Goal: Task Accomplishment & Management: Manage account settings

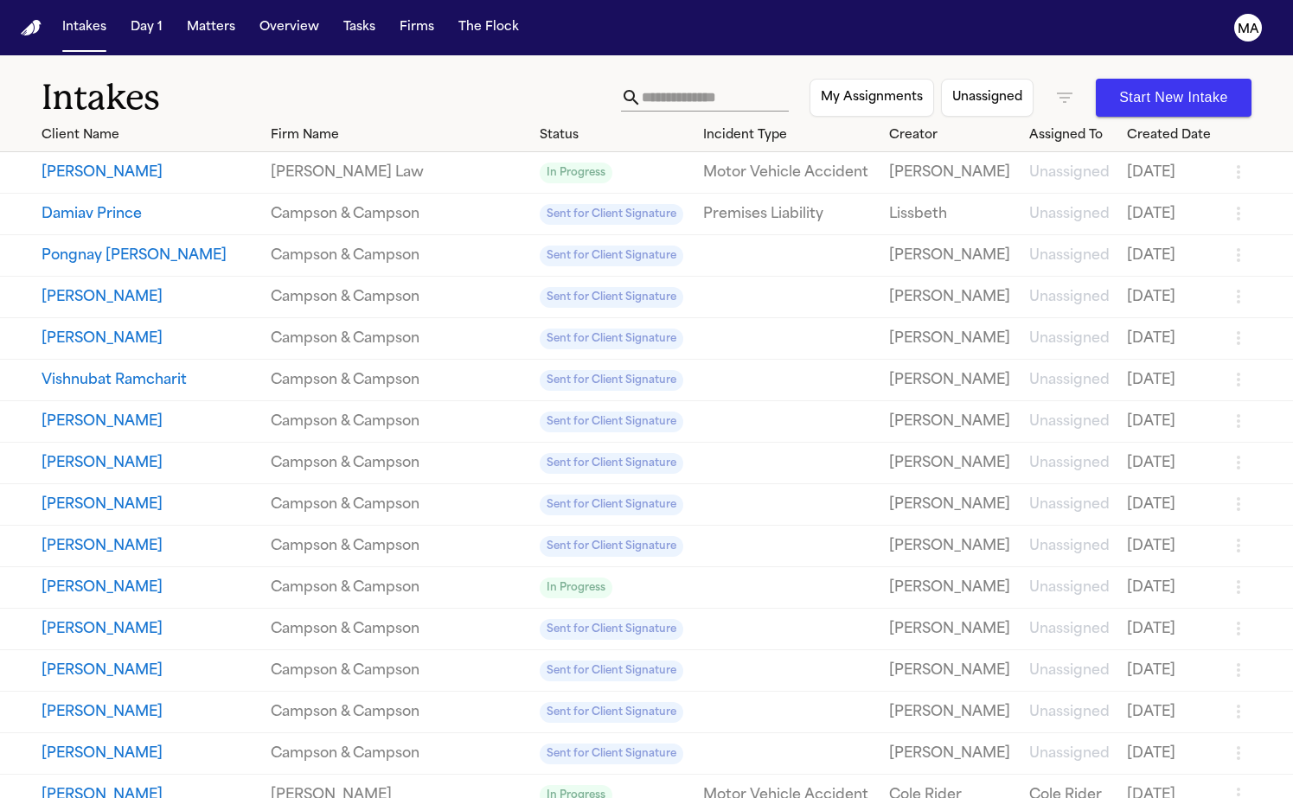
click at [785, 84] on input "text" at bounding box center [715, 98] width 147 height 28
type input "*"
click at [180, 18] on button "Matters" at bounding box center [211, 27] width 62 height 31
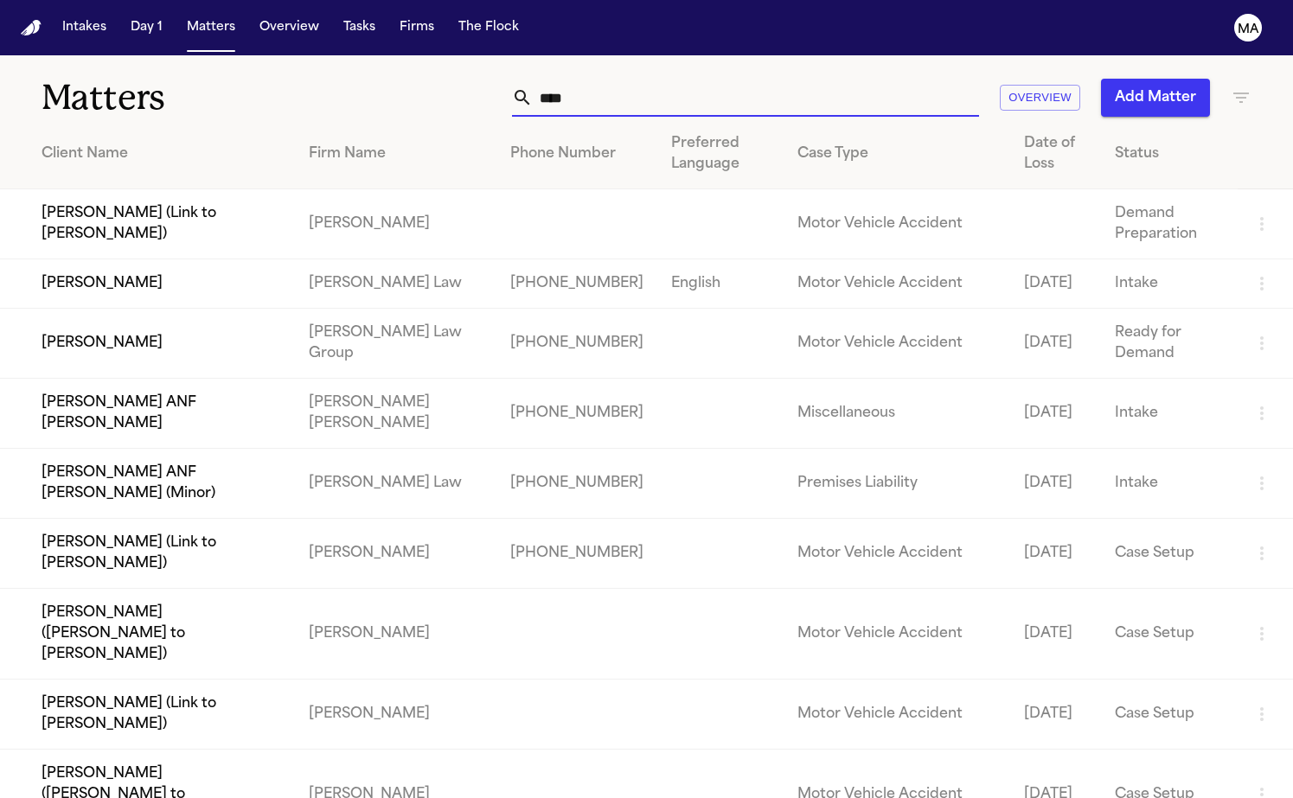
drag, startPoint x: 841, startPoint y: 78, endPoint x: 723, endPoint y: 78, distance: 117.6
click at [724, 79] on div "**** Overview Add Matter" at bounding box center [815, 98] width 872 height 38
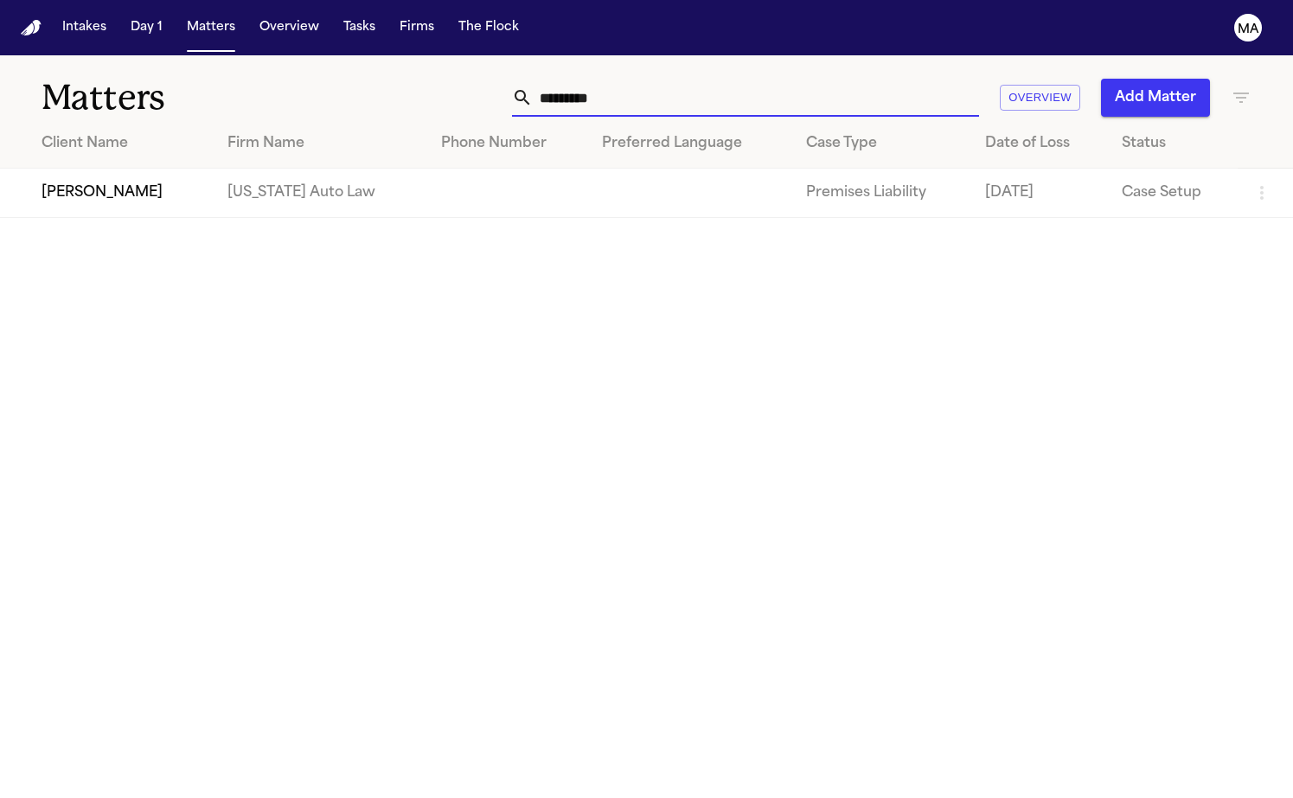
type input "*********"
click at [214, 175] on td "[PERSON_NAME]" at bounding box center [107, 193] width 214 height 49
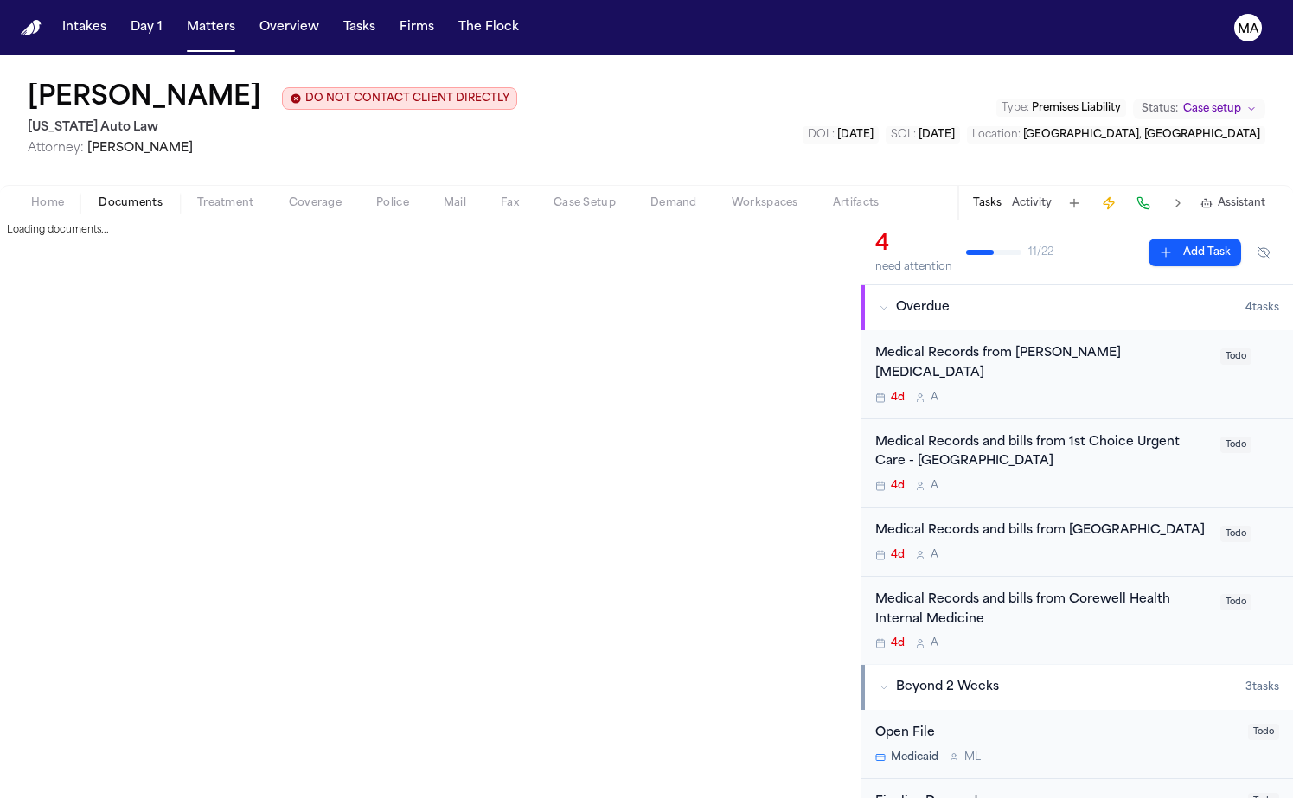
click at [99, 196] on span "Documents" at bounding box center [131, 203] width 64 height 14
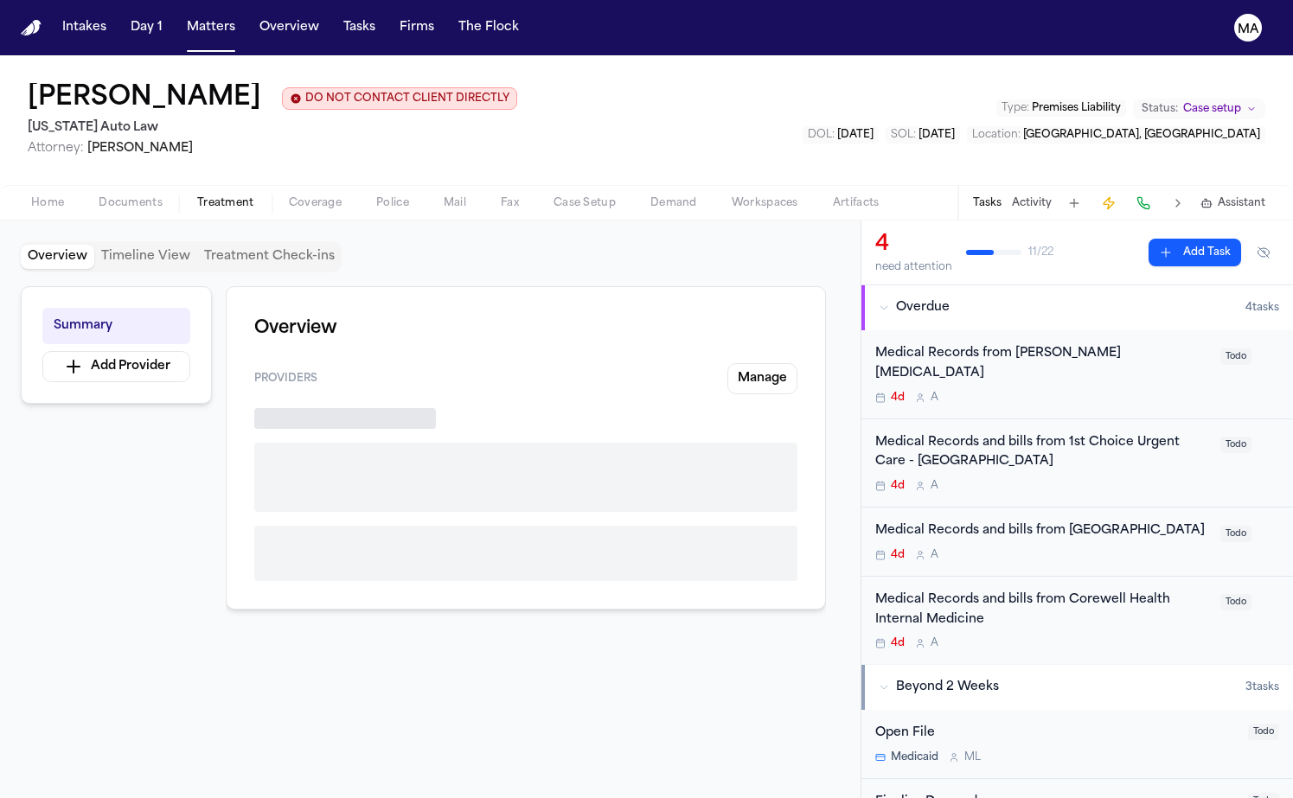
click at [197, 196] on span "Treatment" at bounding box center [225, 203] width 57 height 14
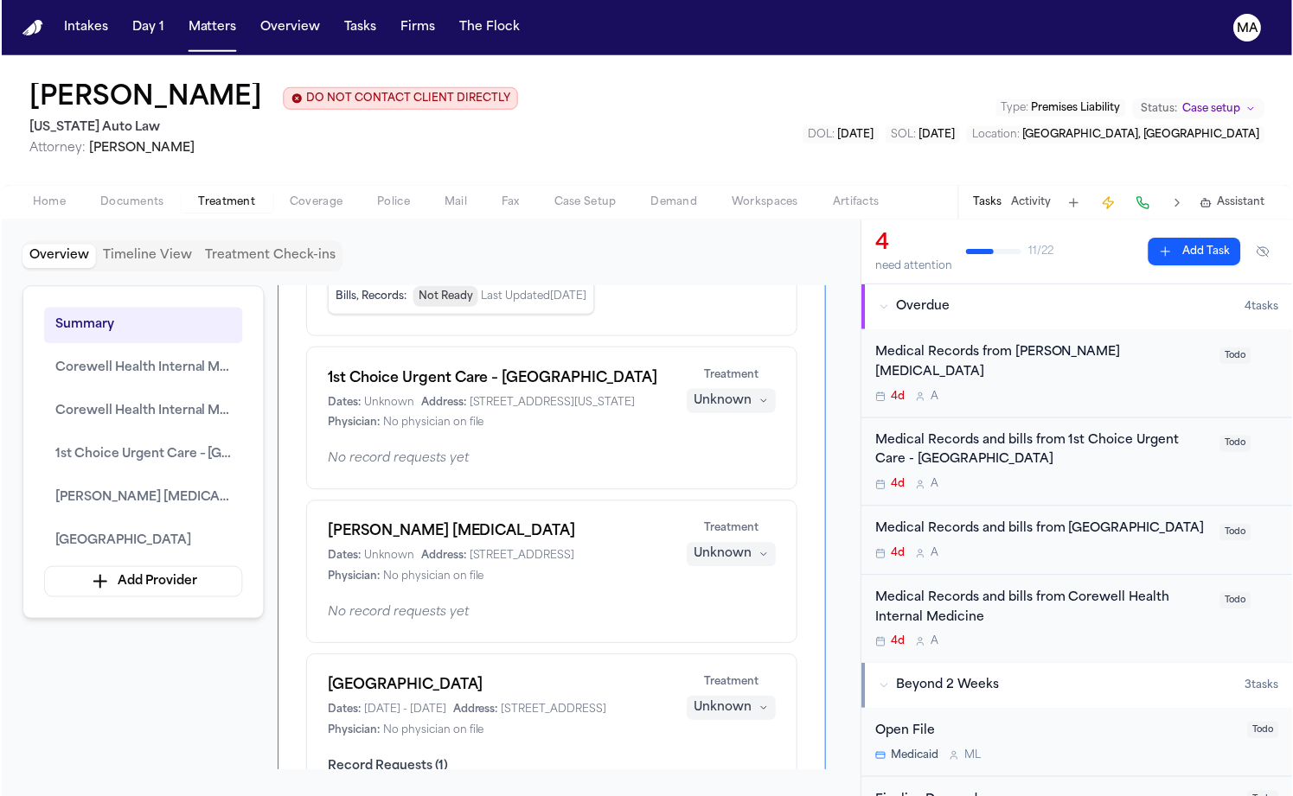
scroll to position [433, 0]
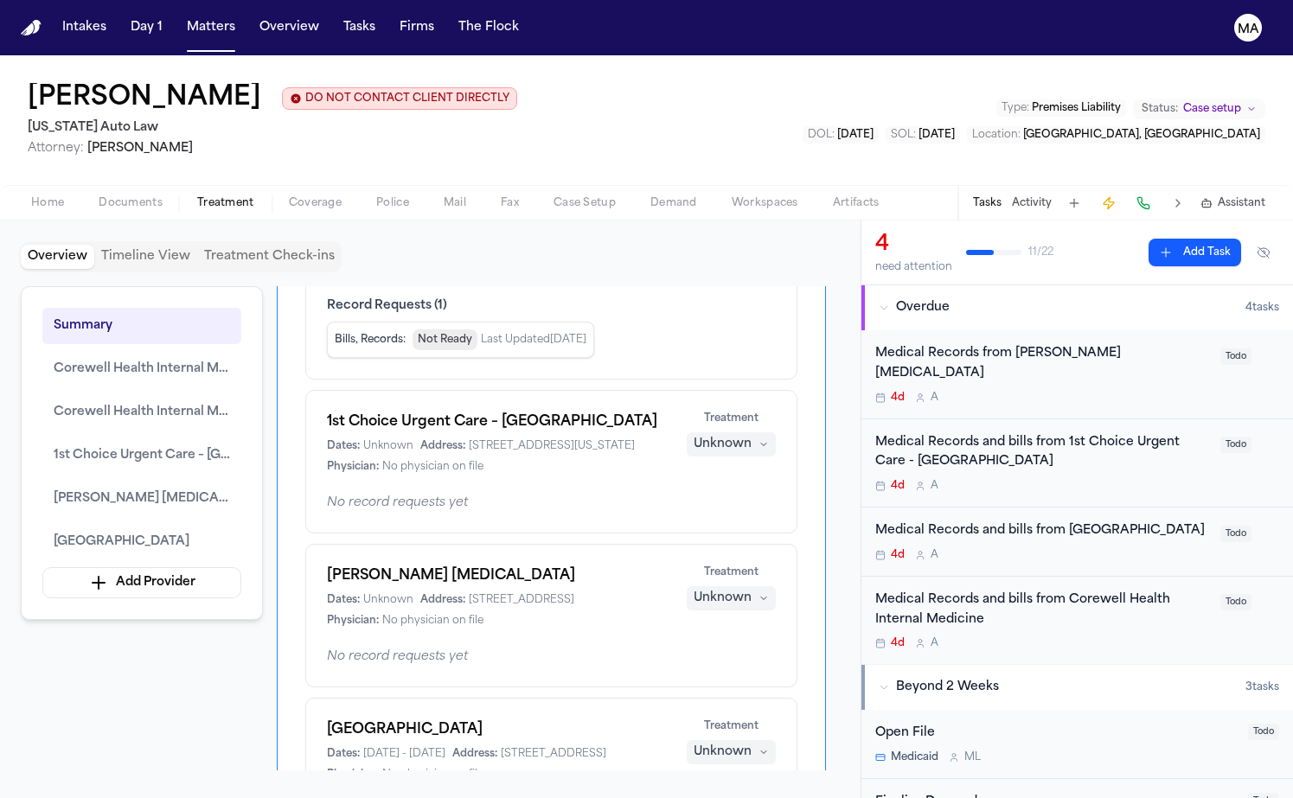
click at [99, 196] on span "Documents" at bounding box center [131, 203] width 64 height 14
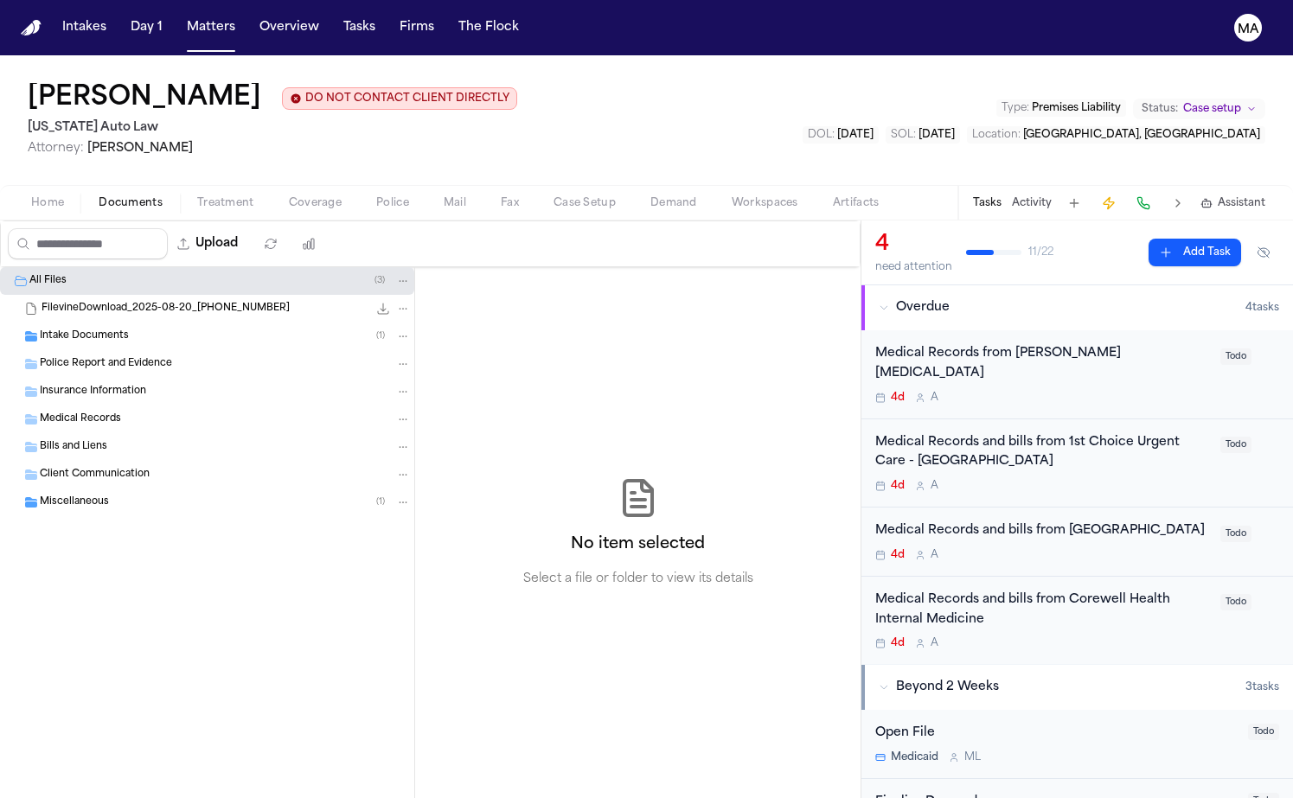
click at [66, 489] on div "Miscellaneous ( 1 )" at bounding box center [207, 503] width 414 height 28
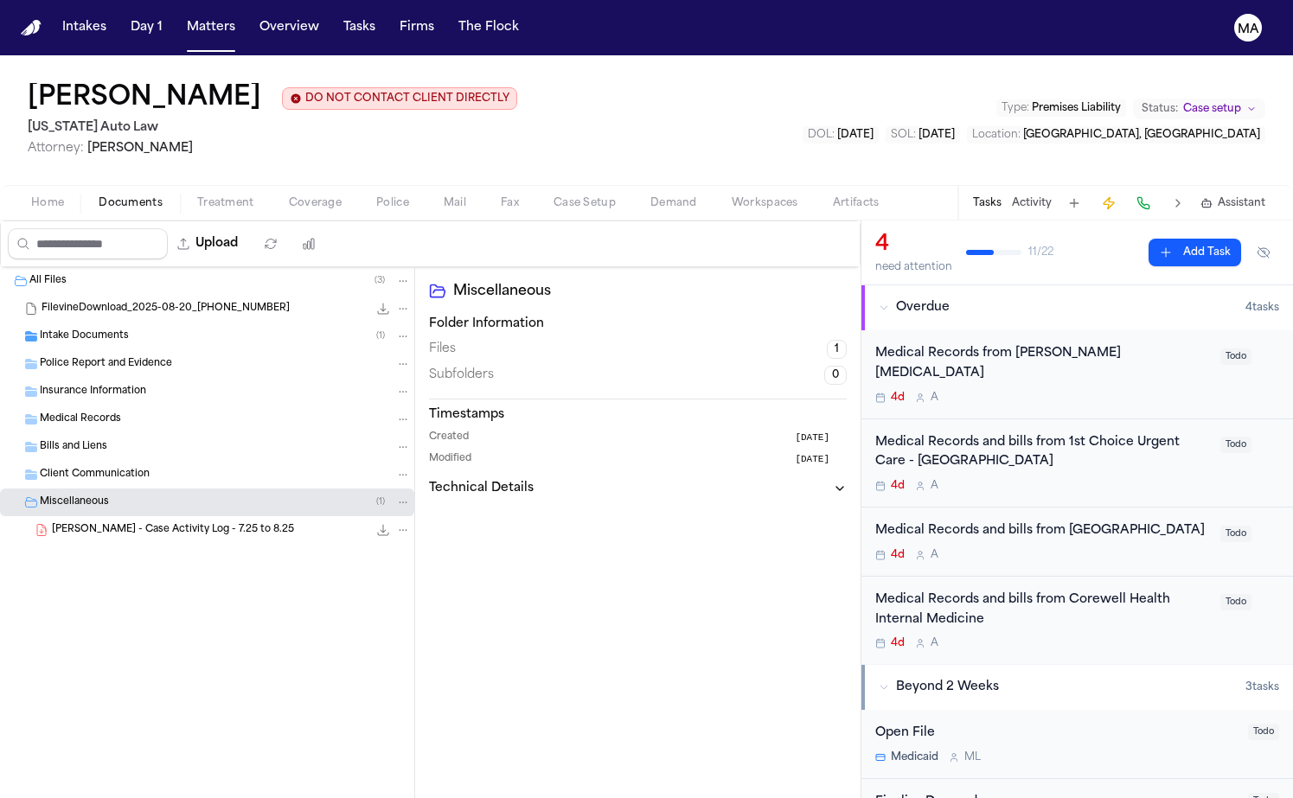
click at [66, 489] on div "Miscellaneous ( 1 )" at bounding box center [207, 503] width 414 height 28
click at [84, 323] on div "Intake Documents ( 1 )" at bounding box center [207, 337] width 414 height 28
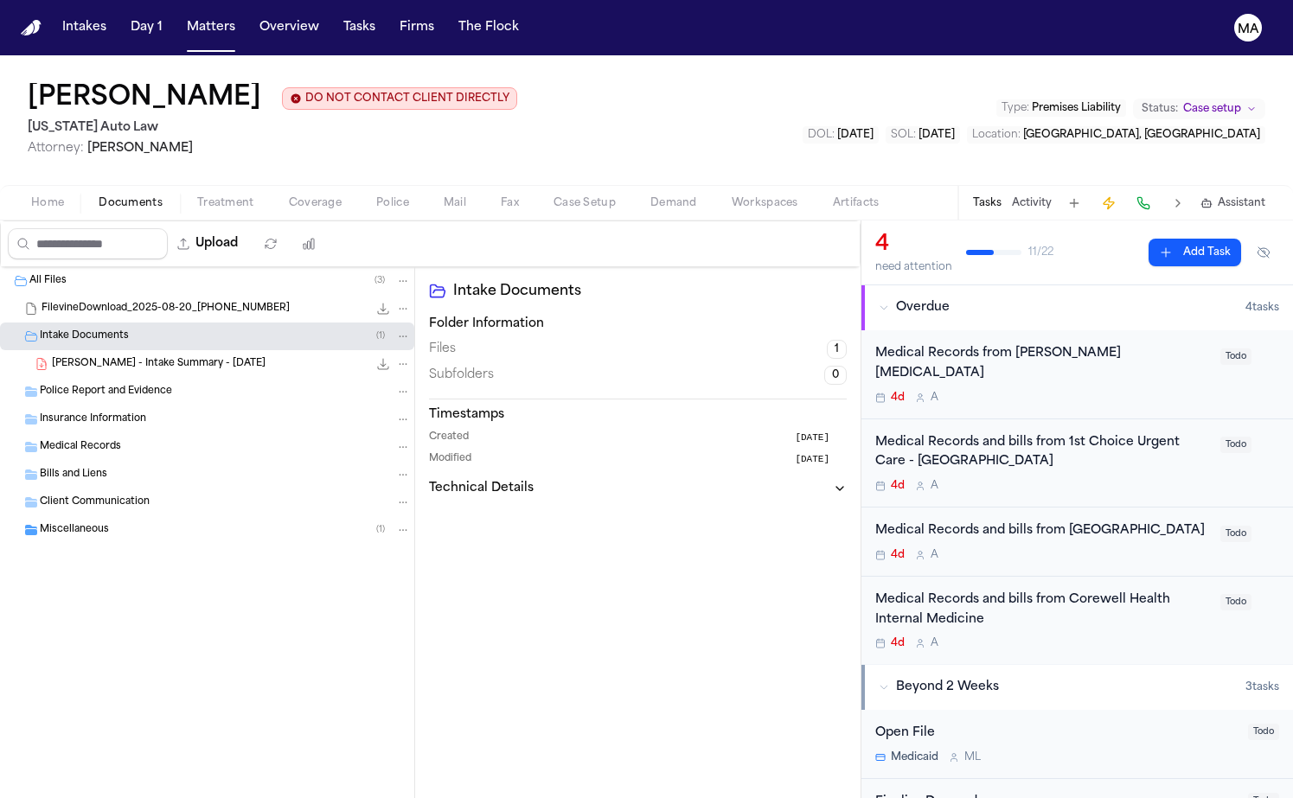
click at [84, 323] on div "Intake Documents ( 1 )" at bounding box center [207, 337] width 414 height 28
click at [518, 484] on div "Intake Documents Folder Information Files 1 Subfolders 0 Timestamps Created 18 …" at bounding box center [637, 532] width 445 height 531
click at [88, 212] on span "button" at bounding box center [130, 213] width 85 height 2
click at [640, 212] on span "button" at bounding box center [673, 213] width 67 height 2
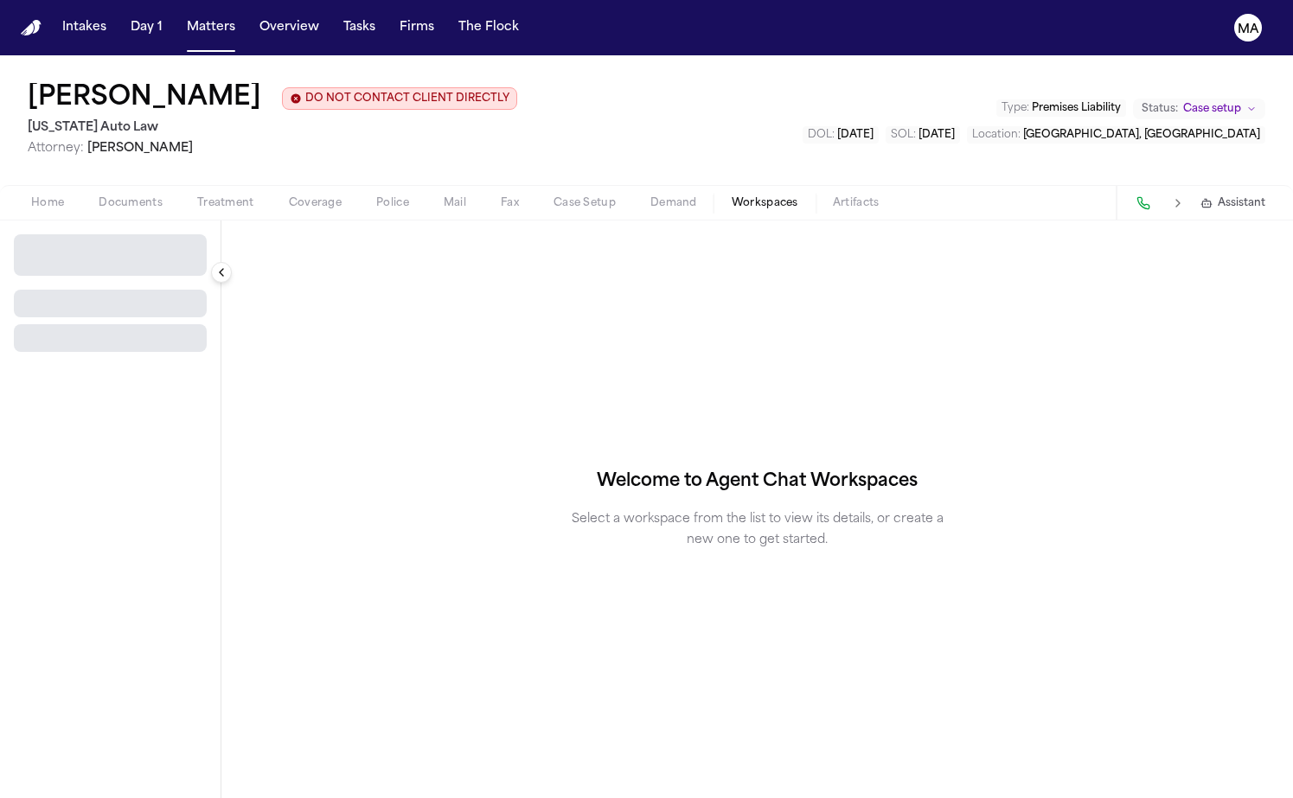
click at [732, 196] on span "Workspaces" at bounding box center [765, 203] width 67 height 14
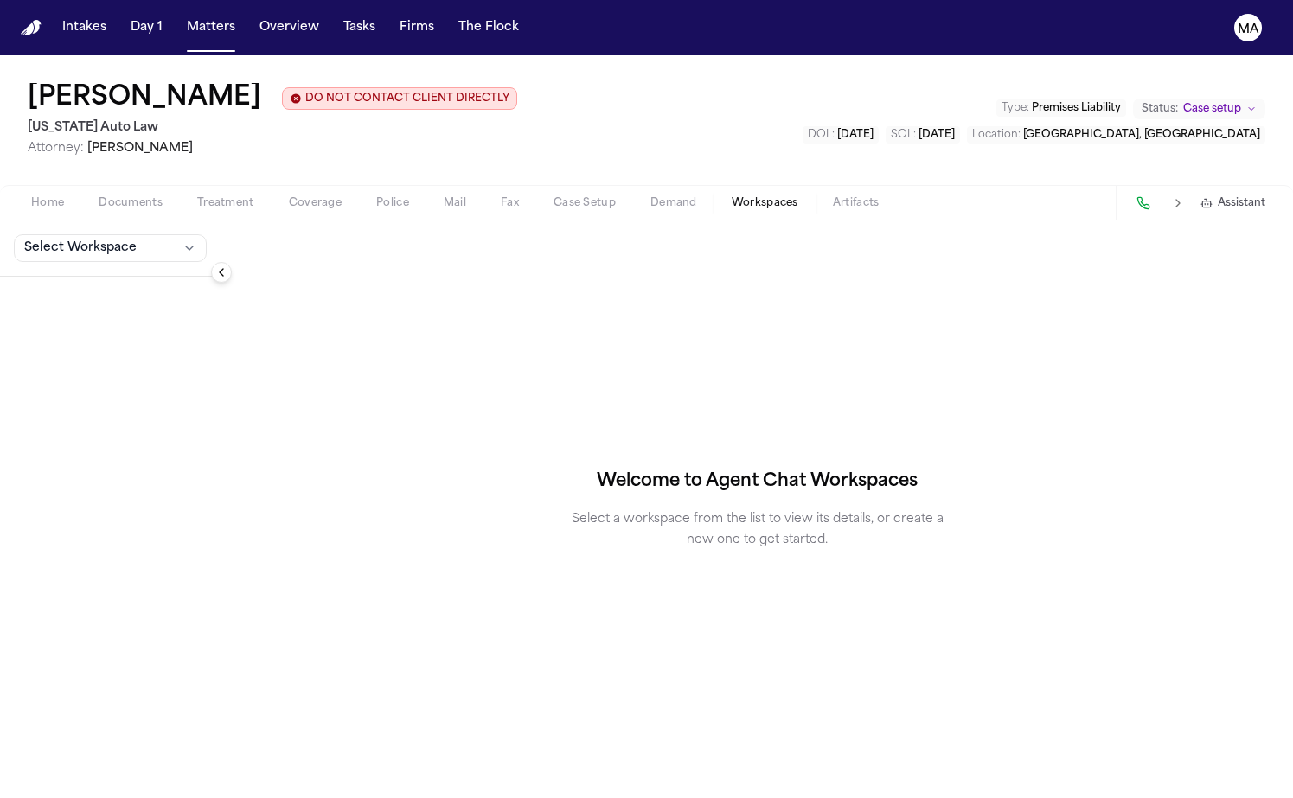
click at [650, 196] on span "Demand" at bounding box center [673, 203] width 47 height 14
click at [732, 196] on span "Workspaces" at bounding box center [765, 203] width 67 height 14
click at [59, 234] on button "Select Workspace" at bounding box center [110, 248] width 193 height 28
click at [56, 160] on button "+ Create New Workspace" at bounding box center [108, 172] width 205 height 31
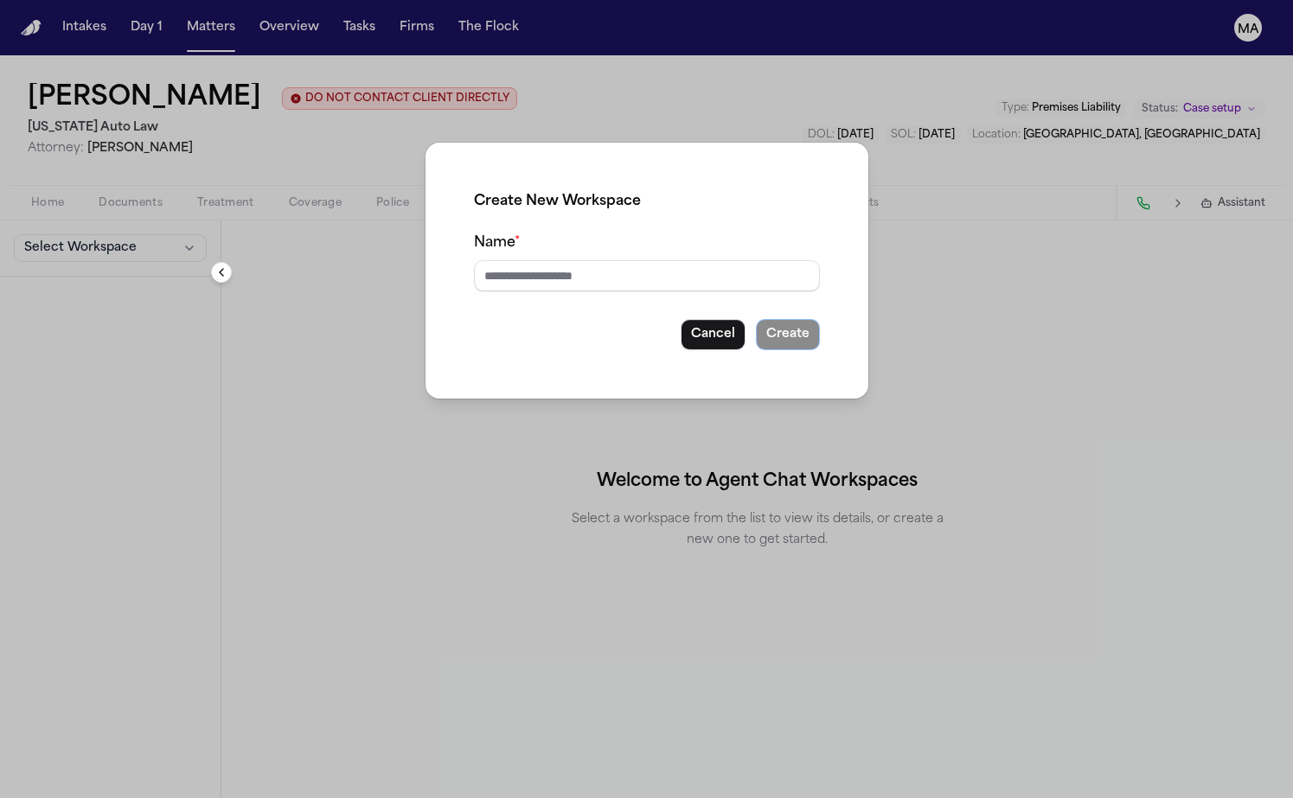
click at [606, 252] on div "Create New Workspace Name * Cancel Create" at bounding box center [646, 270] width 387 height 201
click at [607, 260] on input "Name *" at bounding box center [647, 275] width 346 height 31
type input "**********"
click at [756, 319] on button "Create" at bounding box center [788, 334] width 64 height 31
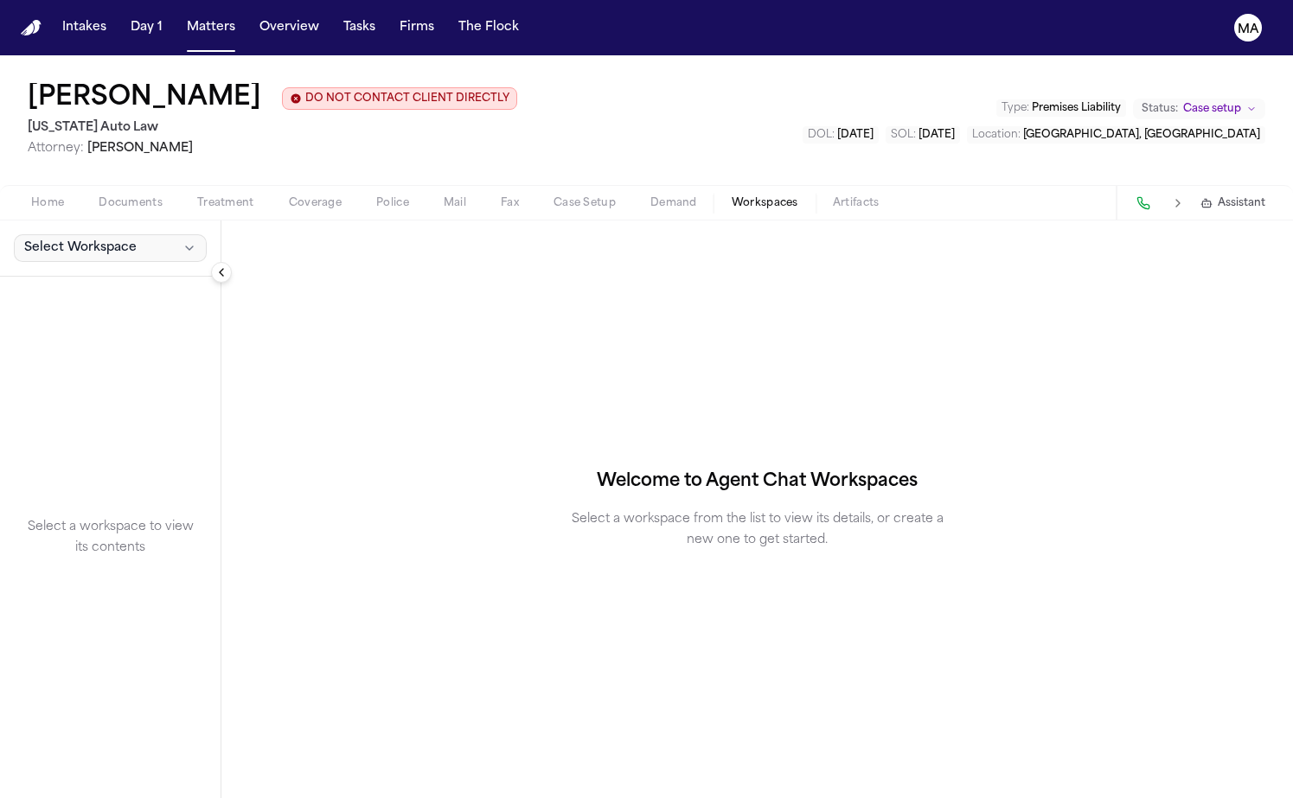
click at [60, 240] on span "Select Workspace" at bounding box center [80, 248] width 112 height 17
click at [65, 167] on span "Example - Demand Exhibits" at bounding box center [97, 171] width 163 height 17
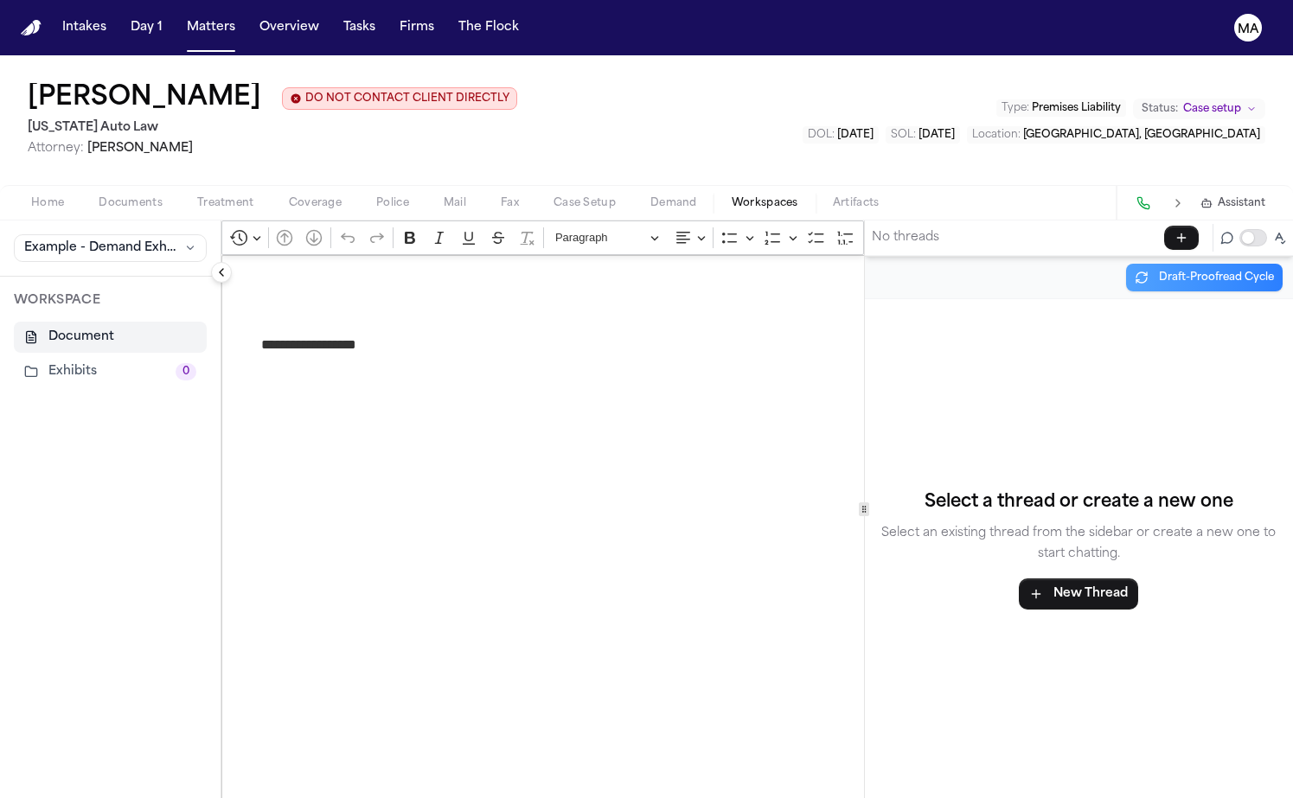
click at [64, 356] on button "Exhibits 0" at bounding box center [110, 371] width 193 height 31
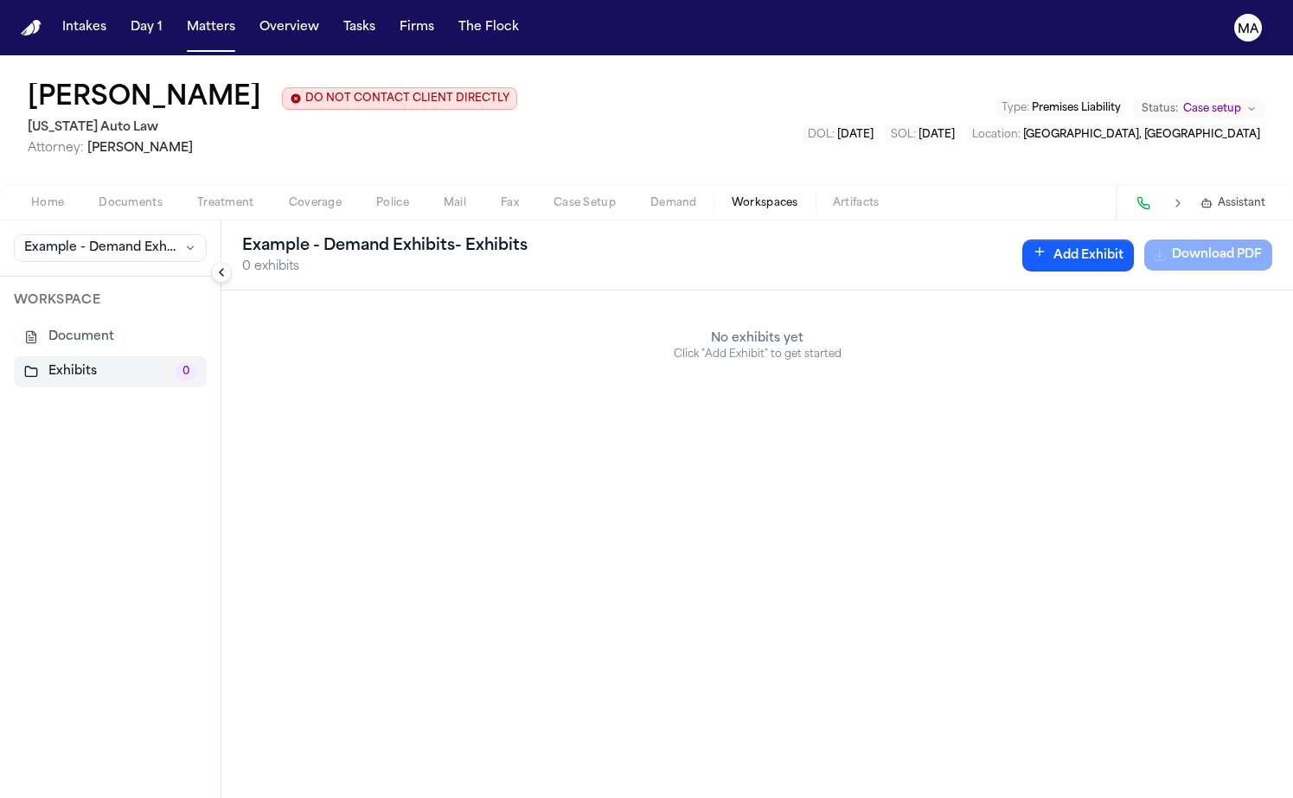
click at [64, 322] on button "Document" at bounding box center [110, 337] width 193 height 31
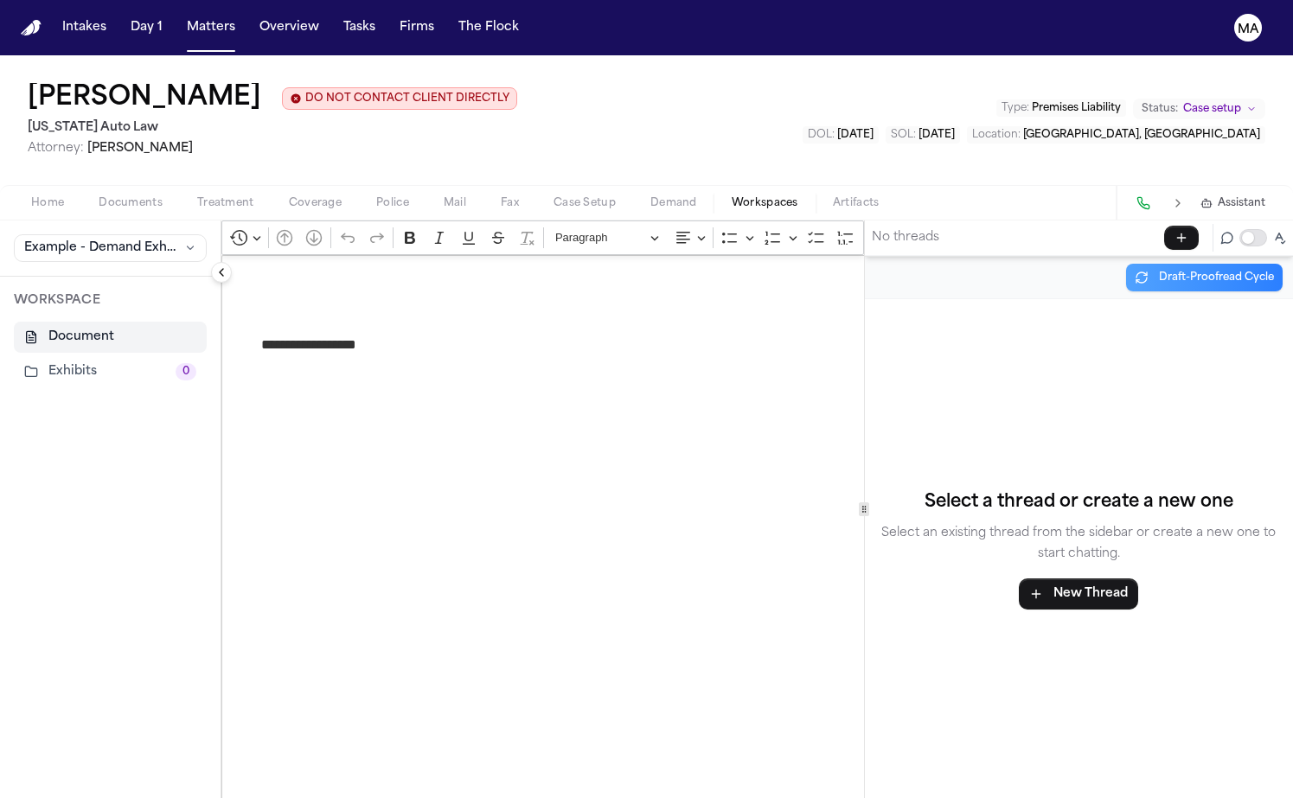
click at [57, 356] on button "Exhibits 0" at bounding box center [110, 371] width 193 height 31
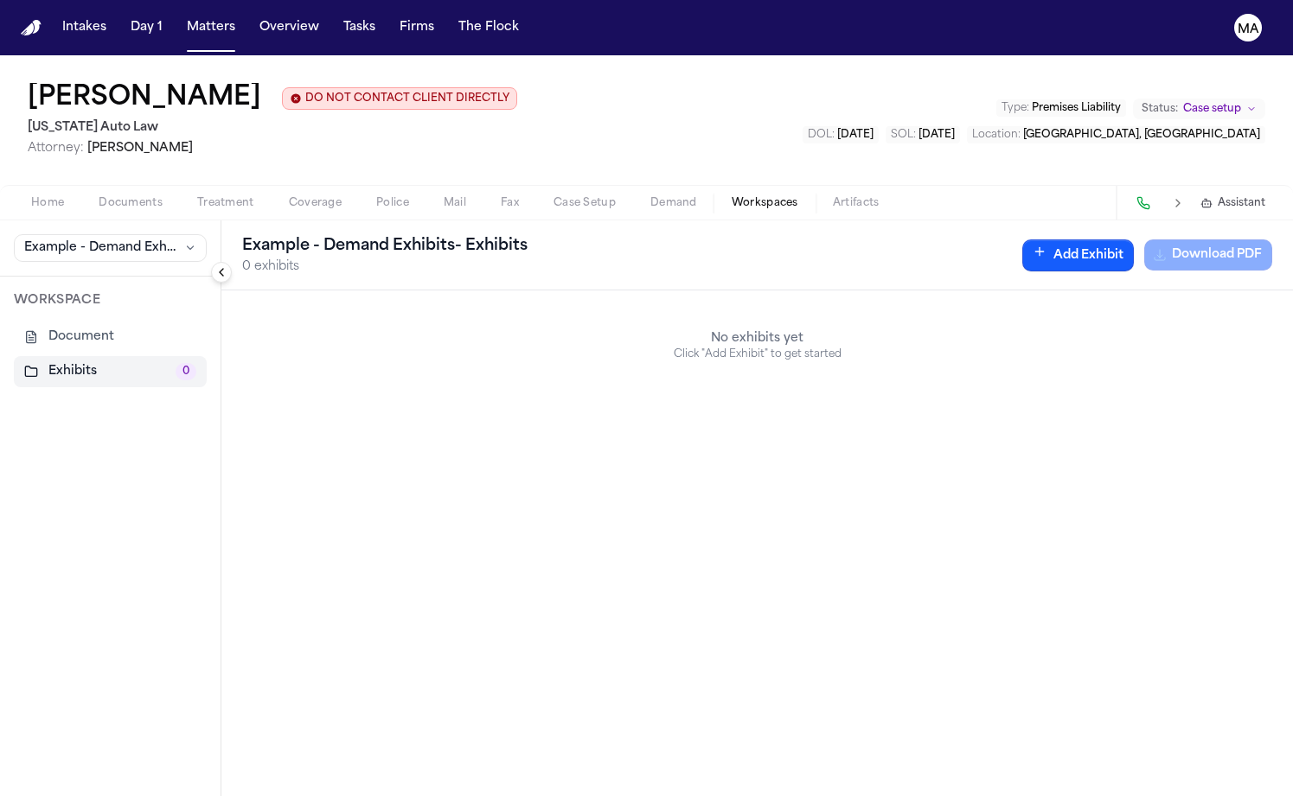
click at [405, 73] on div "Tamara Johnson DO NOT CONTACT CLIENT DIRECTLY DO NOT CONTACT Michigan Auto Law …" at bounding box center [646, 120] width 1293 height 130
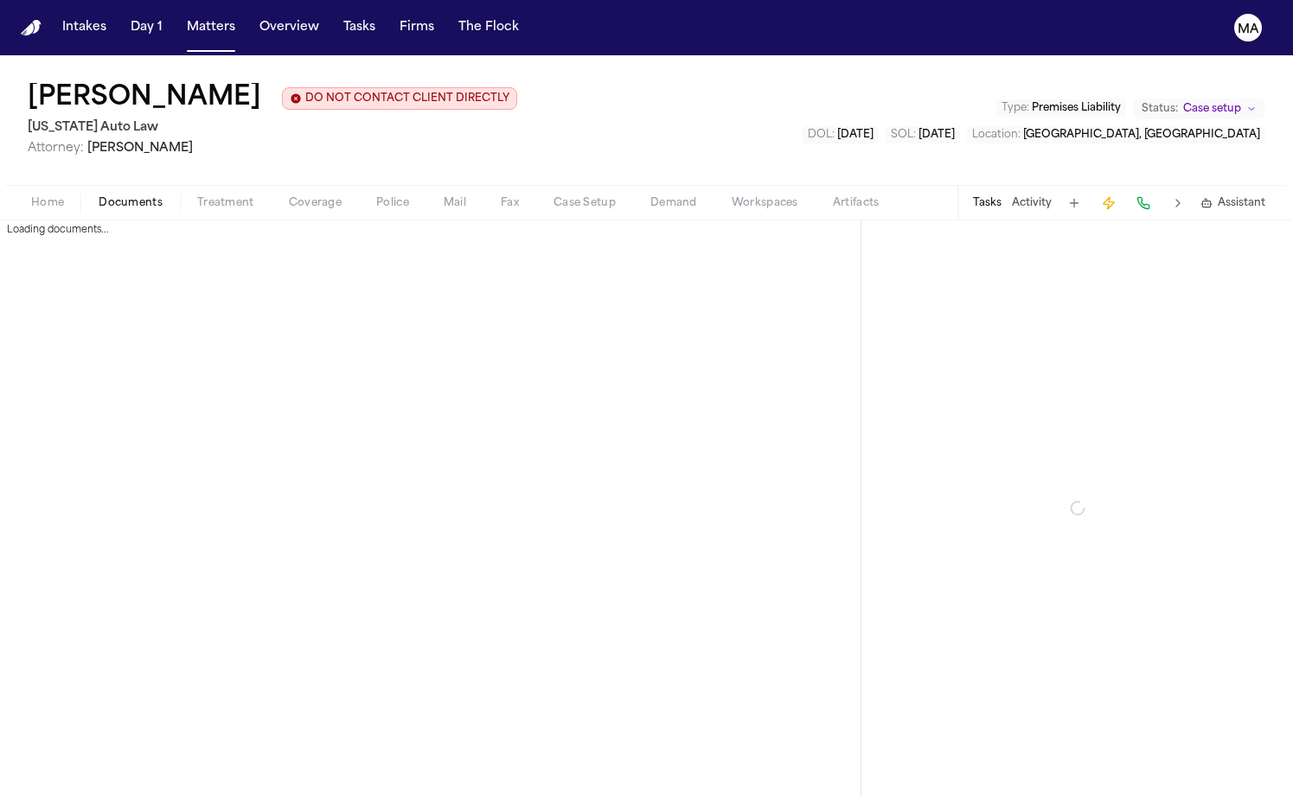
click at [99, 196] on span "Documents" at bounding box center [131, 203] width 64 height 14
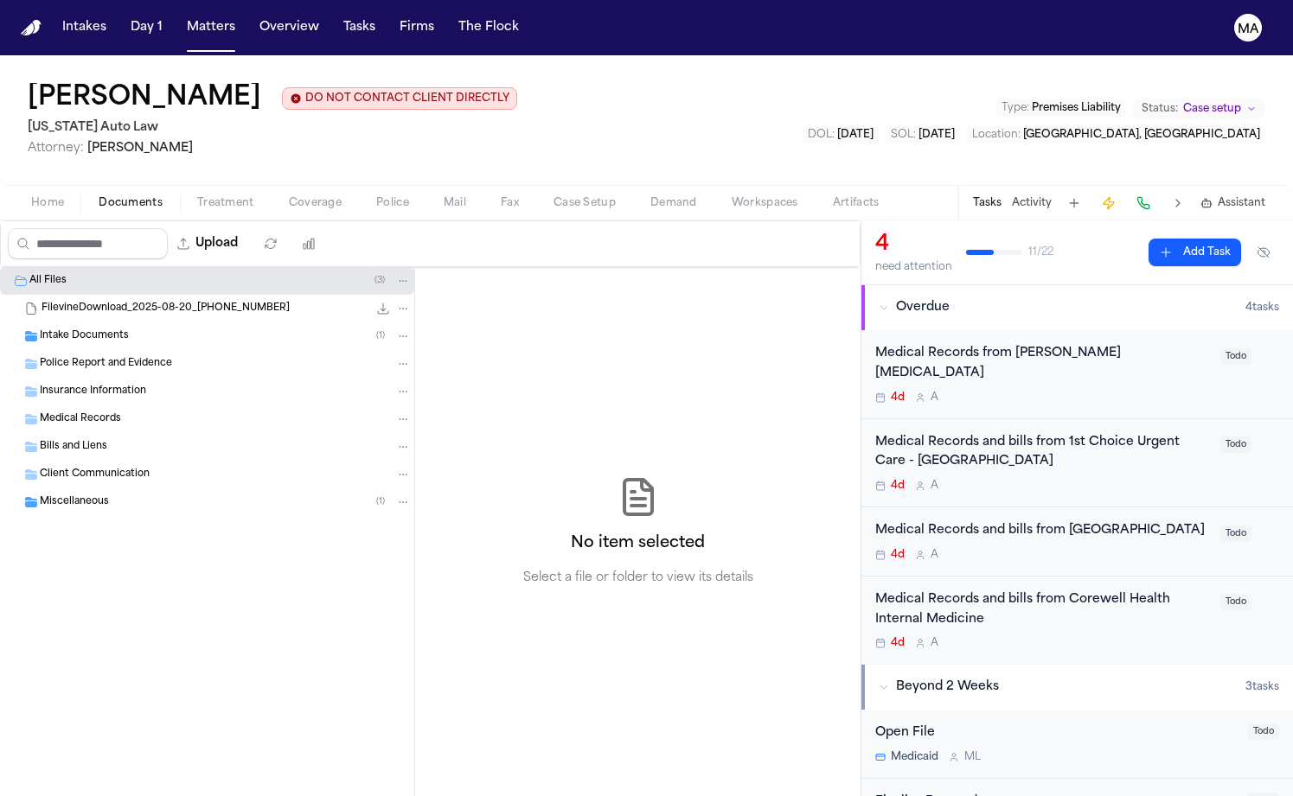
click at [31, 196] on span "Home" at bounding box center [47, 203] width 33 height 14
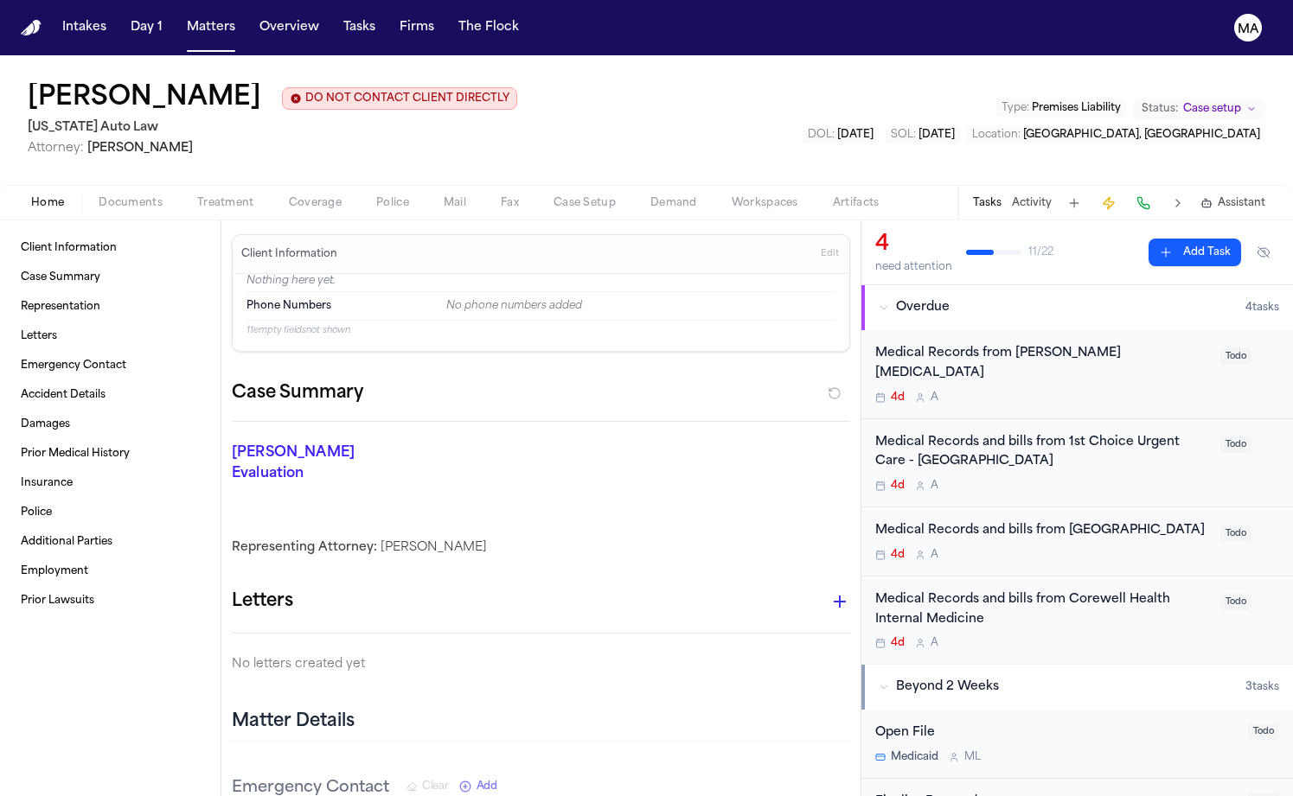
click at [99, 196] on span "Documents" at bounding box center [131, 203] width 64 height 14
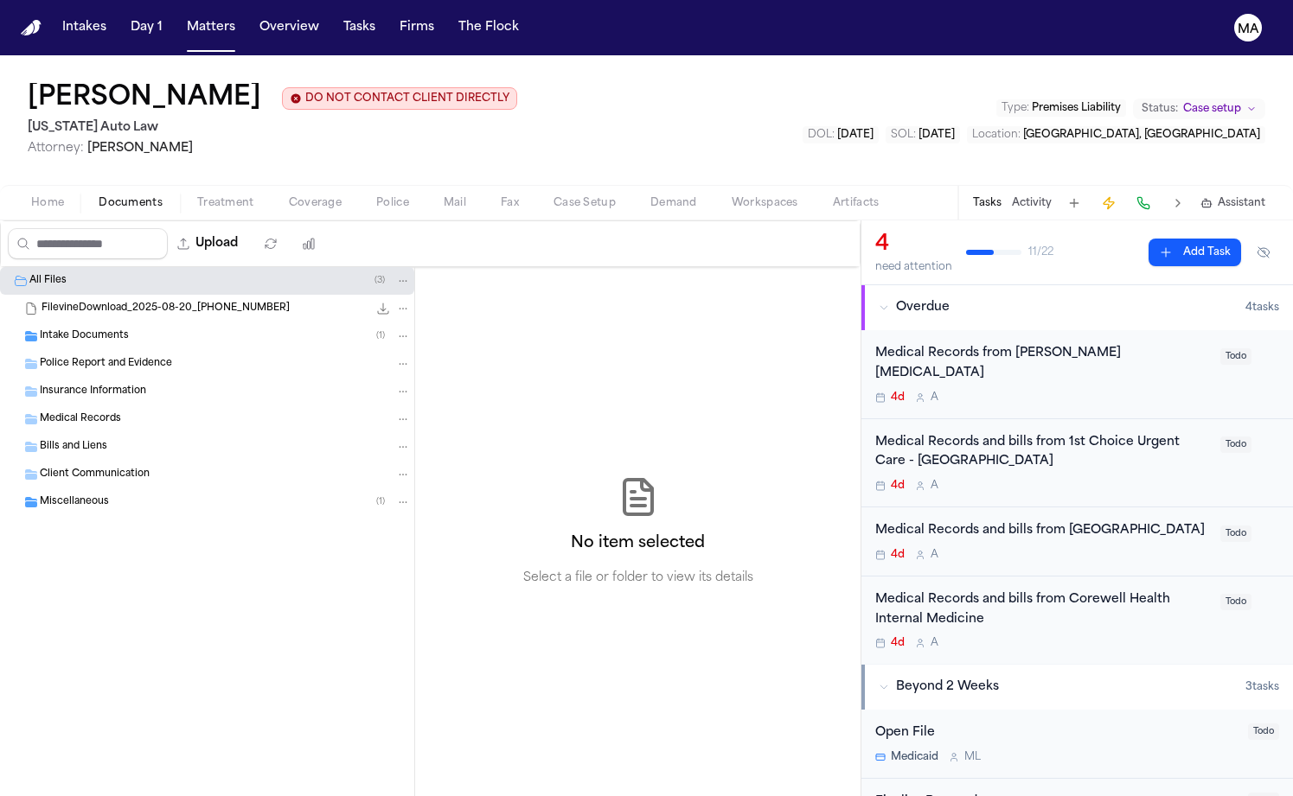
click at [650, 196] on span "Demand" at bounding box center [673, 203] width 47 height 14
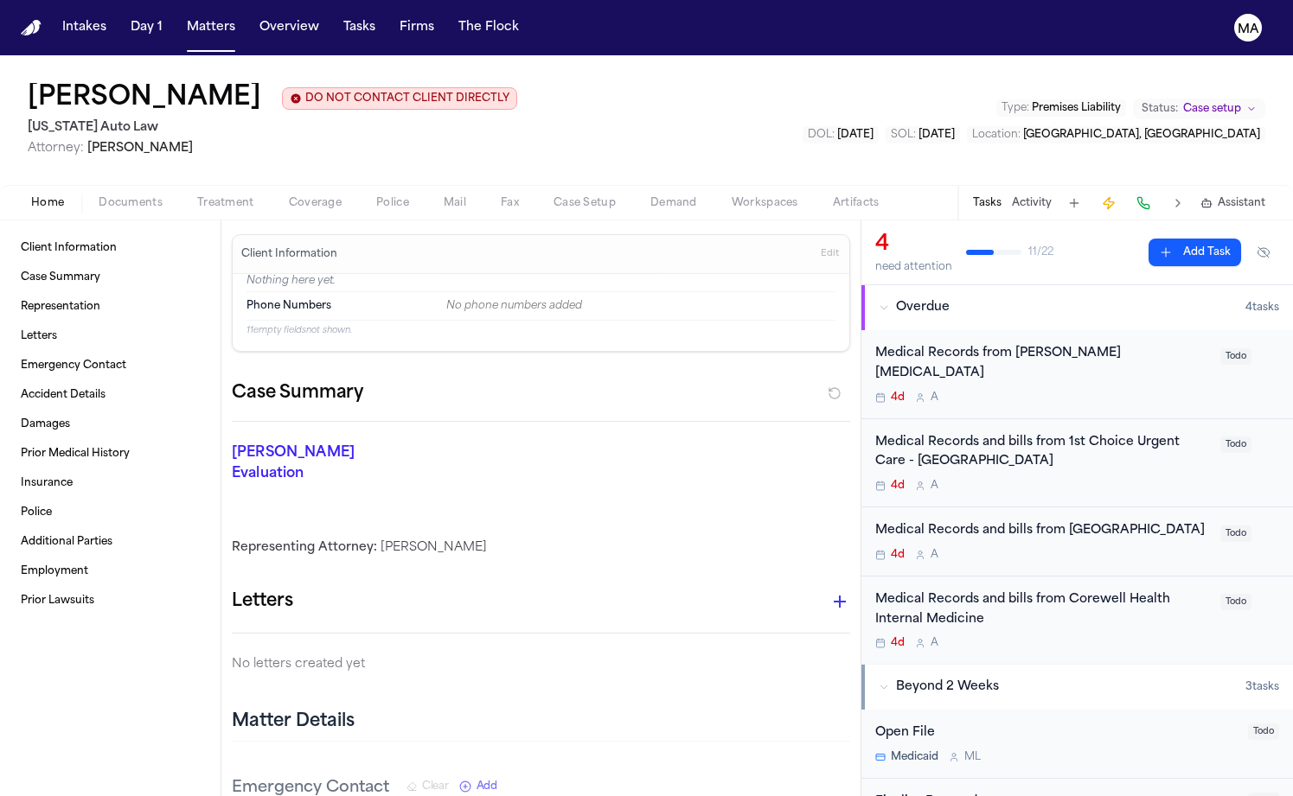
click at [47, 193] on button "Home" at bounding box center [47, 203] width 67 height 21
drag, startPoint x: 342, startPoint y: 85, endPoint x: 377, endPoint y: 86, distance: 35.5
click at [342, 85] on div "Tamara Johnson DO NOT CONTACT CLIENT DIRECTLY DO NOT CONTACT Michigan Auto Law …" at bounding box center [646, 120] width 1293 height 130
click at [451, 12] on button "The Flock" at bounding box center [488, 27] width 74 height 31
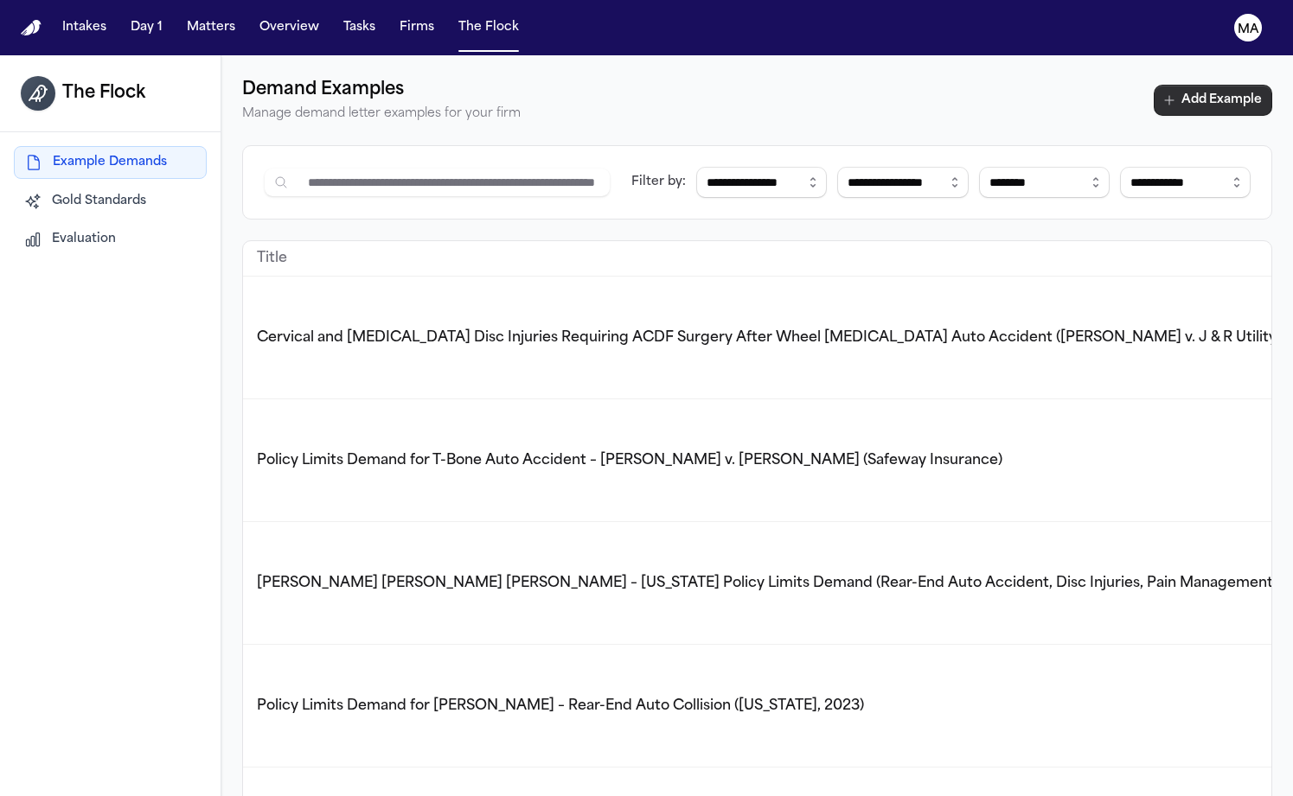
click at [1223, 85] on button "Add Example" at bounding box center [1213, 100] width 118 height 31
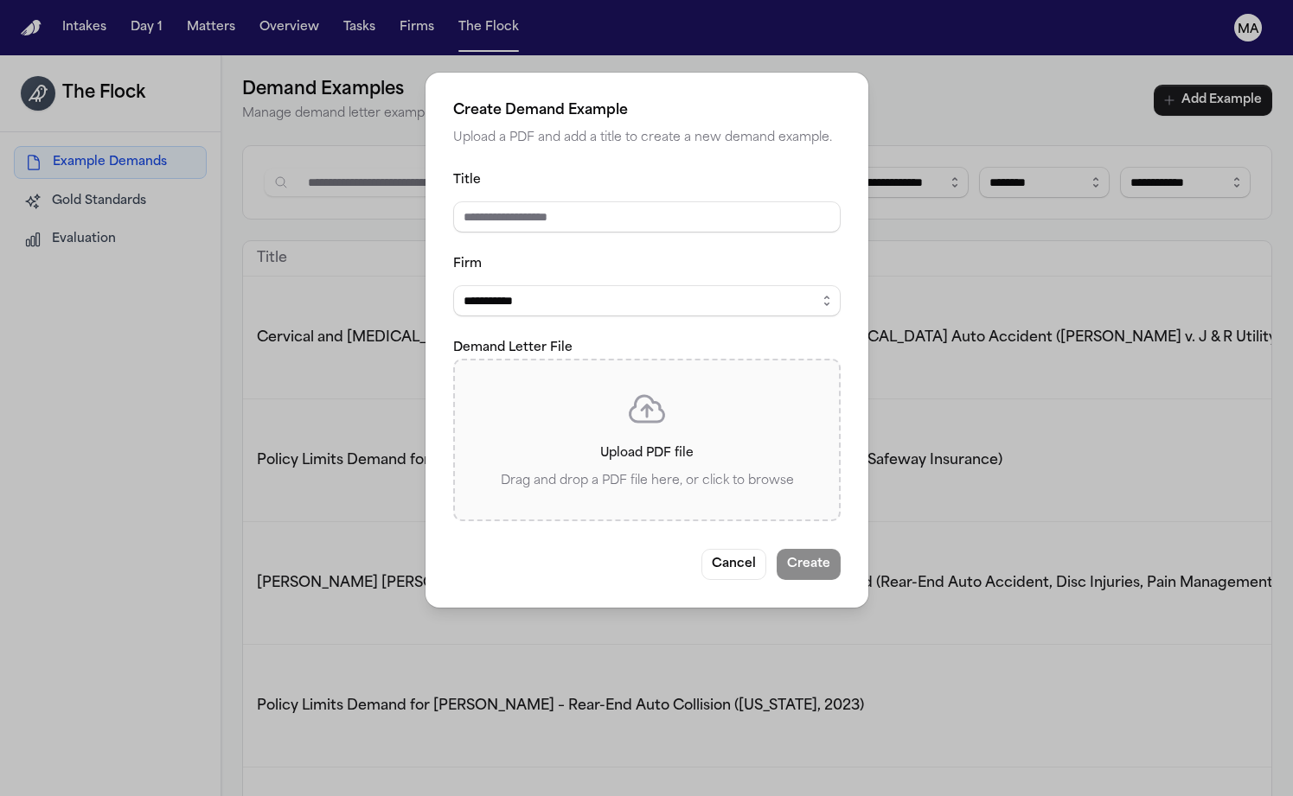
click at [619, 444] on p "Upload PDF file" at bounding box center [647, 454] width 329 height 21
click at [0, 0] on input "Upload PDF file Drag and drop a PDF file here, or click to browse" at bounding box center [0, 0] width 0 height 0
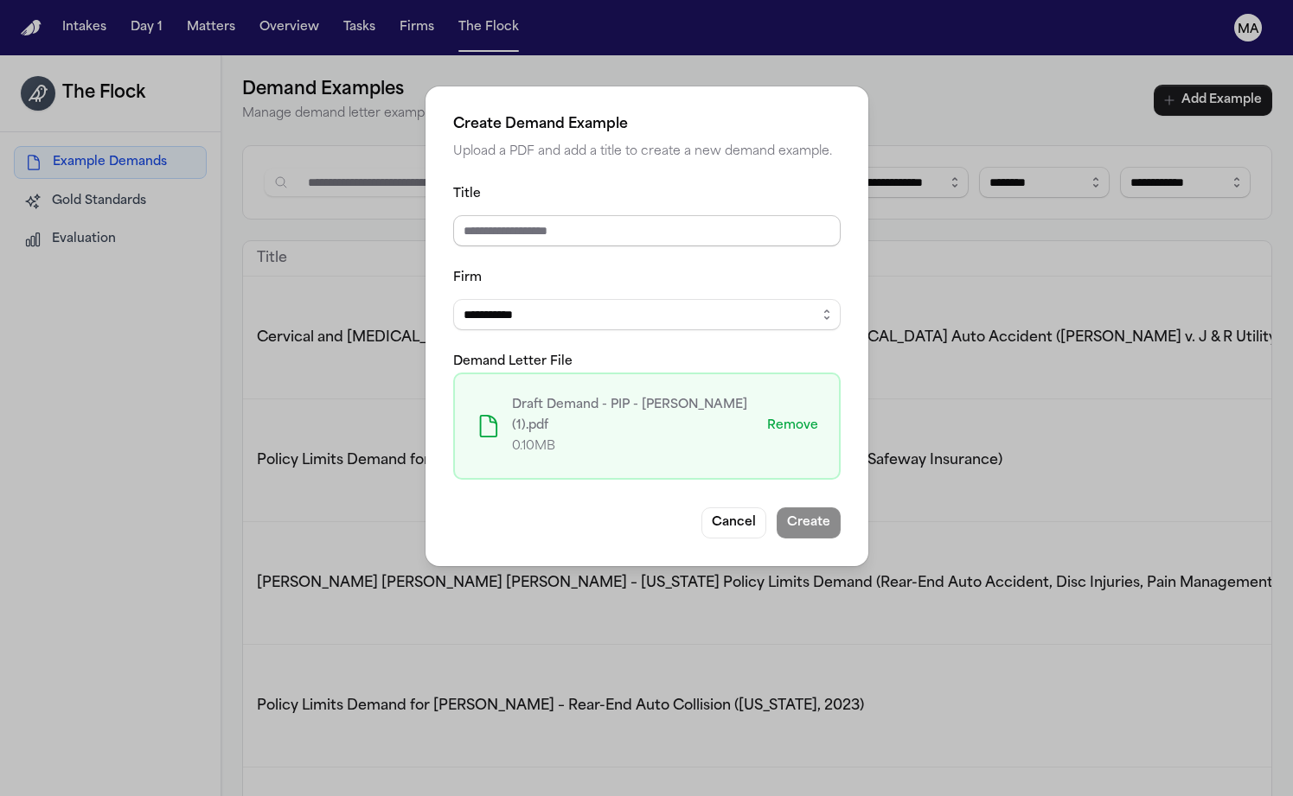
click at [612, 226] on input "Title" at bounding box center [646, 230] width 387 height 31
select select "**********"
click at [586, 218] on input "Title" at bounding box center [646, 230] width 387 height 31
type input "**********"
click at [777, 508] on button "Create" at bounding box center [809, 523] width 64 height 31
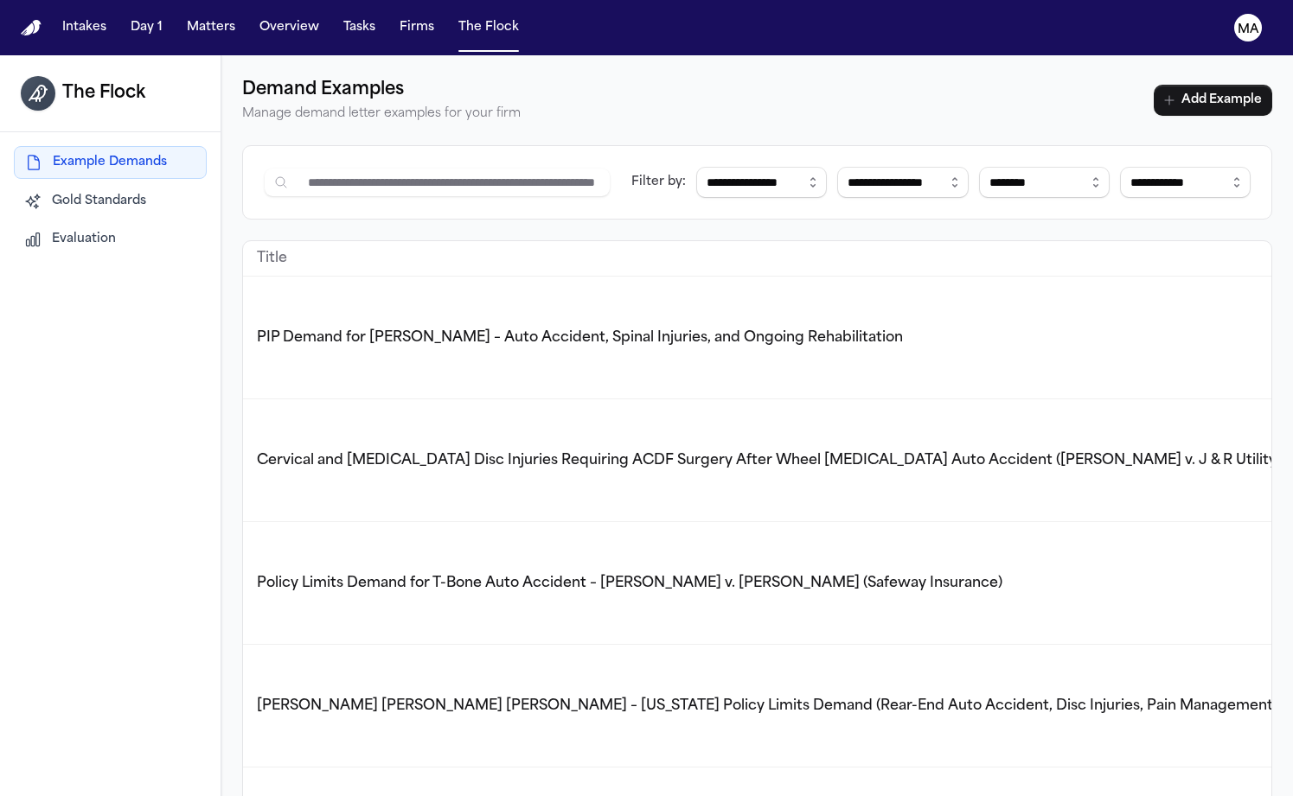
click at [378, 331] on span "PIP Demand for [PERSON_NAME] – Auto Accident, Spinal Injuries, and Ongoing Reha…" at bounding box center [580, 338] width 646 height 14
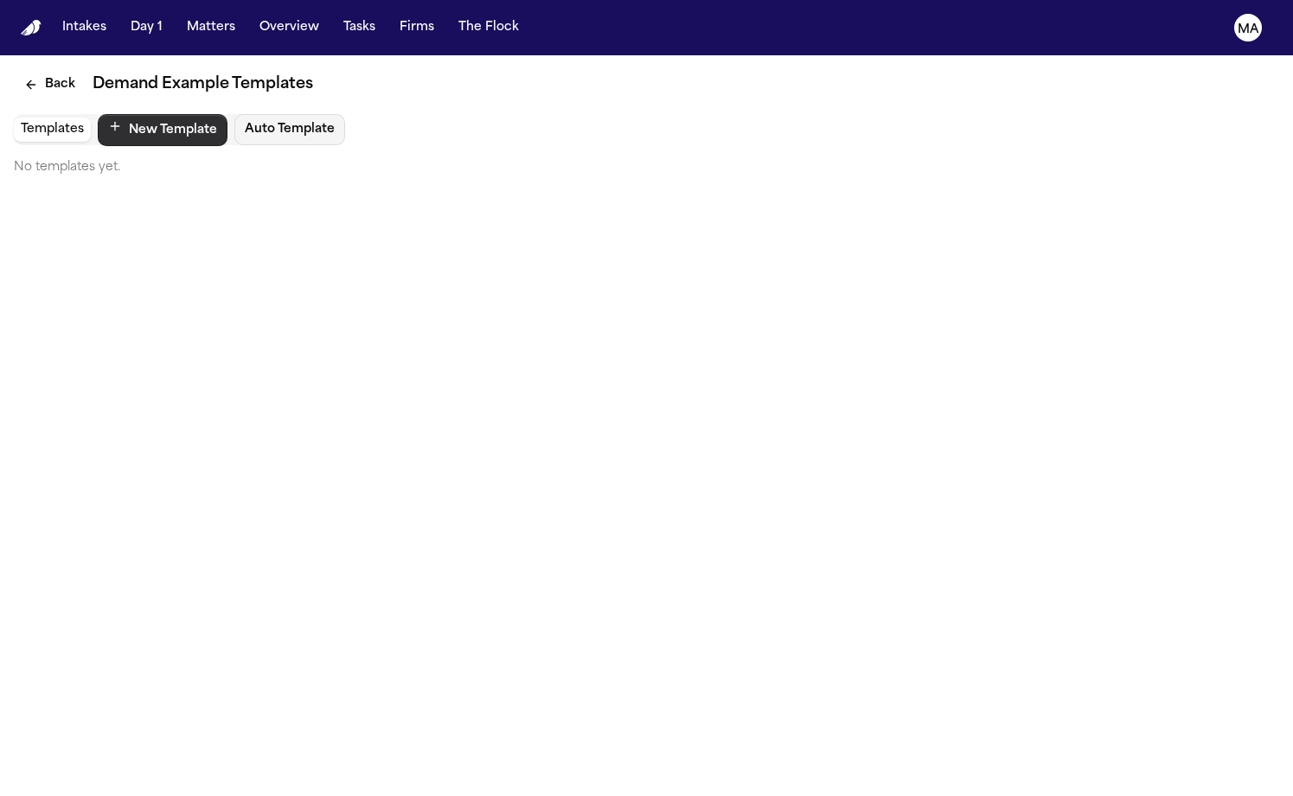
click at [100, 114] on button "New Template" at bounding box center [163, 130] width 130 height 32
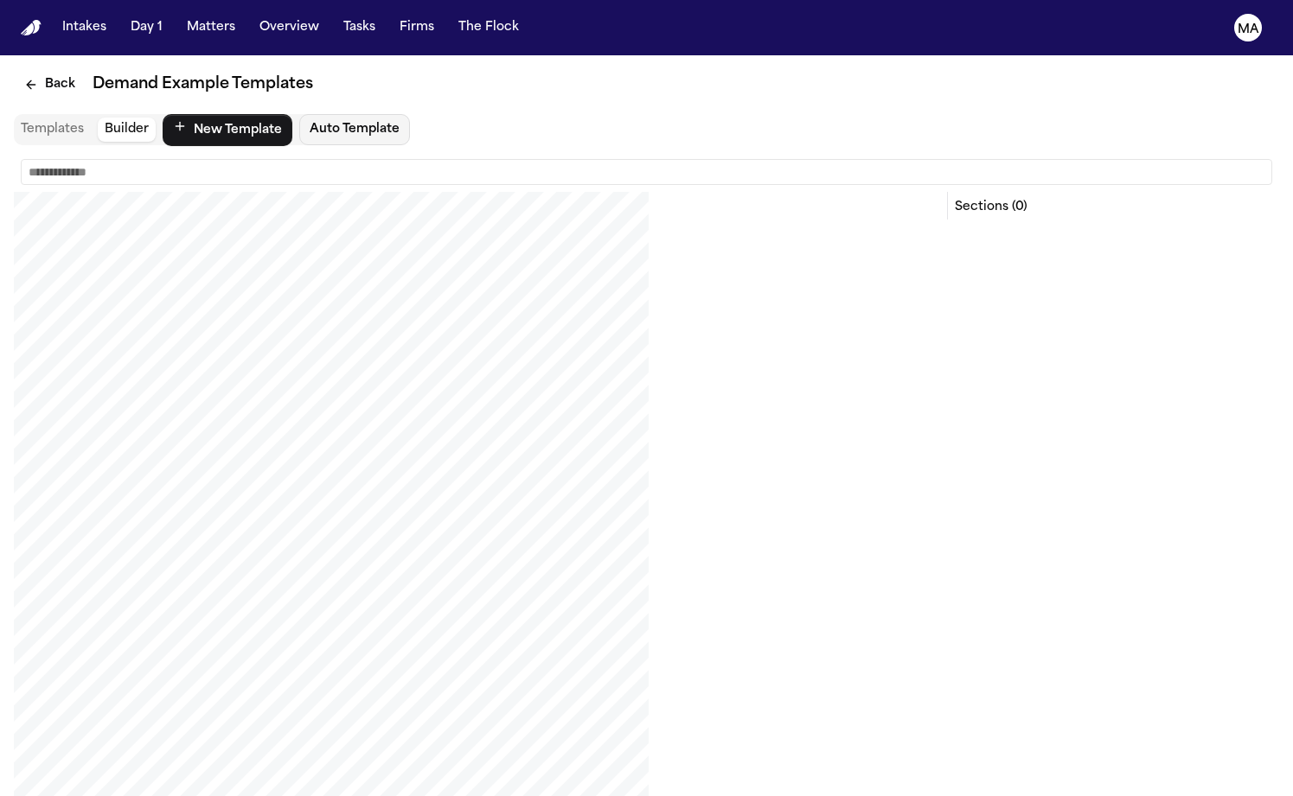
click at [131, 159] on input "text" at bounding box center [646, 172] width 1251 height 26
type input "**********"
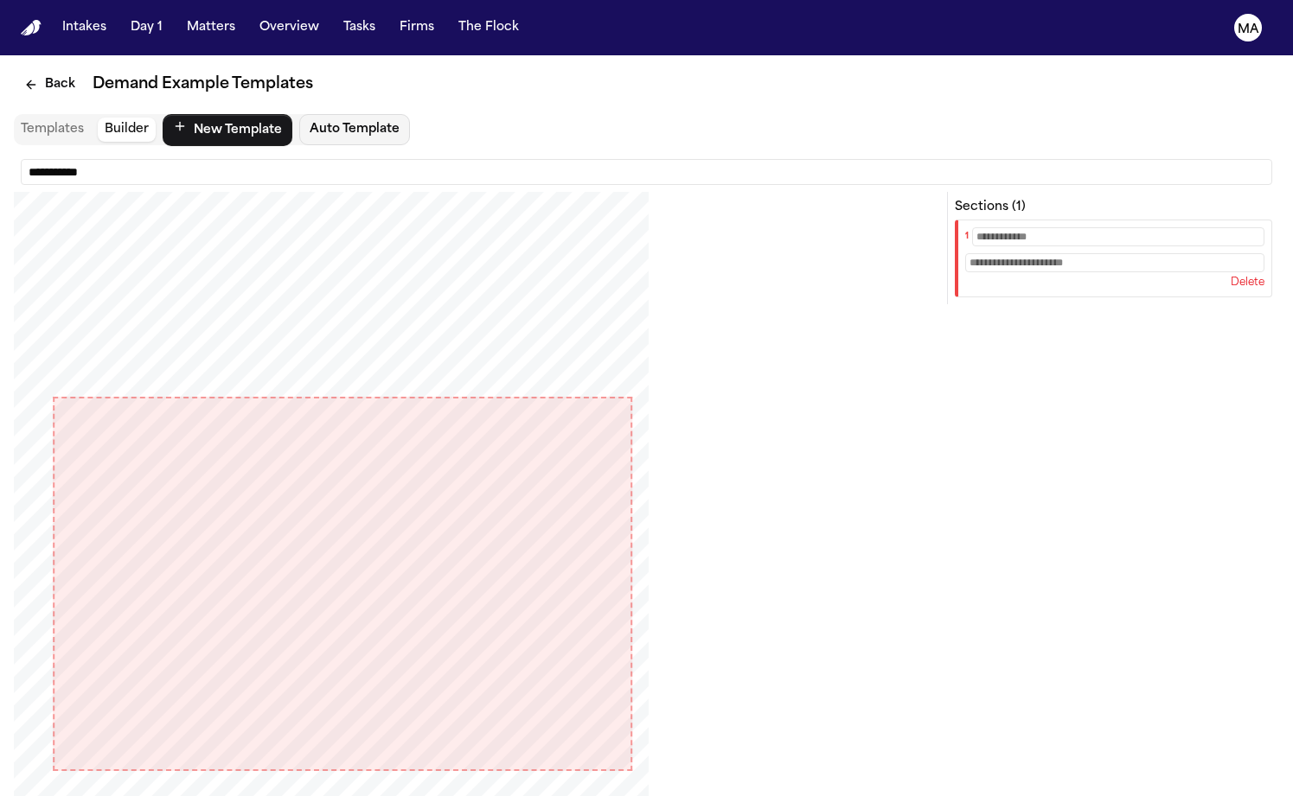
click at [1128, 227] on input "text" at bounding box center [1118, 236] width 292 height 19
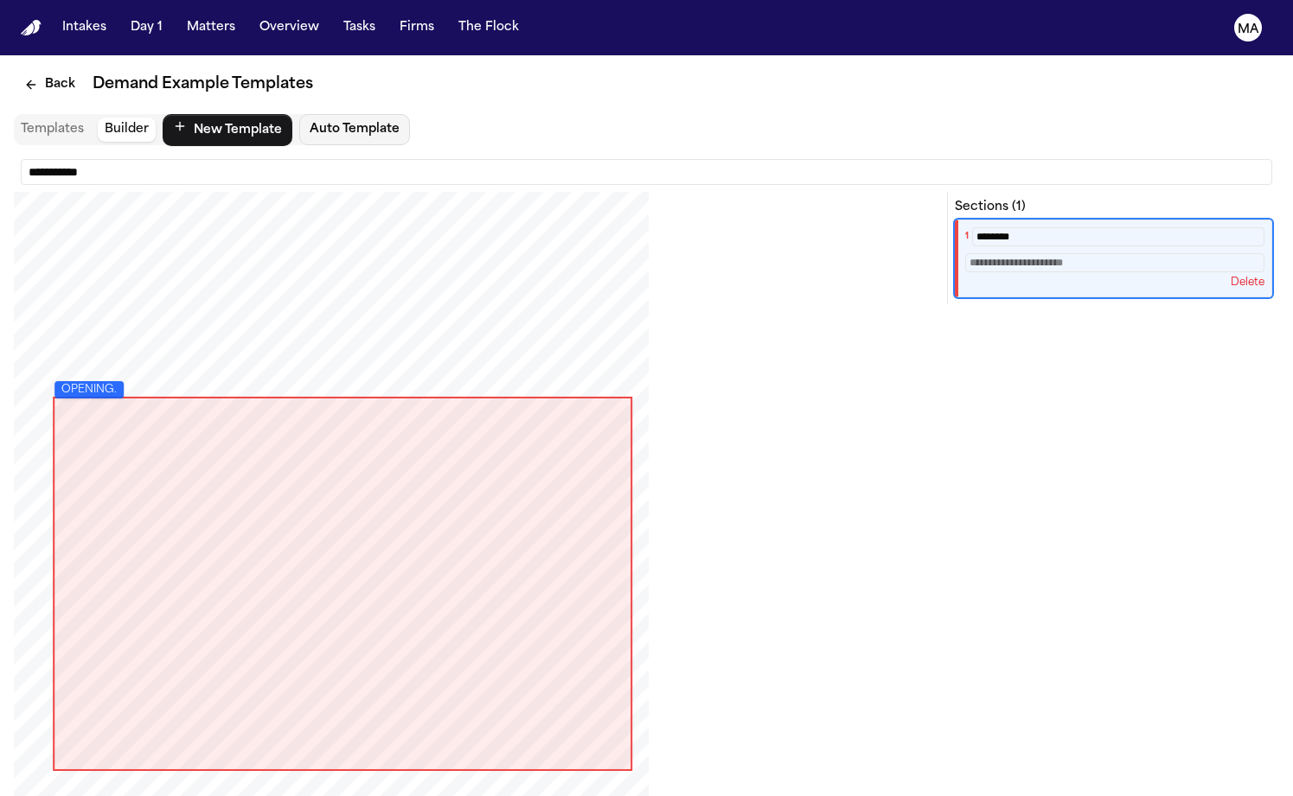
type input "********"
click at [1153, 253] on div "**********" at bounding box center [646, 551] width 1265 height 718
click at [1252, 253] on input "**********" at bounding box center [1114, 262] width 299 height 19
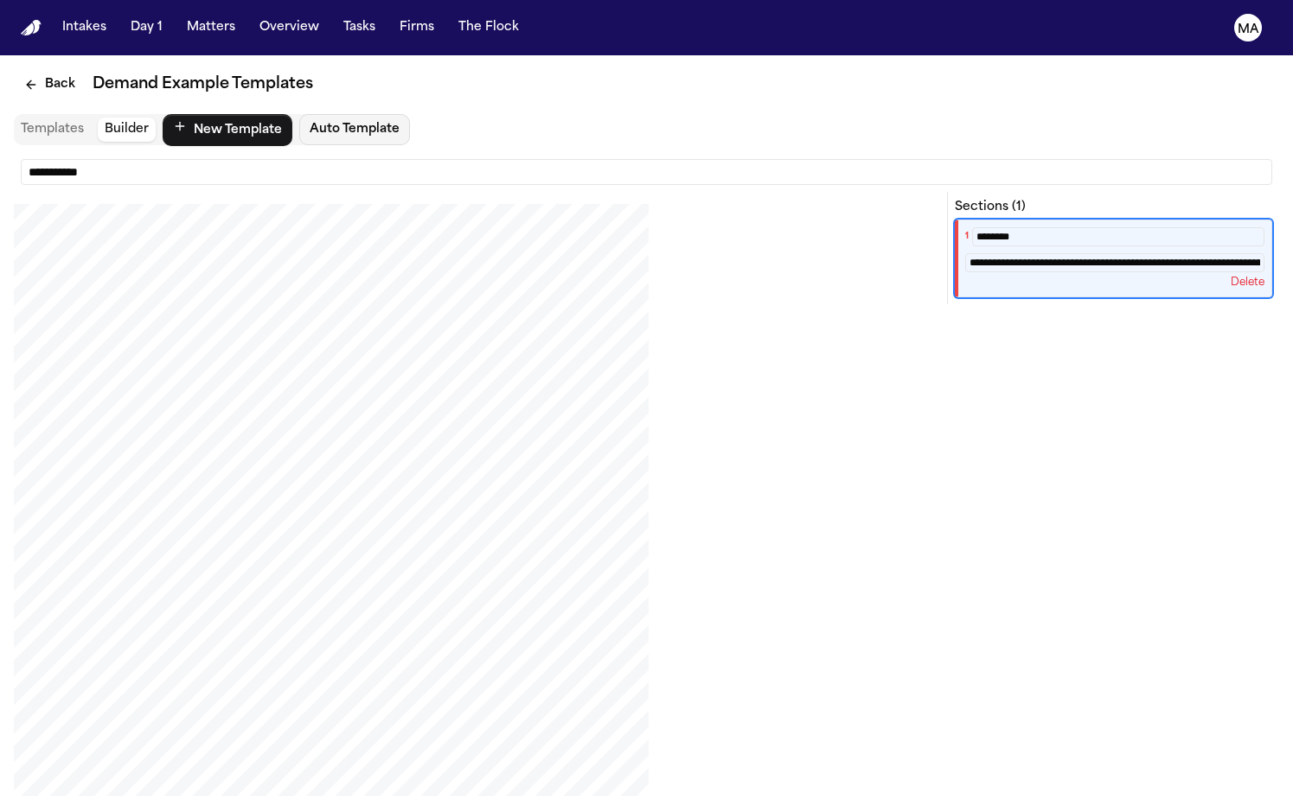
scroll to position [827, 0]
type input "**********"
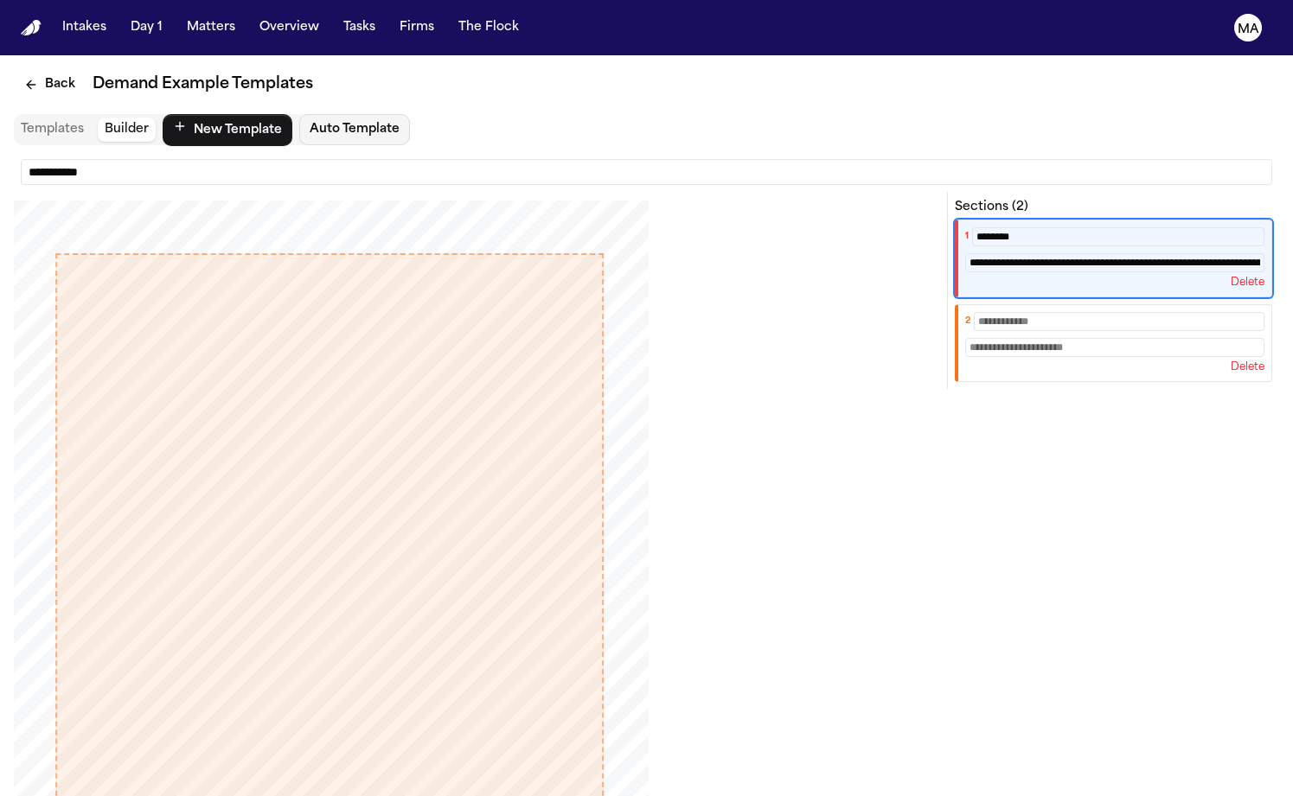
click at [1156, 312] on input "text" at bounding box center [1119, 321] width 291 height 19
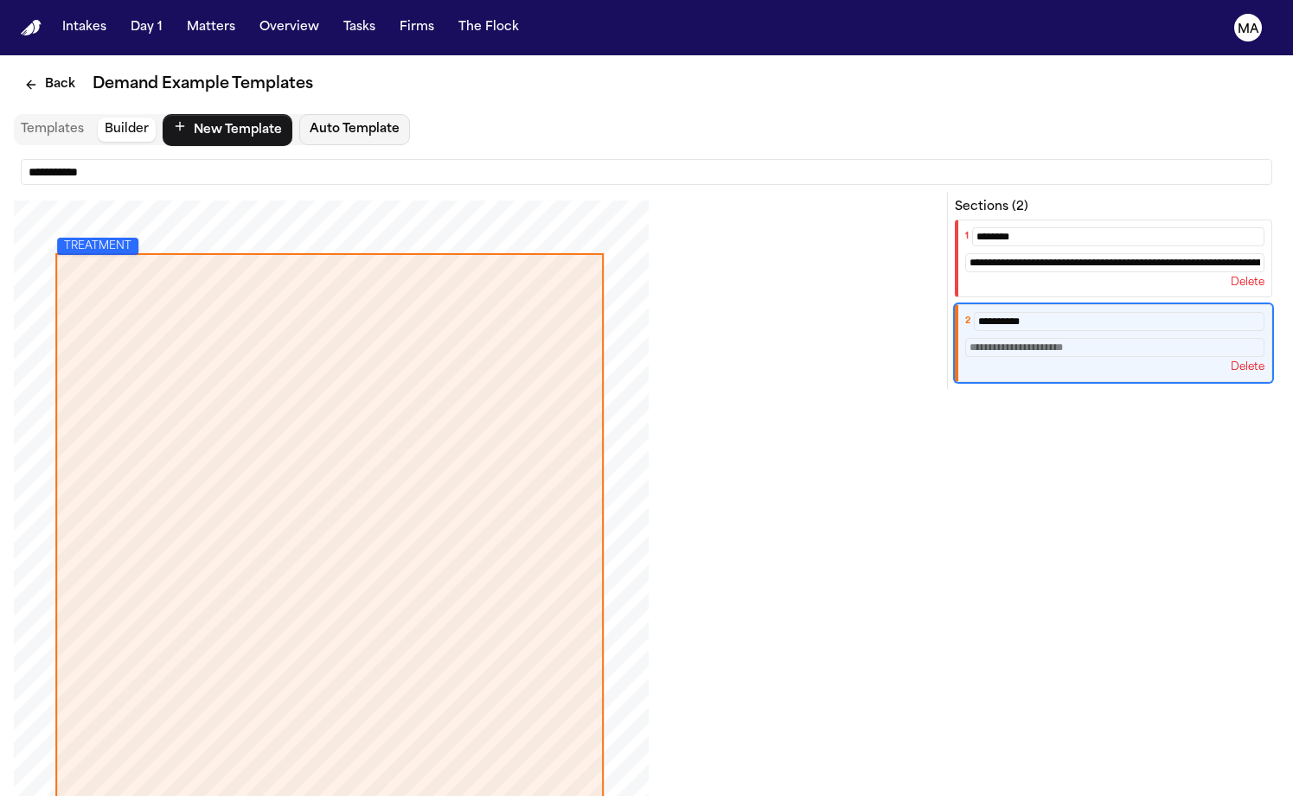
type input "*********"
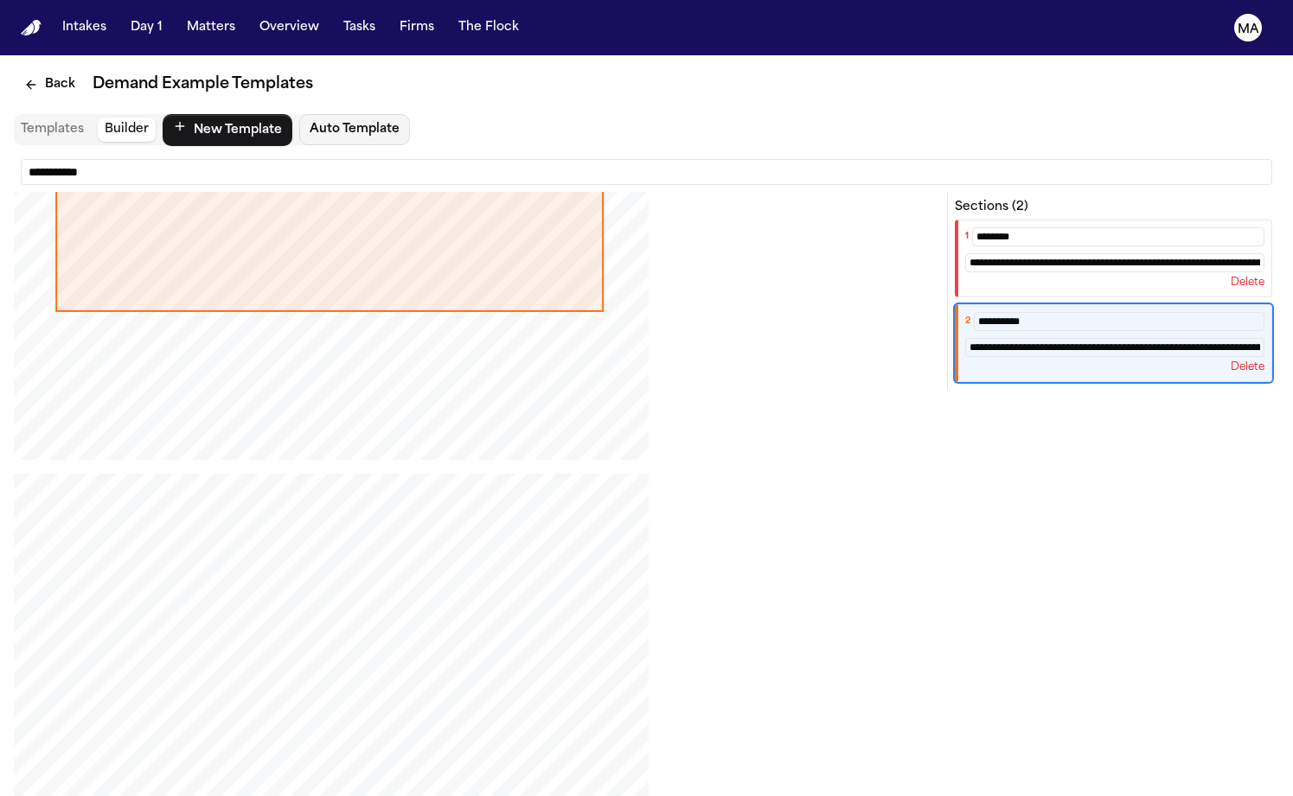
scroll to position [1576, 0]
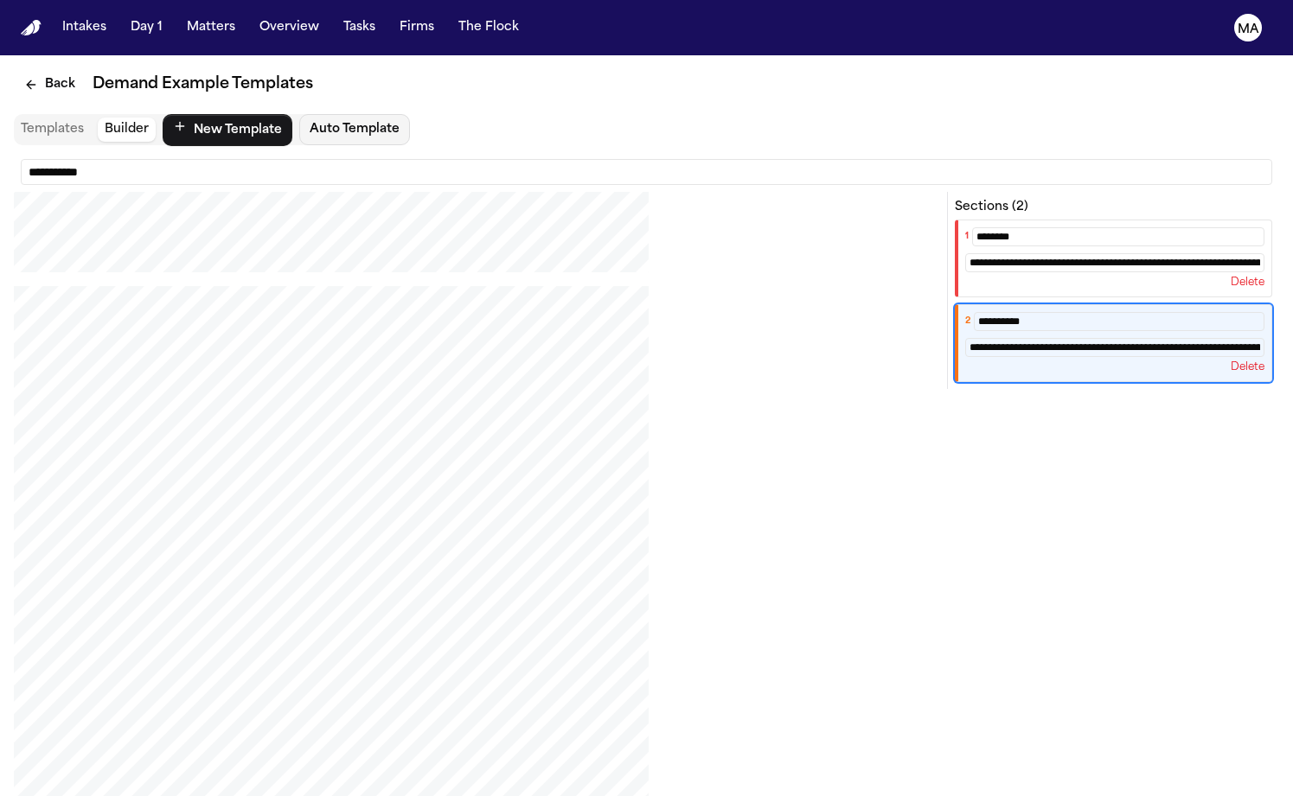
type input "**********"
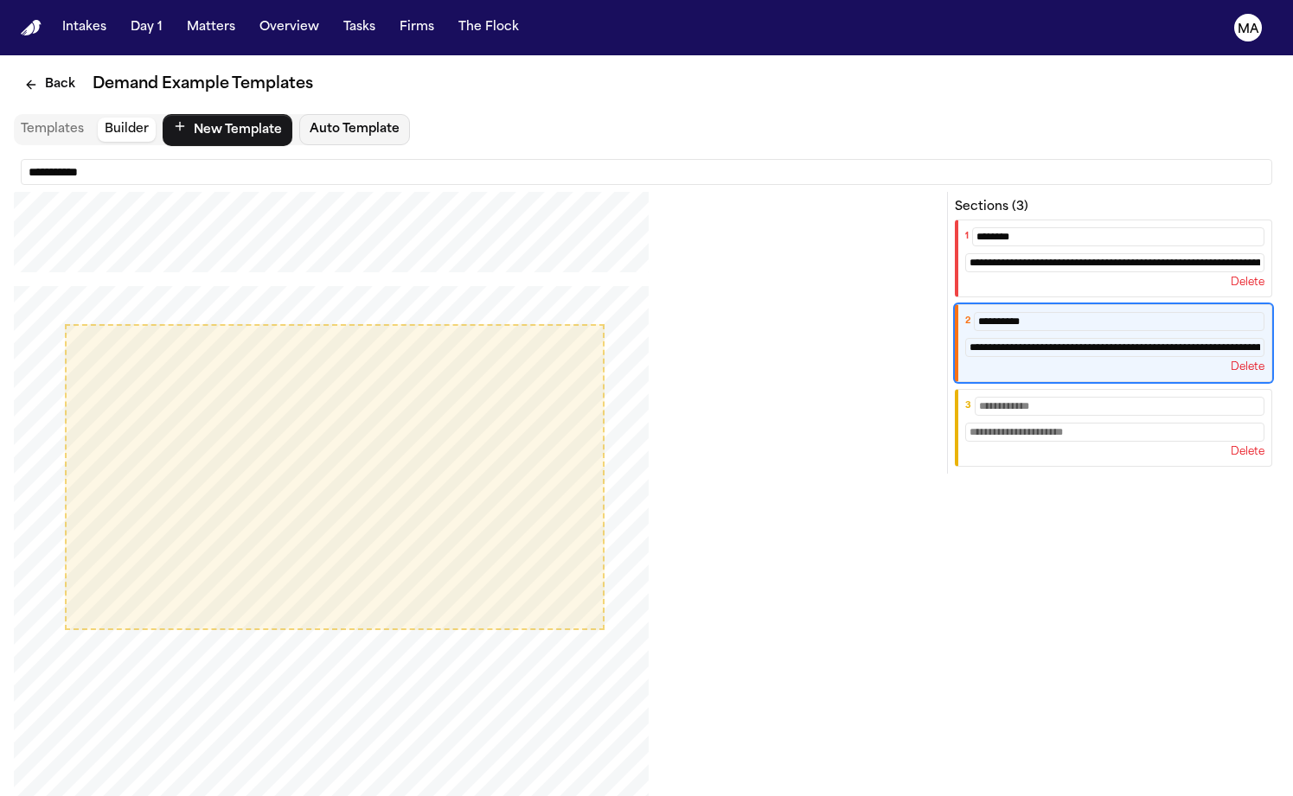
click at [1132, 389] on div "3 Delete" at bounding box center [1113, 428] width 317 height 78
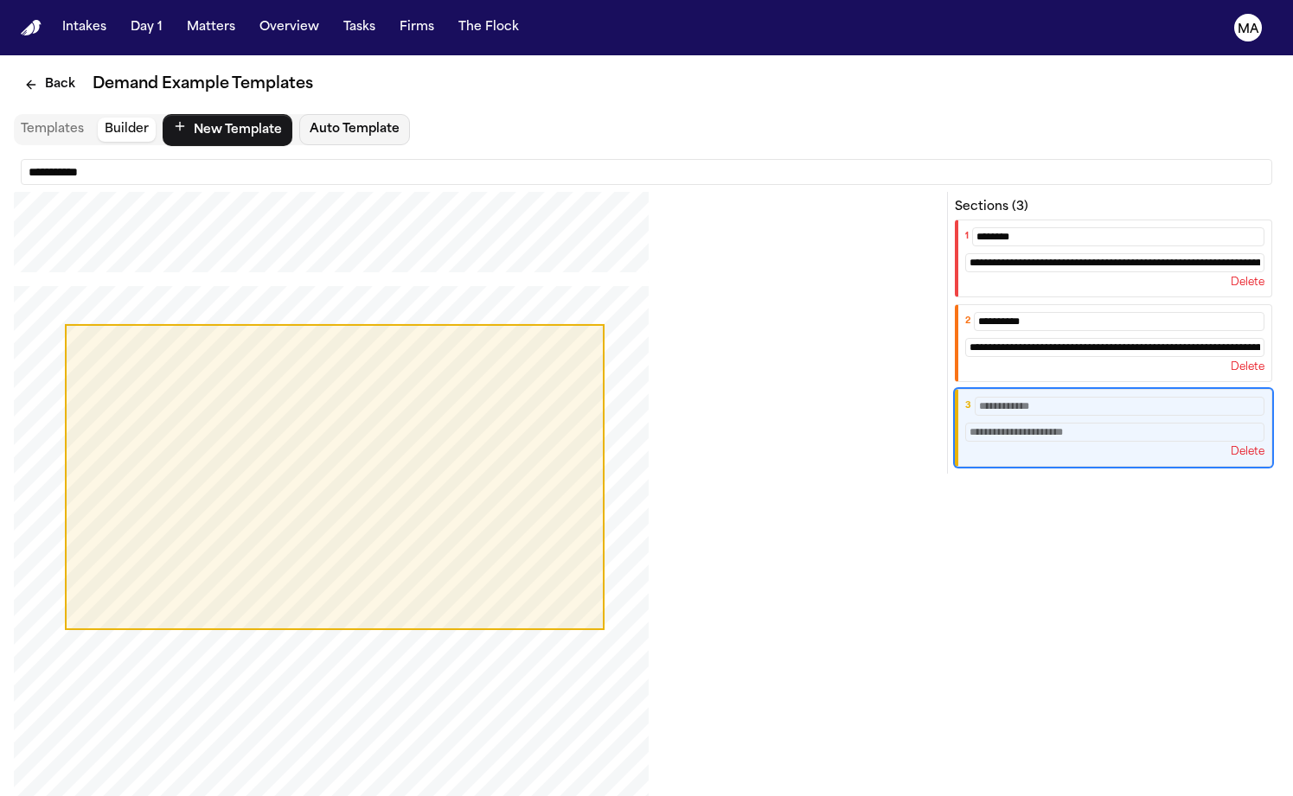
click at [1135, 397] on input "text" at bounding box center [1120, 406] width 290 height 19
type input "**********"
click at [1156, 423] on input "text" at bounding box center [1114, 432] width 299 height 19
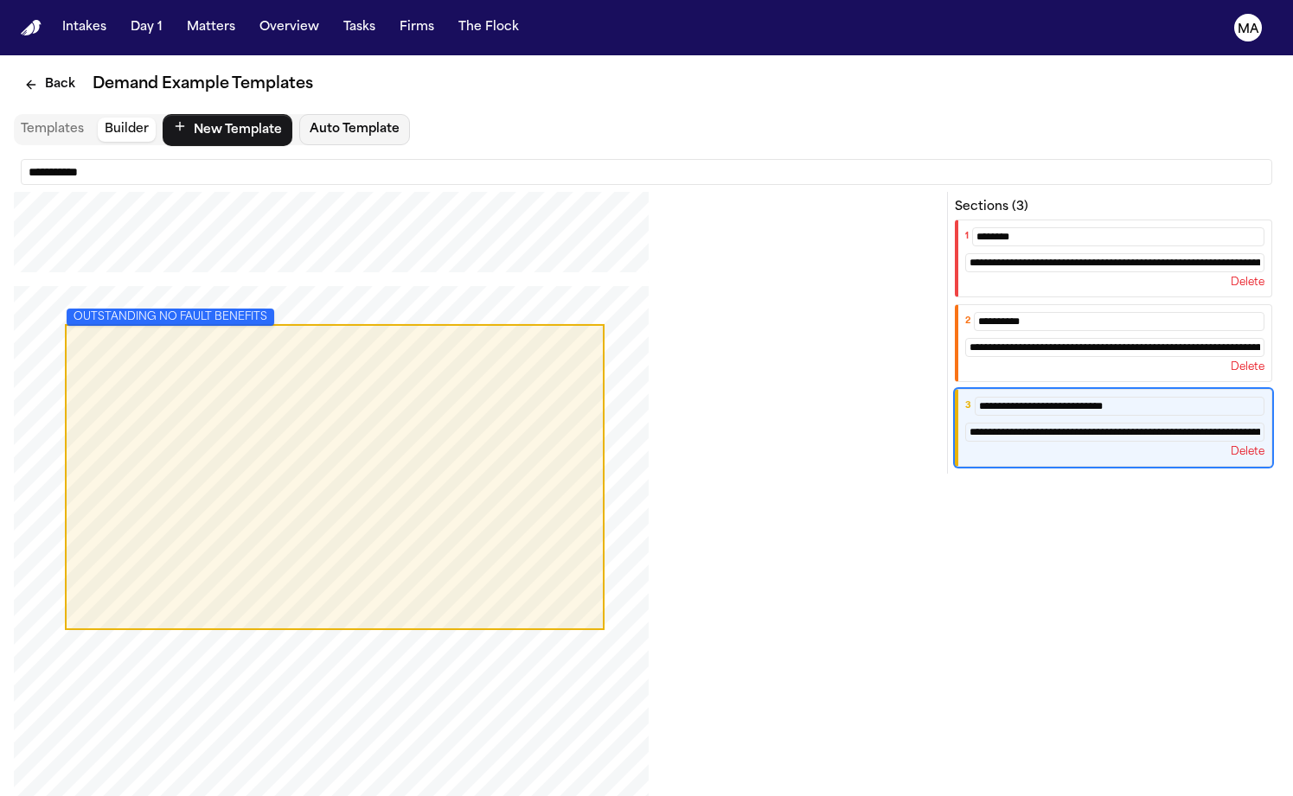
type input "**********"
click at [933, 448] on div "PDF viewport" at bounding box center [473, 696] width 919 height 821
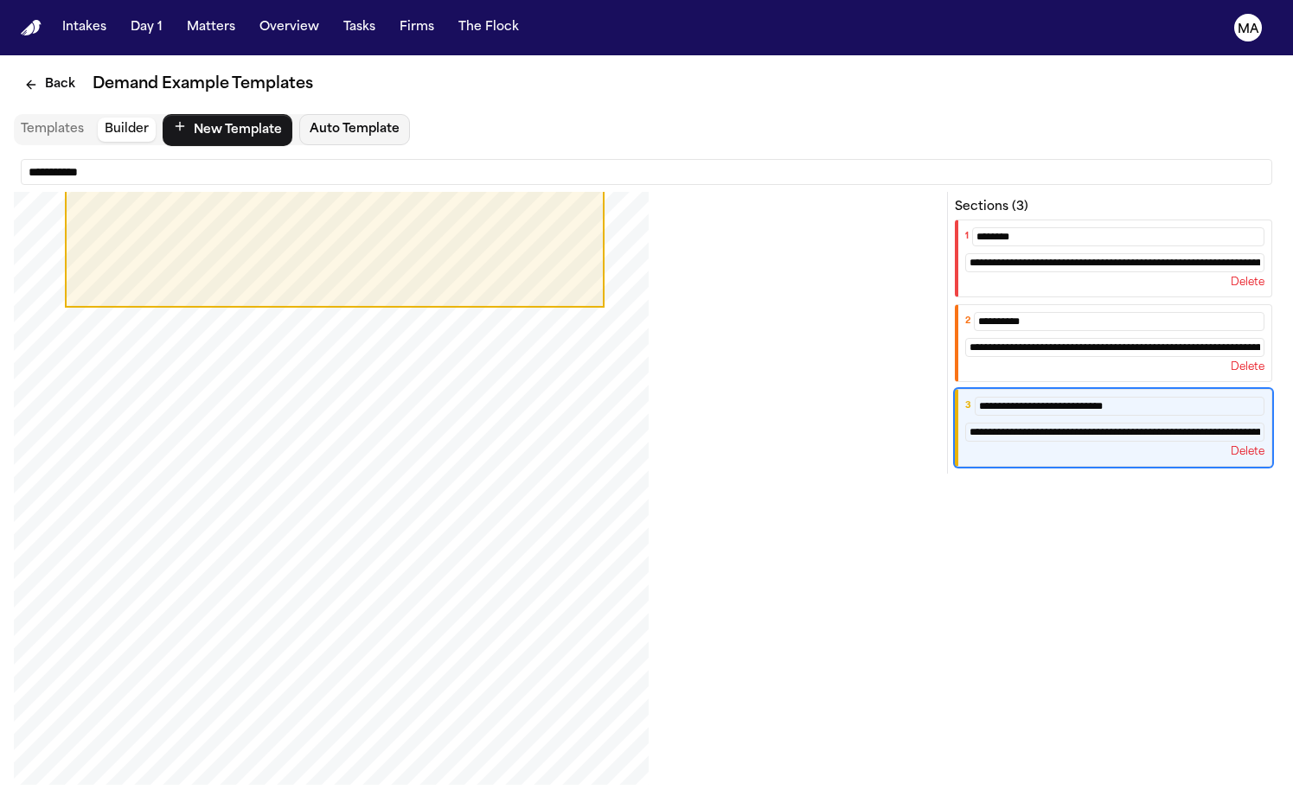
scroll to position [1744, 0]
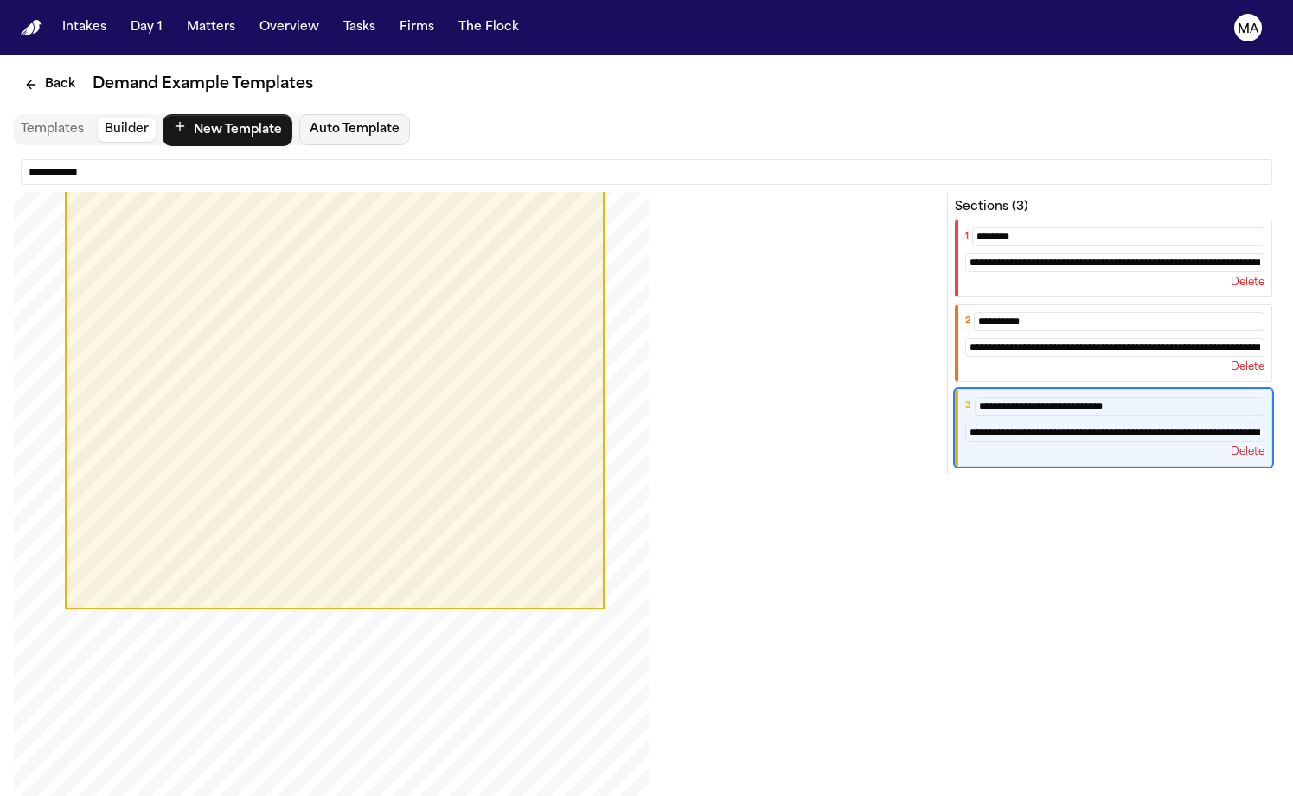
drag, startPoint x: 583, startPoint y: 382, endPoint x: 563, endPoint y: 529, distance: 148.3
click at [563, 604] on div "PDF viewport" at bounding box center [335, 608] width 536 height 9
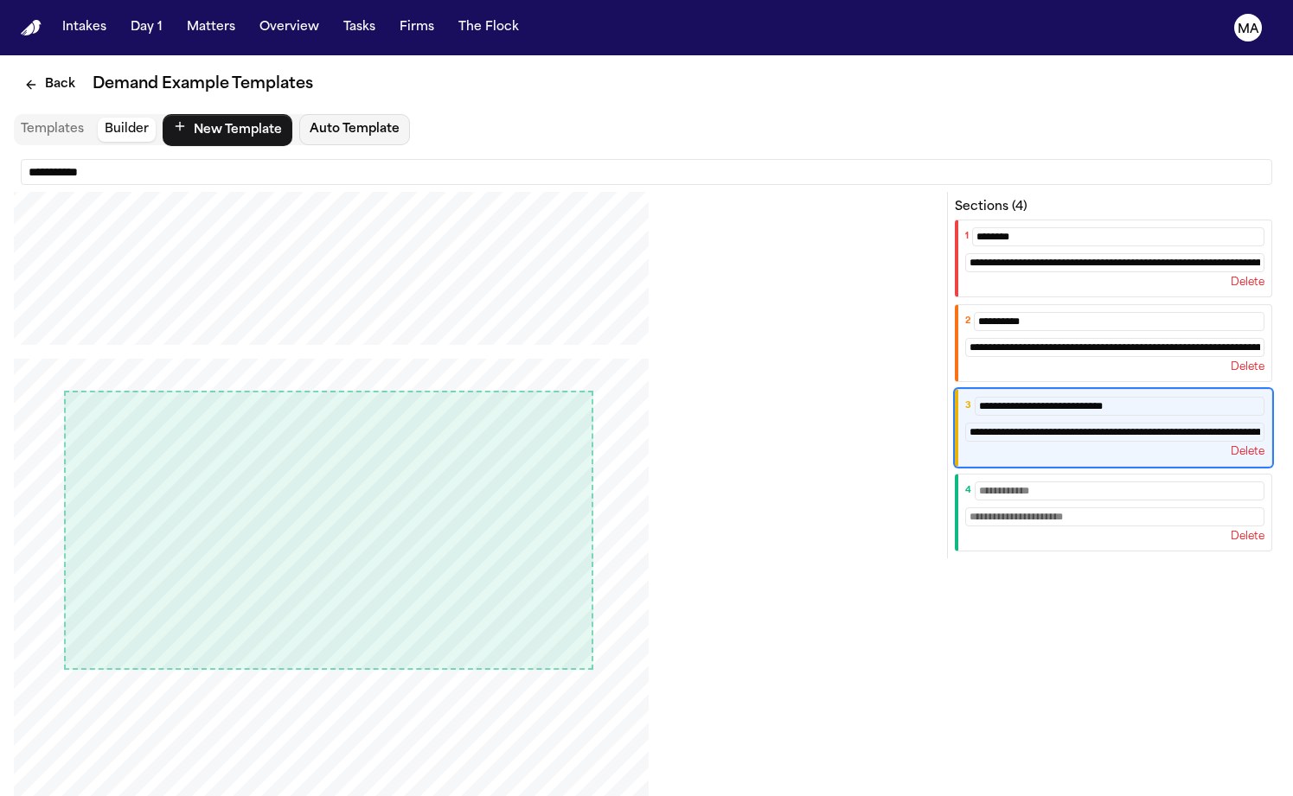
click at [1152, 482] on input "text" at bounding box center [1120, 491] width 290 height 19
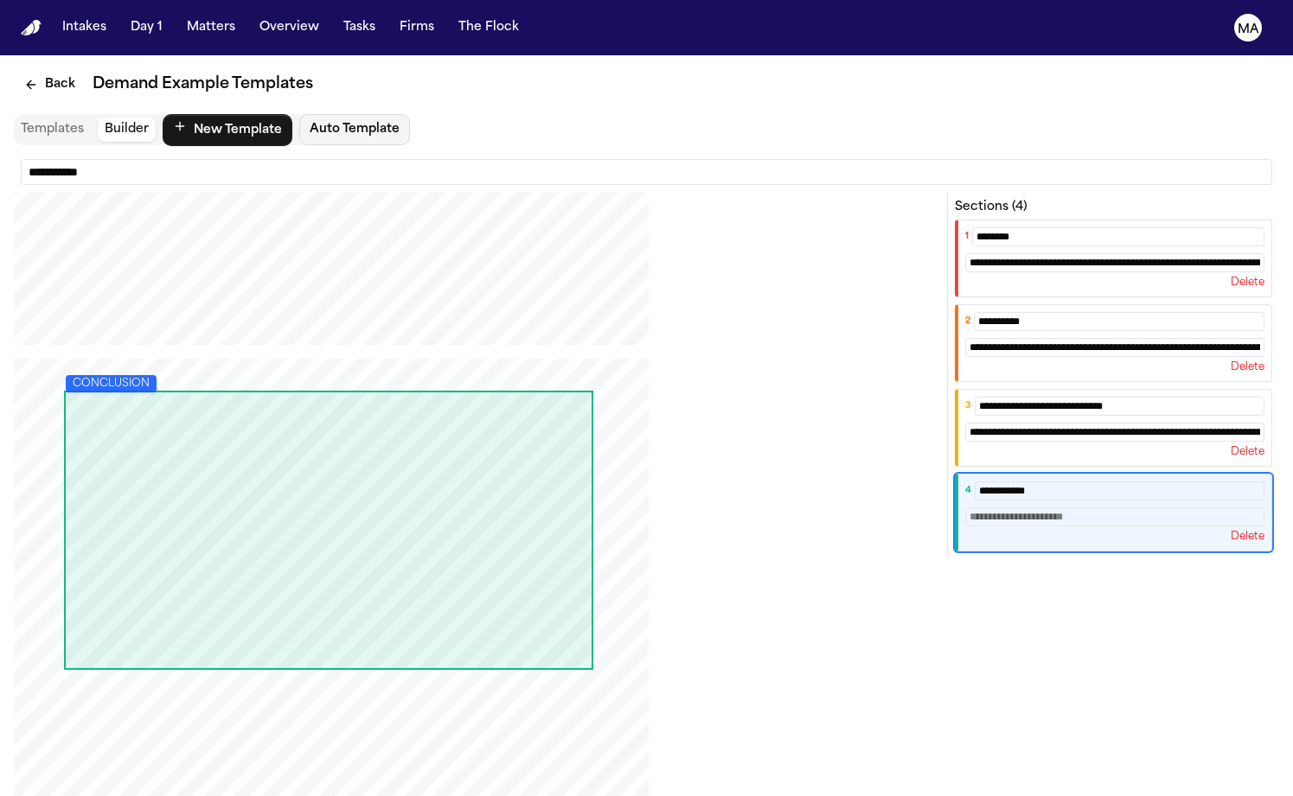
type input "**********"
click at [1196, 508] on input "text" at bounding box center [1114, 517] width 299 height 19
type input "*"
type input "**********"
click at [1118, 489] on div "**********" at bounding box center [646, 551] width 1265 height 718
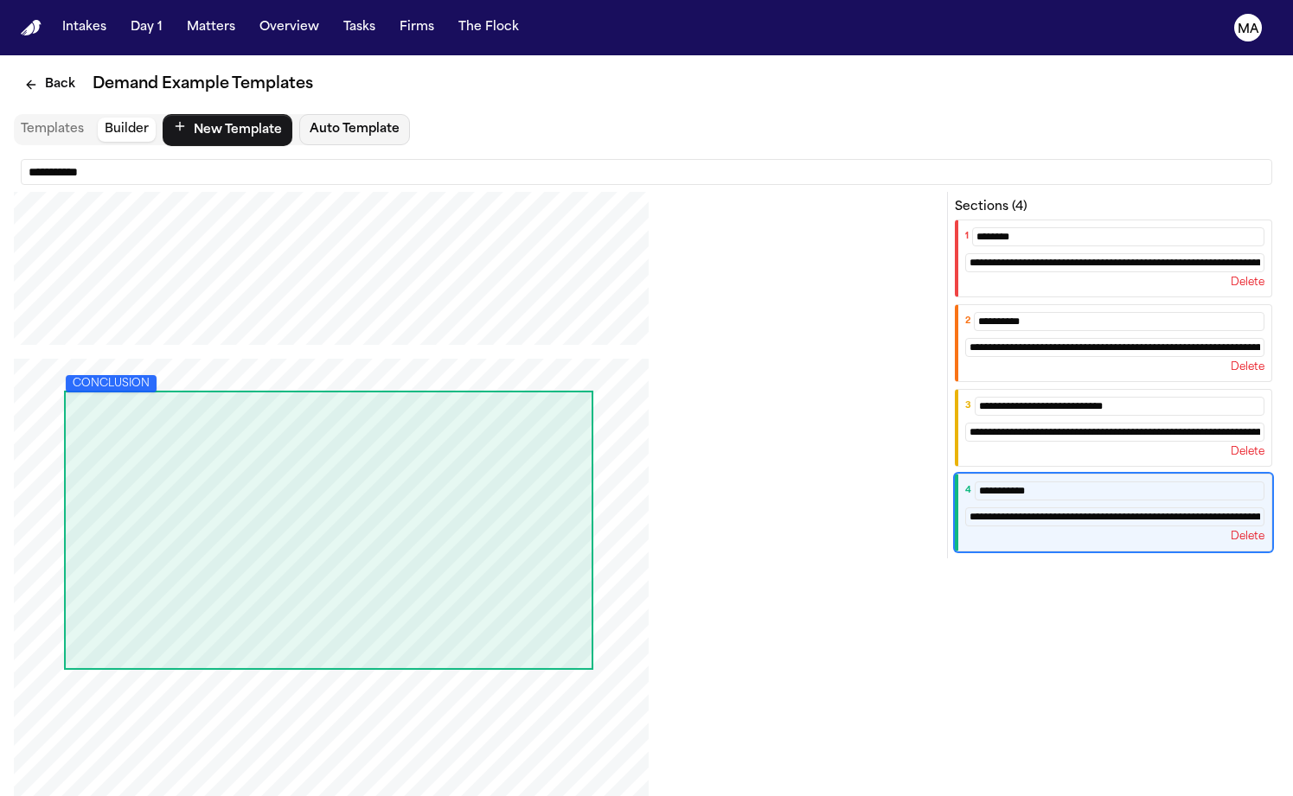
scroll to position [96, 0]
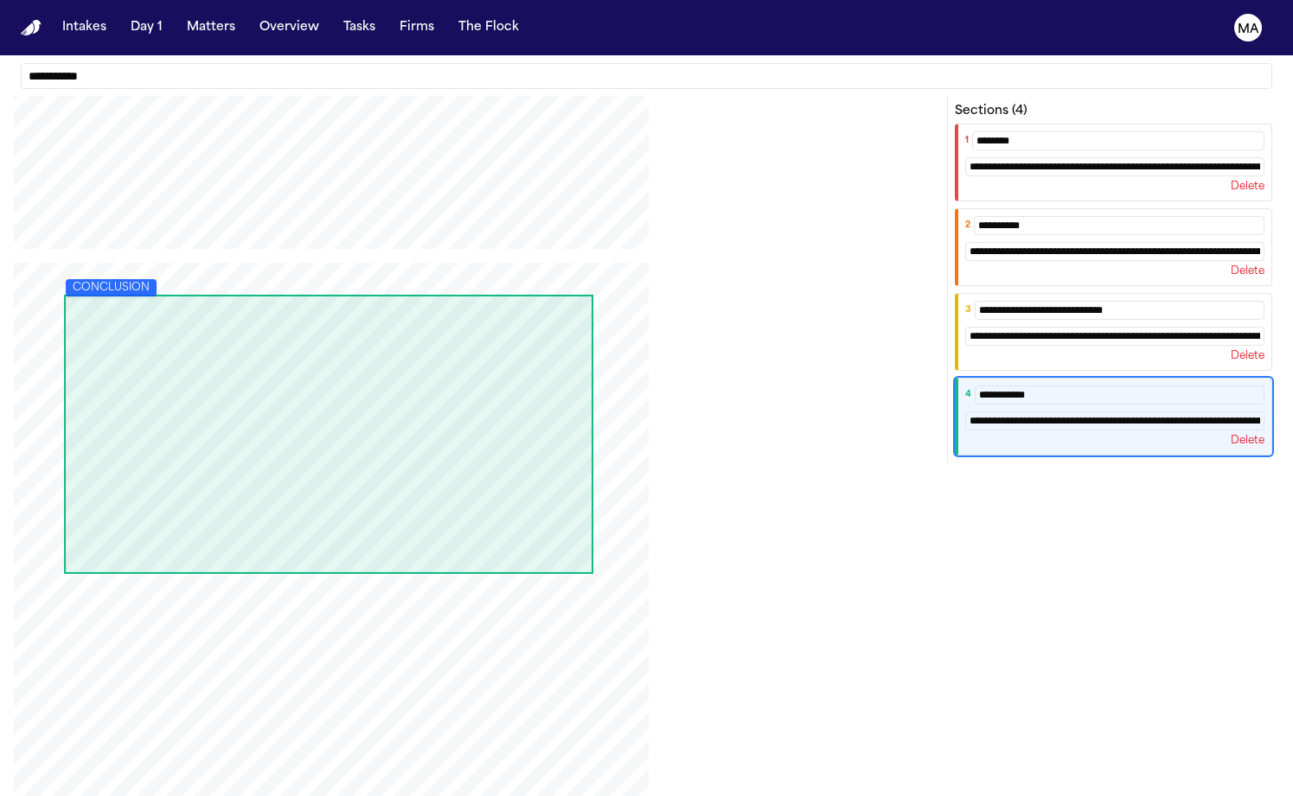
click at [1260, 790] on div "**********" at bounding box center [646, 416] width 1293 height 914
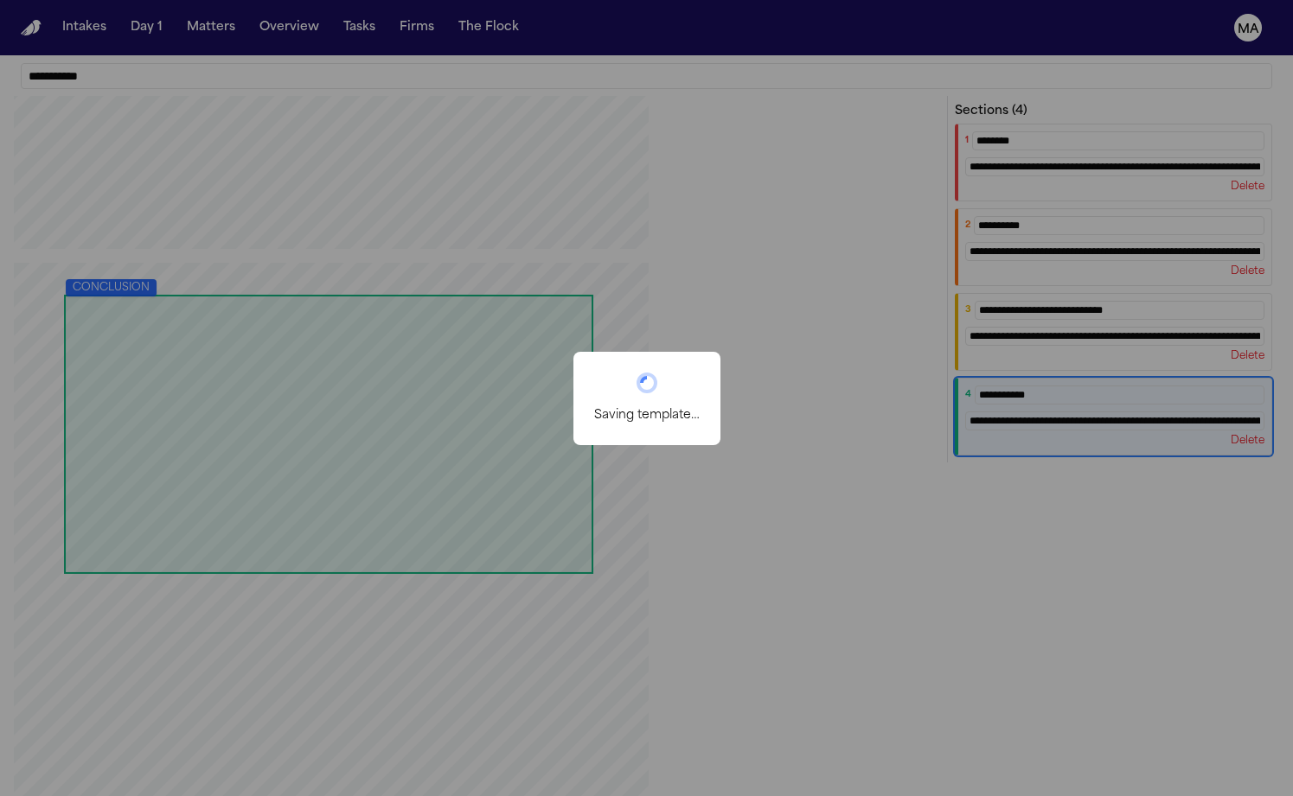
scroll to position [0, 0]
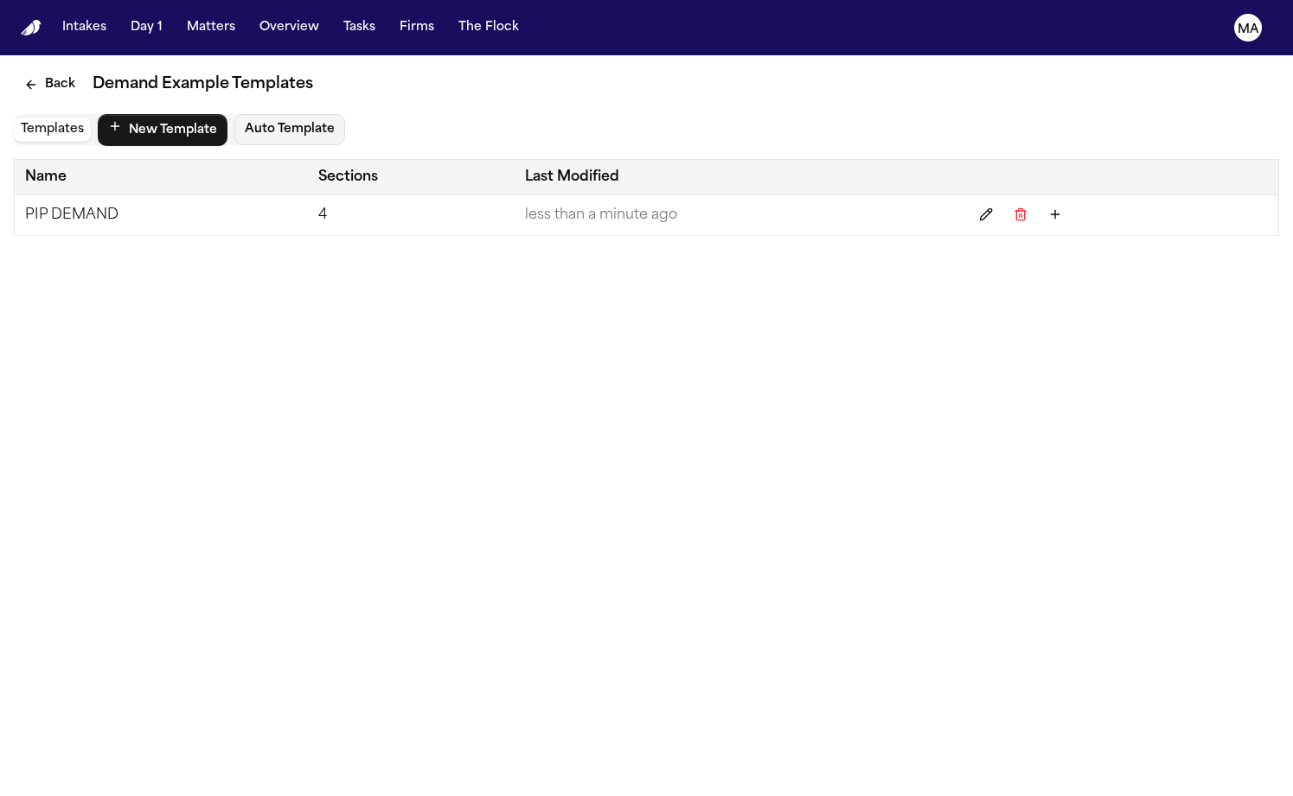
click at [323, 259] on main "Back Demand Example Templates Templates New Template Auto Template Name Section…" at bounding box center [646, 425] width 1293 height 741
click at [180, 19] on button "Matters" at bounding box center [211, 27] width 62 height 31
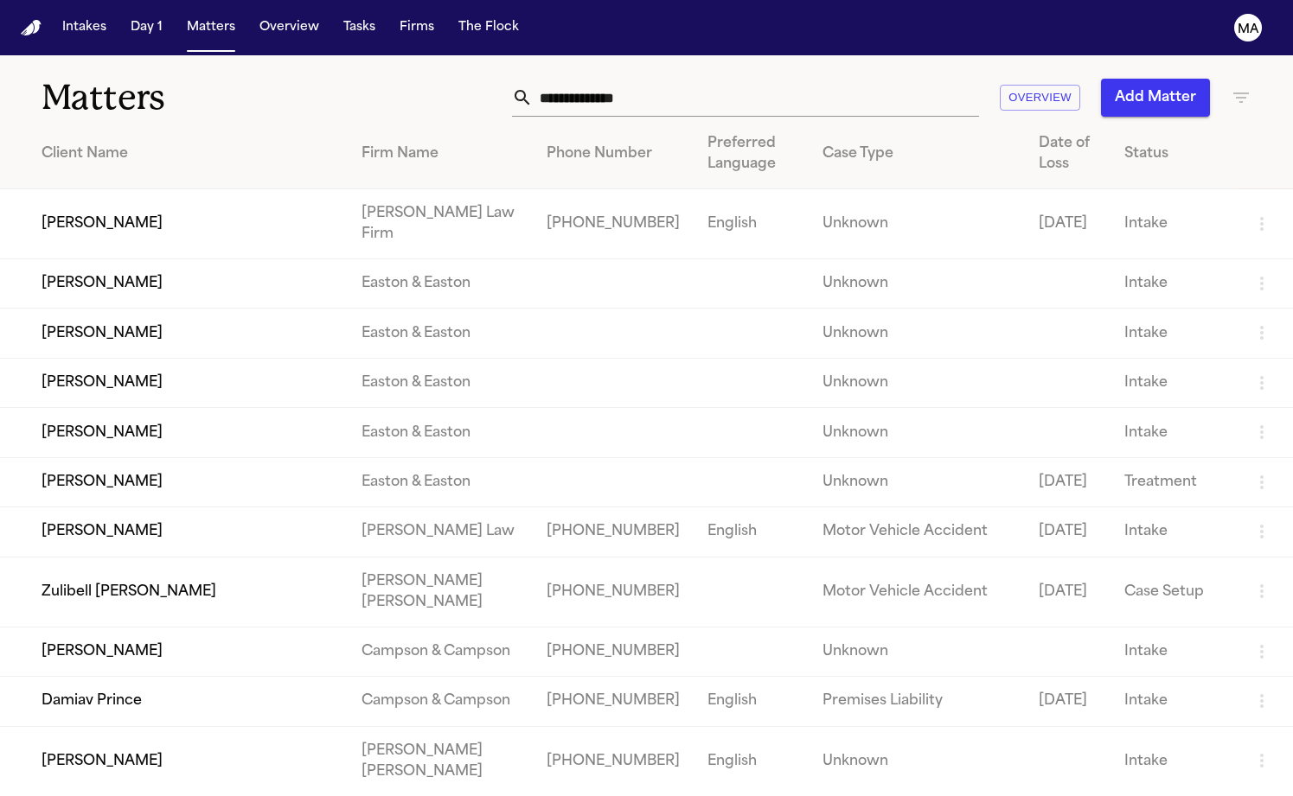
click at [221, 189] on td "[PERSON_NAME]" at bounding box center [174, 224] width 348 height 70
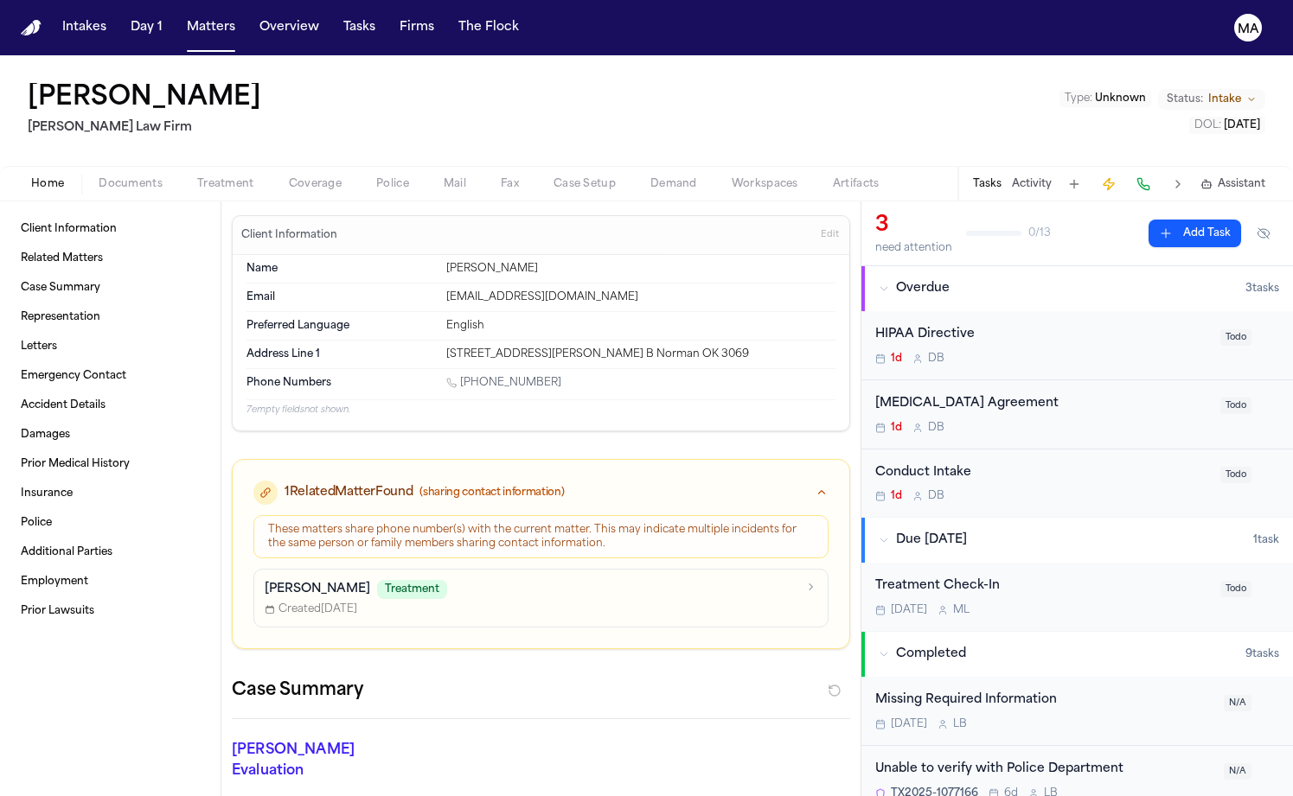
click at [640, 193] on span "button" at bounding box center [673, 194] width 67 height 2
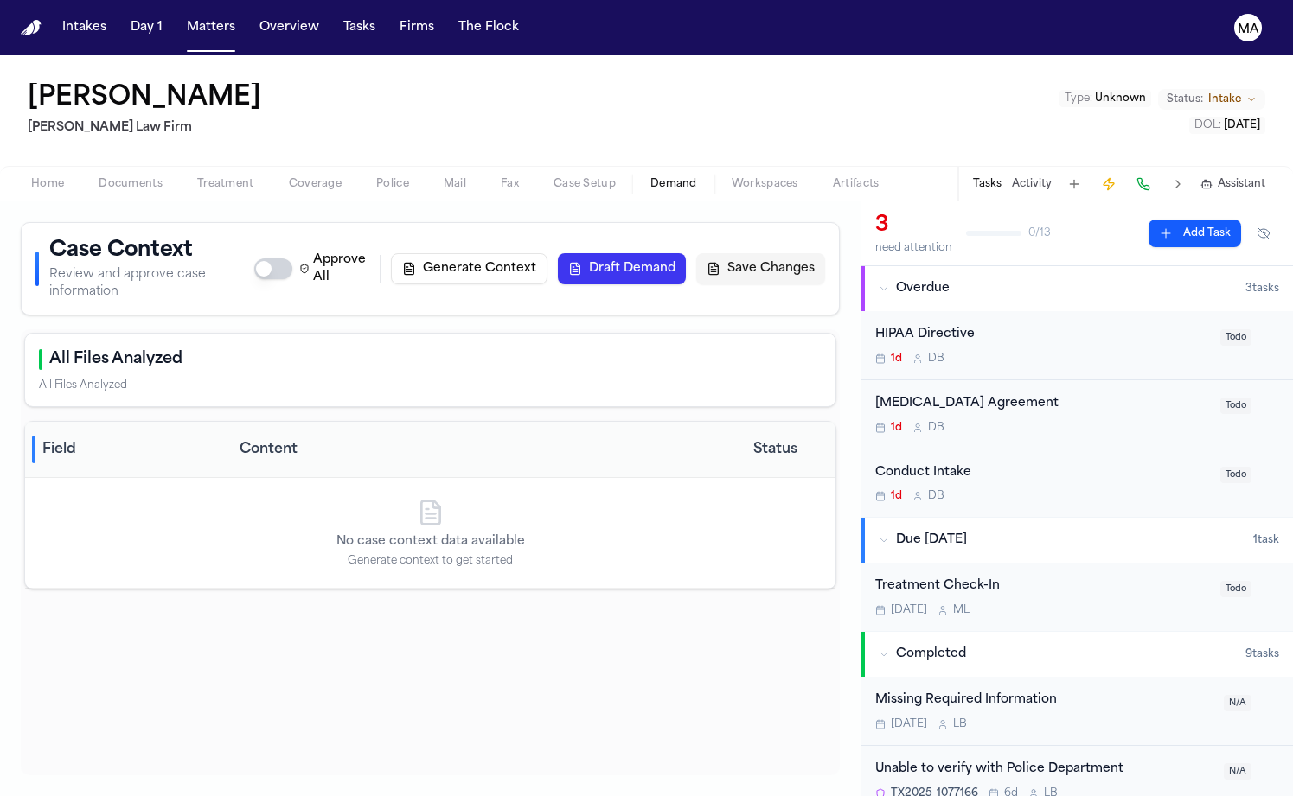
click at [686, 253] on button "Draft Demand" at bounding box center [622, 268] width 128 height 31
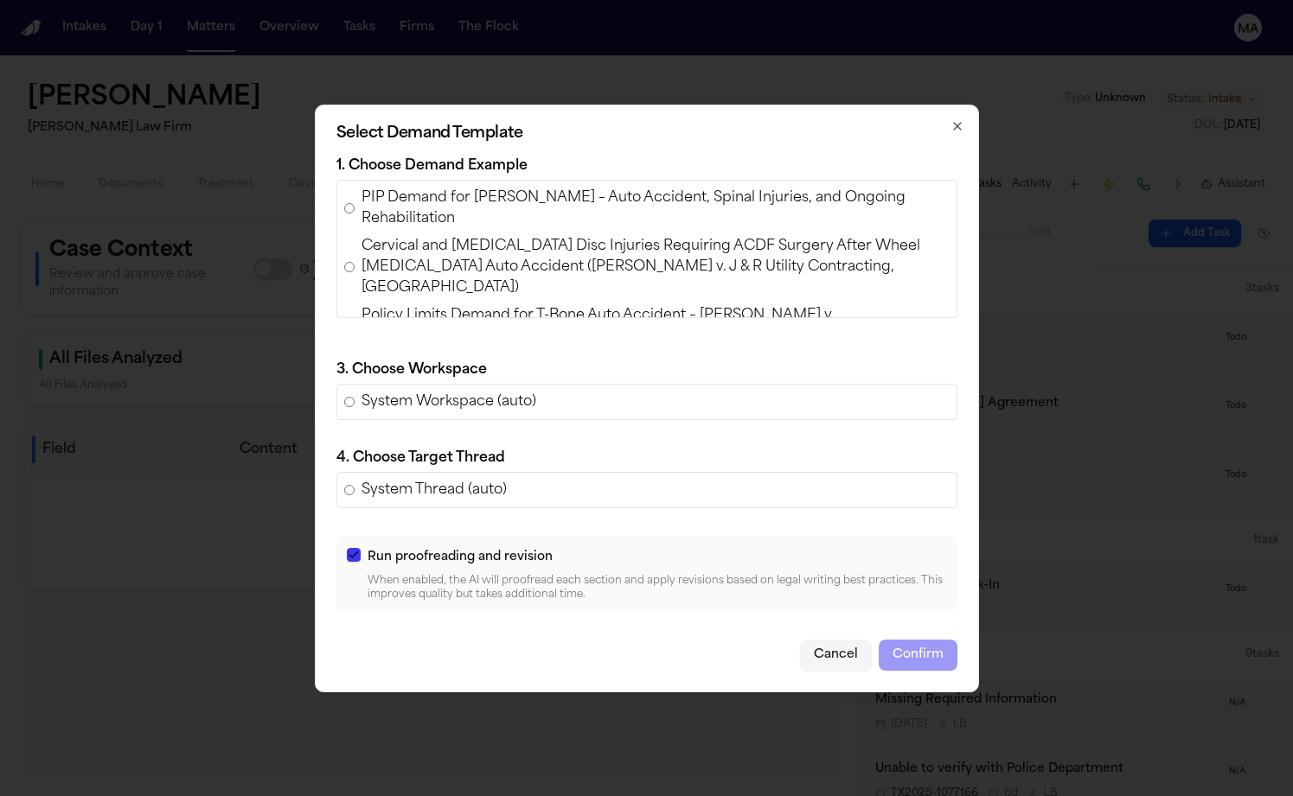
click at [535, 229] on span "PIP Demand for [PERSON_NAME] – Auto Accident, Spinal Injuries, and Ongoing Reha…" at bounding box center [655, 209] width 588 height 42
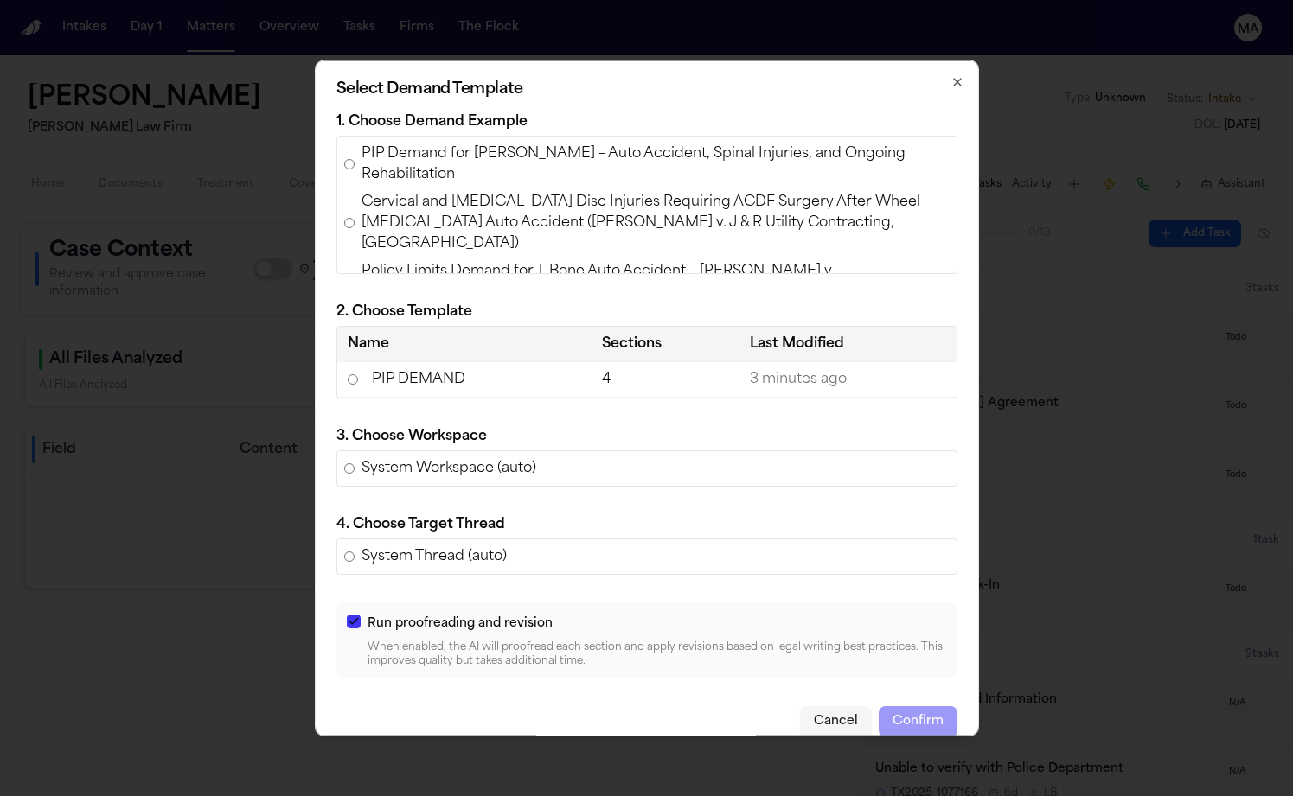
click at [544, 383] on td "PIP DEMAND" at bounding box center [464, 378] width 254 height 35
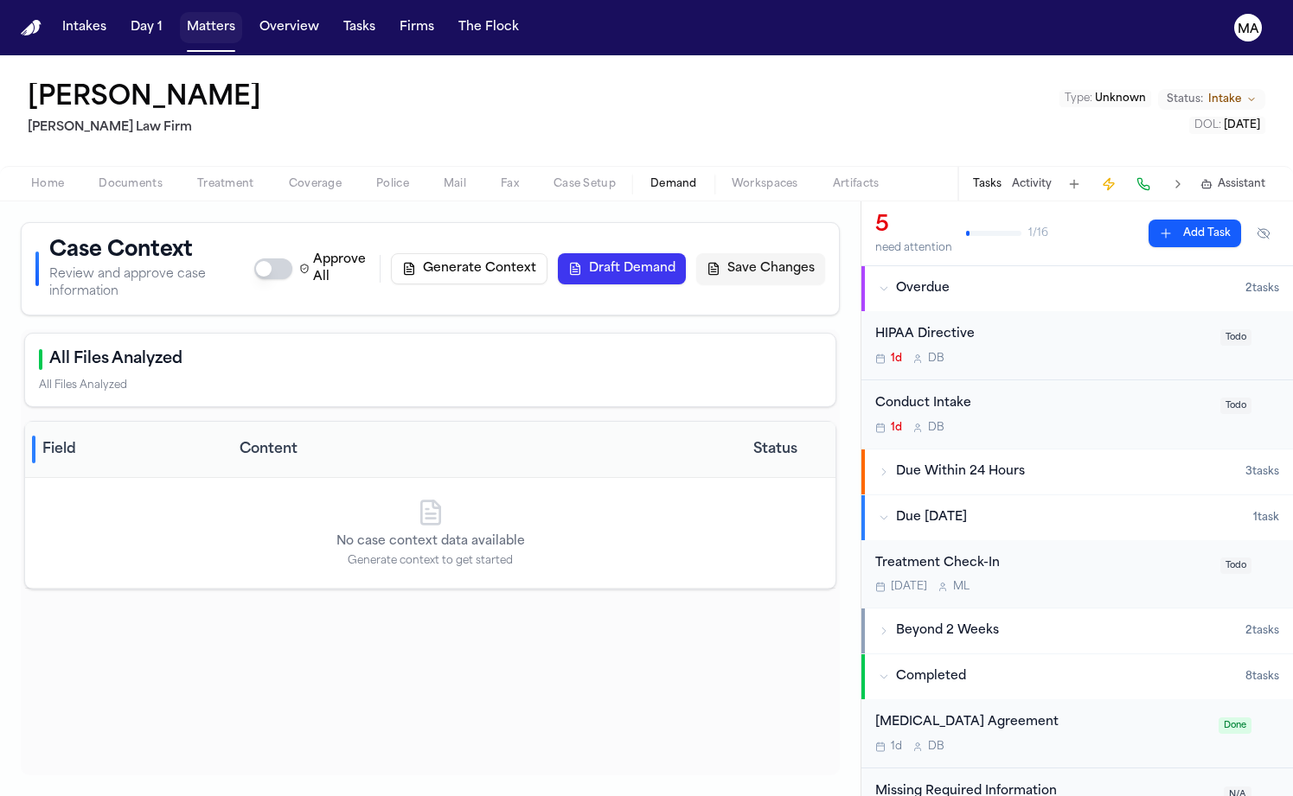
click at [180, 20] on button "Matters" at bounding box center [211, 27] width 62 height 31
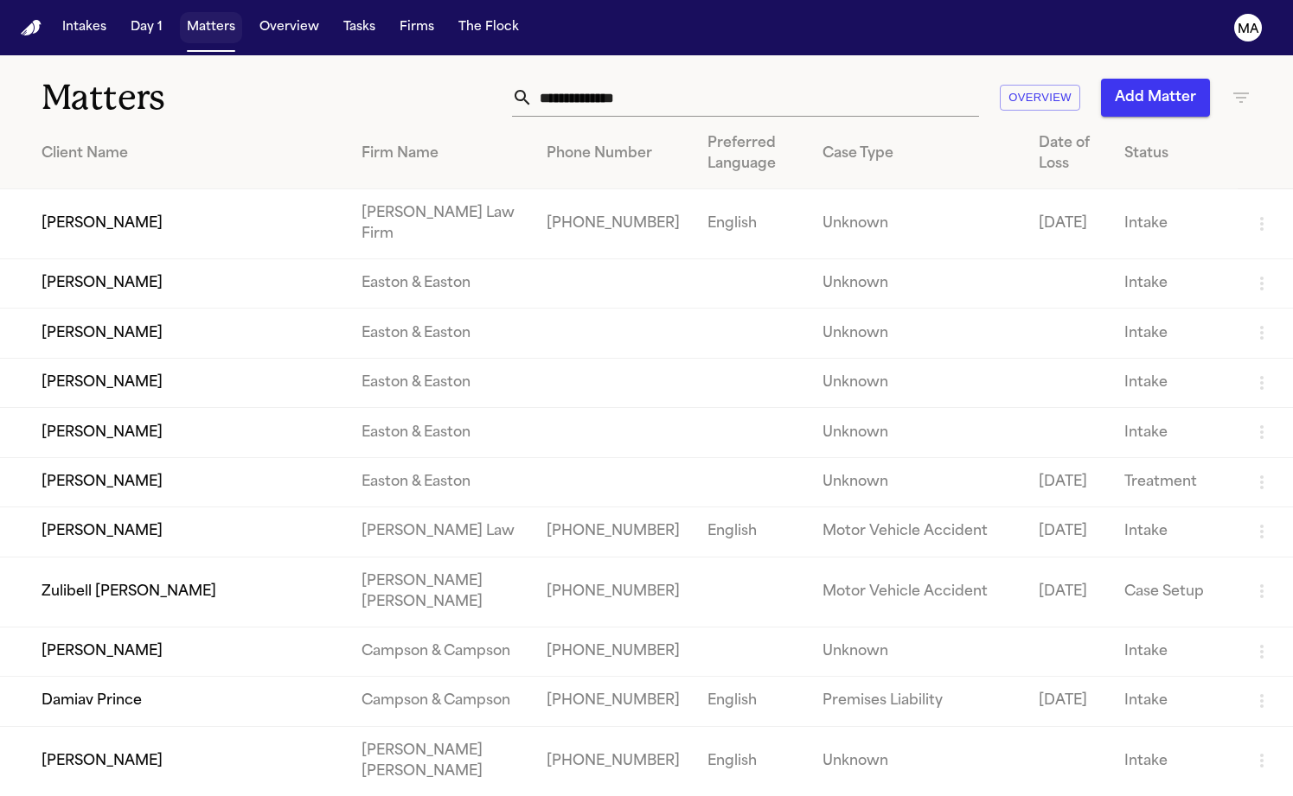
click at [180, 16] on button "Matters" at bounding box center [211, 27] width 62 height 31
click at [877, 79] on input "text" at bounding box center [756, 98] width 446 height 38
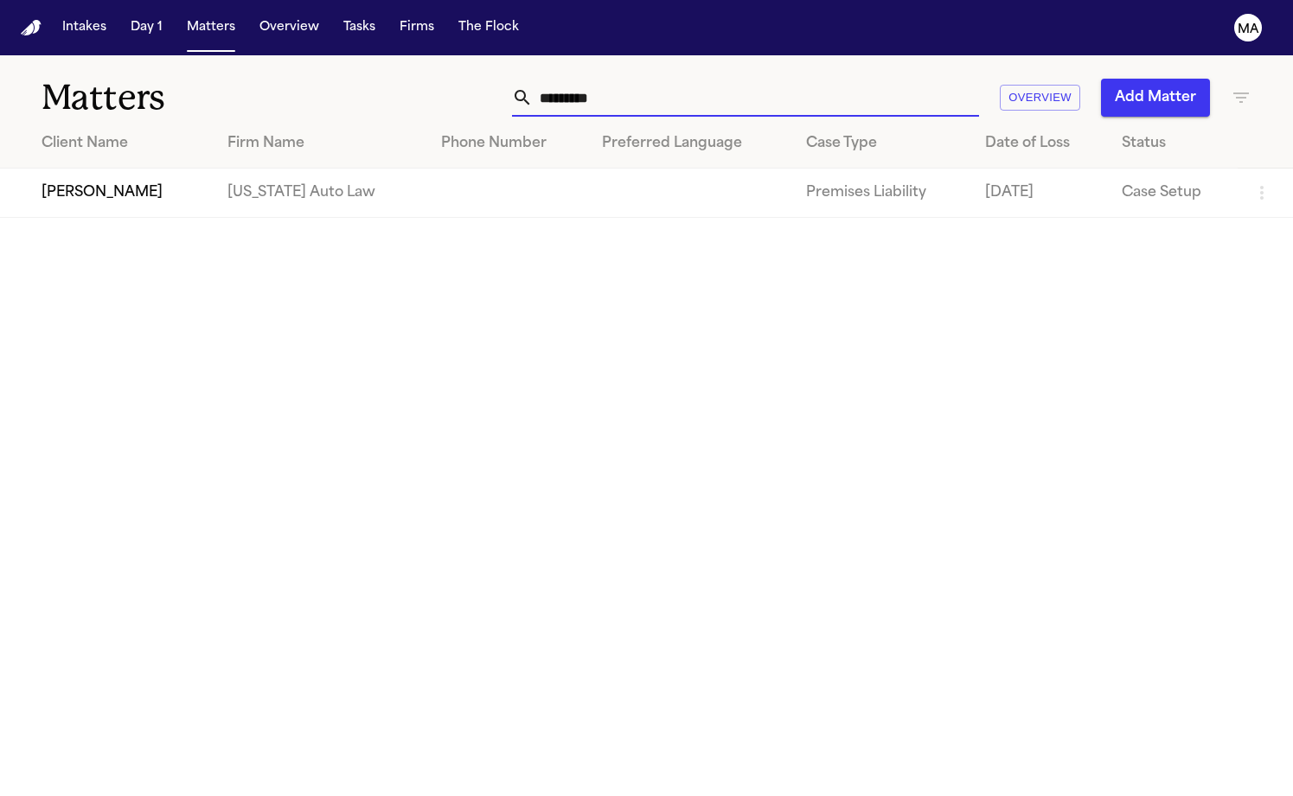
type input "*********"
click at [124, 169] on td "[PERSON_NAME]" at bounding box center [107, 193] width 214 height 49
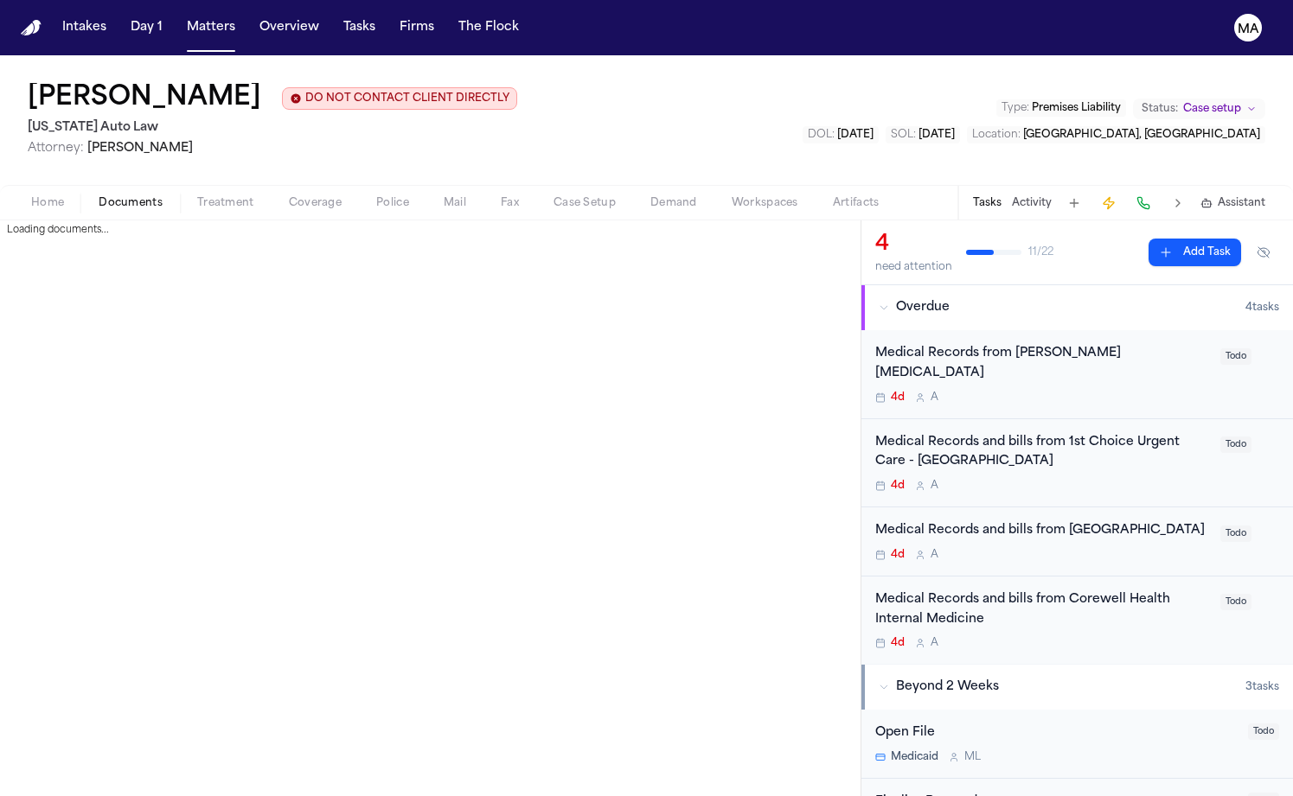
click at [101, 196] on span "Documents" at bounding box center [131, 203] width 64 height 14
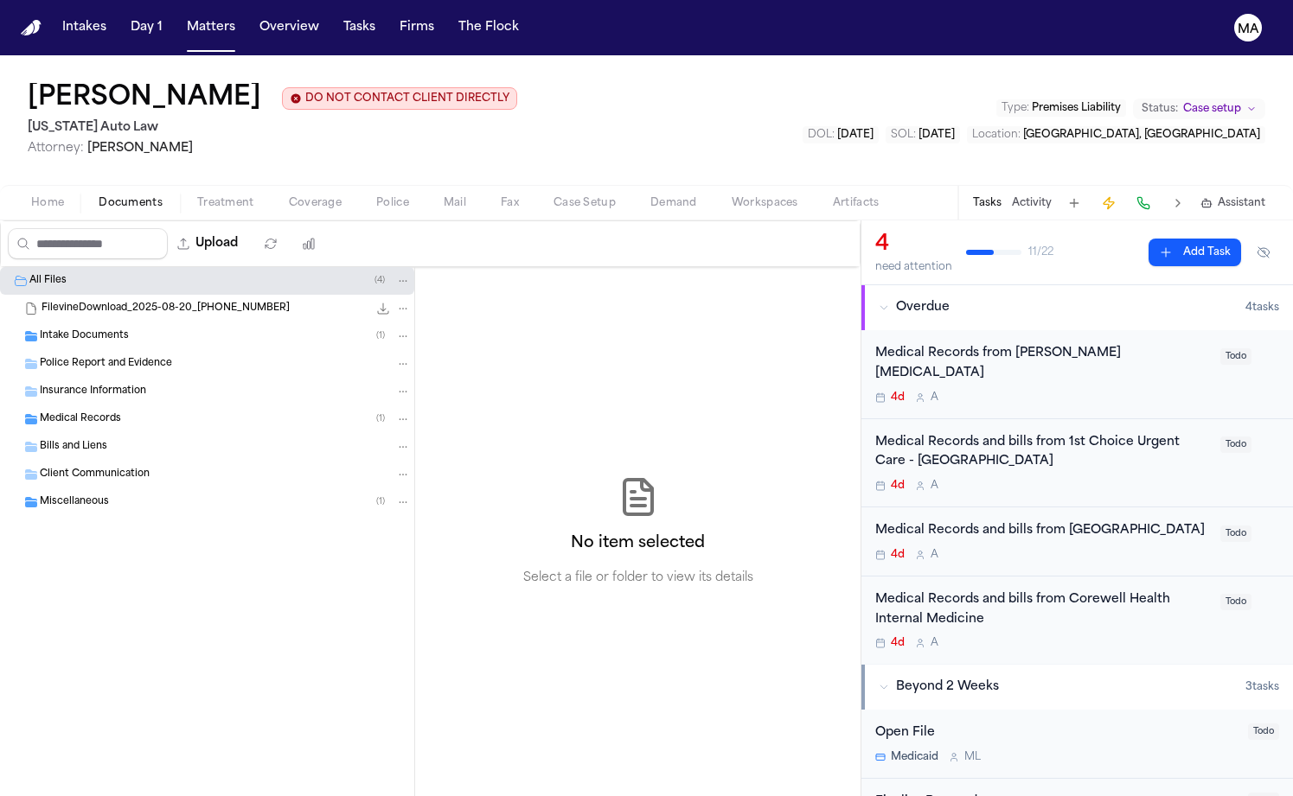
click at [197, 196] on span "Treatment" at bounding box center [225, 203] width 57 height 14
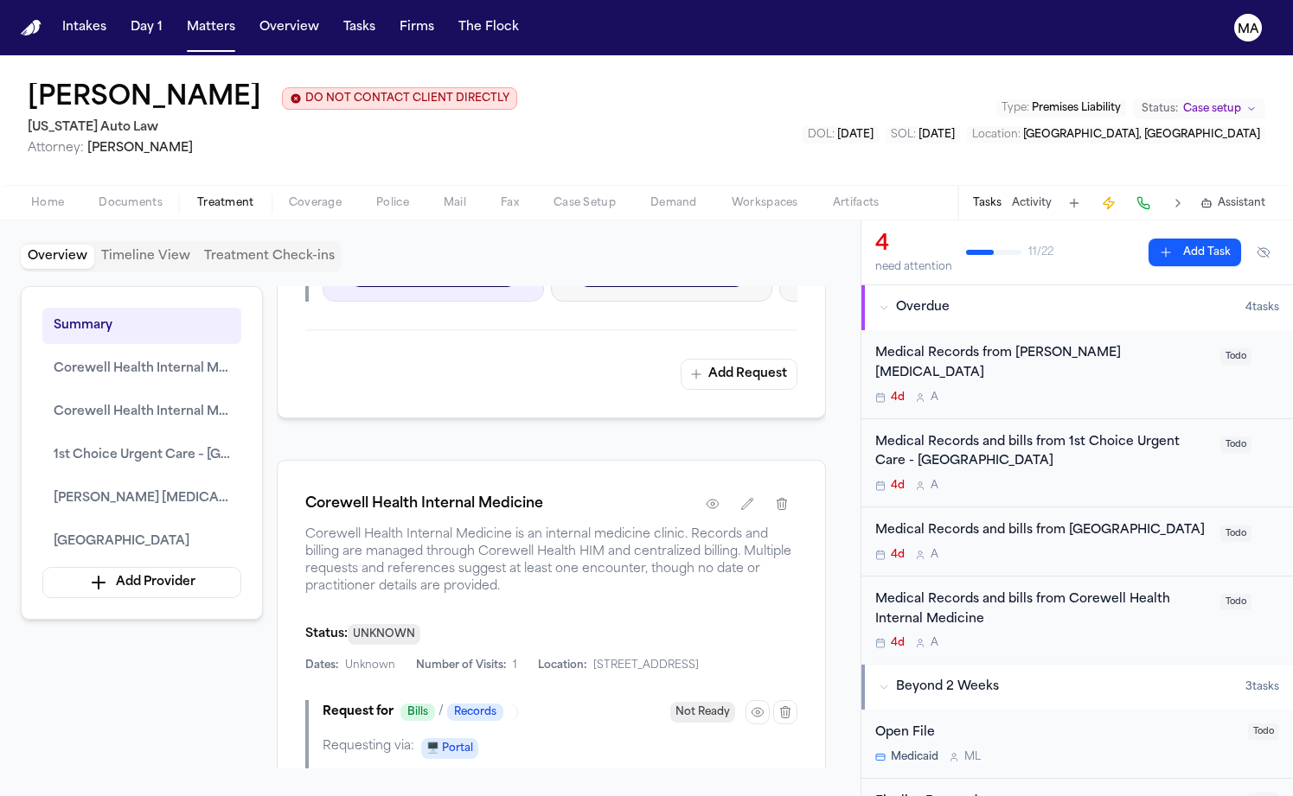
scroll to position [1503, 0]
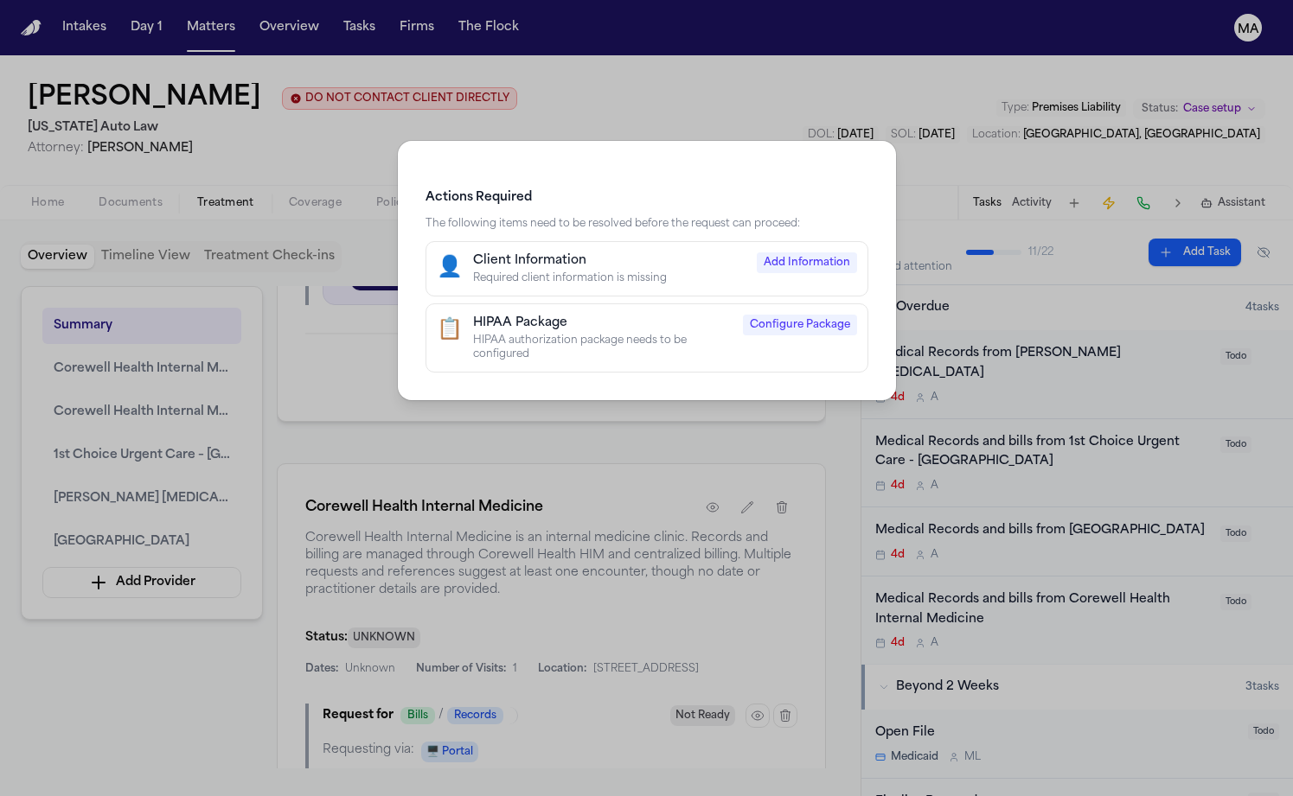
click at [631, 252] on div "Client Information" at bounding box center [609, 260] width 273 height 17
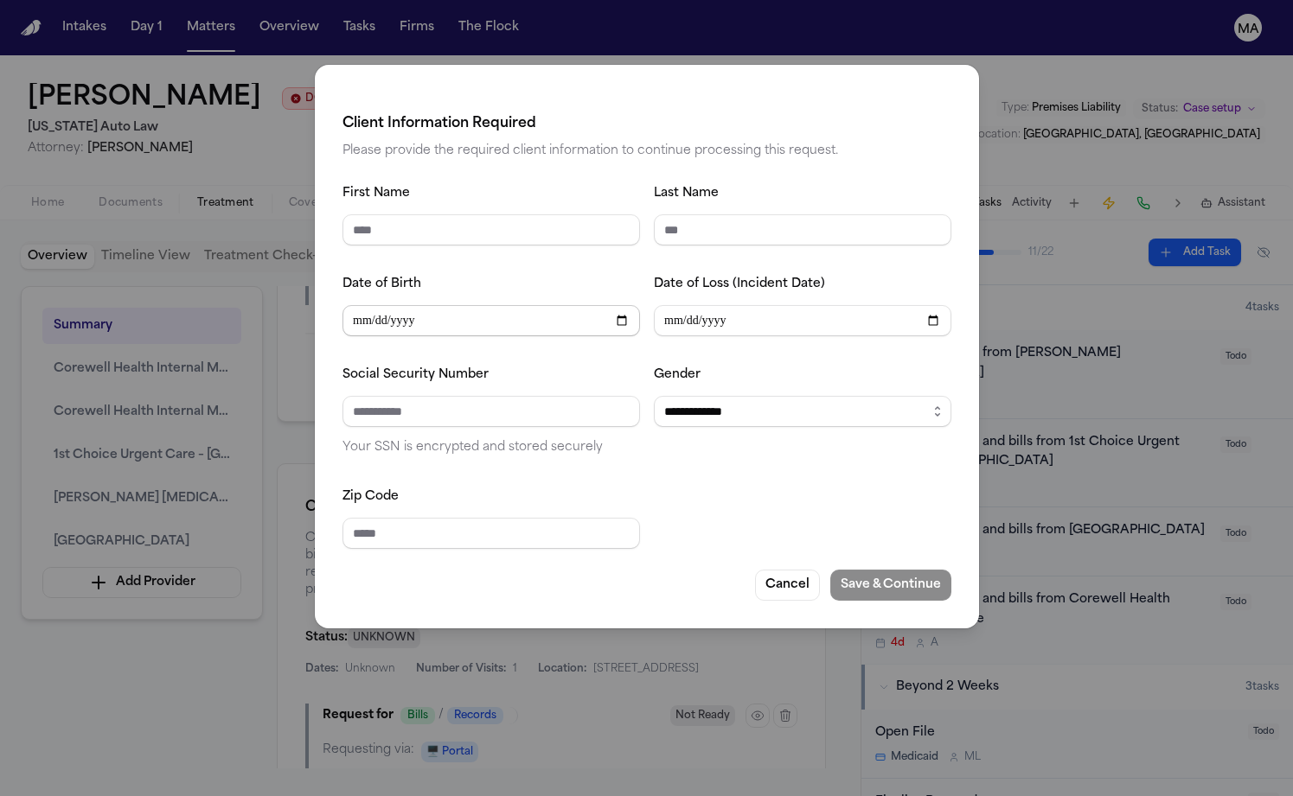
click at [521, 305] on input "Date of Birth" at bounding box center [490, 320] width 297 height 31
type input "******"
type input "*******"
click at [529, 396] on input "Social Security Number" at bounding box center [490, 411] width 297 height 31
click at [528, 305] on input "Date of Birth" at bounding box center [490, 320] width 297 height 31
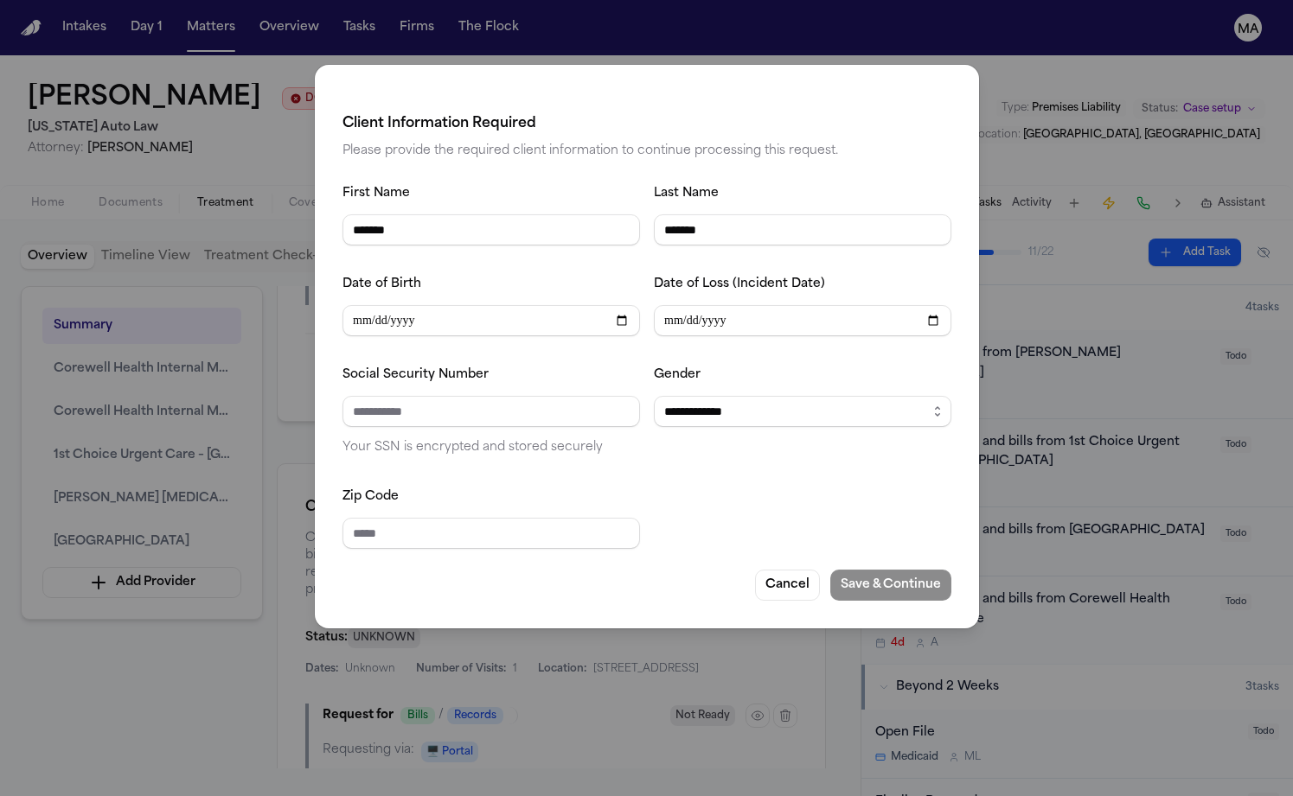
type input "**********"
click at [764, 486] on div at bounding box center [802, 517] width 297 height 63
select select "******"
click at [715, 486] on div at bounding box center [802, 517] width 297 height 63
type input "*****"
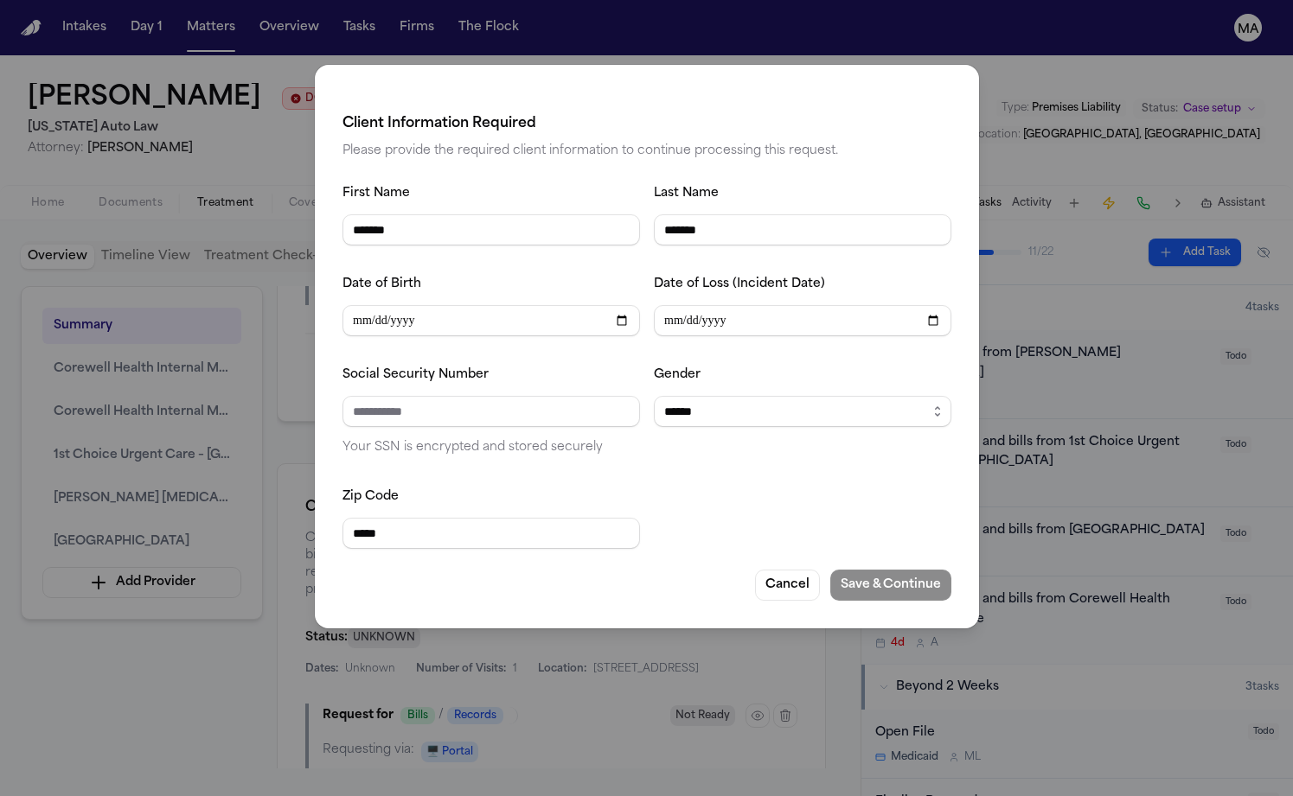
click at [769, 486] on div at bounding box center [802, 517] width 297 height 63
click at [808, 414] on div "**********" at bounding box center [647, 347] width 664 height 564
click at [551, 396] on input "Social Security Number" at bounding box center [490, 411] width 297 height 31
type input "**********"
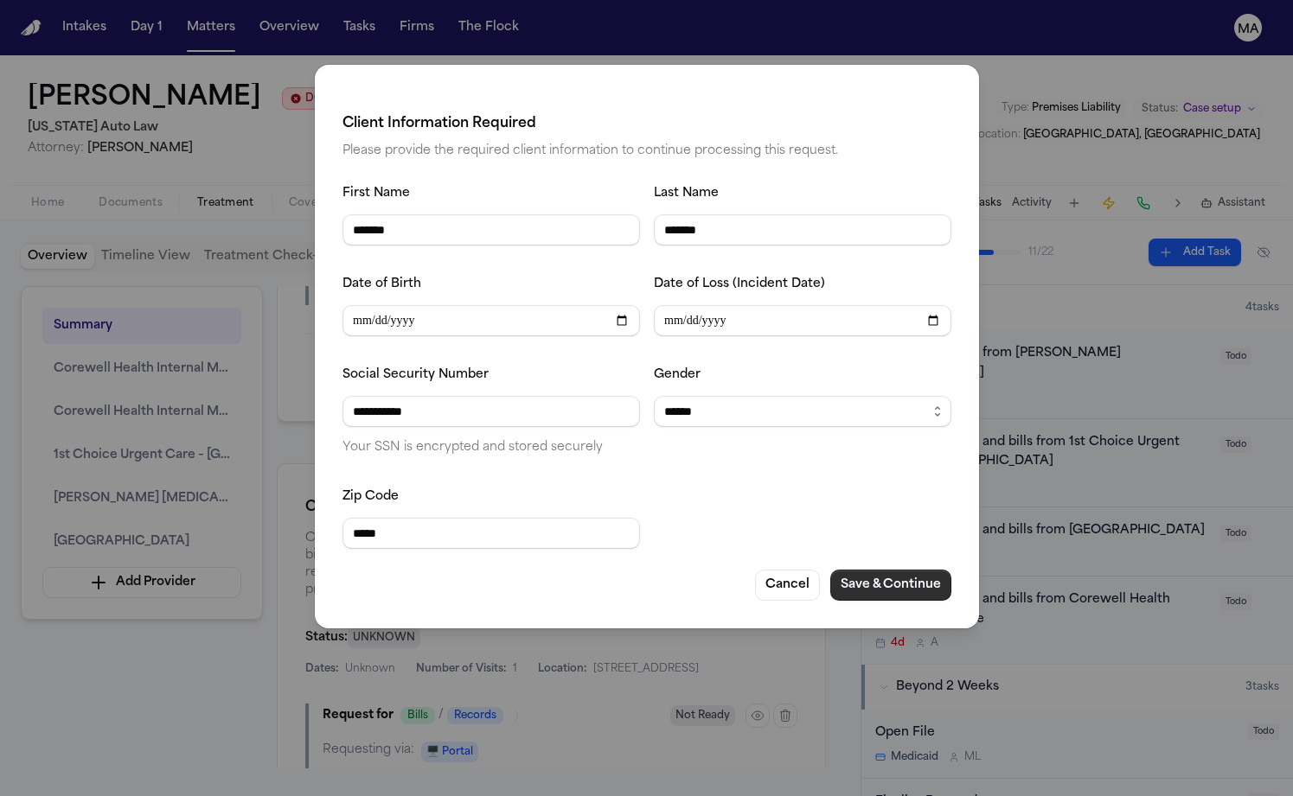
click at [830, 570] on button "Save & Continue" at bounding box center [890, 585] width 121 height 31
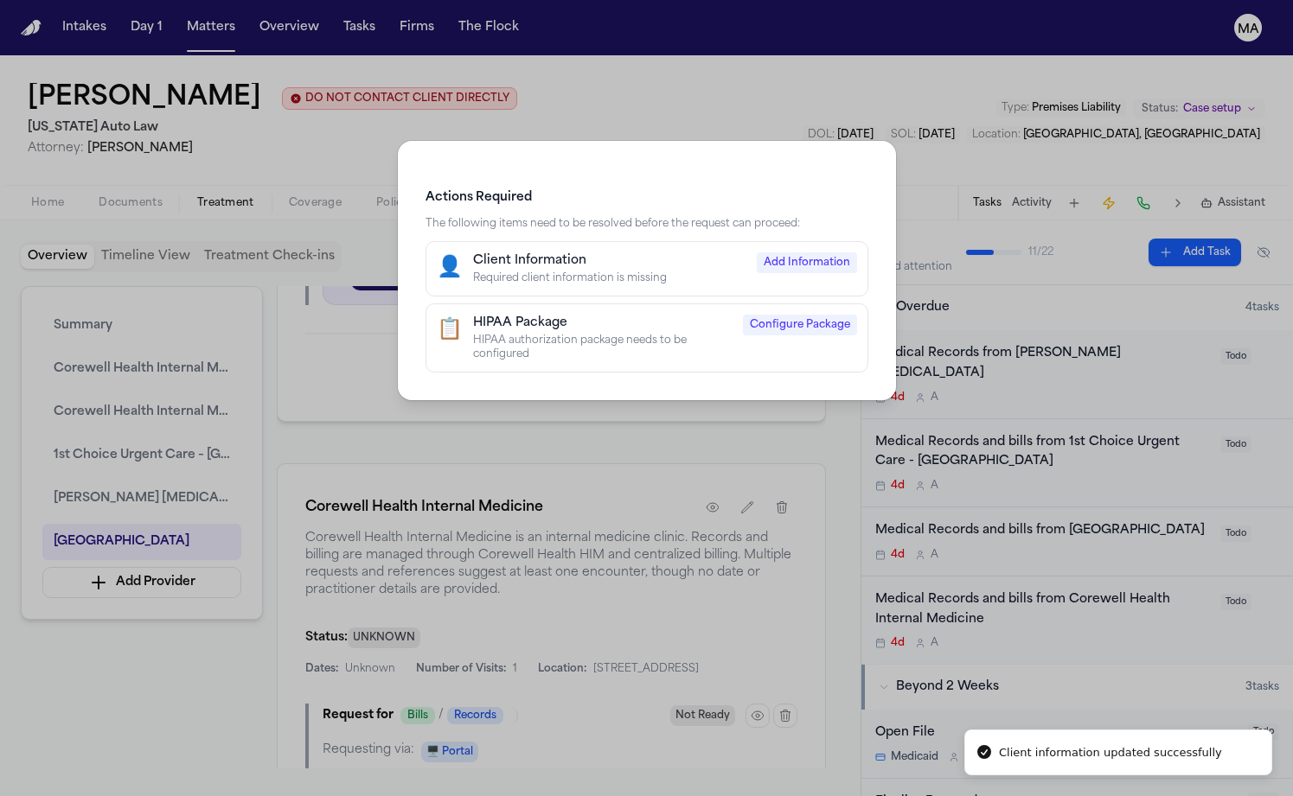
click at [642, 315] on div "HIPAA Package" at bounding box center [602, 323] width 259 height 17
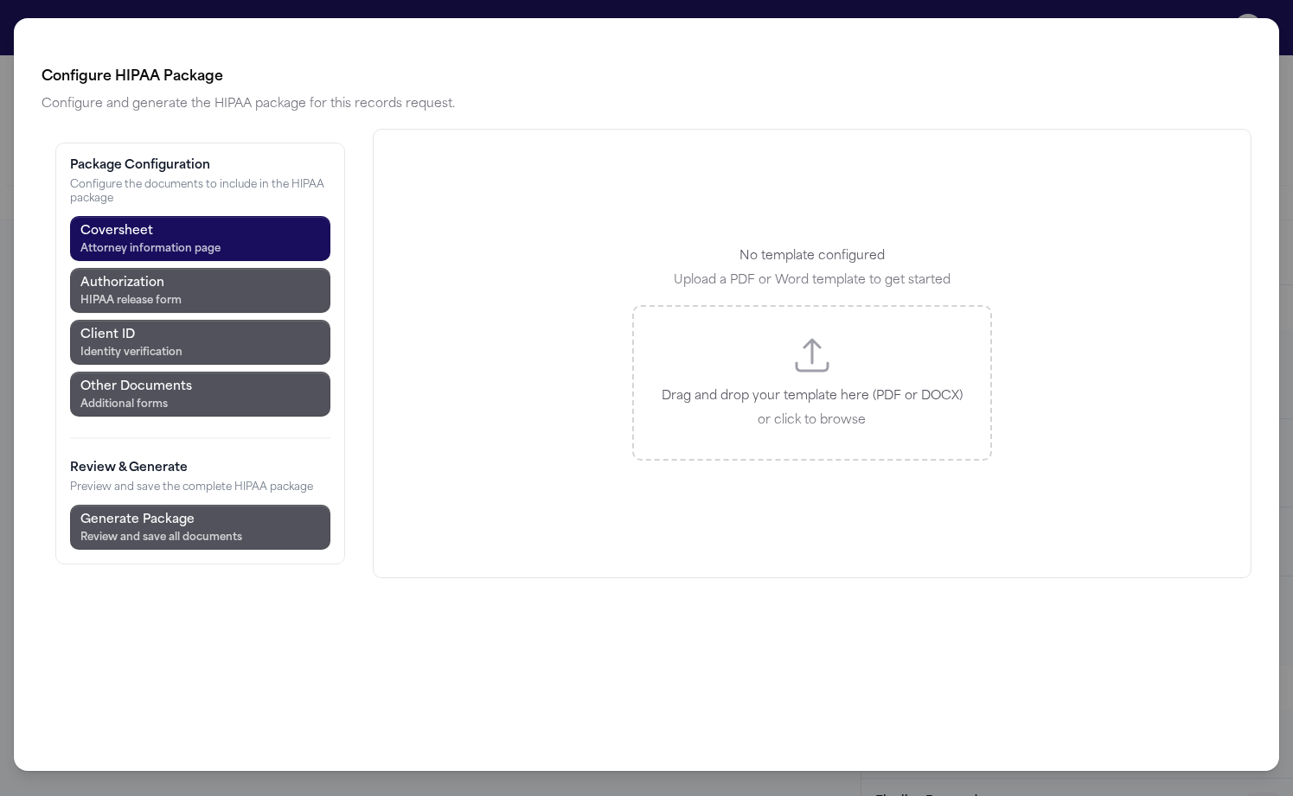
click at [698, 305] on div "Drag and drop your template here (PDF or DOCX) or click to browse" at bounding box center [812, 383] width 360 height 156
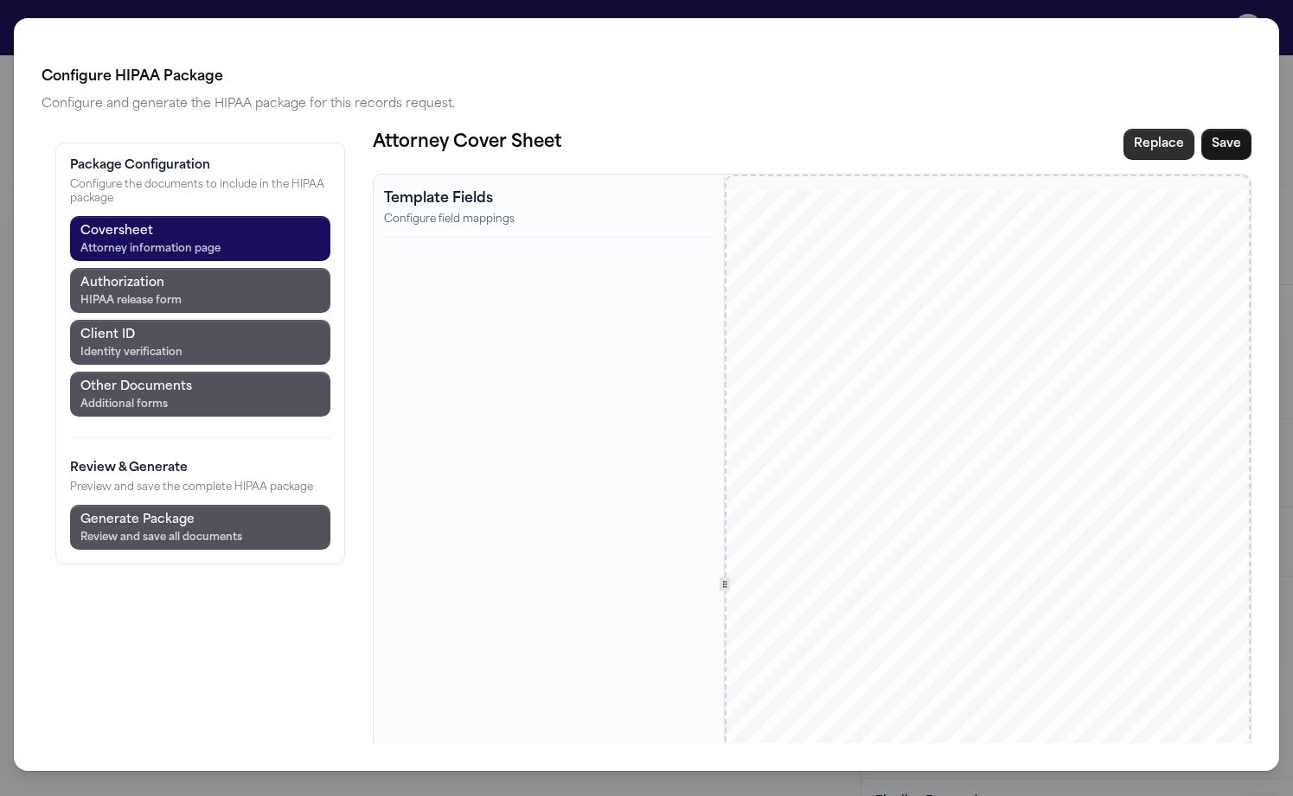
click at [1194, 129] on button "Replace" at bounding box center [1158, 144] width 71 height 31
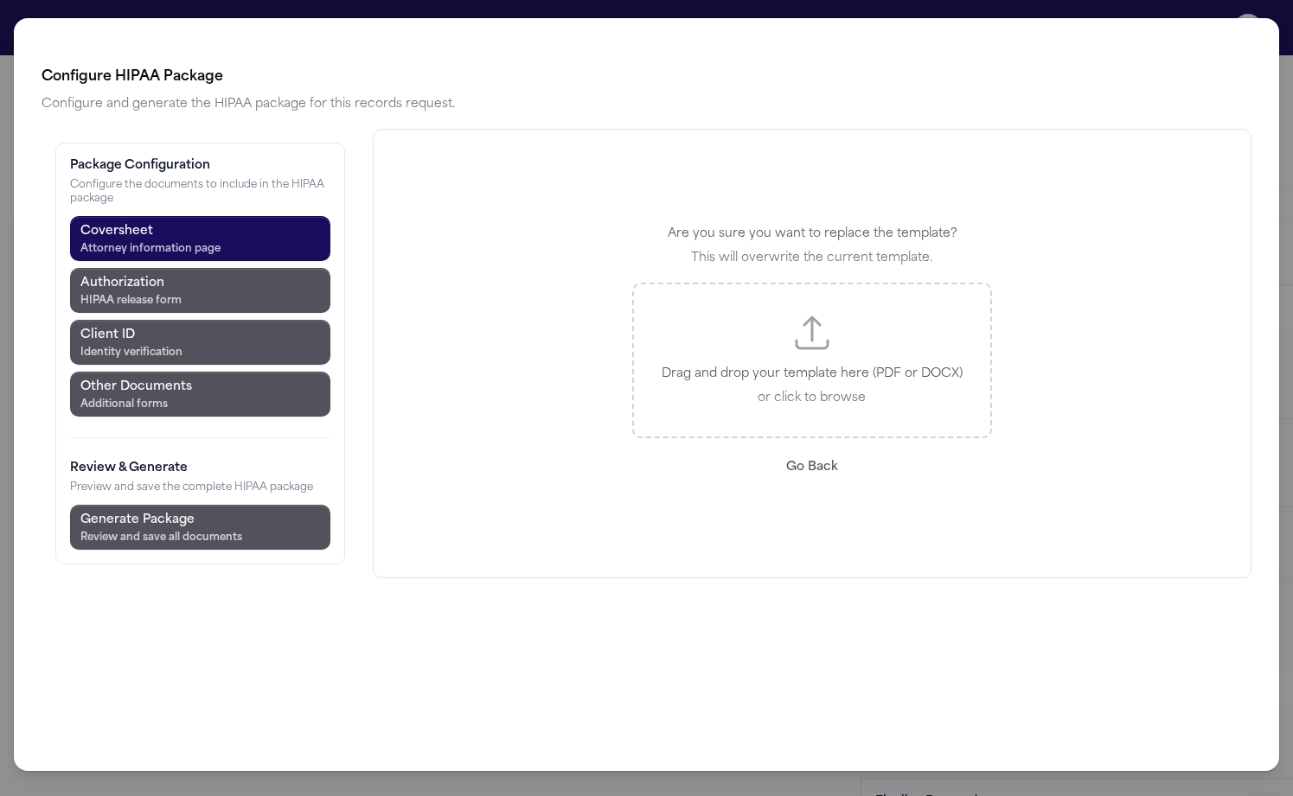
click at [792, 364] on p "Drag and drop your template here (PDF or DOCX)" at bounding box center [812, 374] width 301 height 21
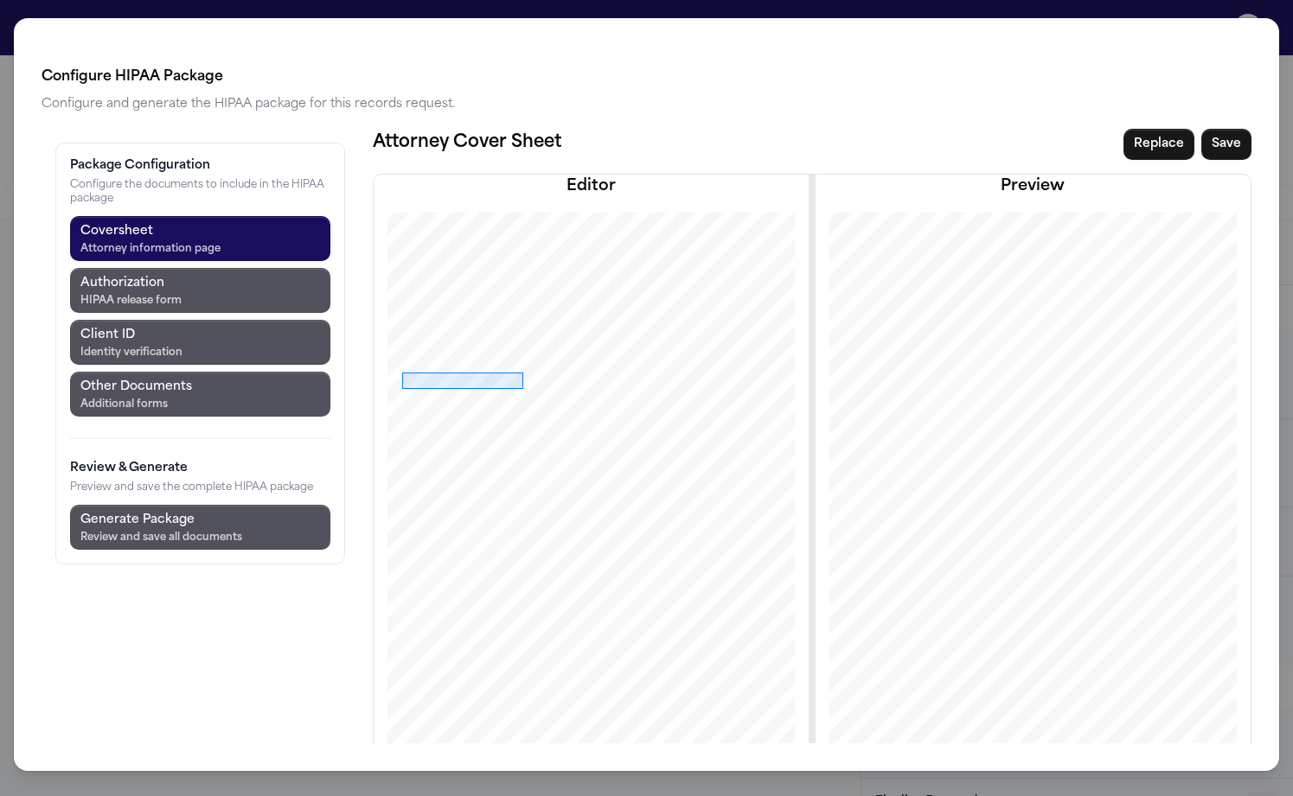
drag, startPoint x: 302, startPoint y: 280, endPoint x: 423, endPoint y: 297, distance: 122.2
click at [423, 297] on div at bounding box center [590, 542] width 508 height 658
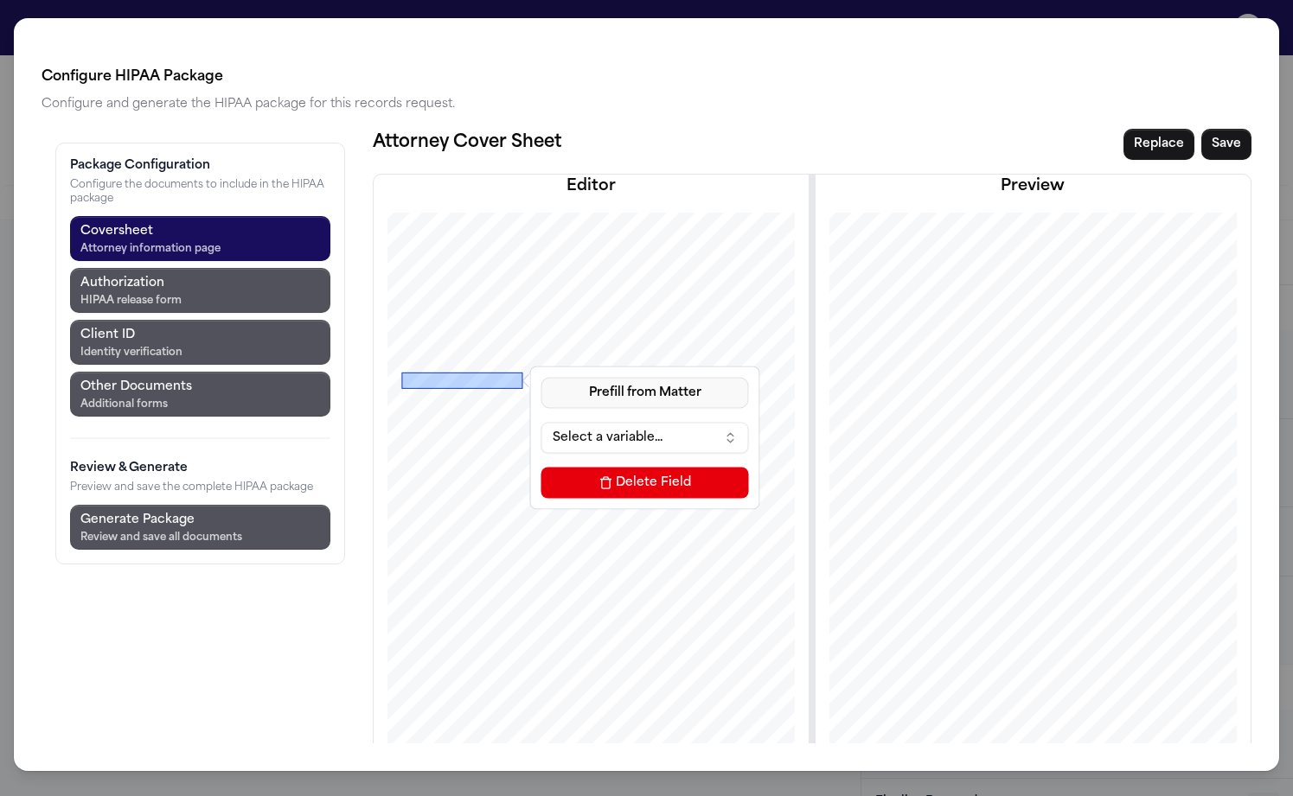
click at [541, 377] on button "Prefill from Matter" at bounding box center [645, 392] width 208 height 31
click at [491, 332] on button "Custom Text" at bounding box center [529, 347] width 158 height 31
click at [541, 377] on button "Custom Text" at bounding box center [645, 392] width 208 height 31
click at [504, 306] on button "Prefill from Matter" at bounding box center [532, 316] width 158 height 31
click at [541, 422] on button "Select a variable..." at bounding box center [645, 437] width 208 height 31
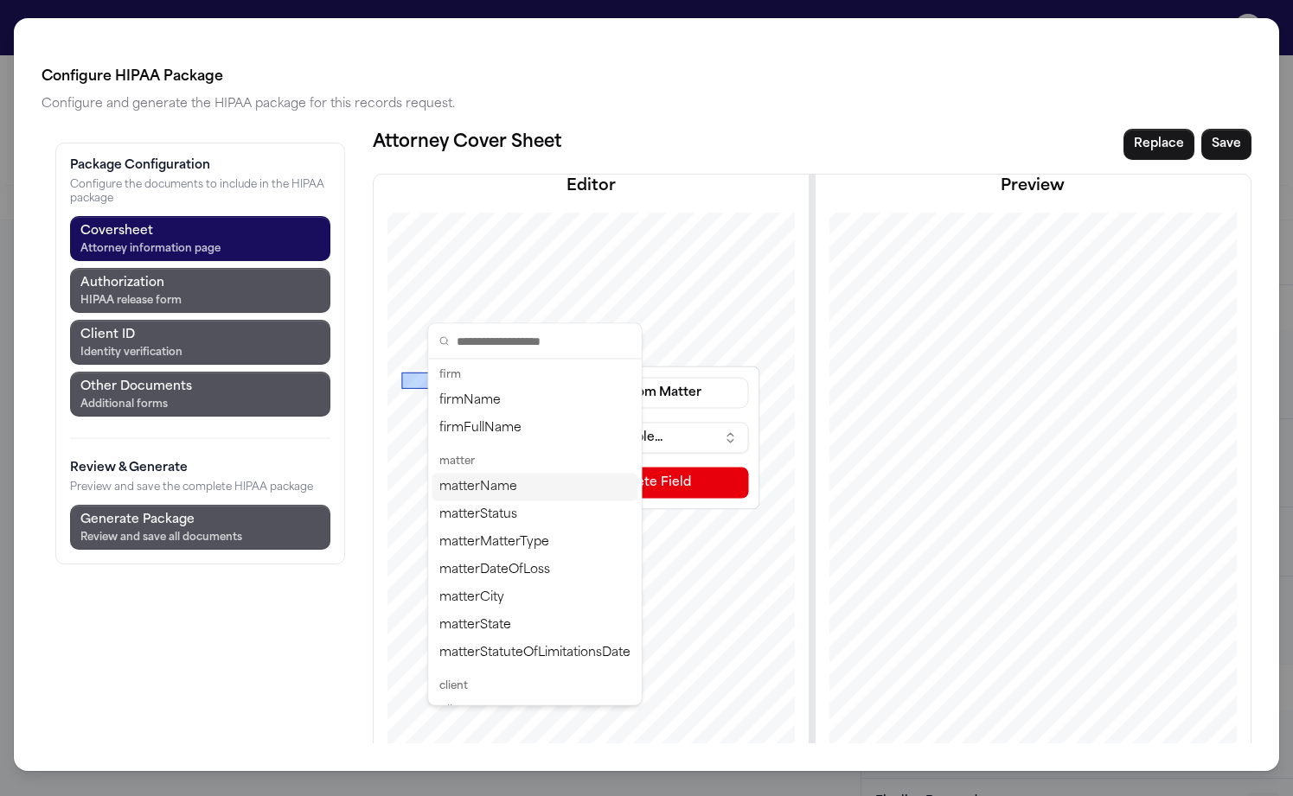
click at [469, 474] on div "matterName" at bounding box center [535, 488] width 206 height 28
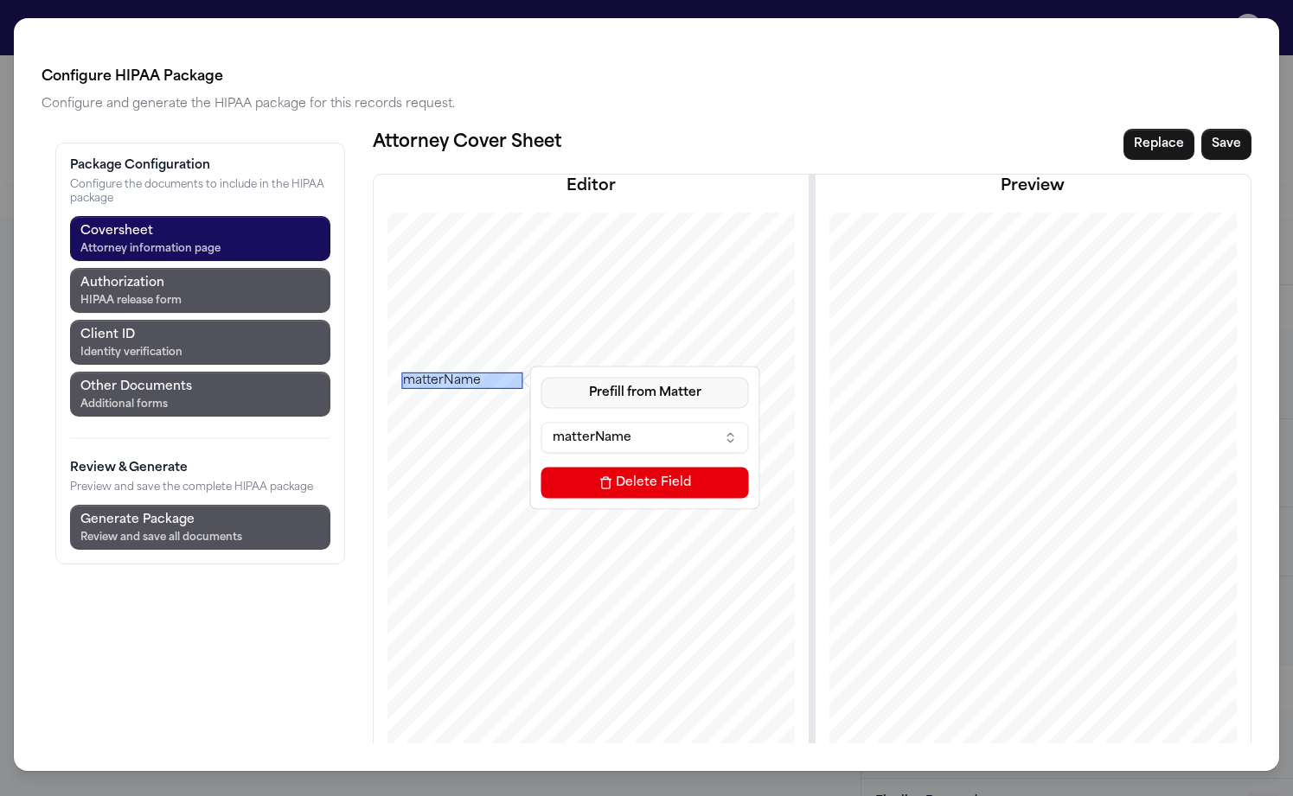
click at [541, 377] on button "Prefill from Matter" at bounding box center [645, 392] width 208 height 31
click at [493, 332] on button "Custom Text" at bounding box center [529, 347] width 158 height 31
click at [541, 422] on input at bounding box center [645, 437] width 208 height 31
type input "**********"
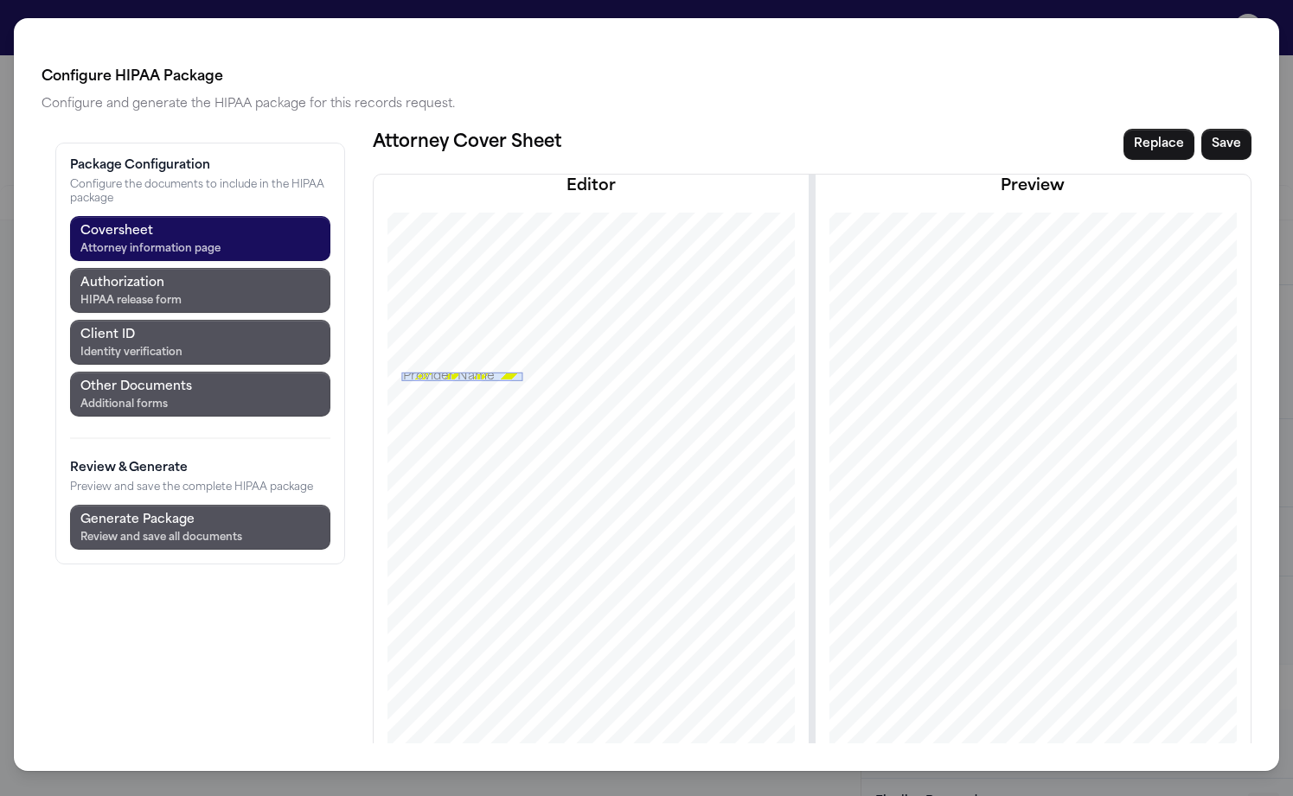
drag, startPoint x: 364, startPoint y: 295, endPoint x: 367, endPoint y: 286, distance: 9.0
drag, startPoint x: 304, startPoint y: 297, endPoint x: 423, endPoint y: 315, distance: 120.7
click at [423, 315] on div at bounding box center [590, 542] width 508 height 658
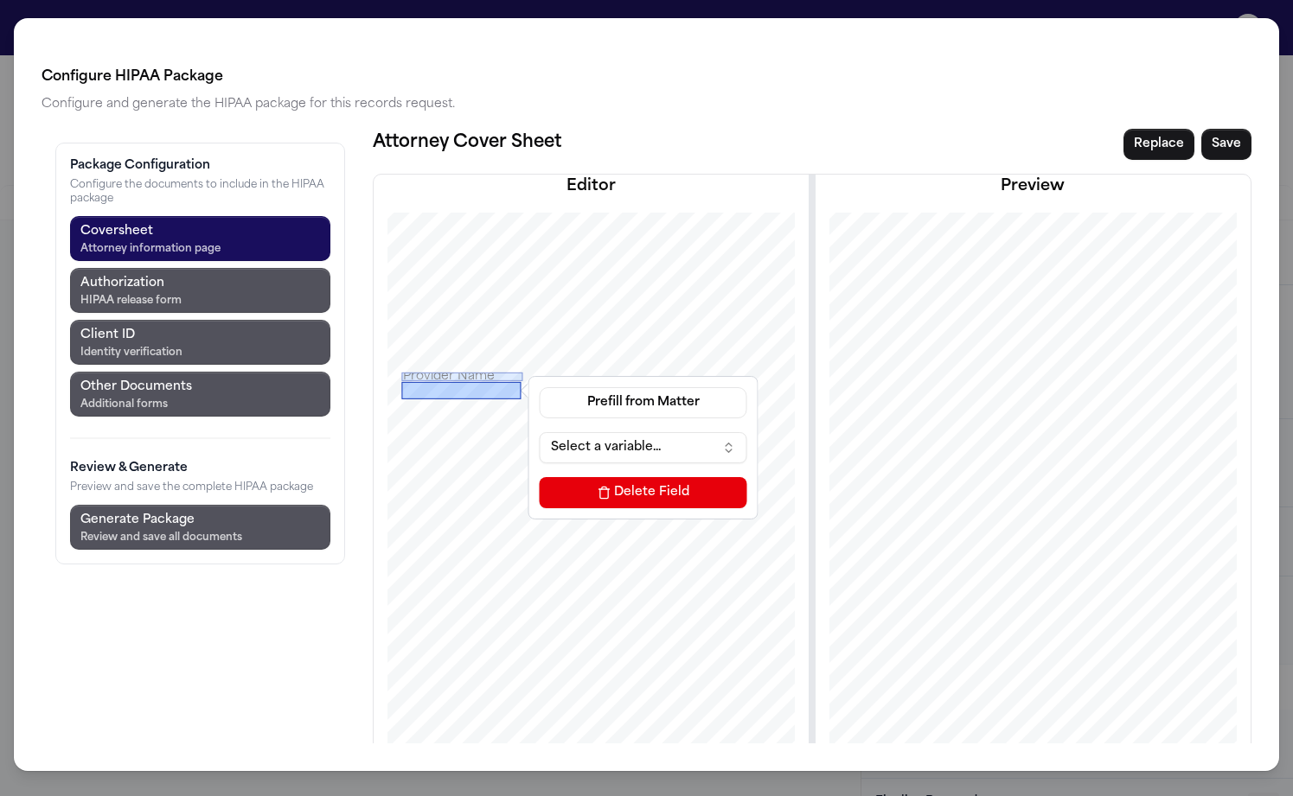
drag, startPoint x: 342, startPoint y: 304, endPoint x: 348, endPoint y: 298, distance: 9.2
click at [402, 381] on div at bounding box center [461, 389] width 119 height 17
click at [540, 387] on button "Prefill from Matter" at bounding box center [644, 402] width 208 height 31
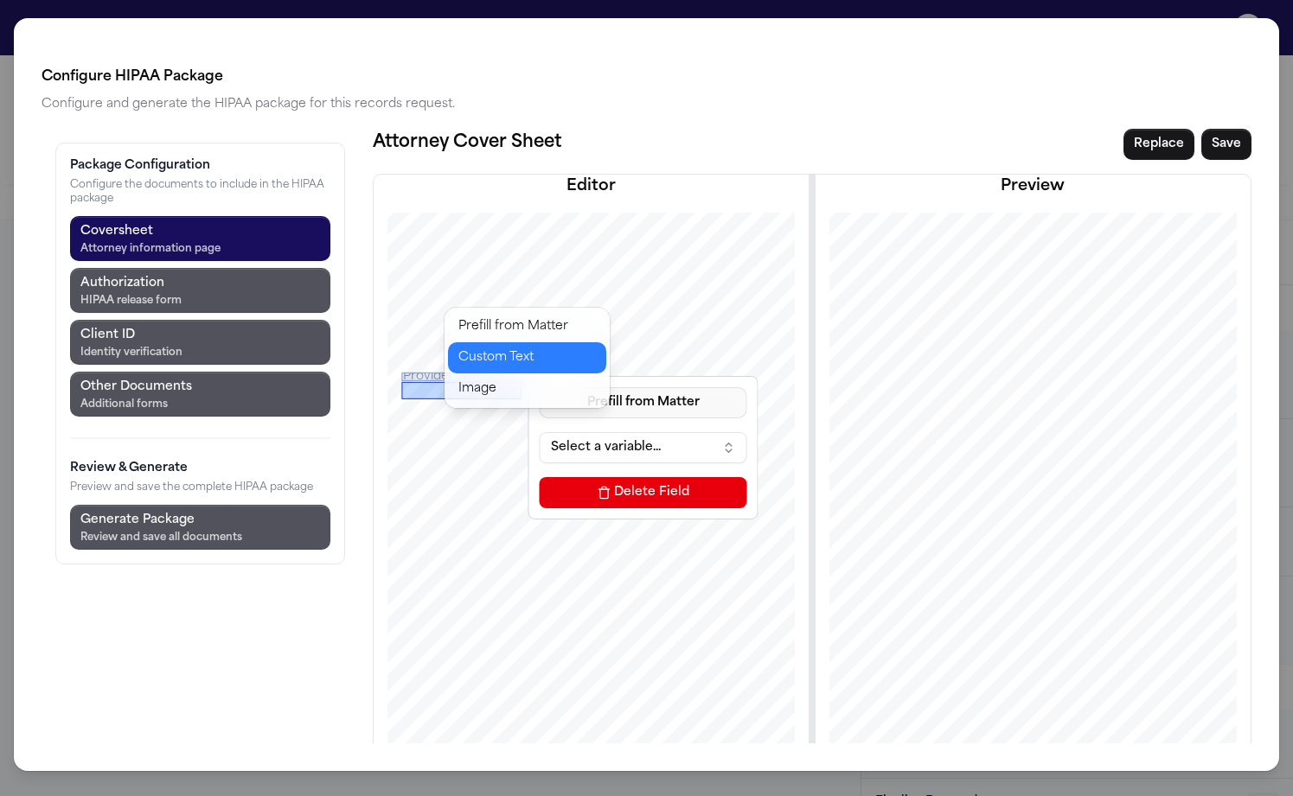
click at [495, 342] on button "Custom Text" at bounding box center [527, 357] width 158 height 31
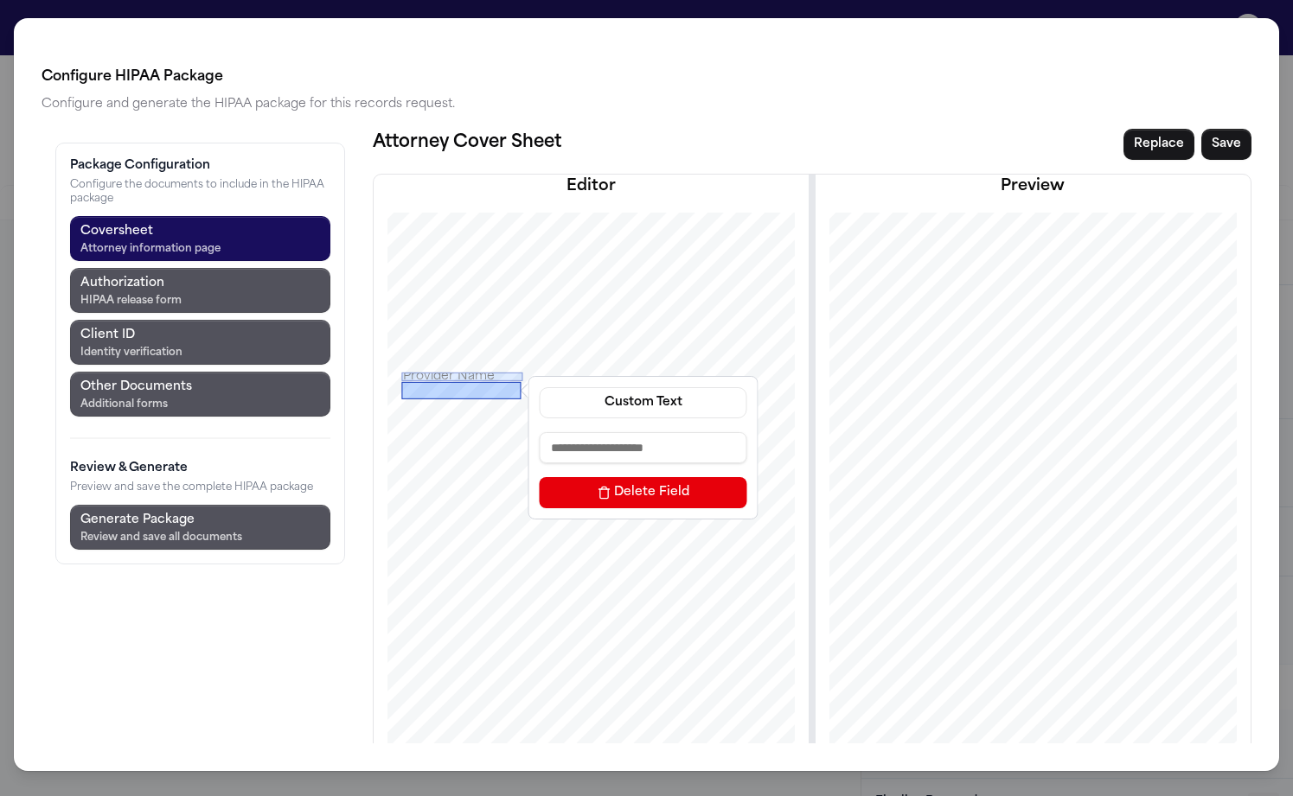
click at [540, 432] on input at bounding box center [644, 447] width 208 height 31
type input "**********"
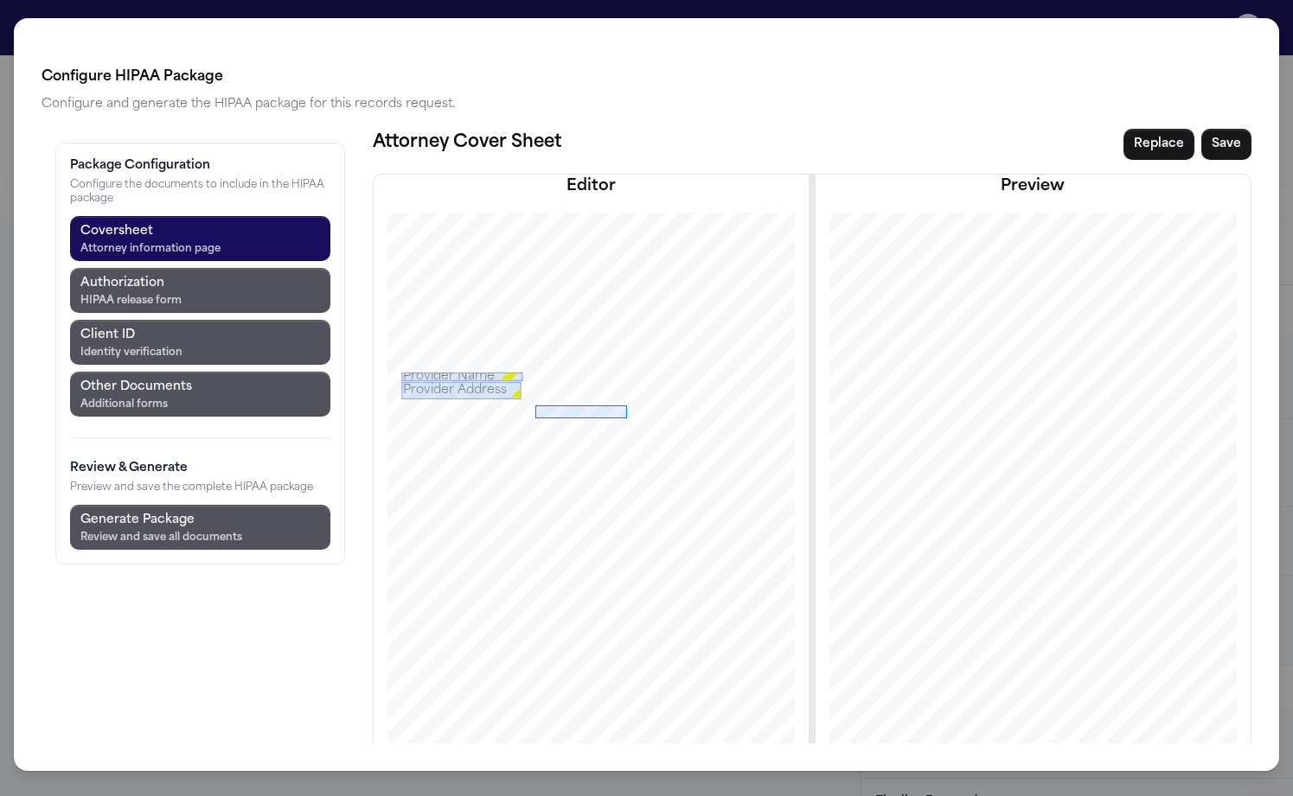
drag, startPoint x: 435, startPoint y: 313, endPoint x: 527, endPoint y: 326, distance: 93.4
click at [527, 326] on div at bounding box center [590, 542] width 508 height 658
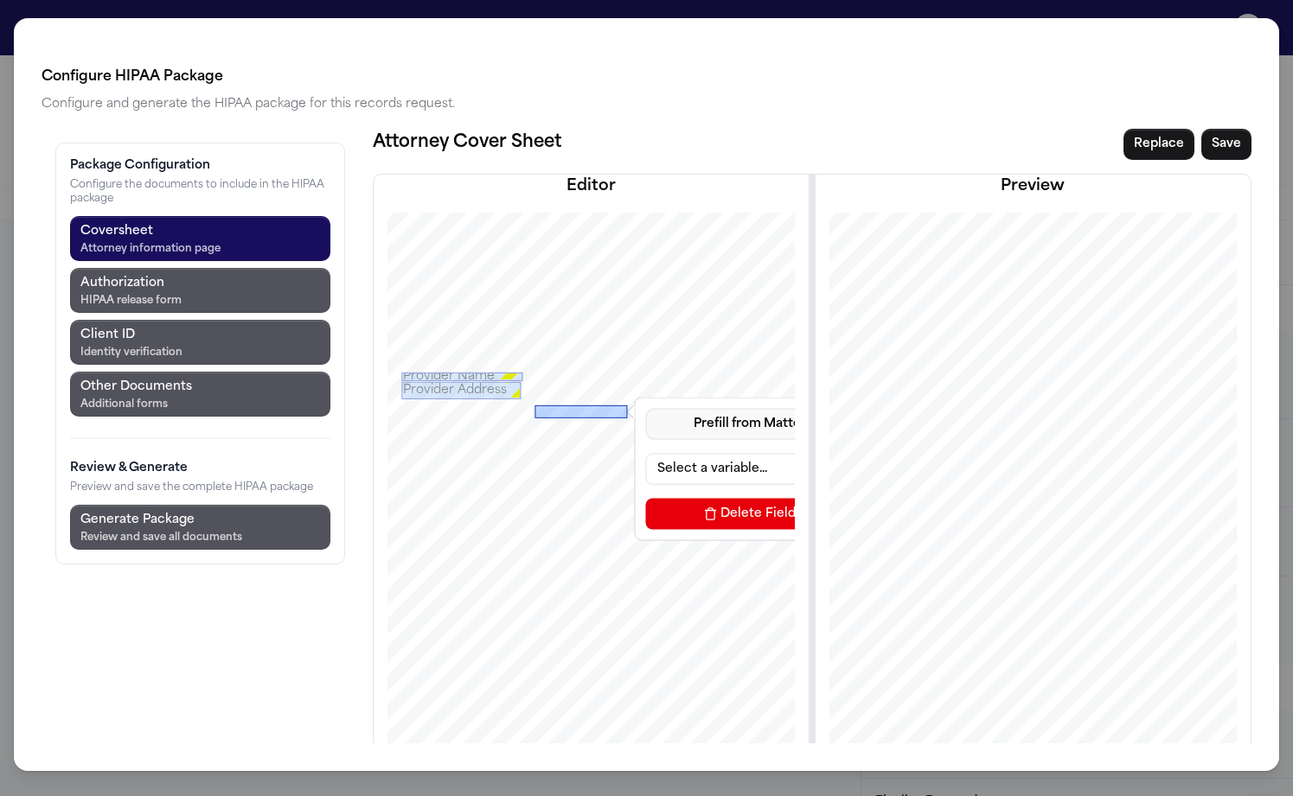
click at [646, 408] on button "Prefill from Matter" at bounding box center [750, 423] width 208 height 31
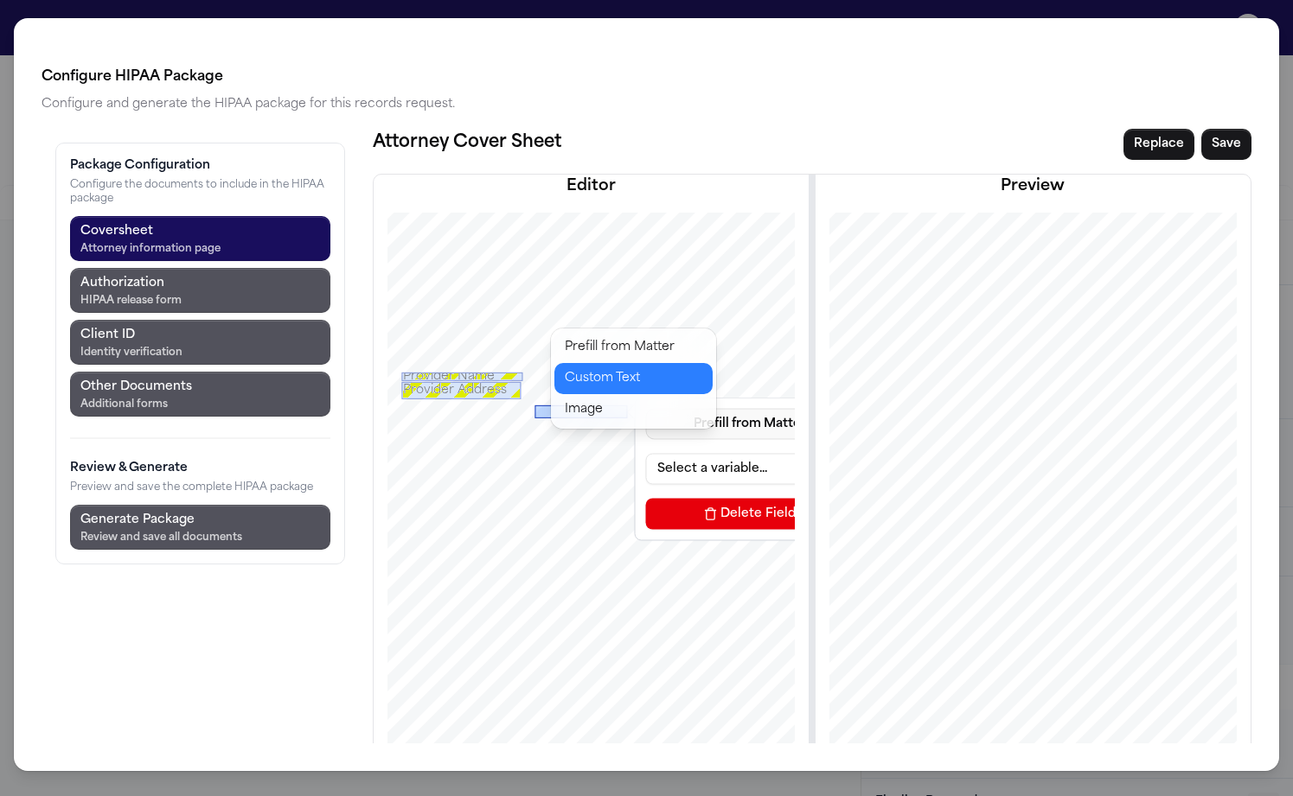
click at [607, 363] on button "Custom Text" at bounding box center [633, 378] width 158 height 31
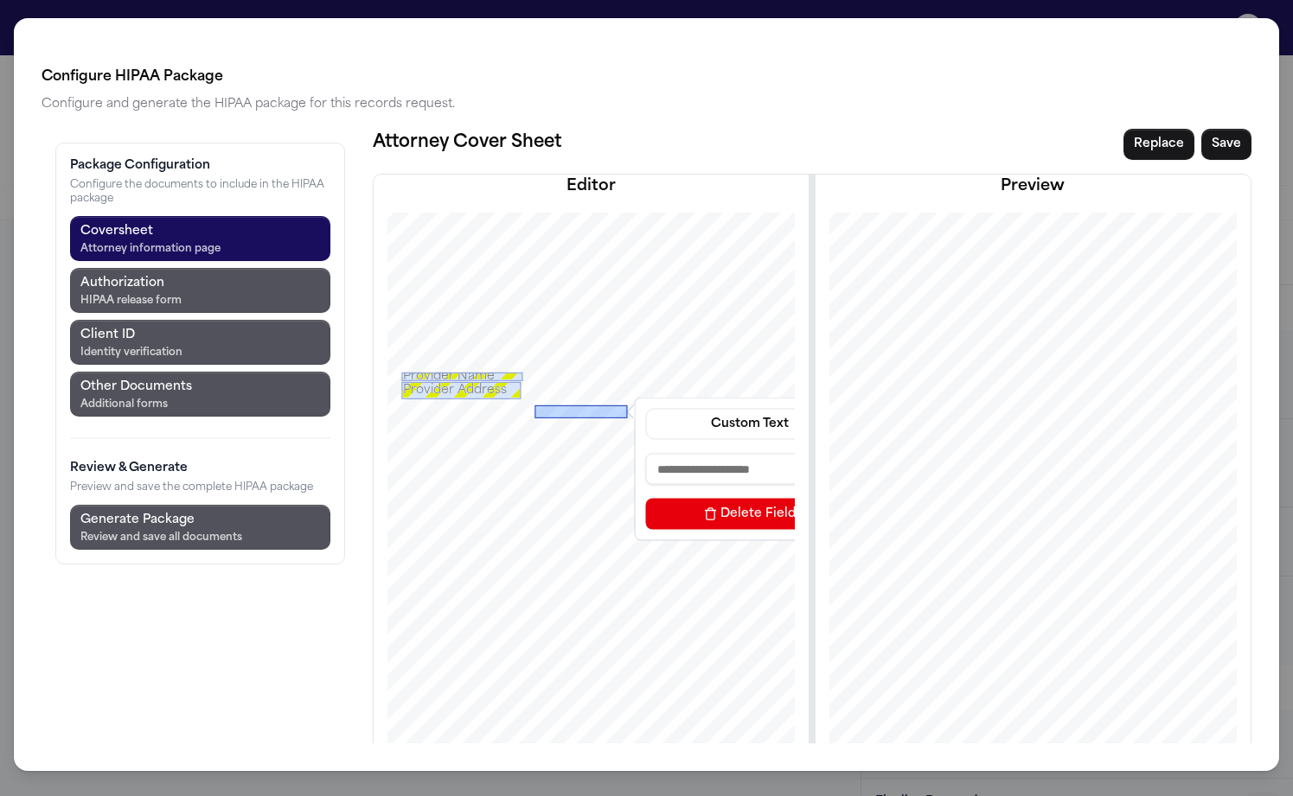
click at [646, 453] on input at bounding box center [750, 468] width 208 height 31
type input "**********"
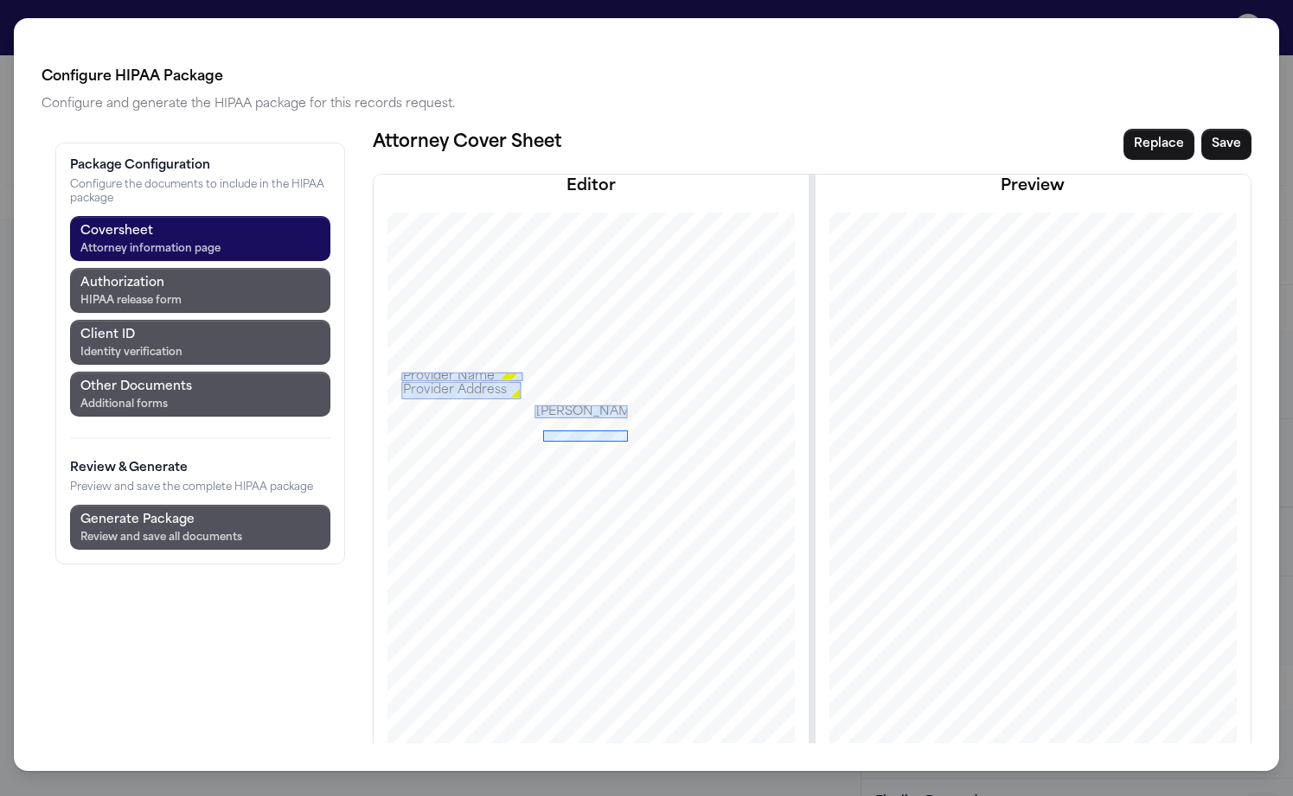
drag, startPoint x: 443, startPoint y: 338, endPoint x: 527, endPoint y: 349, distance: 85.5
click at [527, 349] on div at bounding box center [590, 542] width 508 height 658
click at [646, 432] on button "Prefill from Matter" at bounding box center [750, 447] width 208 height 31
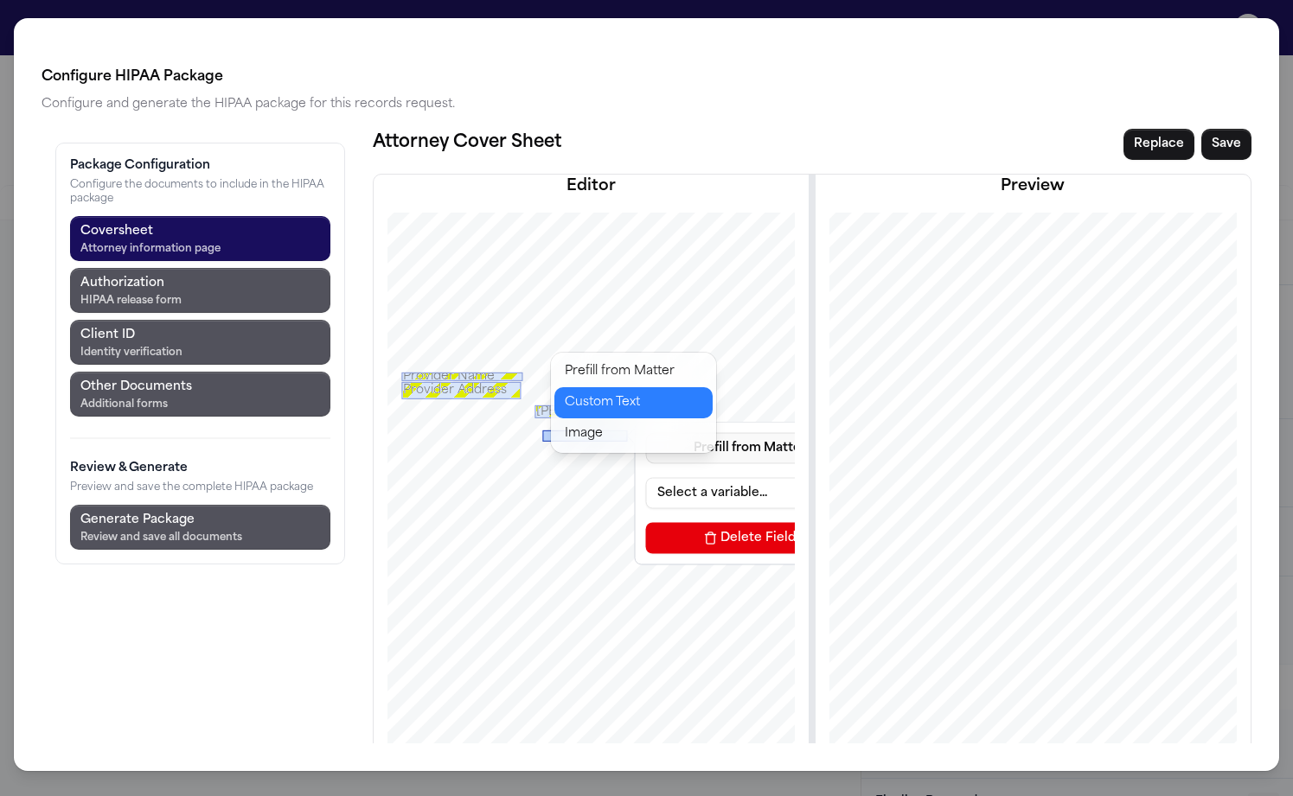
click at [606, 387] on button "Custom Text" at bounding box center [633, 402] width 158 height 31
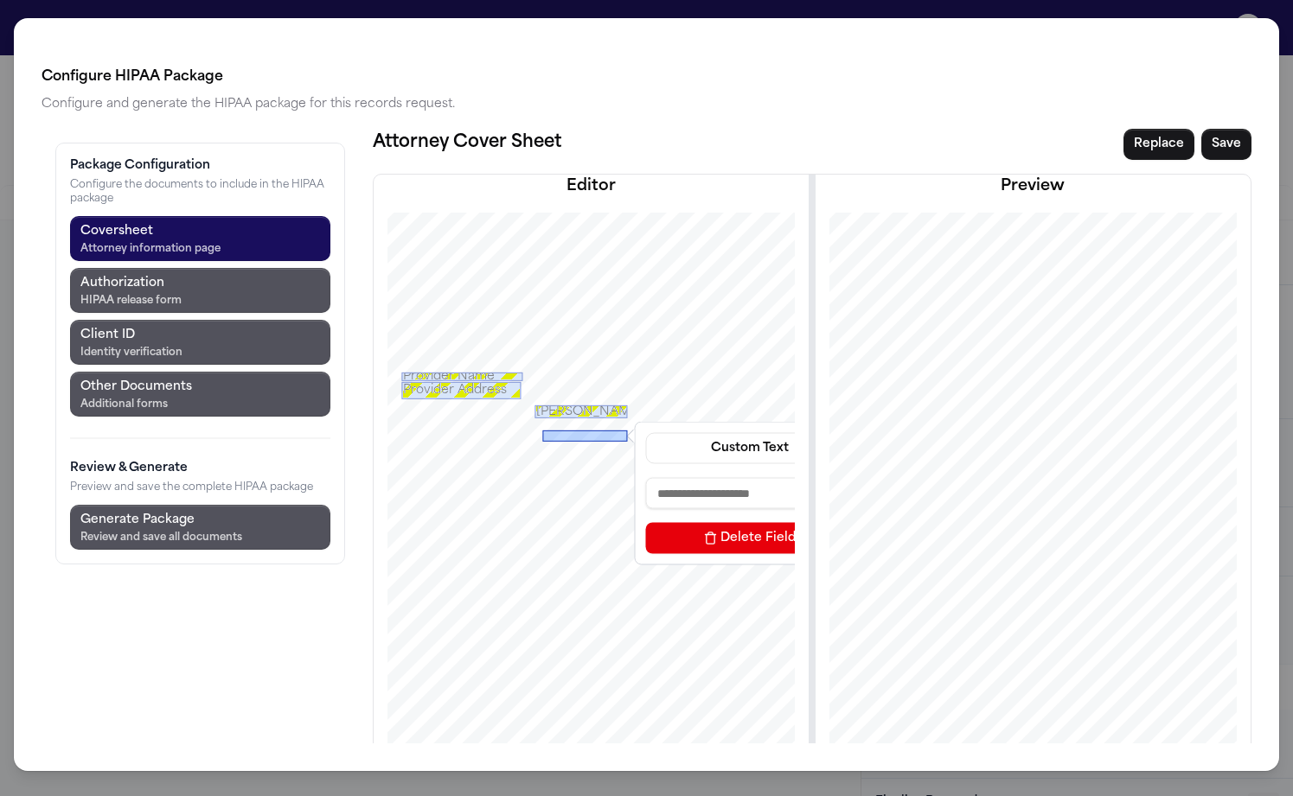
click at [646, 477] on input at bounding box center [750, 492] width 208 height 31
type input "**********"
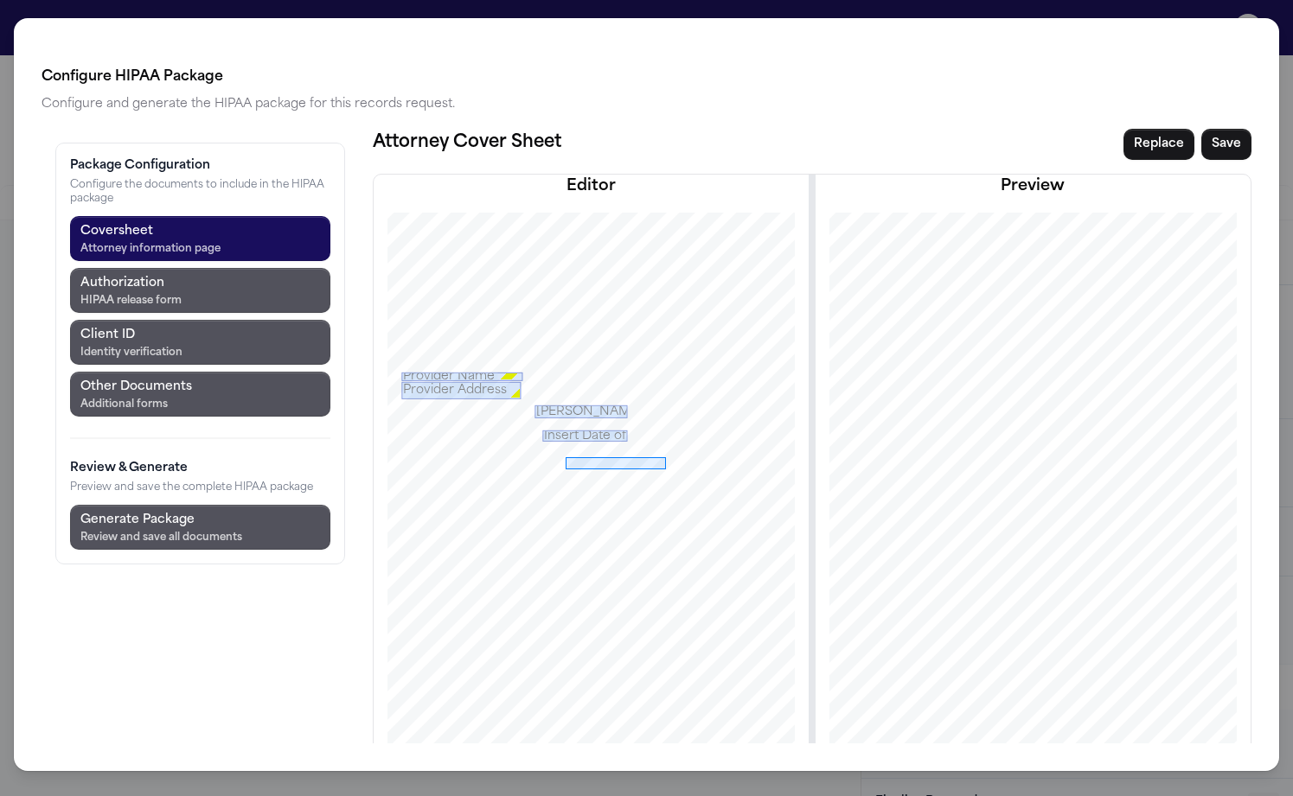
drag, startPoint x: 465, startPoint y: 365, endPoint x: 566, endPoint y: 377, distance: 101.0
click at [566, 377] on div at bounding box center [590, 542] width 508 height 658
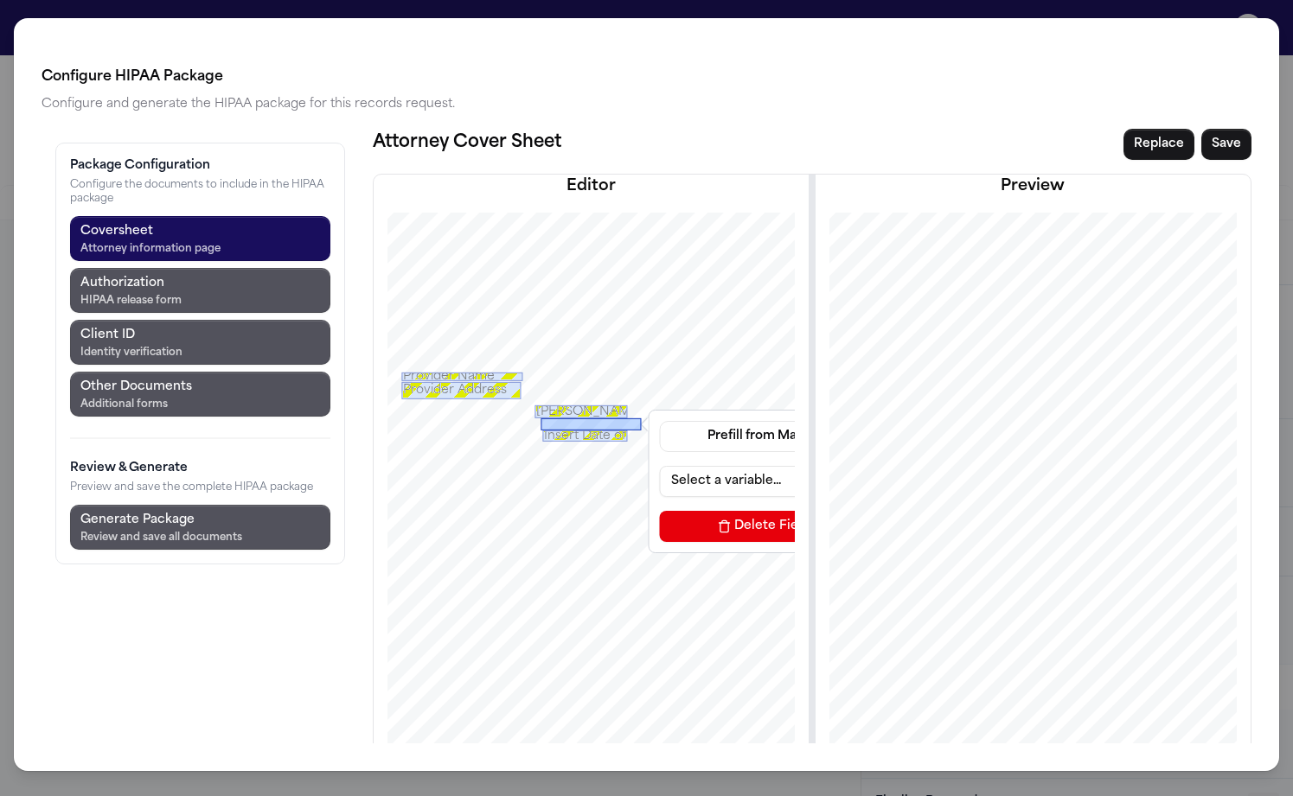
drag, startPoint x: 518, startPoint y: 370, endPoint x: 492, endPoint y: 329, distance: 48.2
click at [541, 418] on div at bounding box center [591, 424] width 100 height 12
click at [660, 421] on button "Prefill from Matter" at bounding box center [764, 436] width 208 height 31
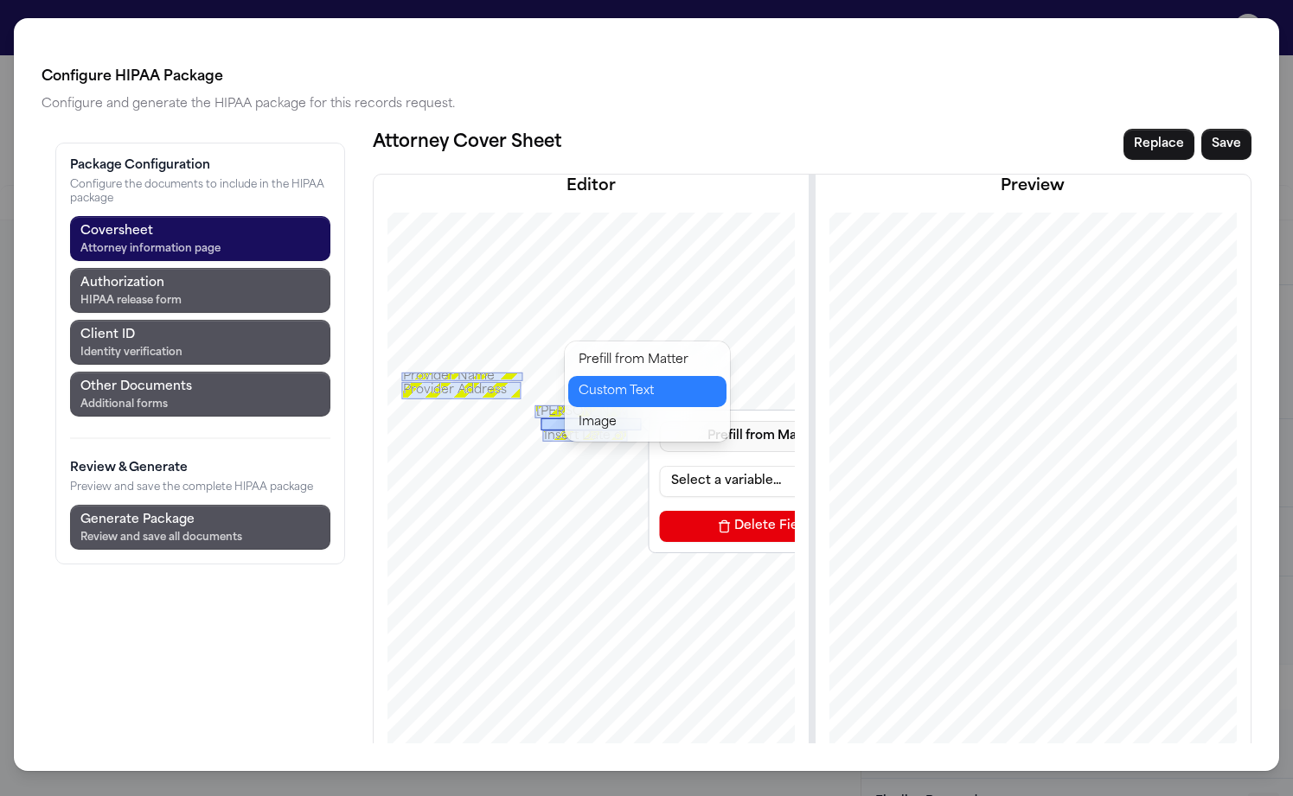
click at [604, 376] on button "Custom Text" at bounding box center [647, 391] width 158 height 31
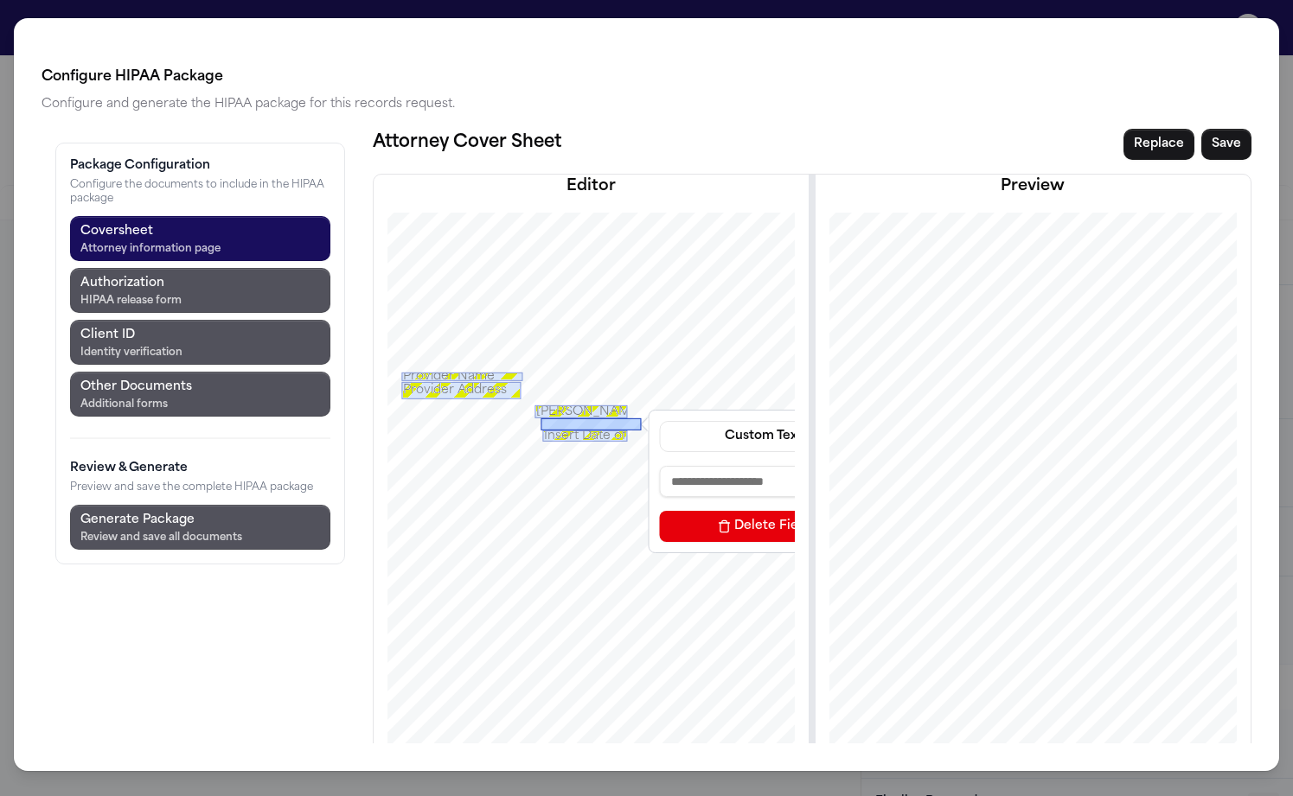
click at [660, 466] on input at bounding box center [764, 481] width 208 height 31
type input "**********"
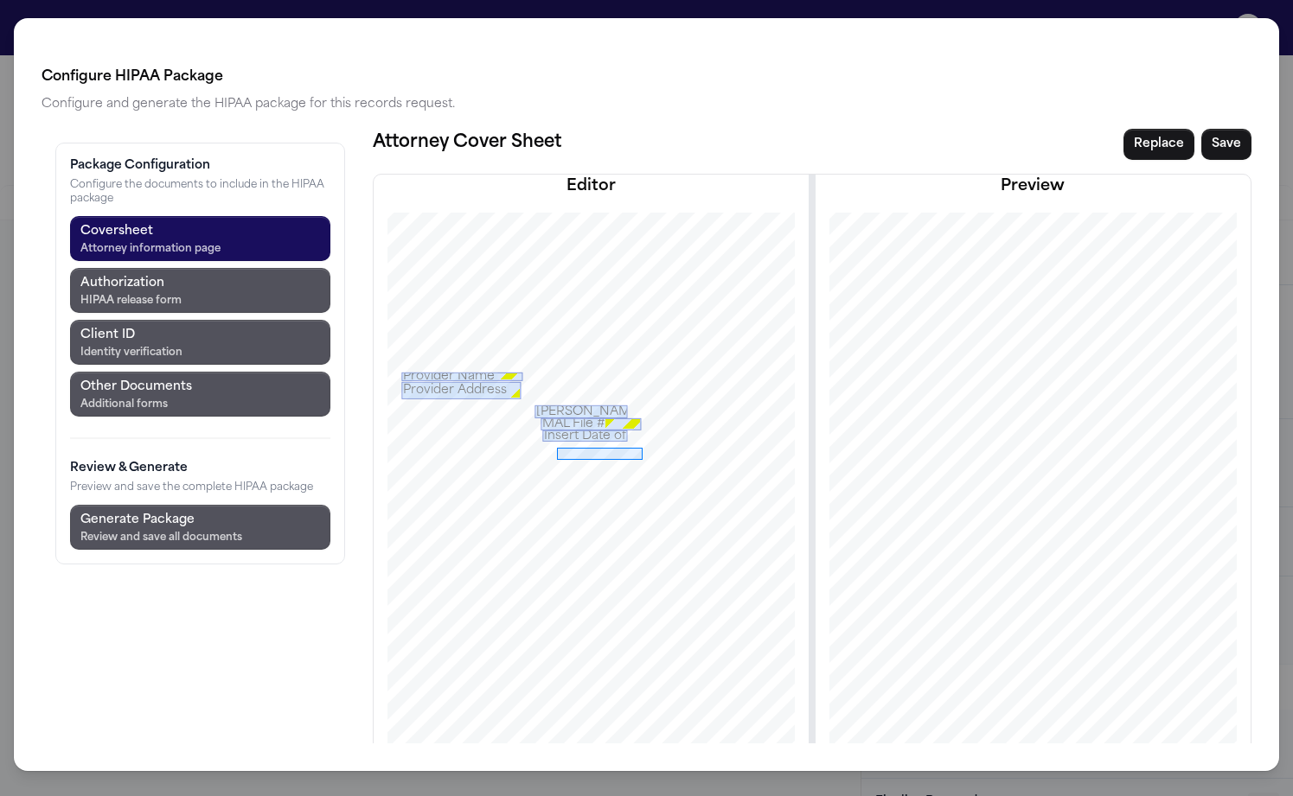
drag, startPoint x: 457, startPoint y: 355, endPoint x: 542, endPoint y: 368, distance: 86.5
click at [542, 368] on div at bounding box center [590, 542] width 508 height 658
click at [661, 451] on button "Prefill from Matter" at bounding box center [765, 466] width 208 height 31
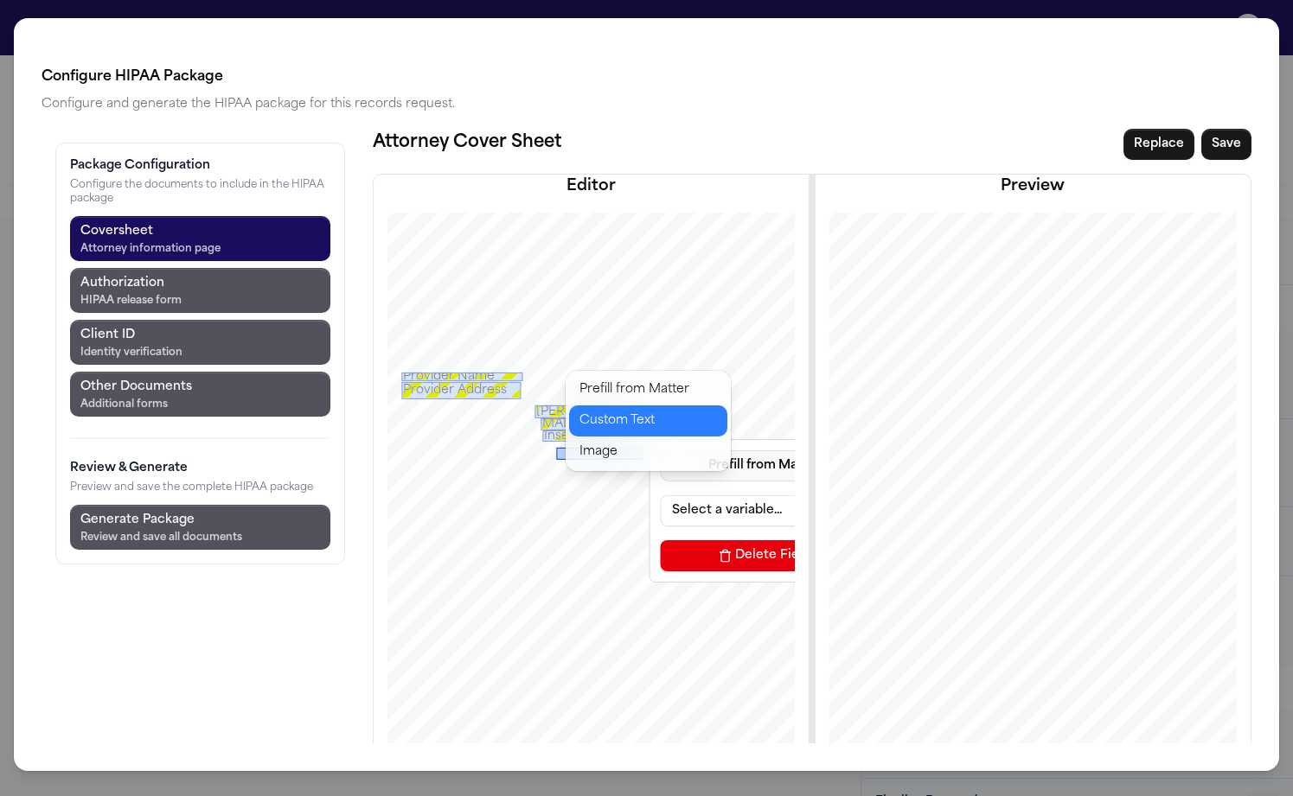
click at [610, 406] on button "Custom Text" at bounding box center [648, 421] width 158 height 31
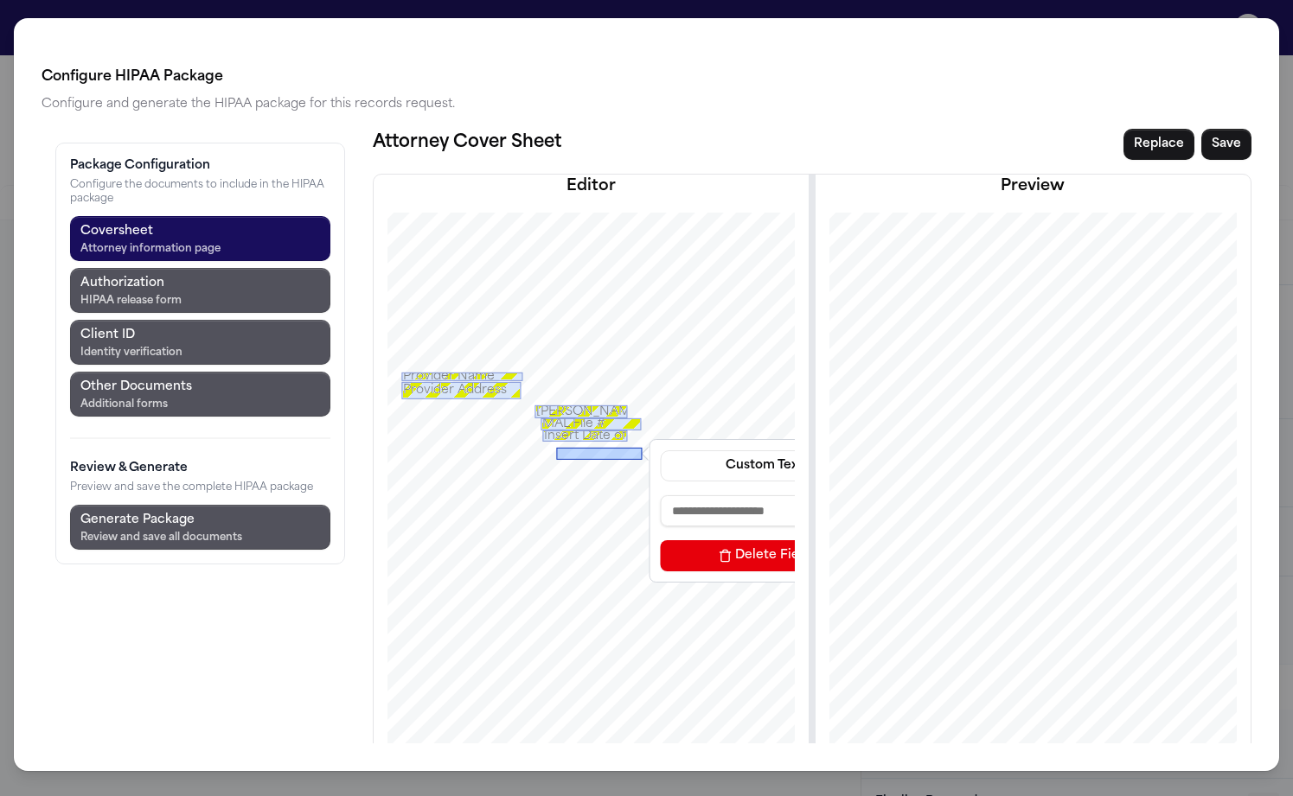
click at [661, 495] on input at bounding box center [765, 510] width 208 height 31
type input "**********"
click at [557, 447] on div "Insert Dates of Service" at bounding box center [600, 453] width 86 height 12
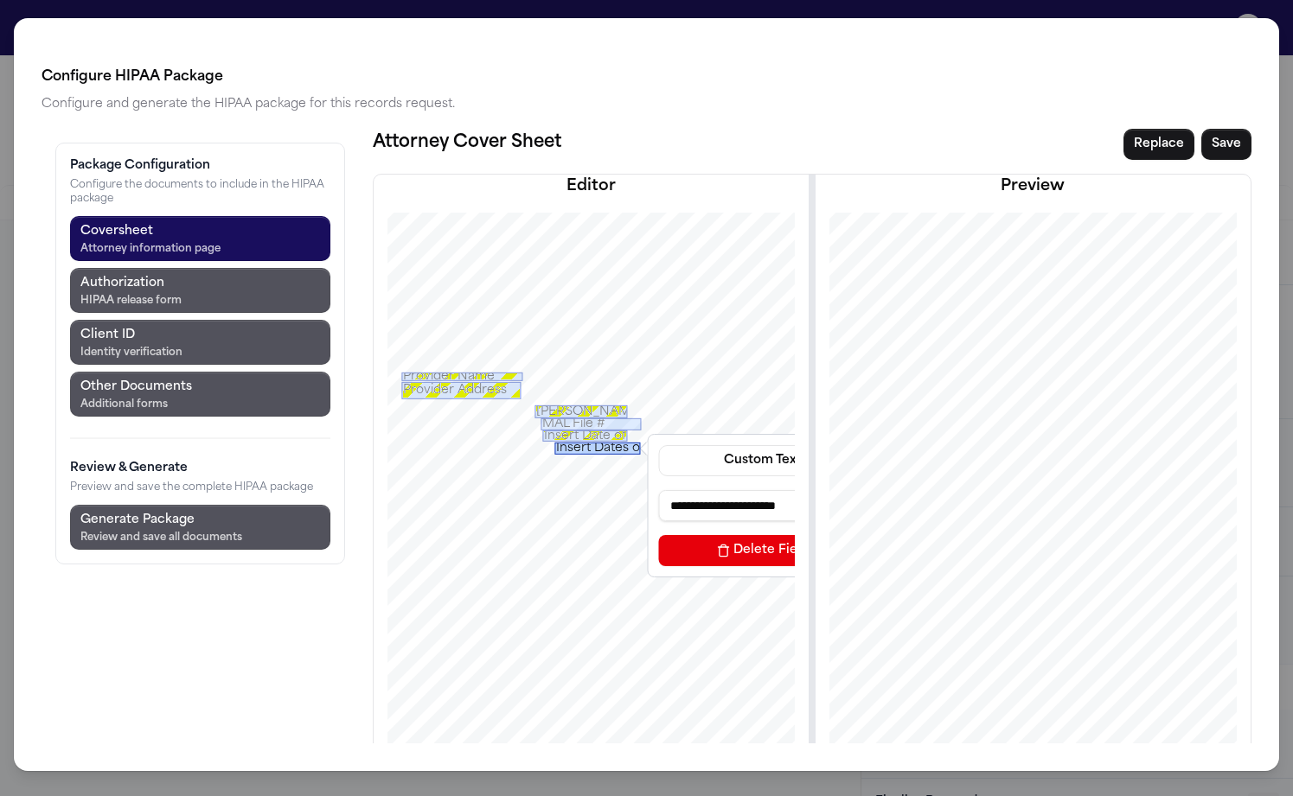
click at [555, 442] on div "Insert Dates of Service" at bounding box center [598, 448] width 86 height 12
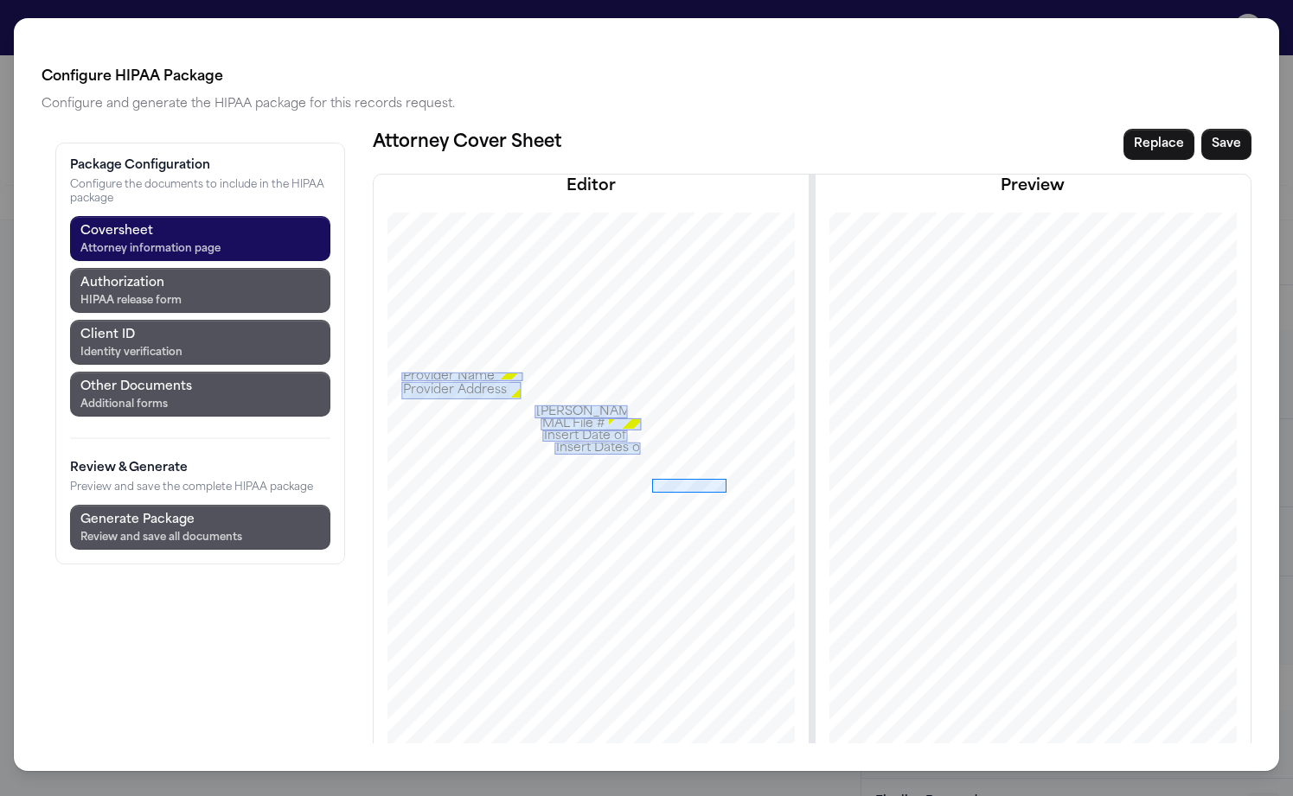
drag, startPoint x: 552, startPoint y: 387, endPoint x: 626, endPoint y: 400, distance: 75.6
click at [626, 400] on div at bounding box center [590, 542] width 508 height 658
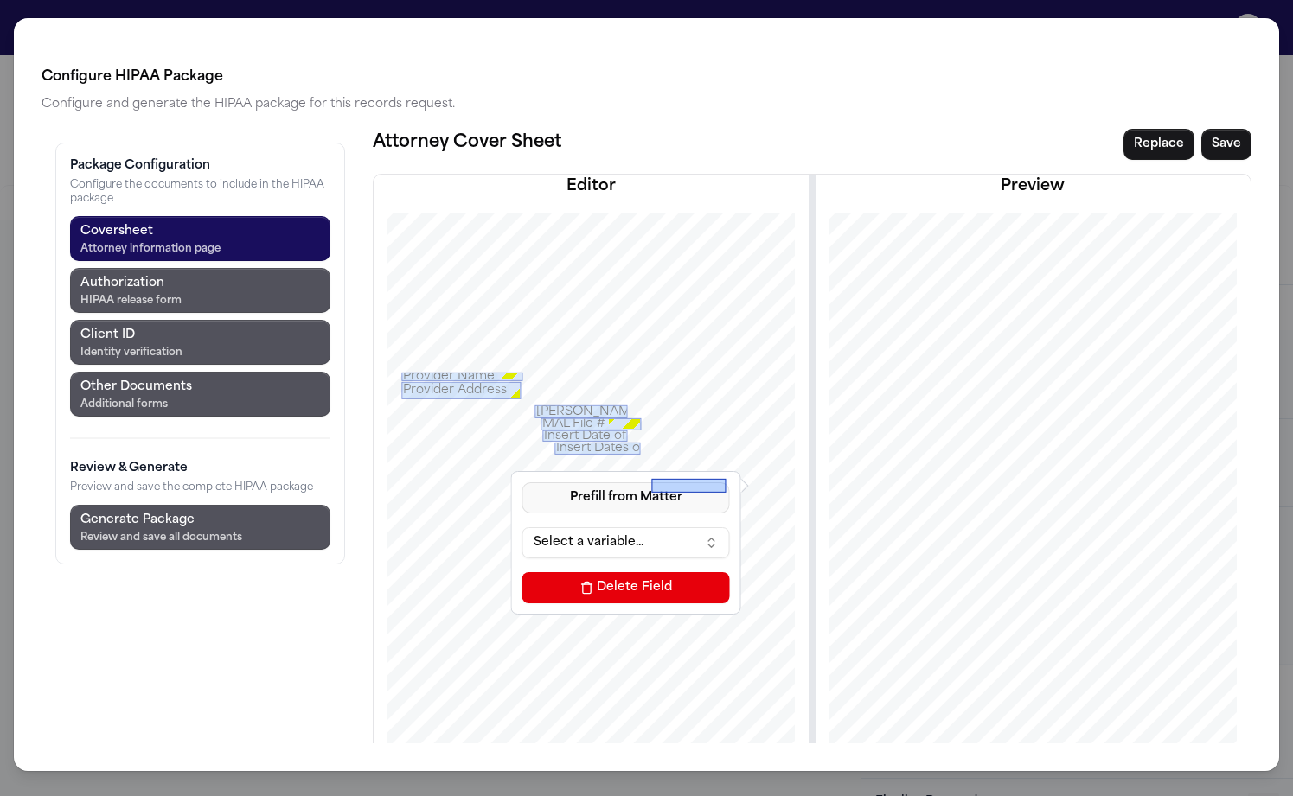
click at [522, 483] on button "Prefill from Matter" at bounding box center [626, 498] width 208 height 31
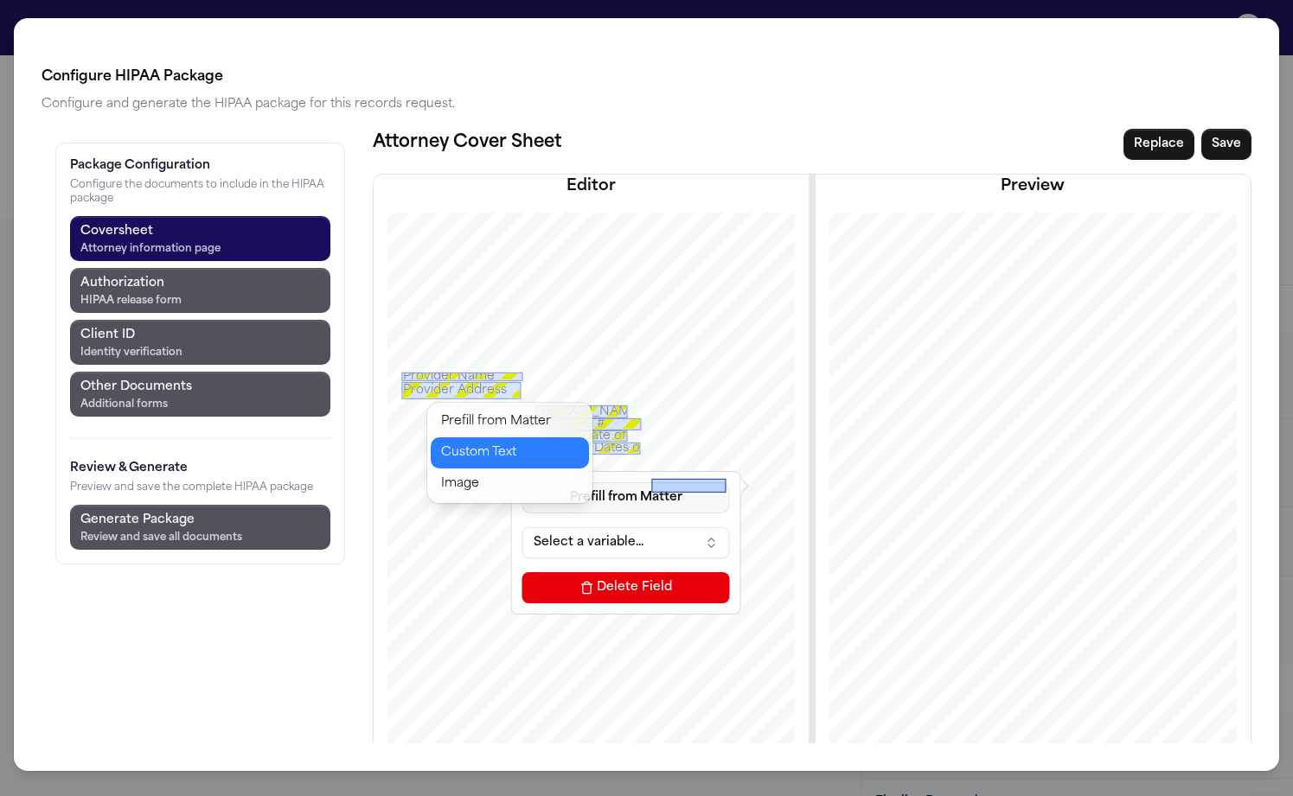
click at [489, 438] on button "Custom Text" at bounding box center [510, 453] width 158 height 31
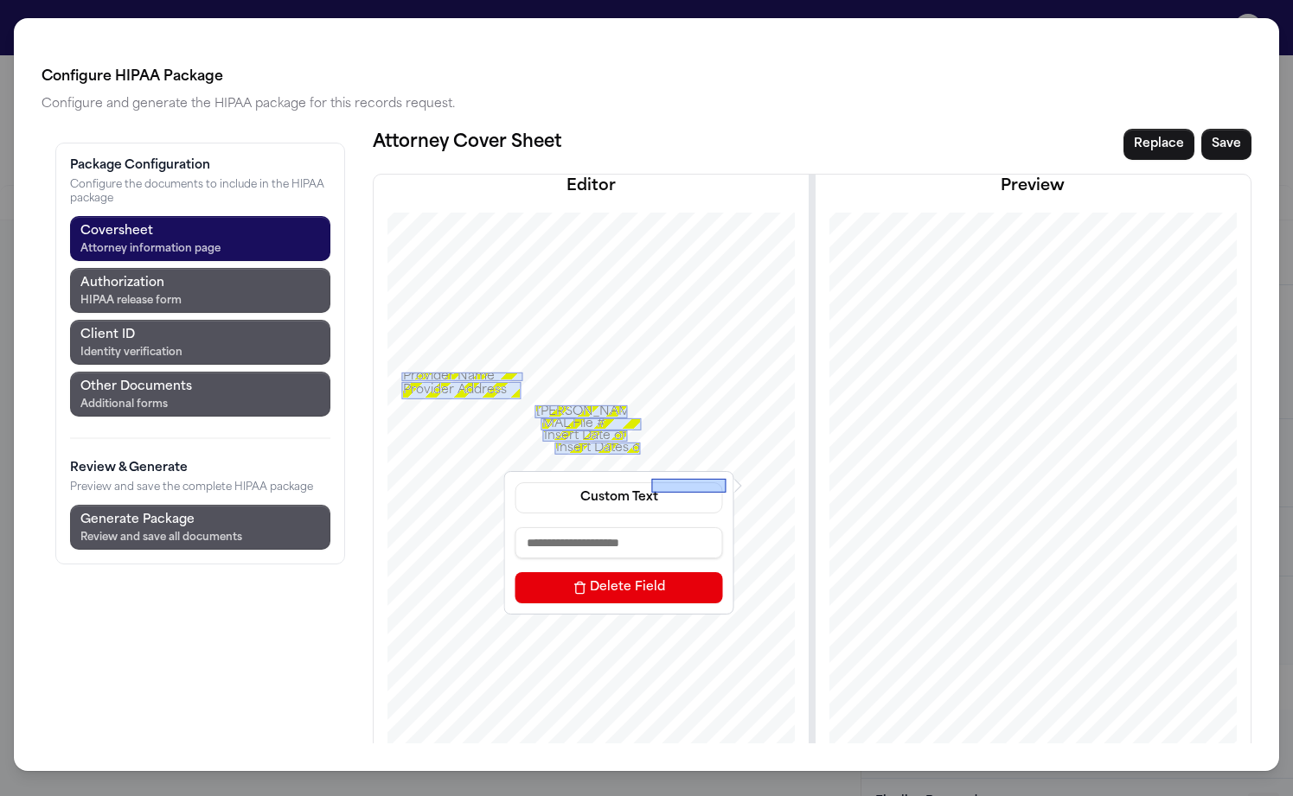
click at [515, 527] on input at bounding box center [619, 542] width 208 height 31
type input "**********"
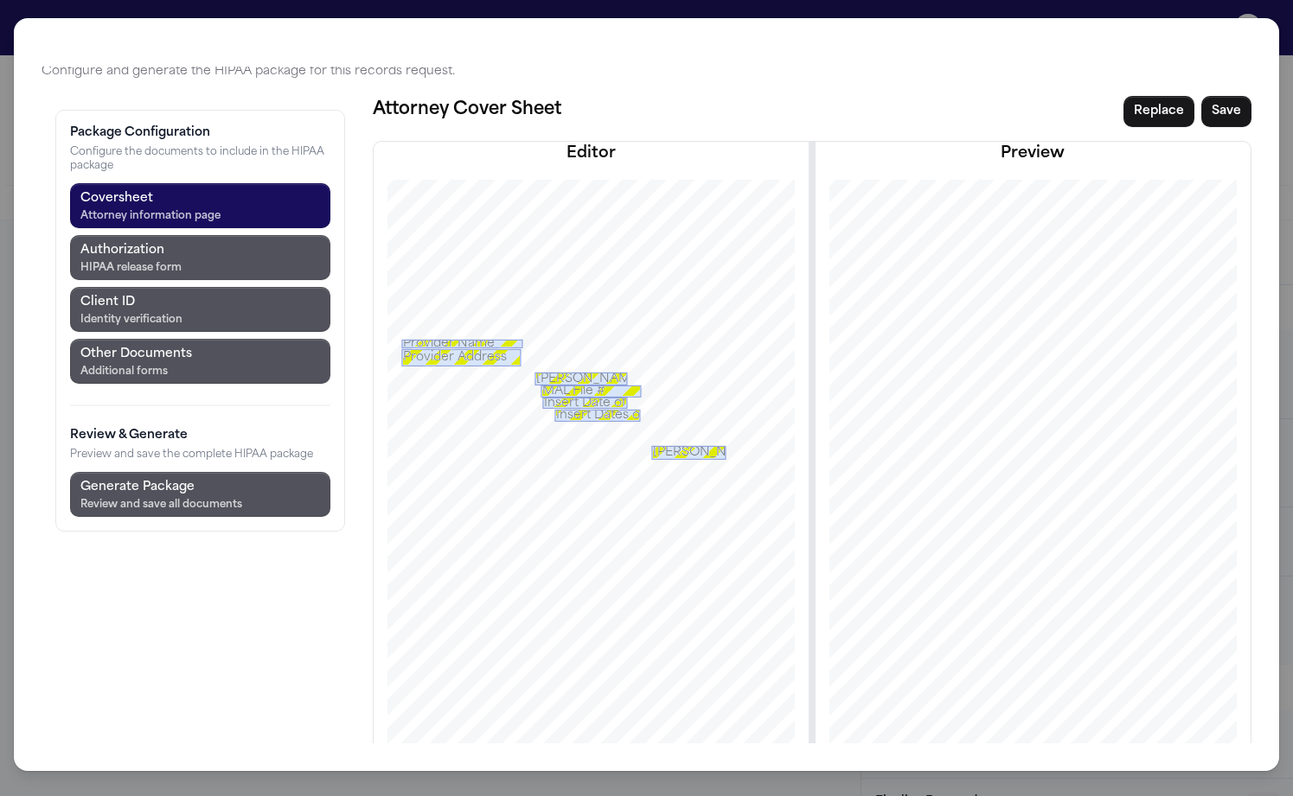
scroll to position [73, 0]
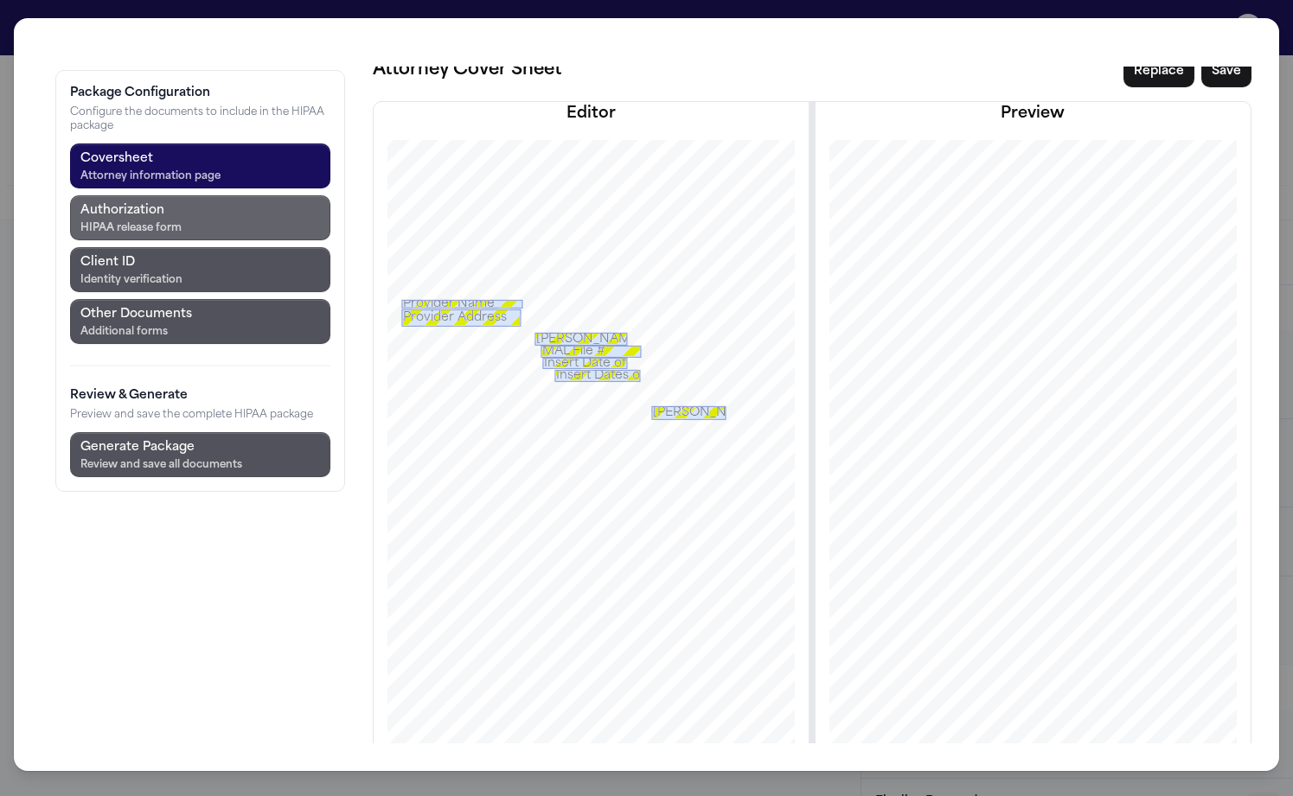
click at [126, 195] on button "Authorization HIPAA release form" at bounding box center [200, 217] width 260 height 45
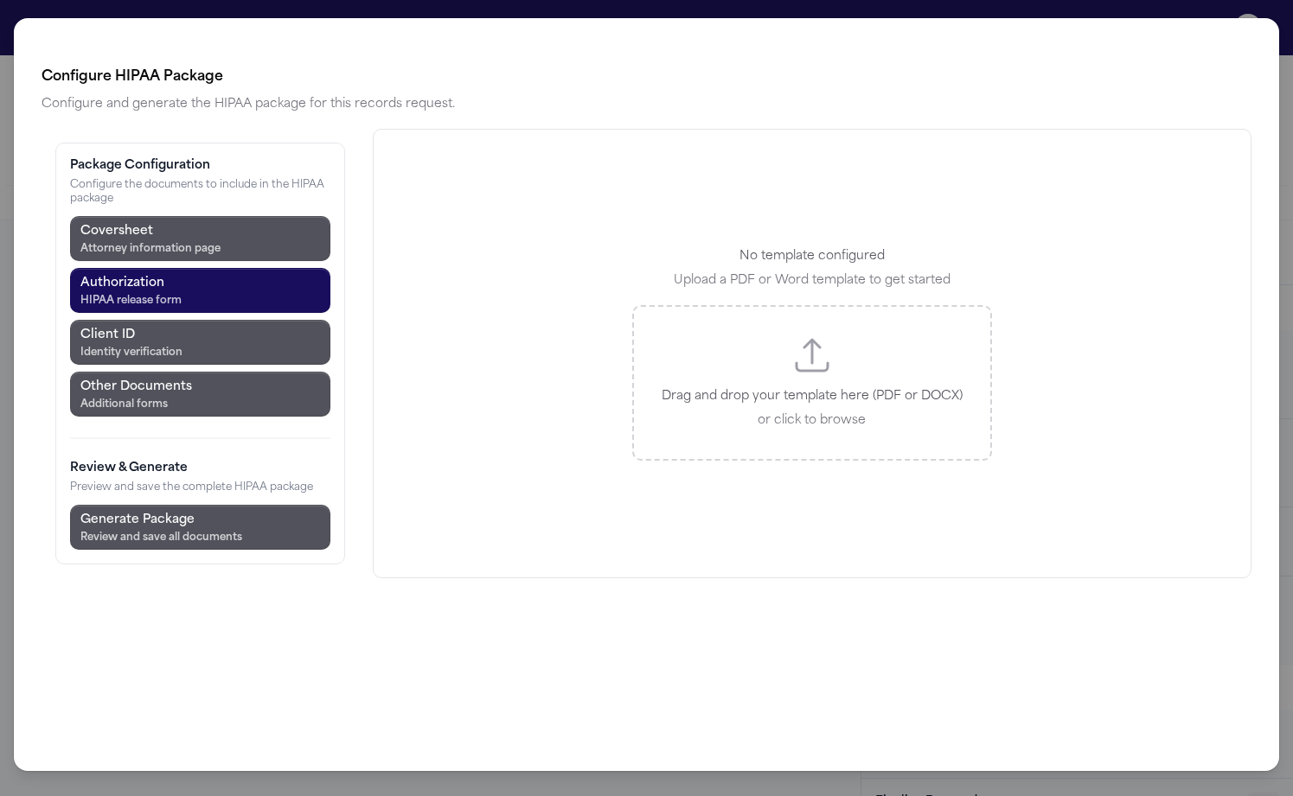
click at [240, 10] on div "Configure HIPAA Package Configure and generate the HIPAA package for this recor…" at bounding box center [646, 398] width 1293 height 796
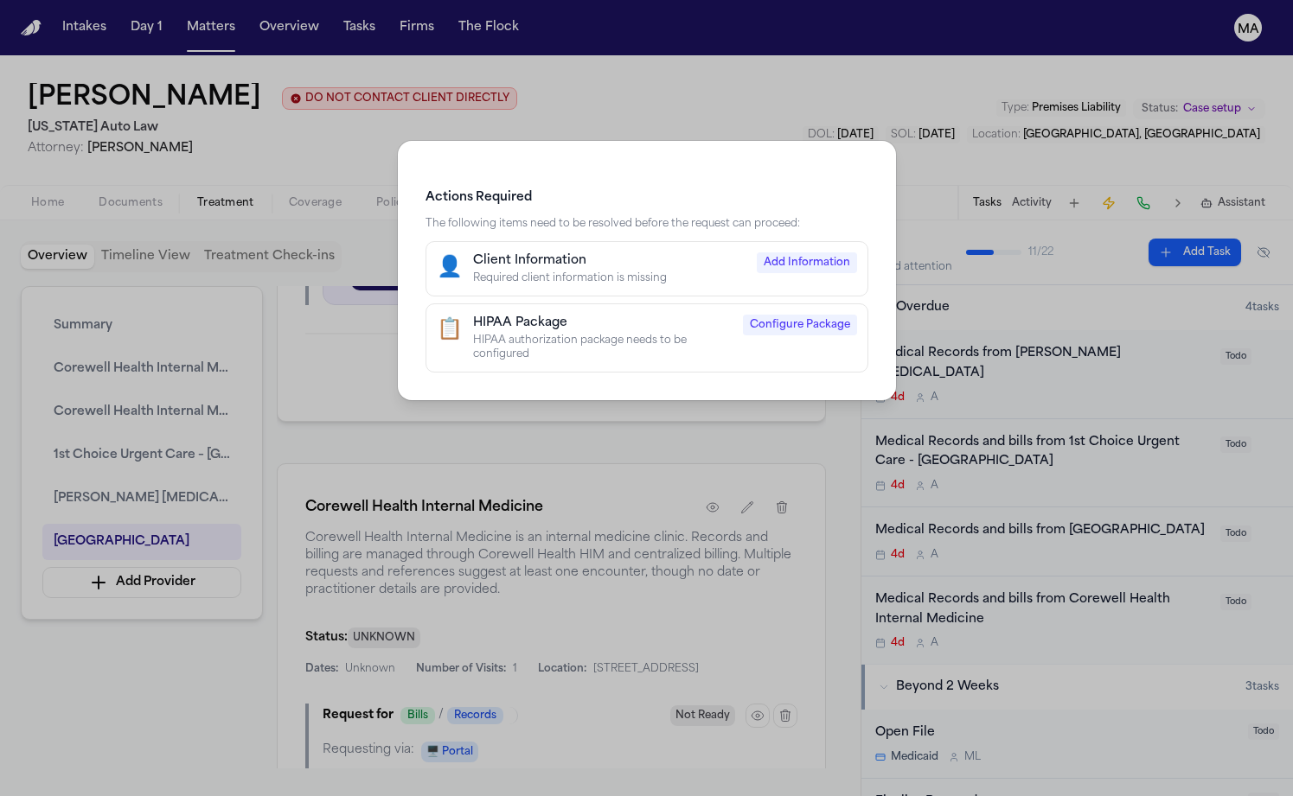
click at [357, 118] on div "Actions Required The following items need to be resolved before the request can…" at bounding box center [646, 398] width 1293 height 796
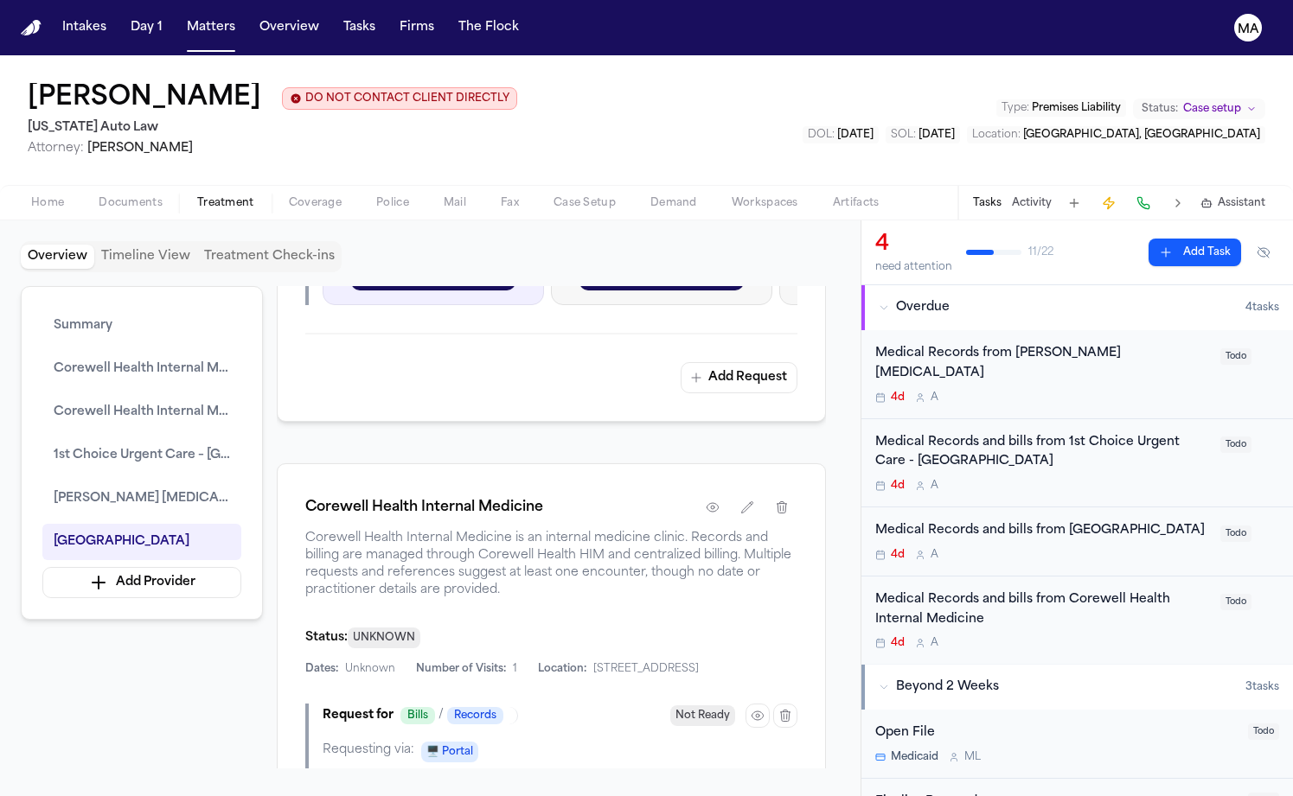
click at [99, 196] on span "Documents" at bounding box center [131, 203] width 64 height 14
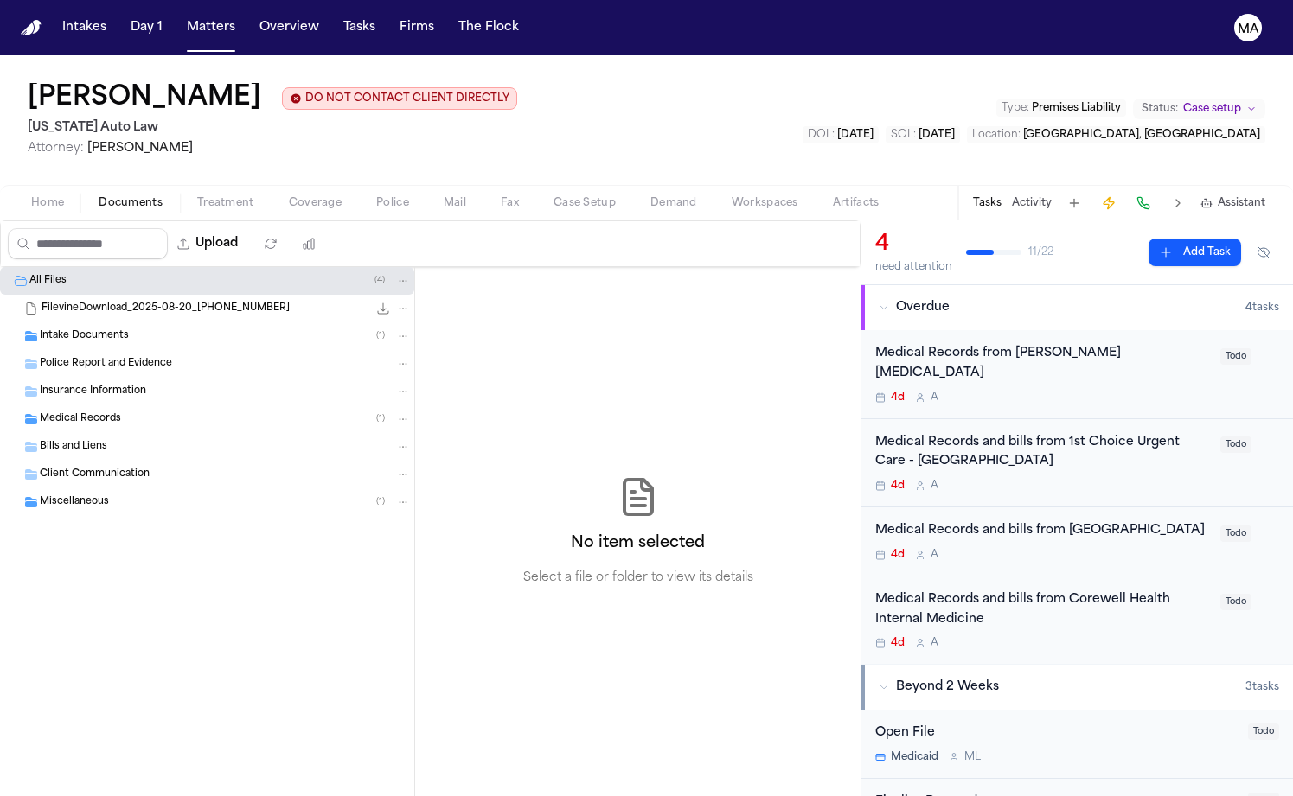
click at [101, 406] on div "Medical Records ( 1 )" at bounding box center [207, 420] width 414 height 28
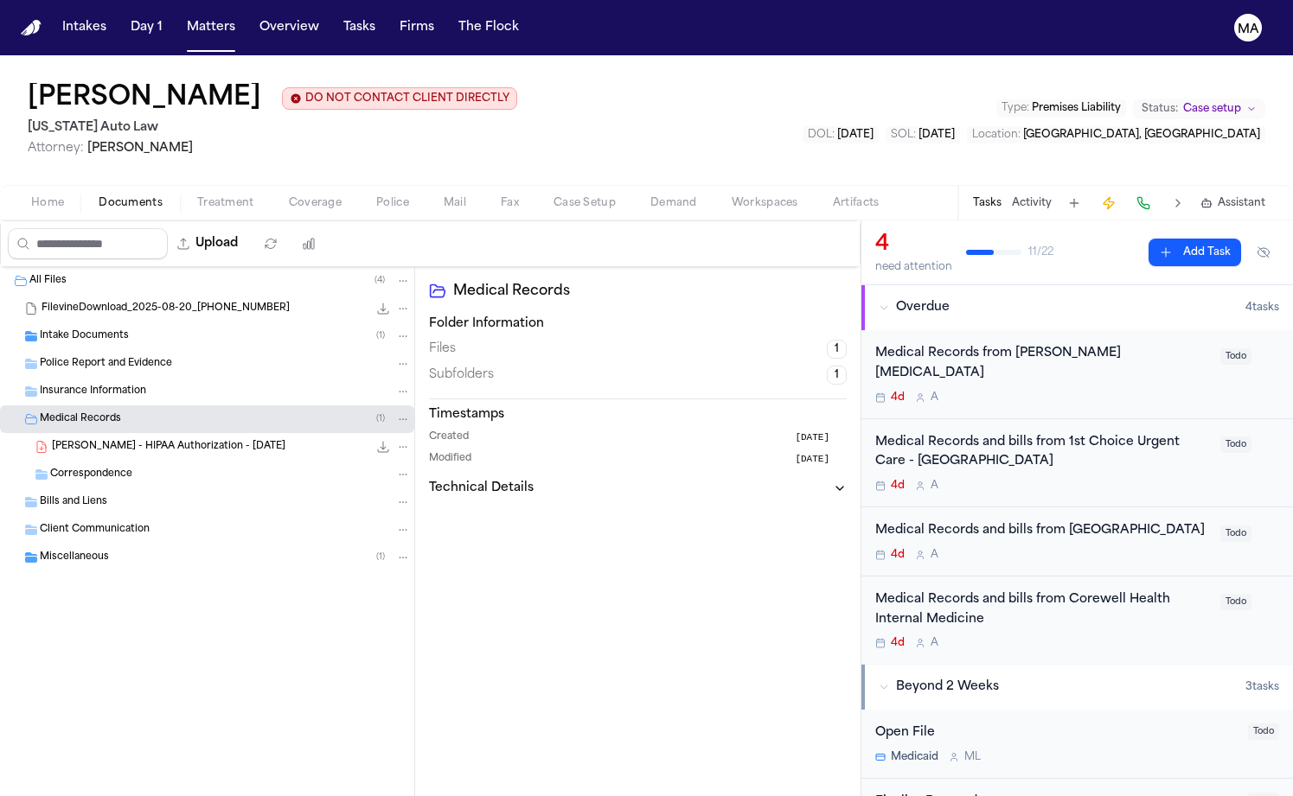
click at [378, 442] on icon "File: T. Johnson - HIPAA Authorization - 7.21.25" at bounding box center [383, 447] width 11 height 11
click at [197, 196] on span "Treatment" at bounding box center [225, 203] width 57 height 14
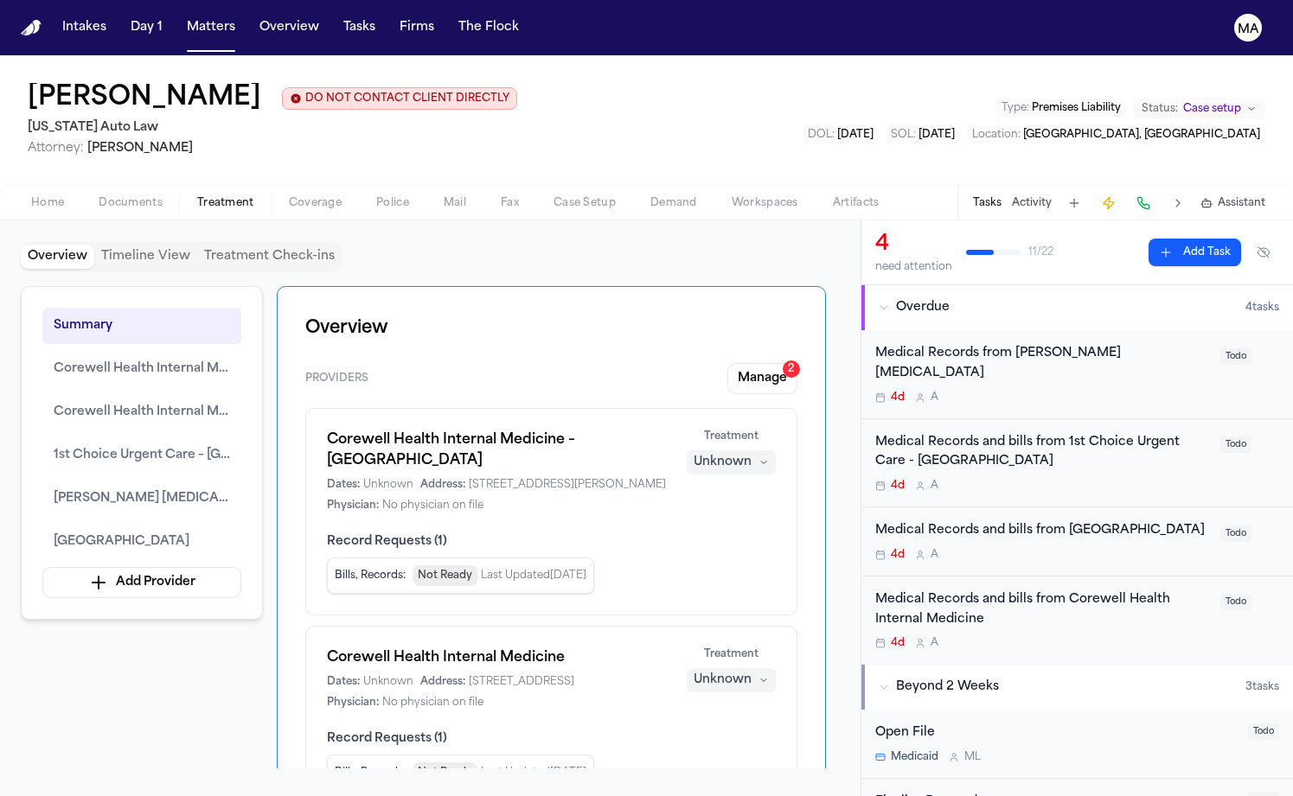
scroll to position [1515, 0]
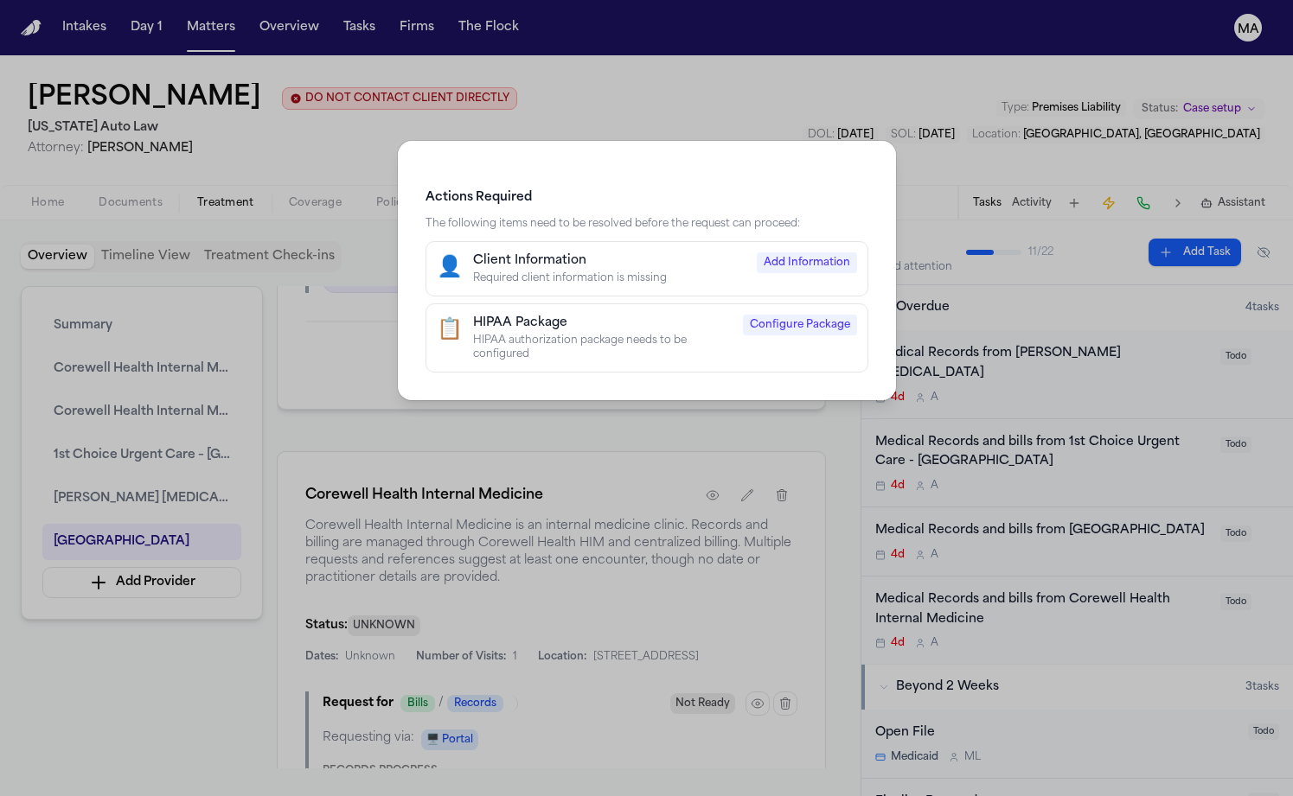
click at [590, 315] on div "HIPAA Package" at bounding box center [602, 323] width 259 height 17
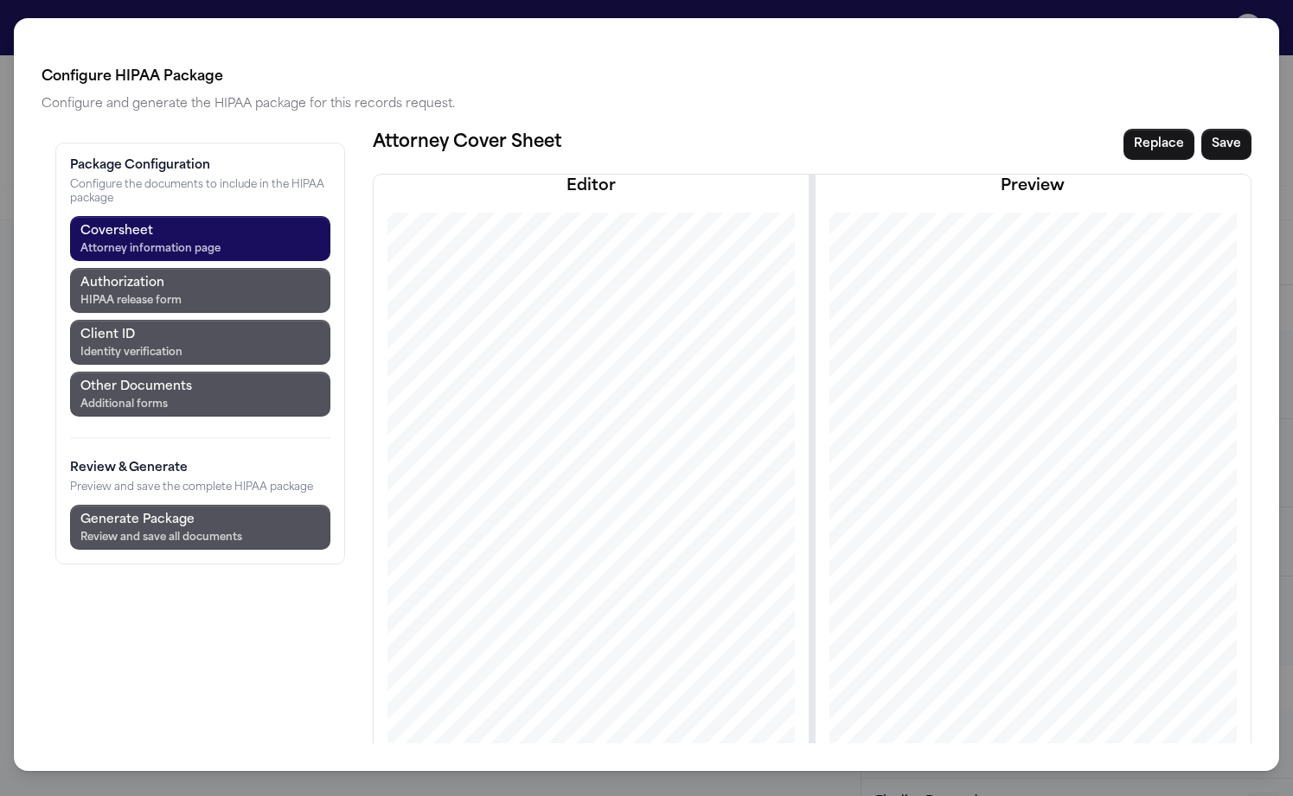
scroll to position [3, 0]
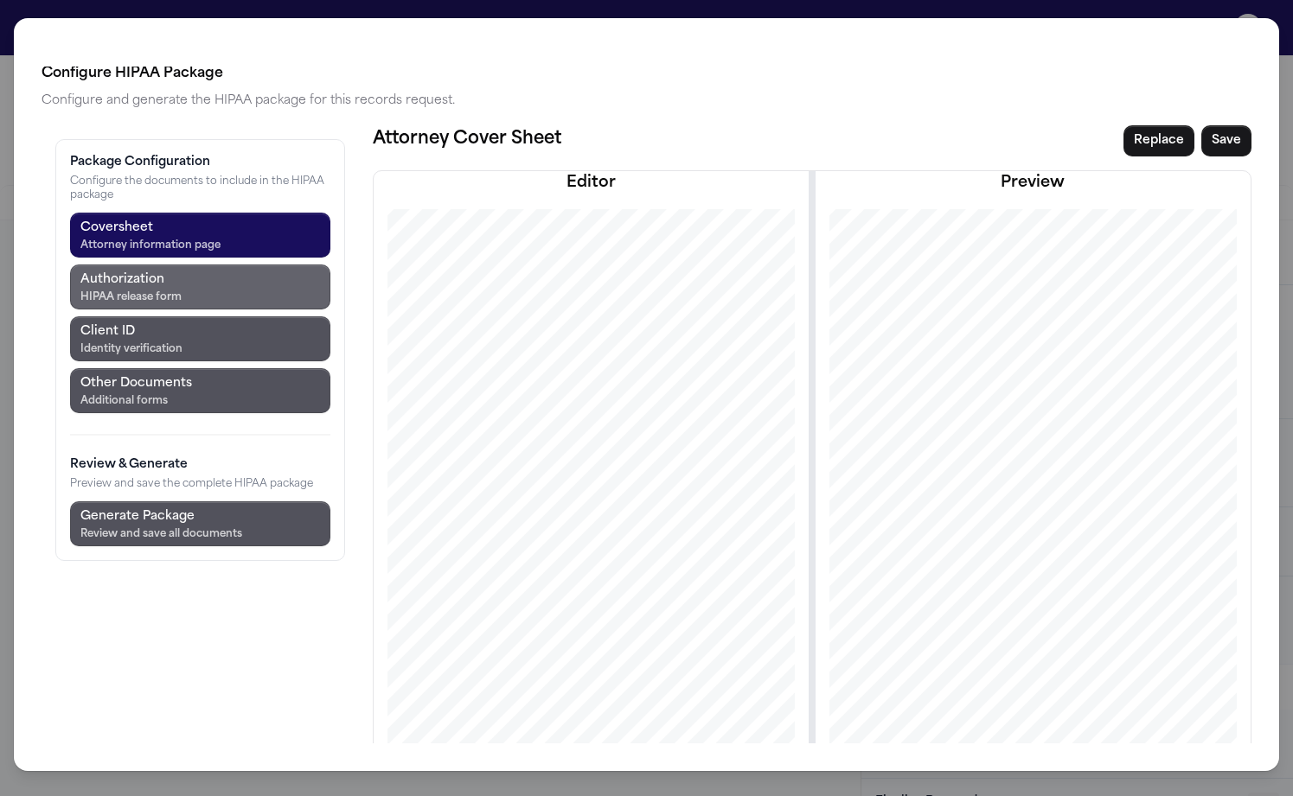
click at [132, 265] on button "Authorization HIPAA release form" at bounding box center [200, 287] width 260 height 45
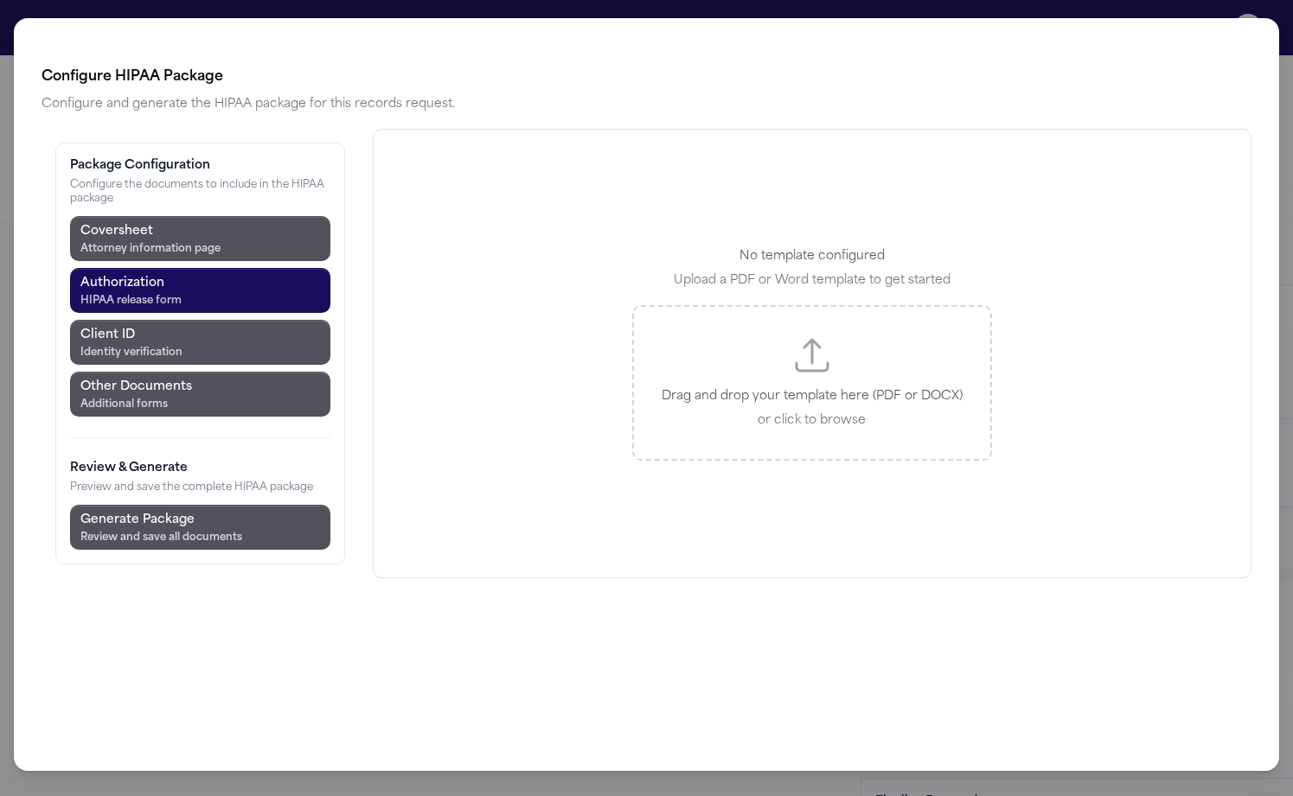
click at [732, 305] on div "Drag and drop your template here (PDF or DOCX) or click to browse" at bounding box center [812, 383] width 360 height 156
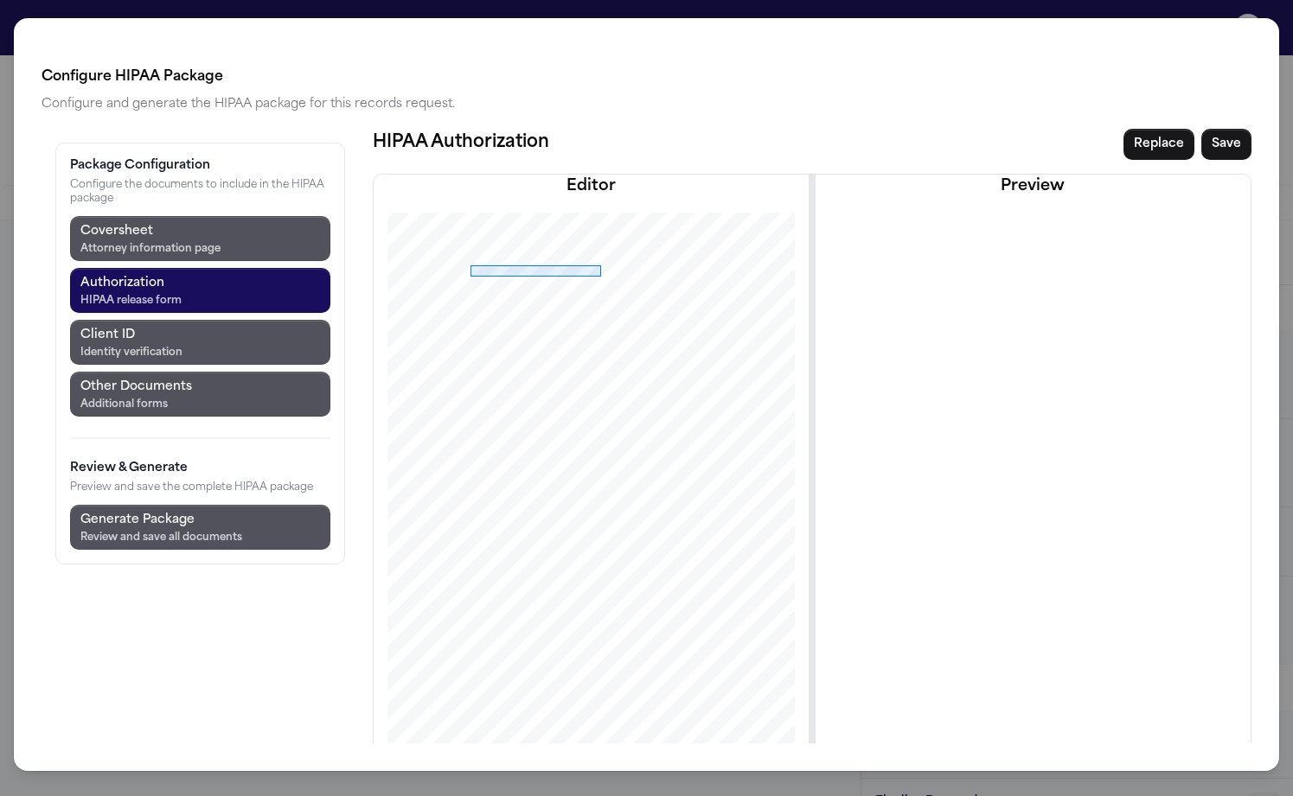
drag, startPoint x: 370, startPoint y: 173, endPoint x: 501, endPoint y: 184, distance: 131.1
click at [501, 213] on div at bounding box center [590, 542] width 508 height 658
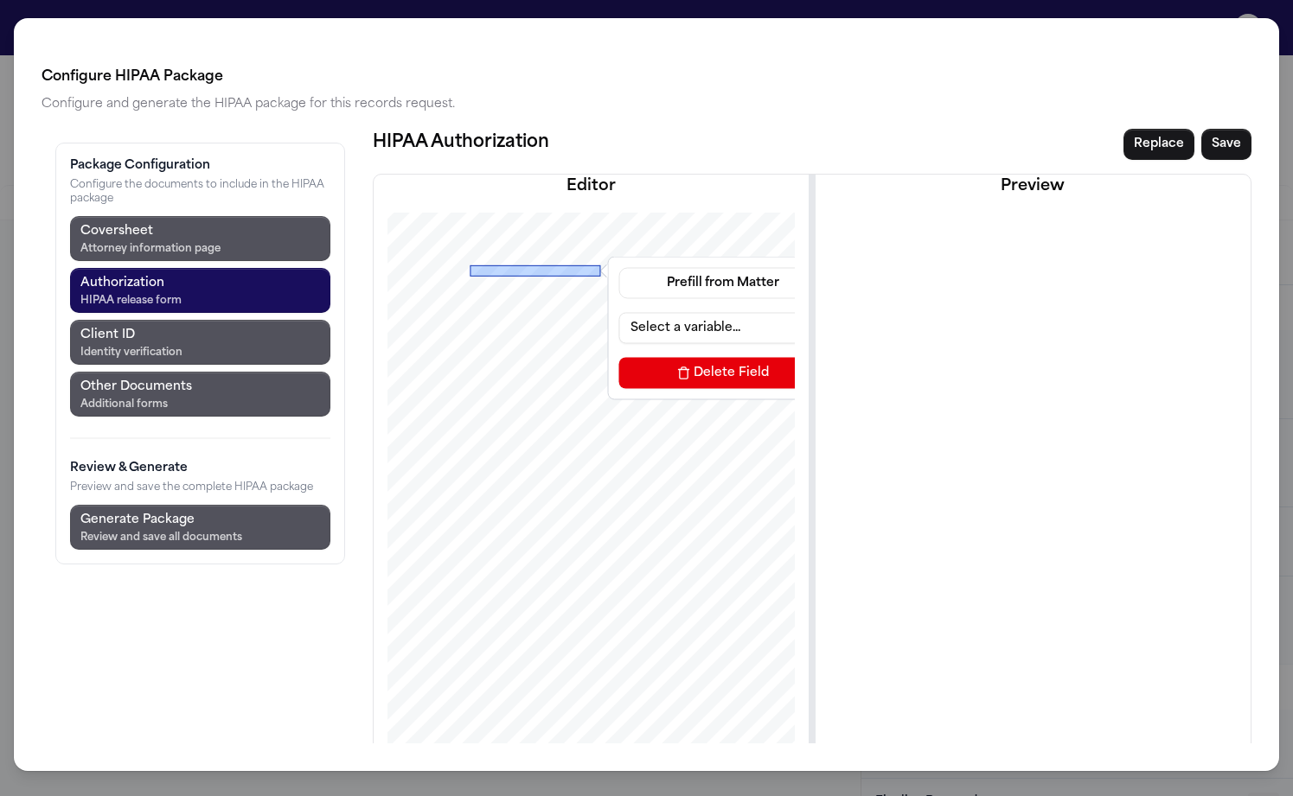
click at [612, 260] on div "Prefill from Matter Select a variable... [GEOGRAPHIC_DATA]" at bounding box center [722, 327] width 221 height 135
click at [619, 267] on button "Prefill from Matter" at bounding box center [723, 282] width 208 height 31
click at [591, 222] on button "Custom Text" at bounding box center [606, 237] width 158 height 31
click at [619, 312] on input at bounding box center [723, 327] width 208 height 31
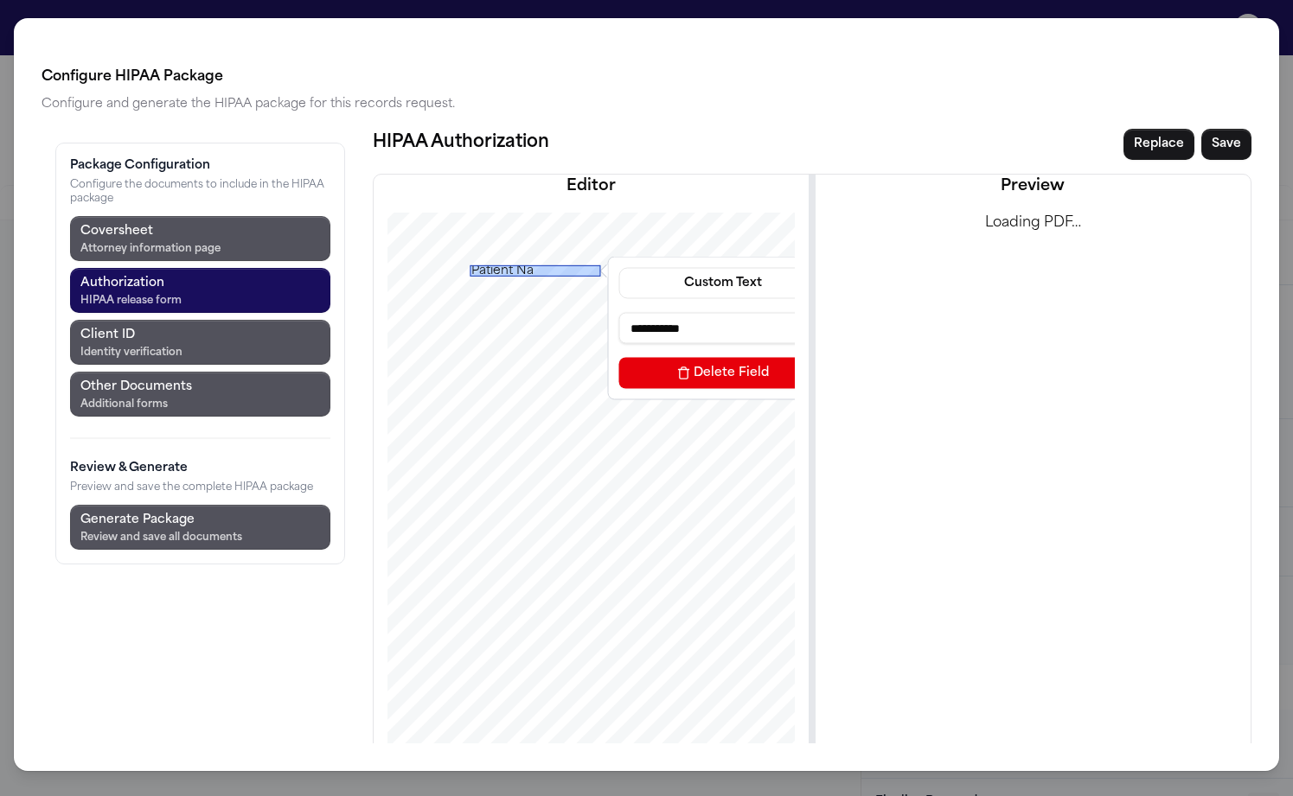
type input "**********"
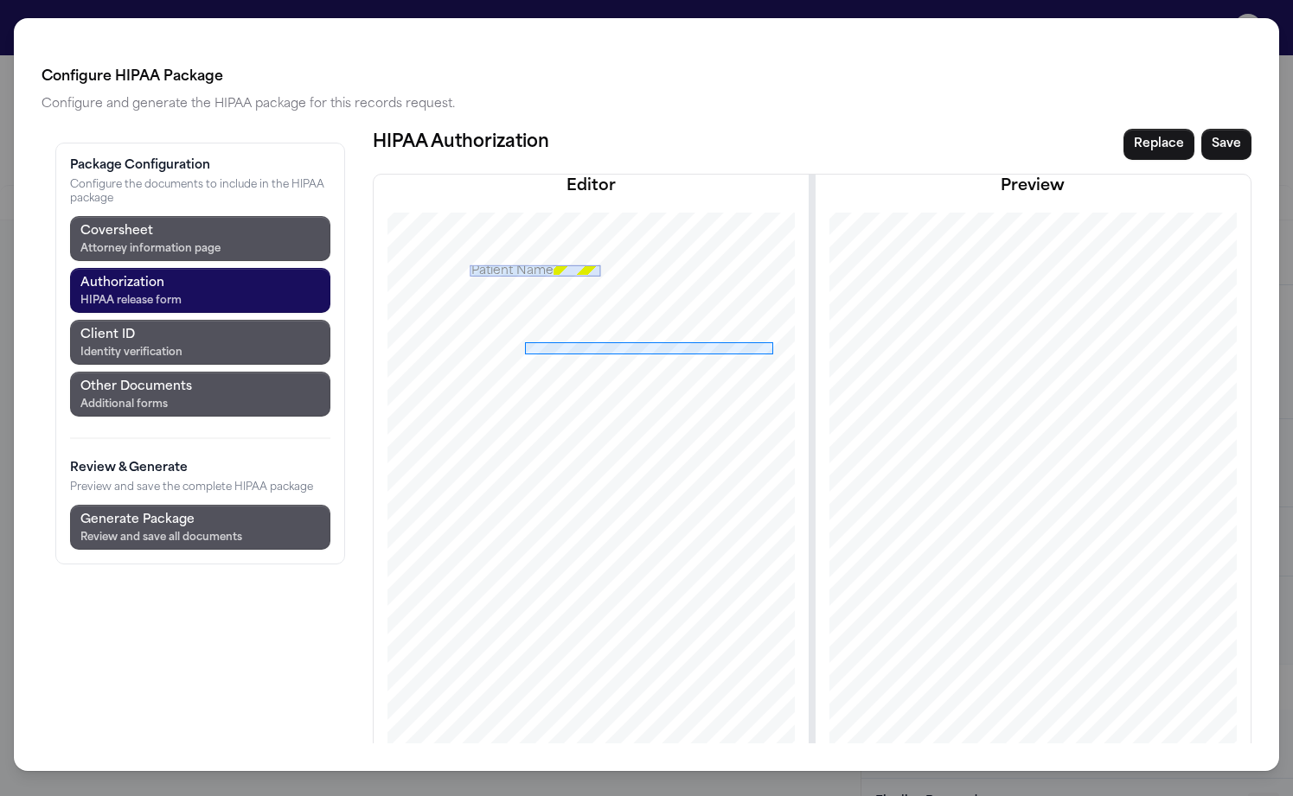
drag, startPoint x: 425, startPoint y: 250, endPoint x: 673, endPoint y: 262, distance: 248.5
click at [673, 262] on div at bounding box center [590, 542] width 508 height 658
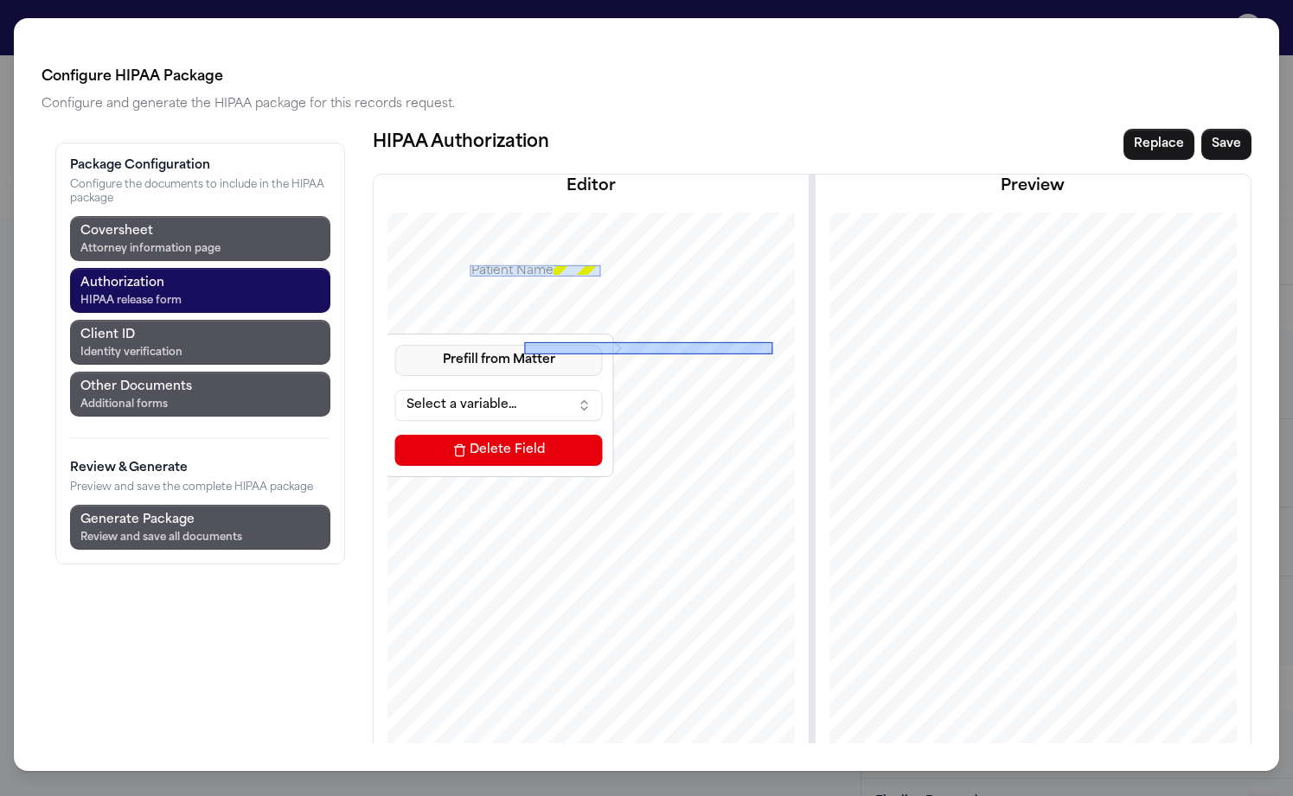
click at [395, 345] on button "Prefill from Matter" at bounding box center [499, 360] width 208 height 31
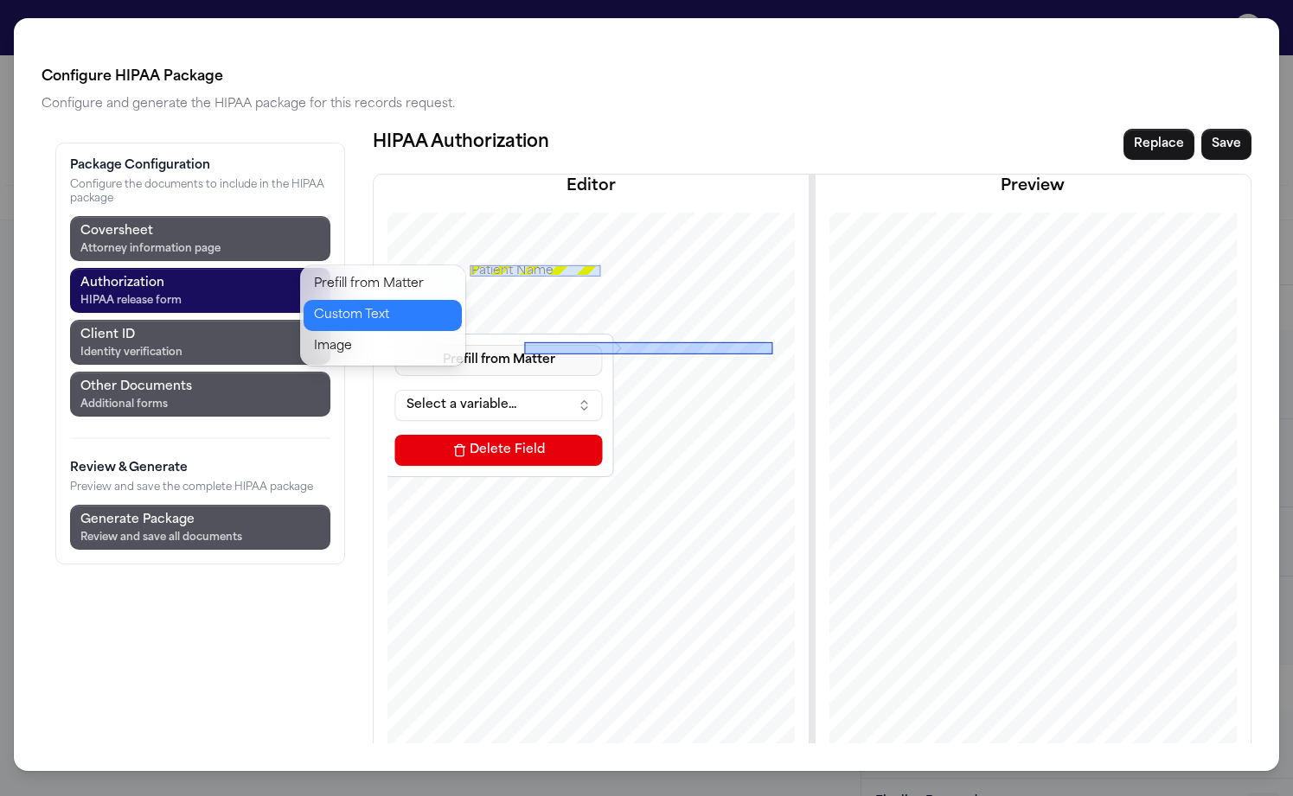
click at [372, 300] on button "Custom Text" at bounding box center [383, 315] width 158 height 31
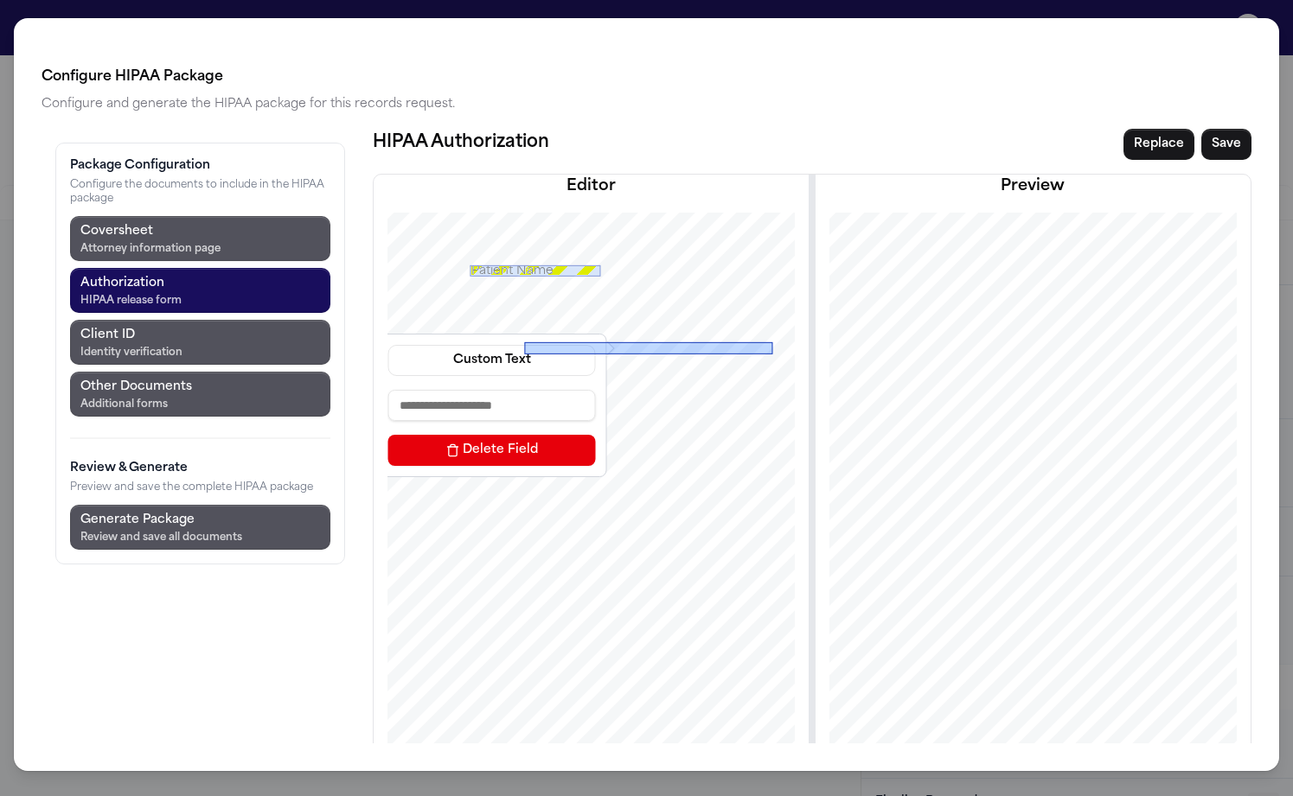
click at [388, 390] on input at bounding box center [492, 405] width 208 height 31
type input "**********"
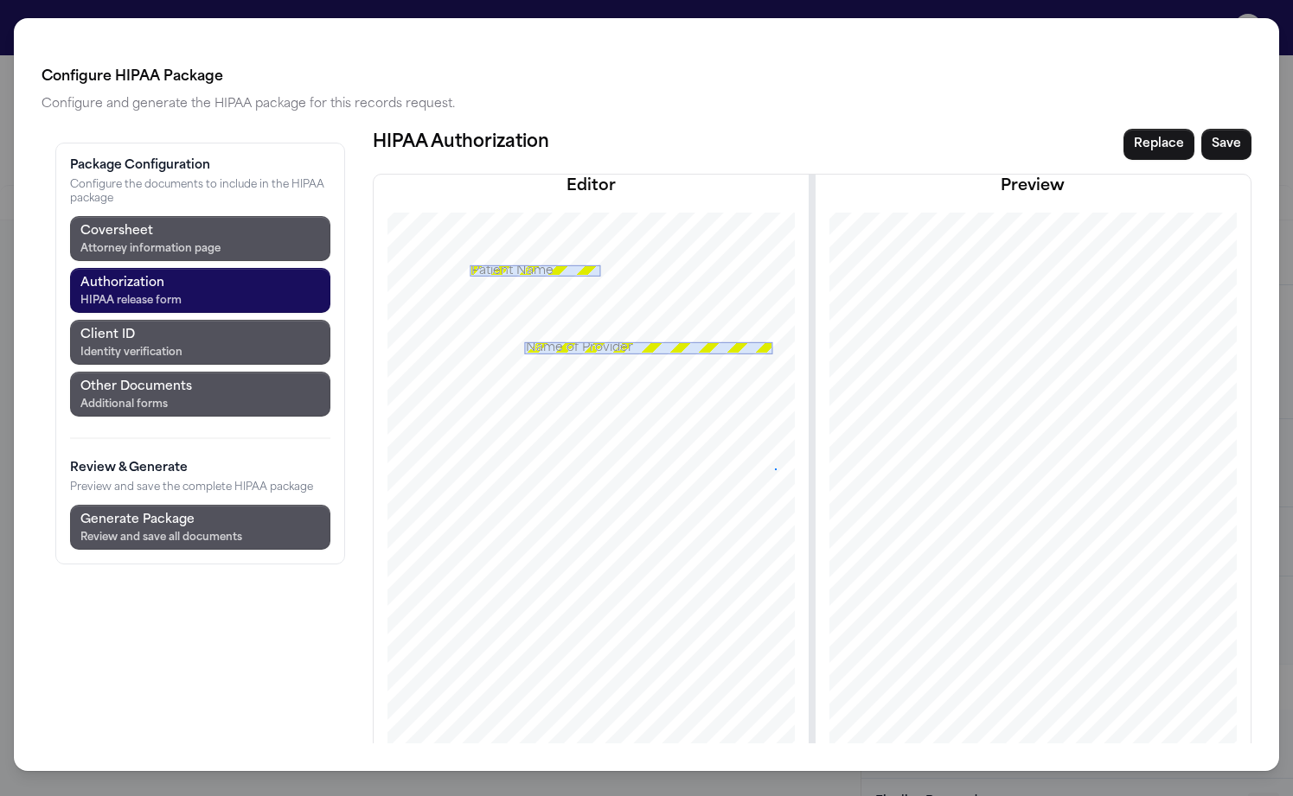
drag, startPoint x: 347, startPoint y: 283, endPoint x: 674, endPoint y: 376, distance: 340.8
drag, startPoint x: 564, startPoint y: 173, endPoint x: 680, endPoint y: 186, distance: 116.6
click at [680, 213] on div at bounding box center [590, 542] width 508 height 658
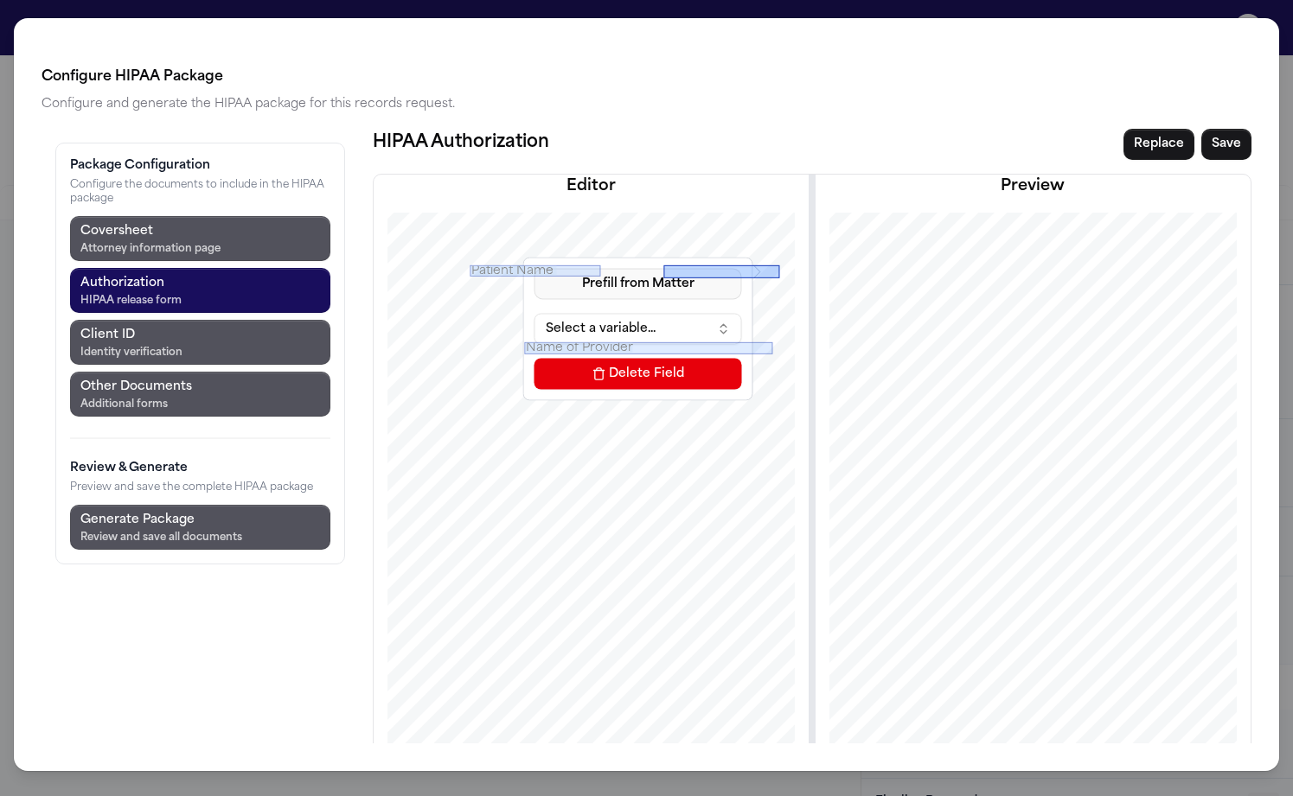
click at [534, 268] on button "Prefill from Matter" at bounding box center [638, 283] width 208 height 31
click at [512, 223] on button "Custom Text" at bounding box center [522, 238] width 158 height 31
click at [527, 313] on input at bounding box center [631, 328] width 208 height 31
type input "**********"
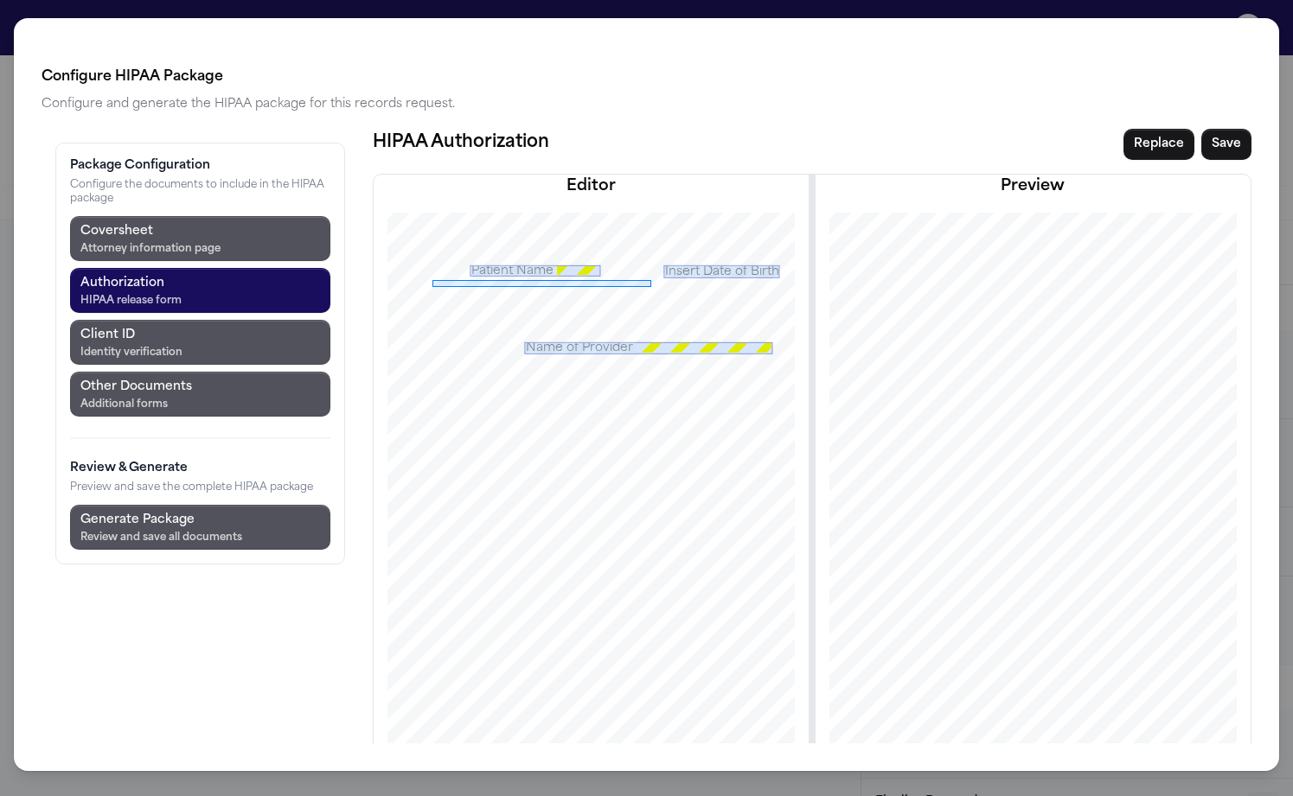
drag, startPoint x: 332, startPoint y: 188, endPoint x: 551, endPoint y: 195, distance: 218.9
click at [551, 213] on div at bounding box center [590, 542] width 508 height 658
drag, startPoint x: 326, startPoint y: 183, endPoint x: 510, endPoint y: 194, distance: 184.5
click at [510, 213] on div at bounding box center [590, 542] width 508 height 658
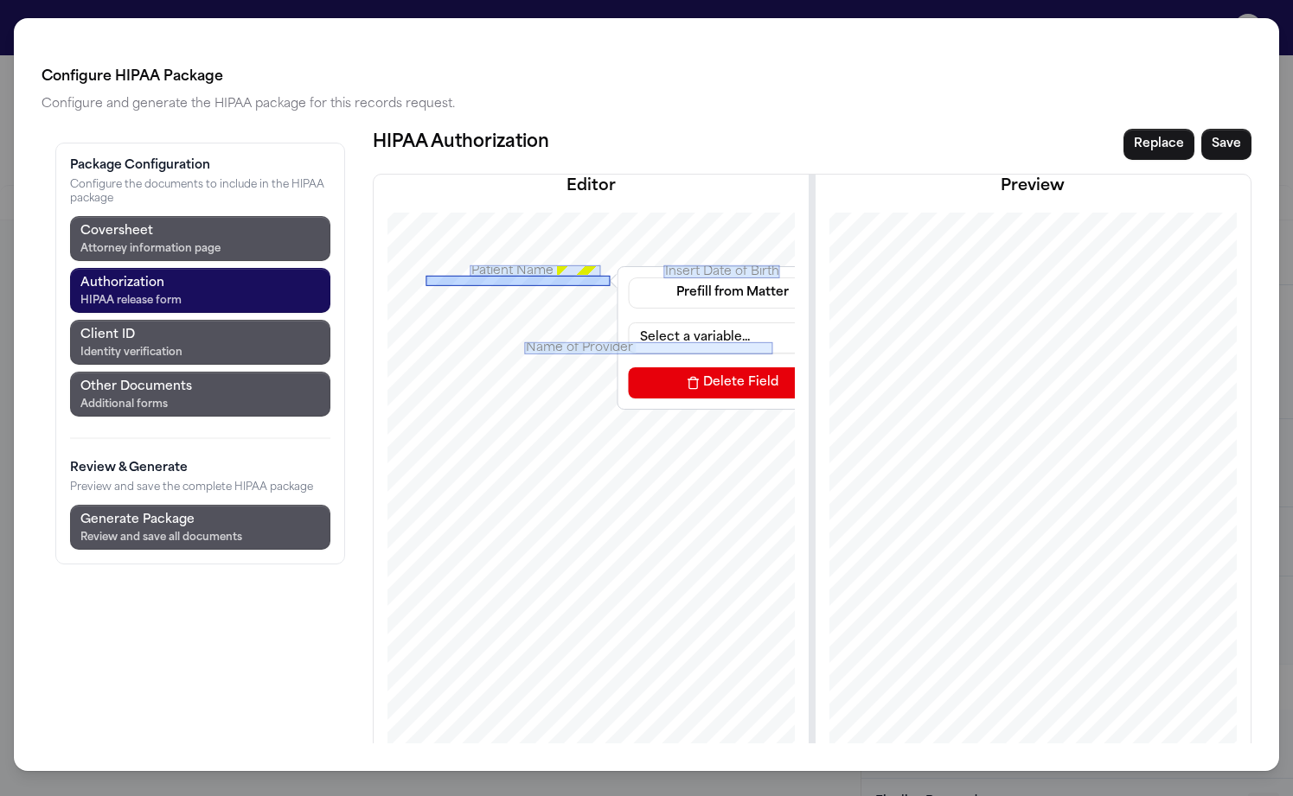
click at [629, 278] on button "Prefill from Matter" at bounding box center [733, 293] width 208 height 31
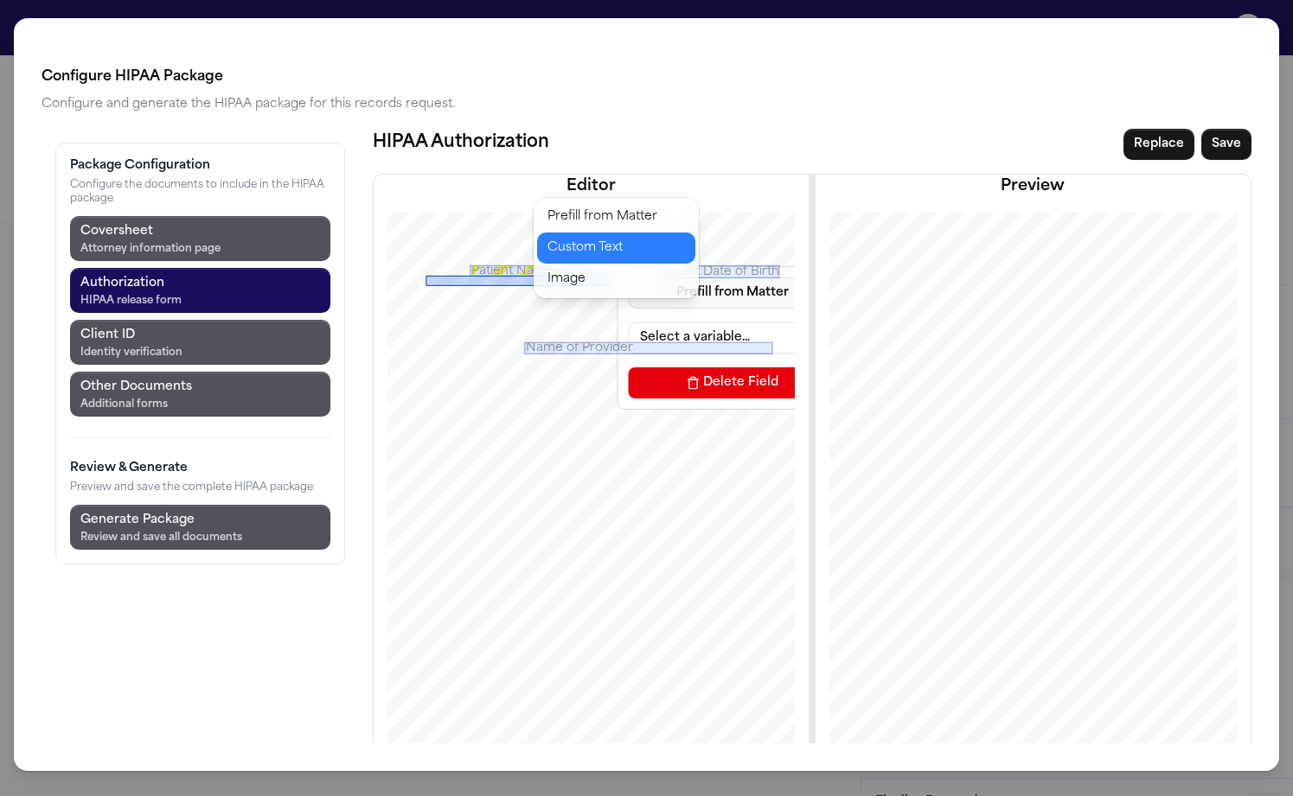
click at [594, 233] on button "Custom Text" at bounding box center [616, 248] width 158 height 31
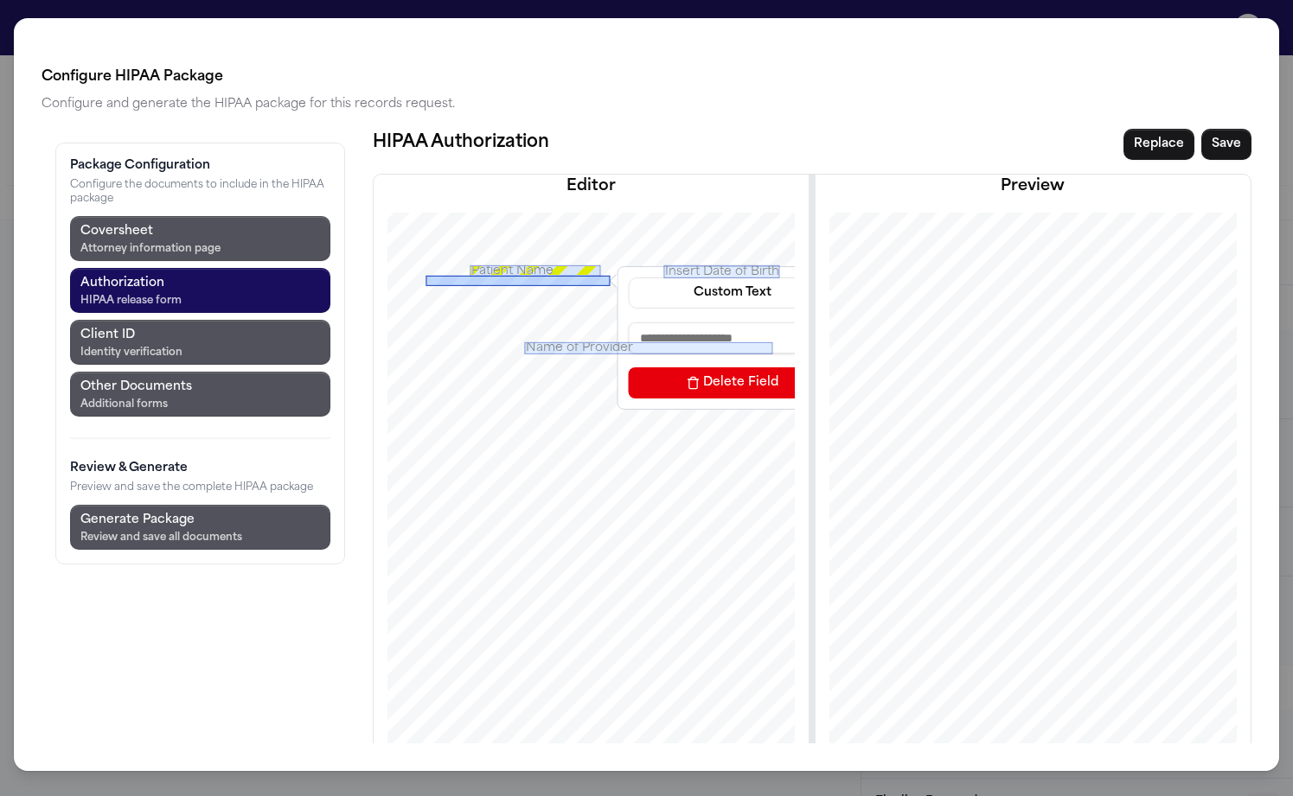
click at [629, 323] on input at bounding box center [733, 338] width 208 height 31
type input "*"
type input "**********"
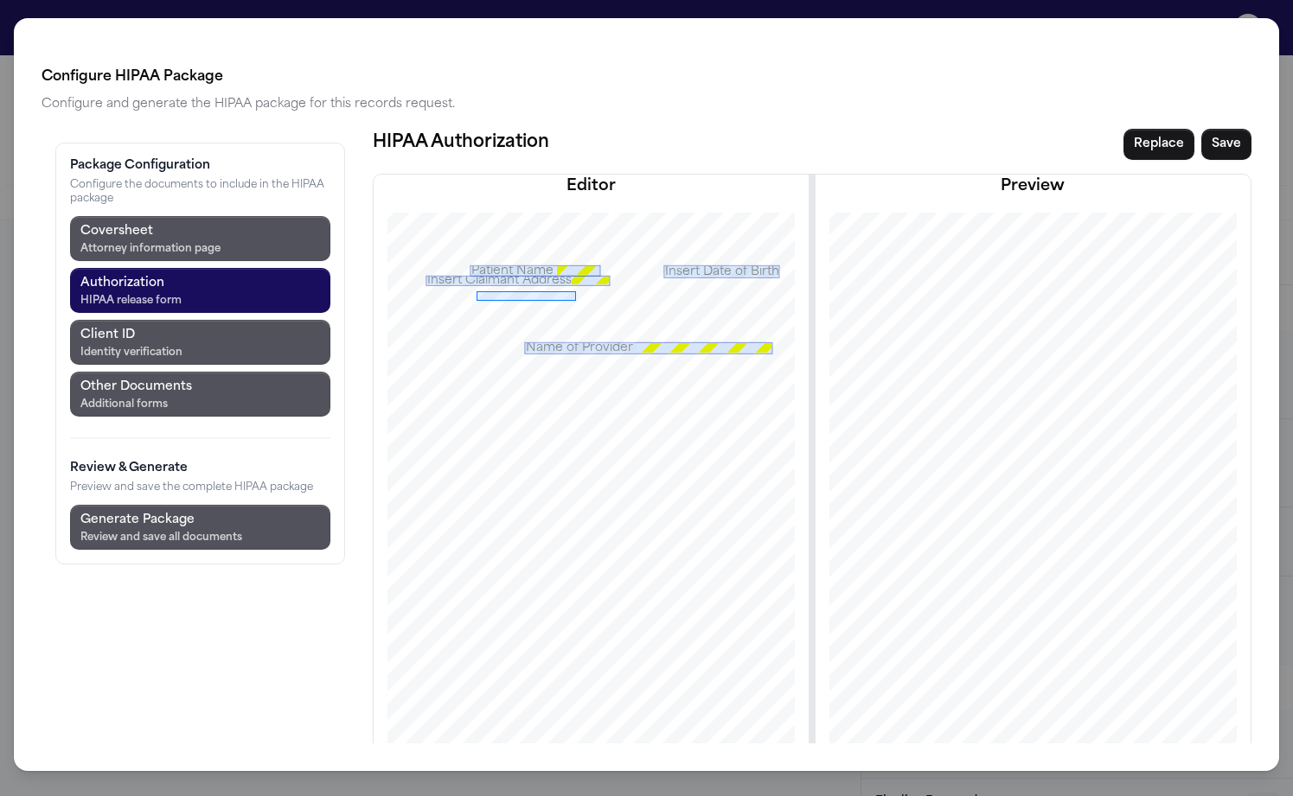
drag, startPoint x: 376, startPoint y: 199, endPoint x: 476, endPoint y: 208, distance: 99.9
click at [476, 213] on div at bounding box center [590, 542] width 508 height 658
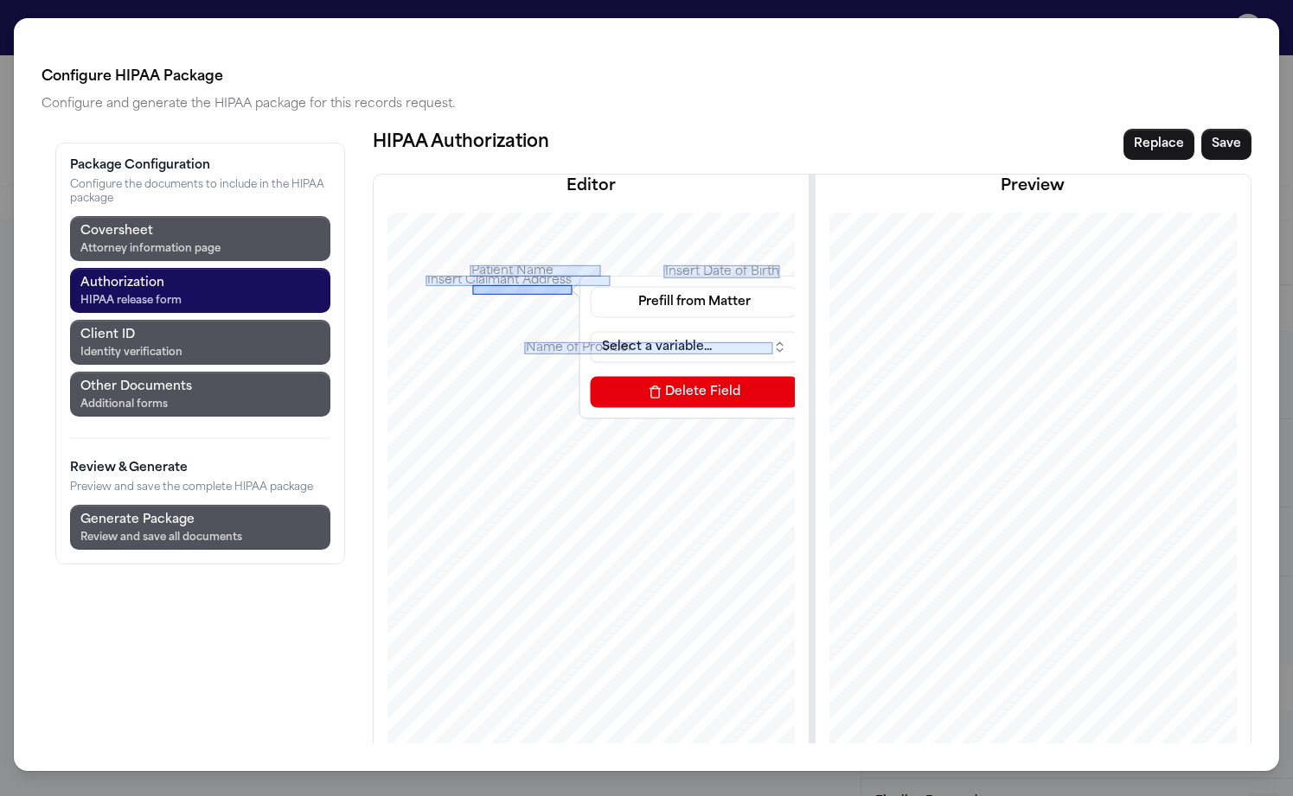
click at [473, 284] on div at bounding box center [522, 289] width 99 height 10
click at [591, 286] on button "Prefill from Matter" at bounding box center [695, 301] width 208 height 31
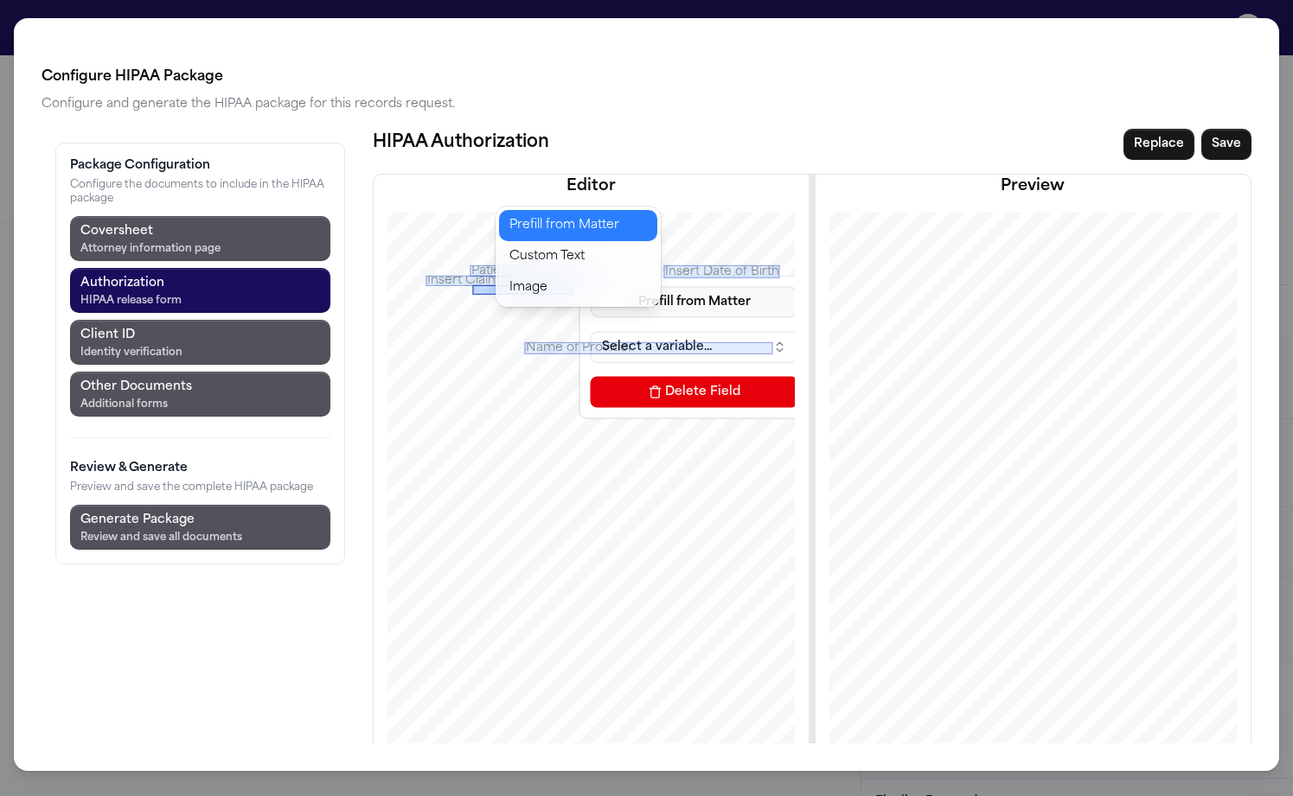
click at [560, 221] on button "Prefill from Matter" at bounding box center [578, 225] width 158 height 31
click at [591, 286] on button "Prefill from Matter" at bounding box center [695, 301] width 208 height 31
click at [556, 241] on button "Custom Text" at bounding box center [578, 256] width 158 height 31
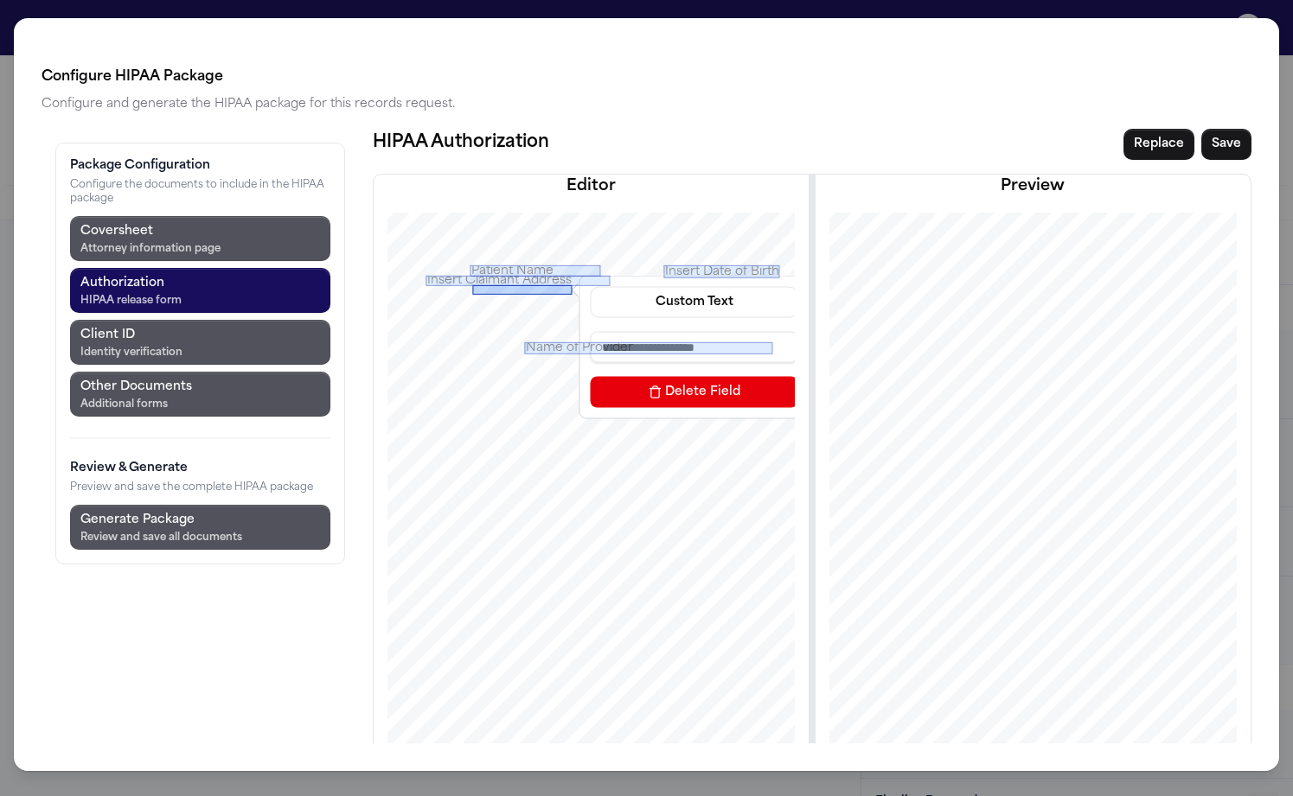
click at [591, 331] on input at bounding box center [695, 346] width 208 height 31
type input "*"
type input "**********"
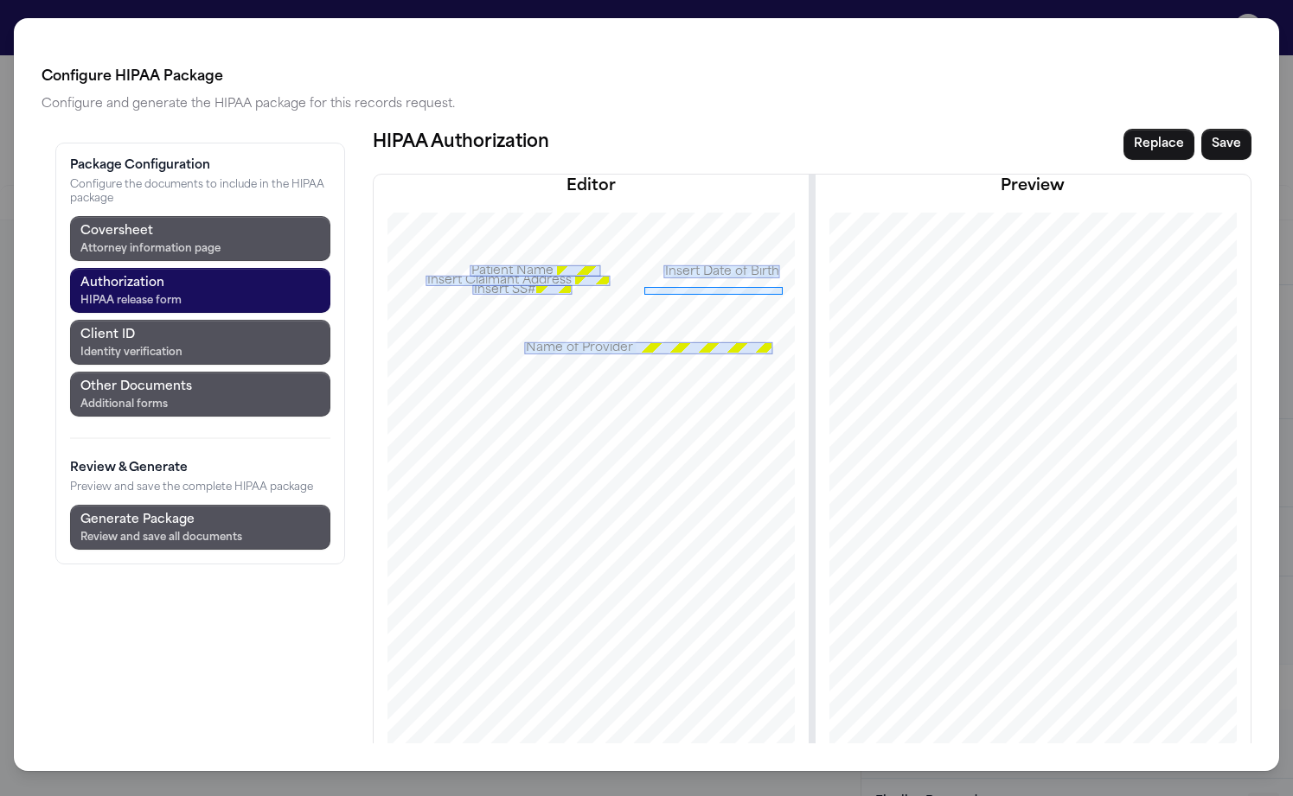
drag, startPoint x: 544, startPoint y: 195, endPoint x: 682, endPoint y: 202, distance: 138.6
click at [682, 213] on div at bounding box center [590, 542] width 508 height 658
drag, startPoint x: 544, startPoint y: 192, endPoint x: 672, endPoint y: 203, distance: 128.5
click at [672, 213] on div at bounding box center [590, 542] width 508 height 658
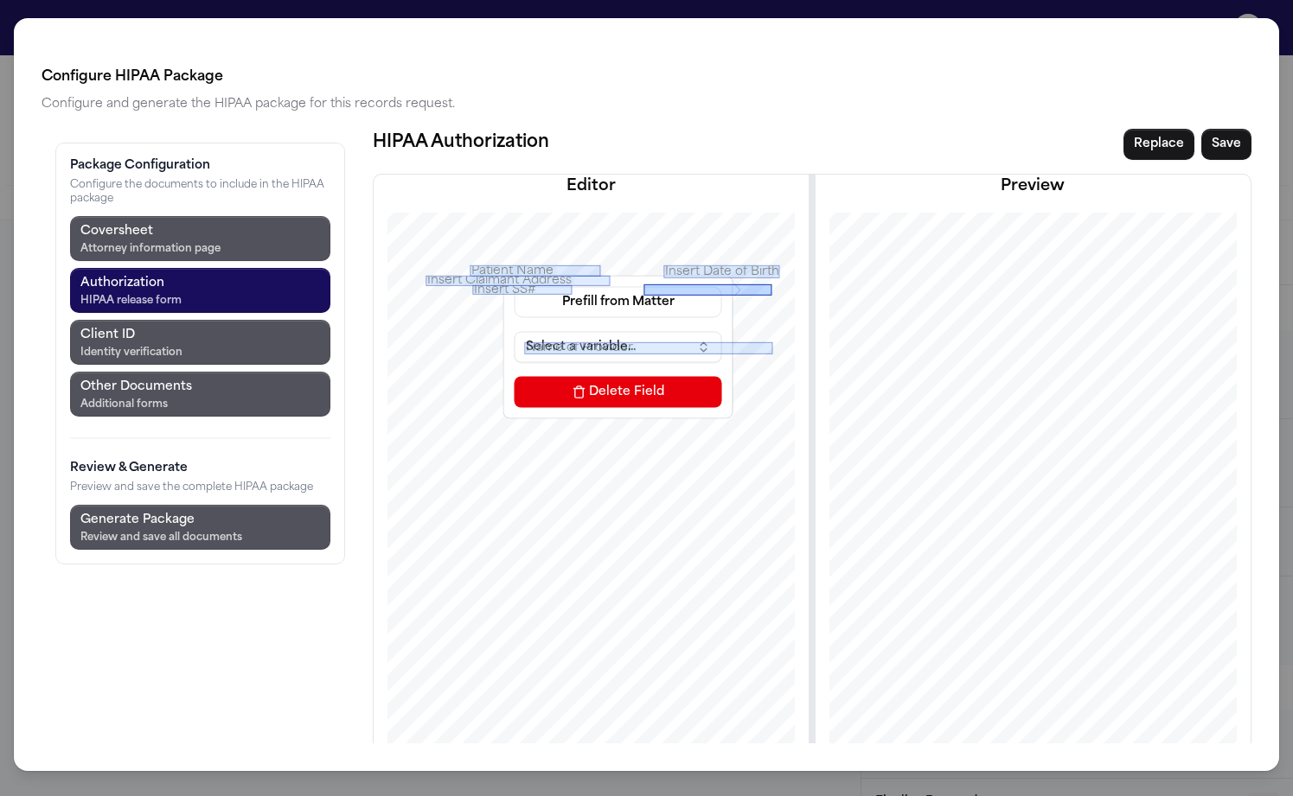
click at [515, 331] on button "Select a variable..." at bounding box center [619, 346] width 208 height 31
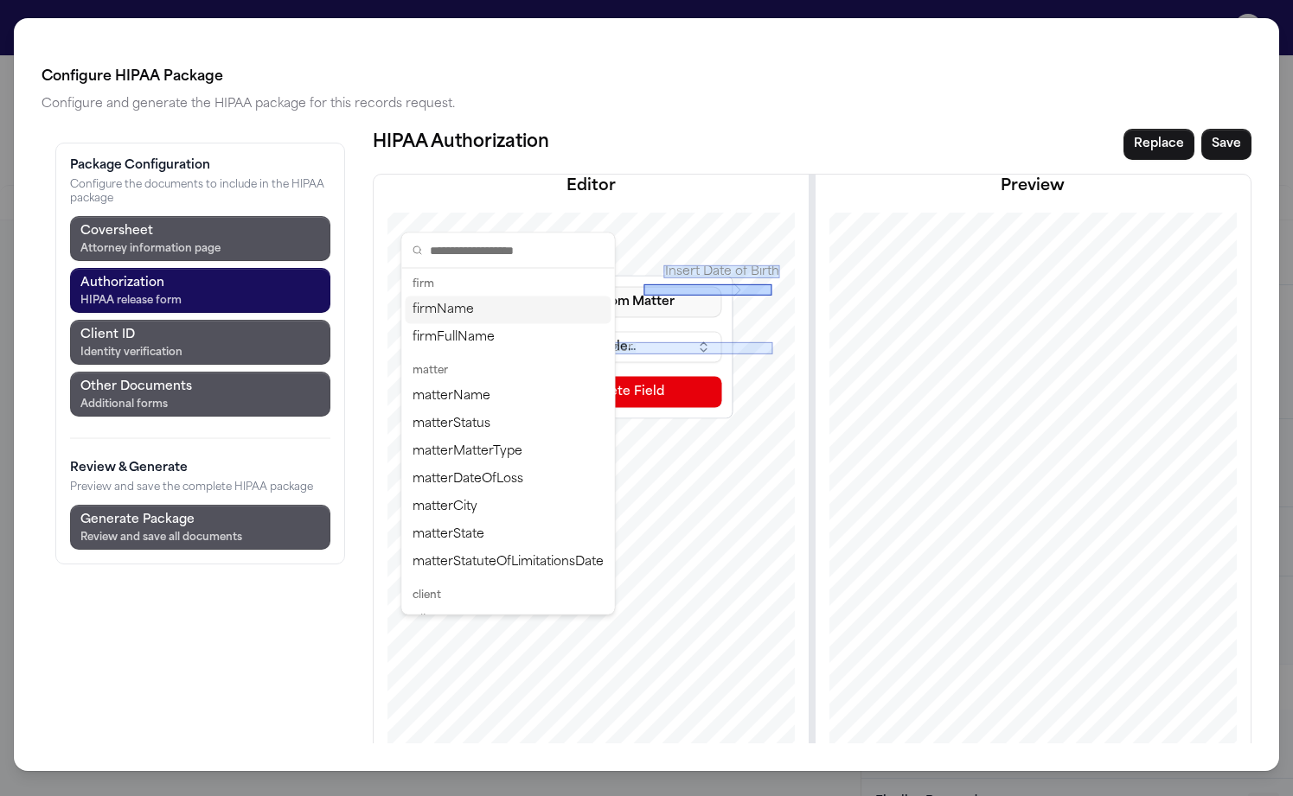
click at [515, 286] on button "Prefill from Matter" at bounding box center [619, 301] width 208 height 31
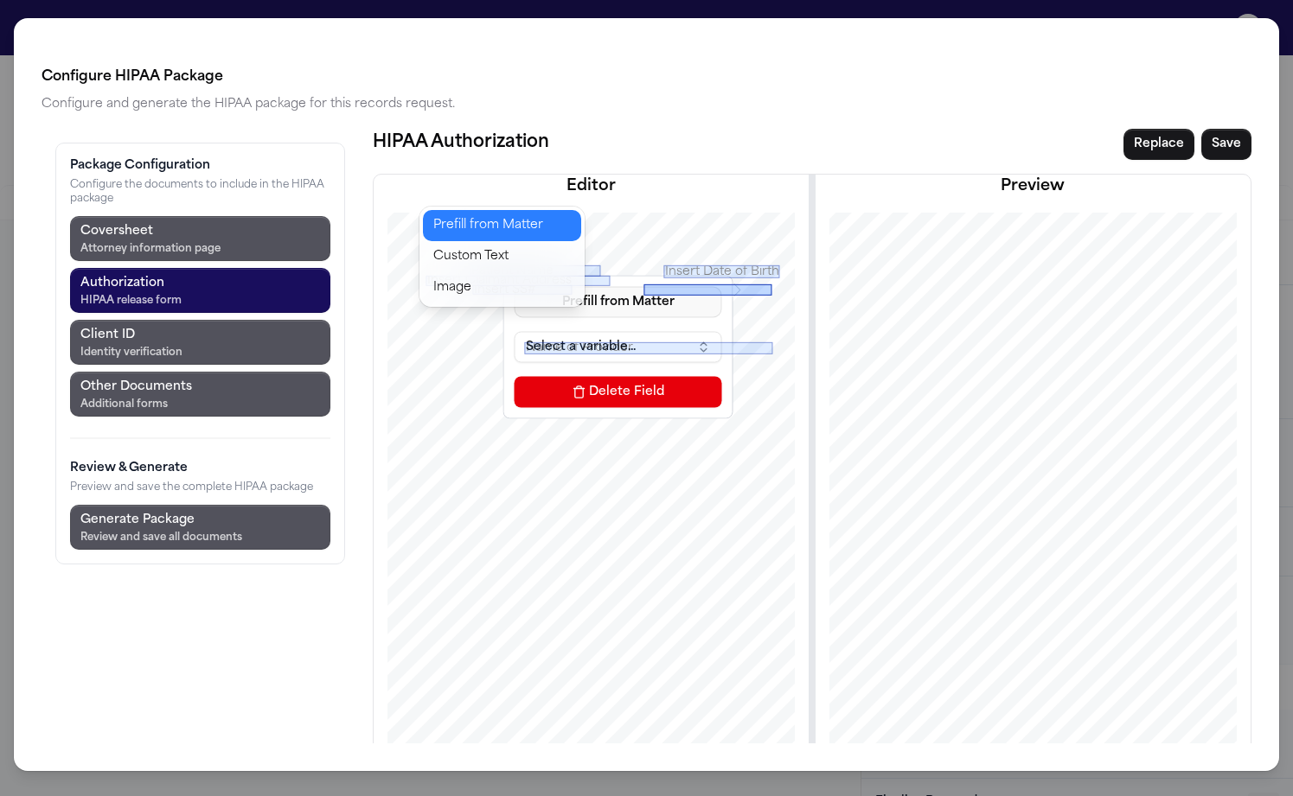
click at [489, 241] on button "Custom Text" at bounding box center [502, 256] width 158 height 31
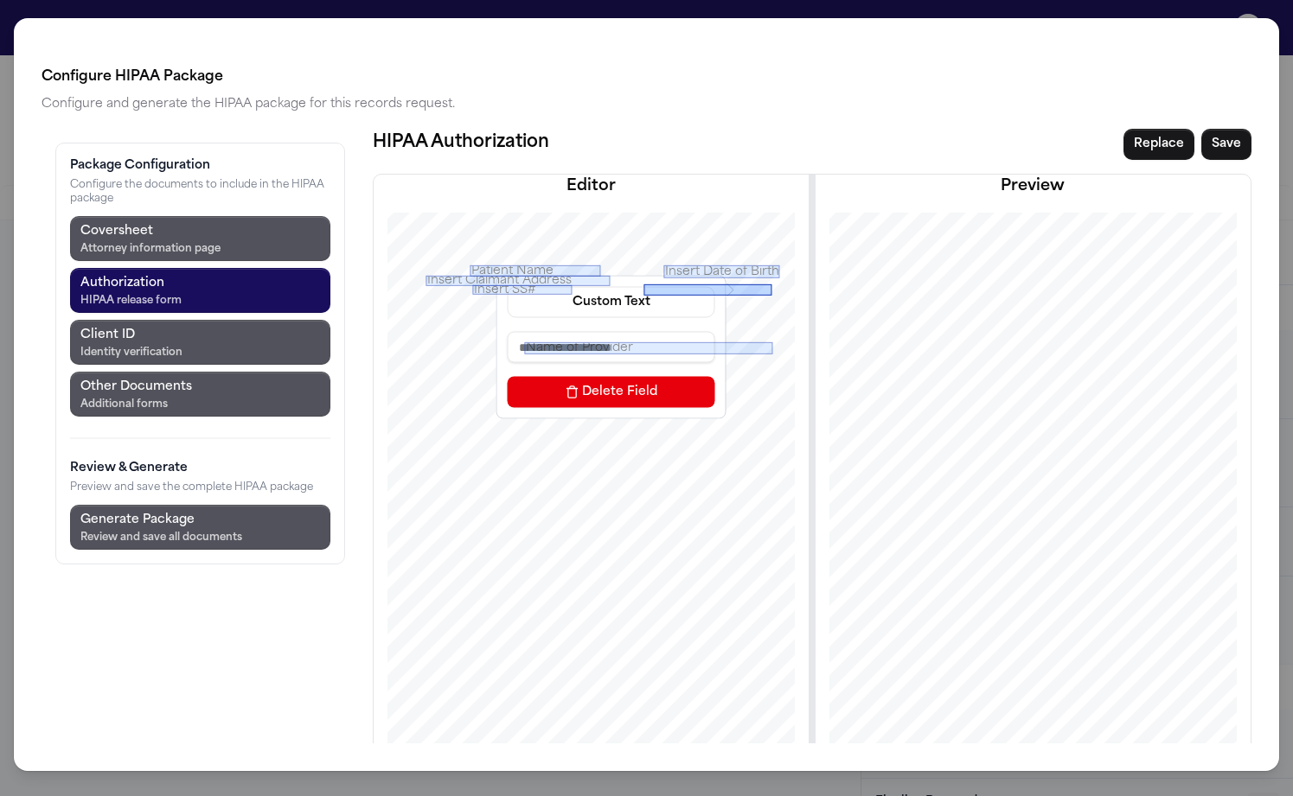
click at [508, 331] on input at bounding box center [612, 346] width 208 height 31
type input "**********"
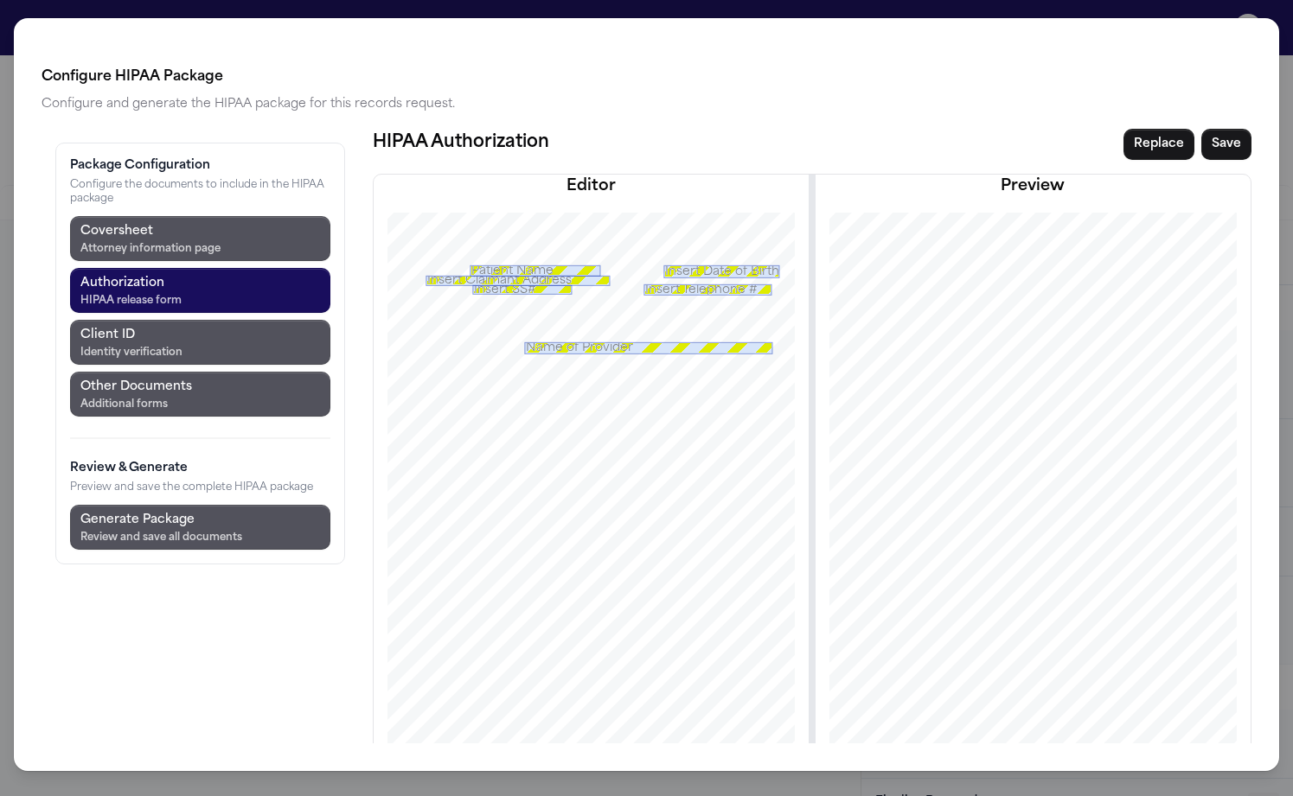
click at [1180, 10] on div "**********" at bounding box center [646, 398] width 1293 height 796
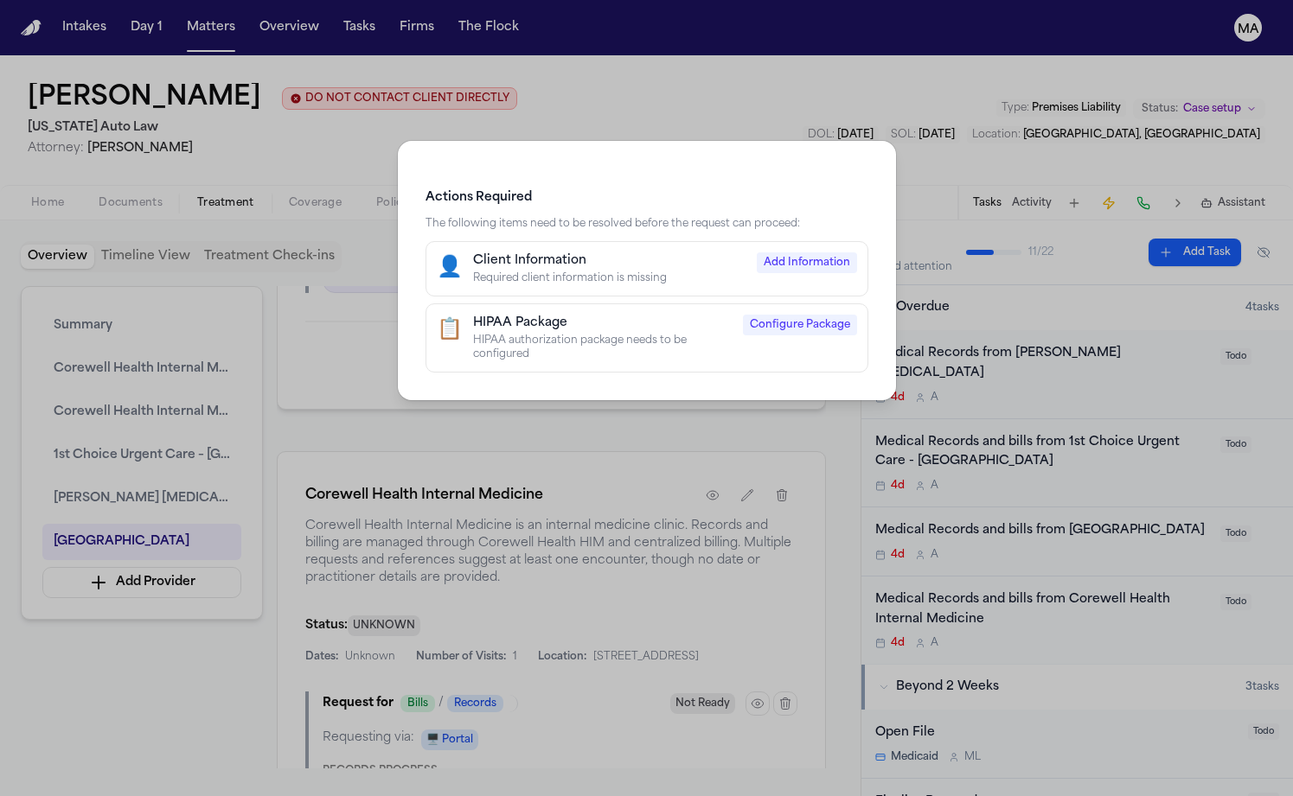
click at [831, 105] on div "Actions Required The following items need to be resolved before the request can…" at bounding box center [646, 398] width 1293 height 796
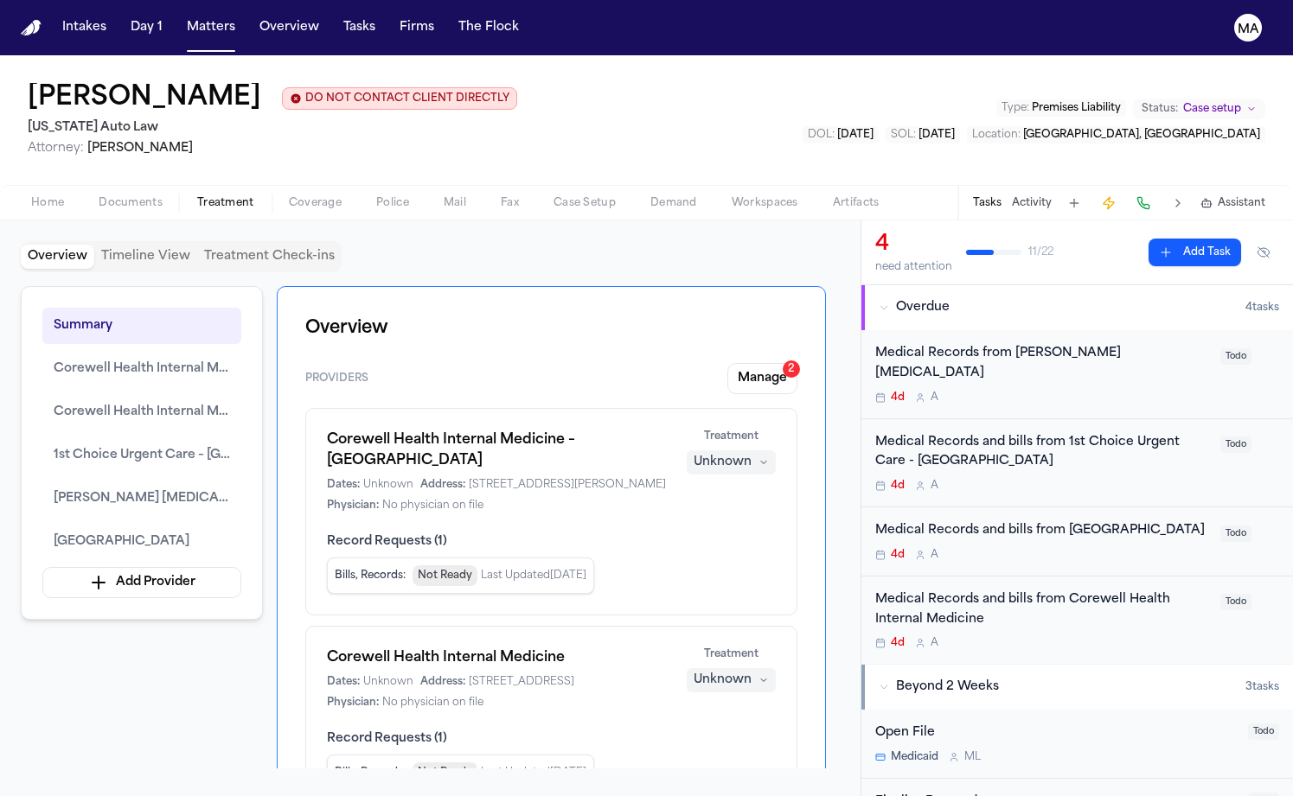
click at [99, 196] on span "Documents" at bounding box center [131, 203] width 64 height 14
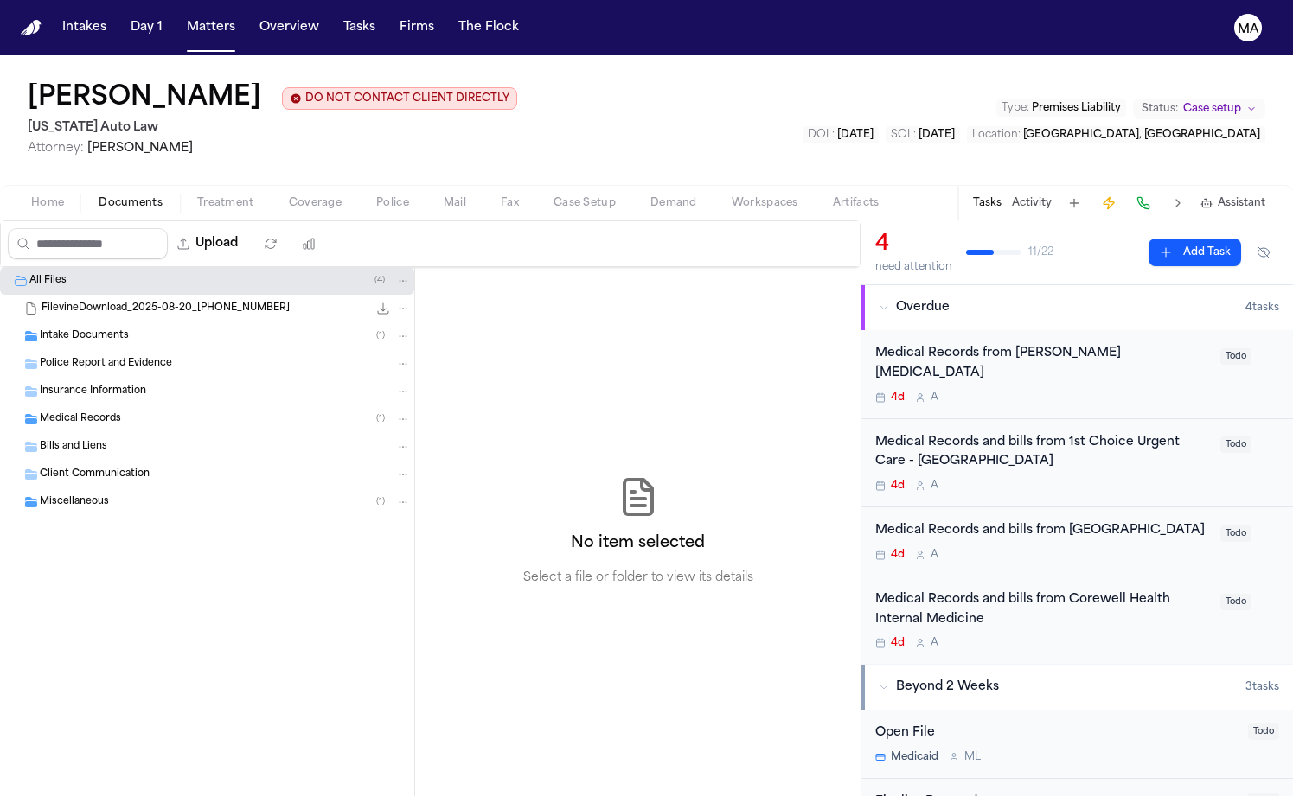
click at [74, 412] on span "Medical Records" at bounding box center [80, 419] width 81 height 15
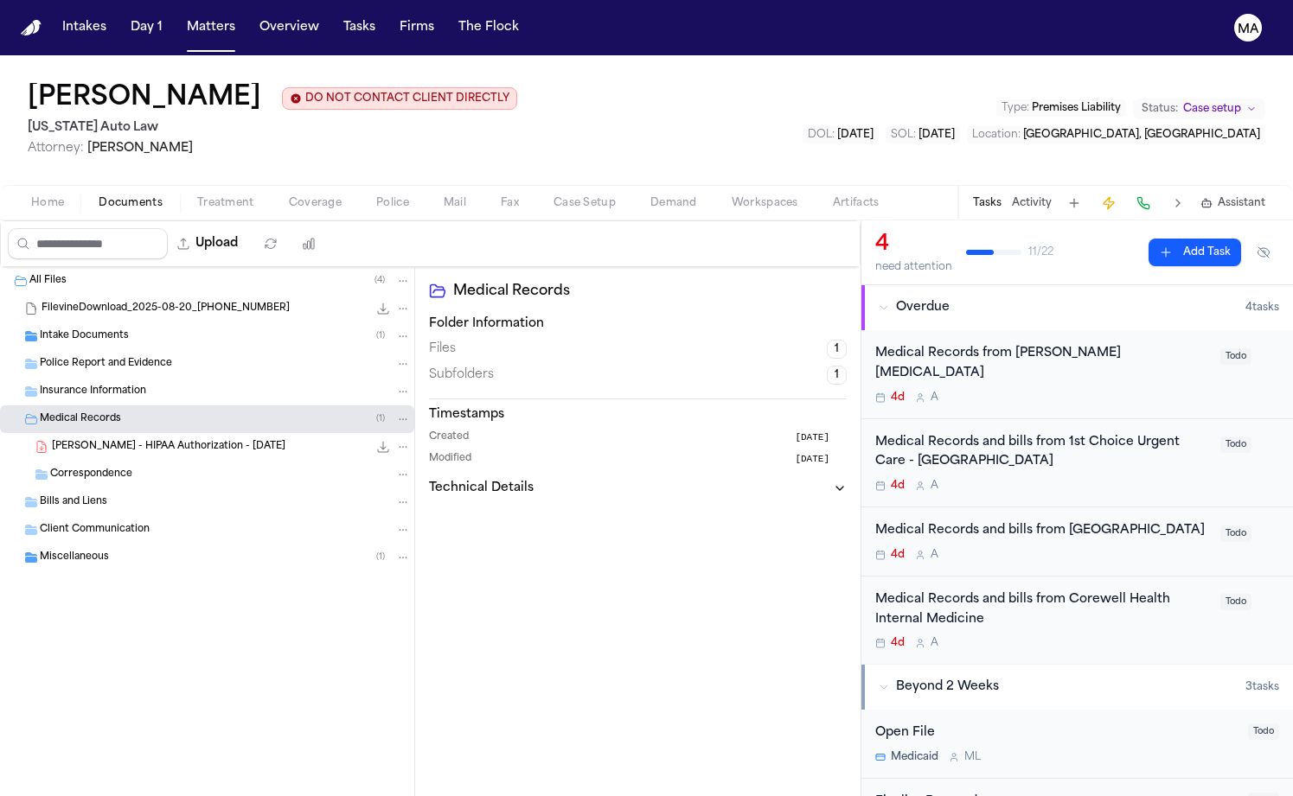
click at [108, 433] on div "[PERSON_NAME] - HIPAA Authorization - [DATE] 2.0 MB • PDF" at bounding box center [207, 447] width 414 height 28
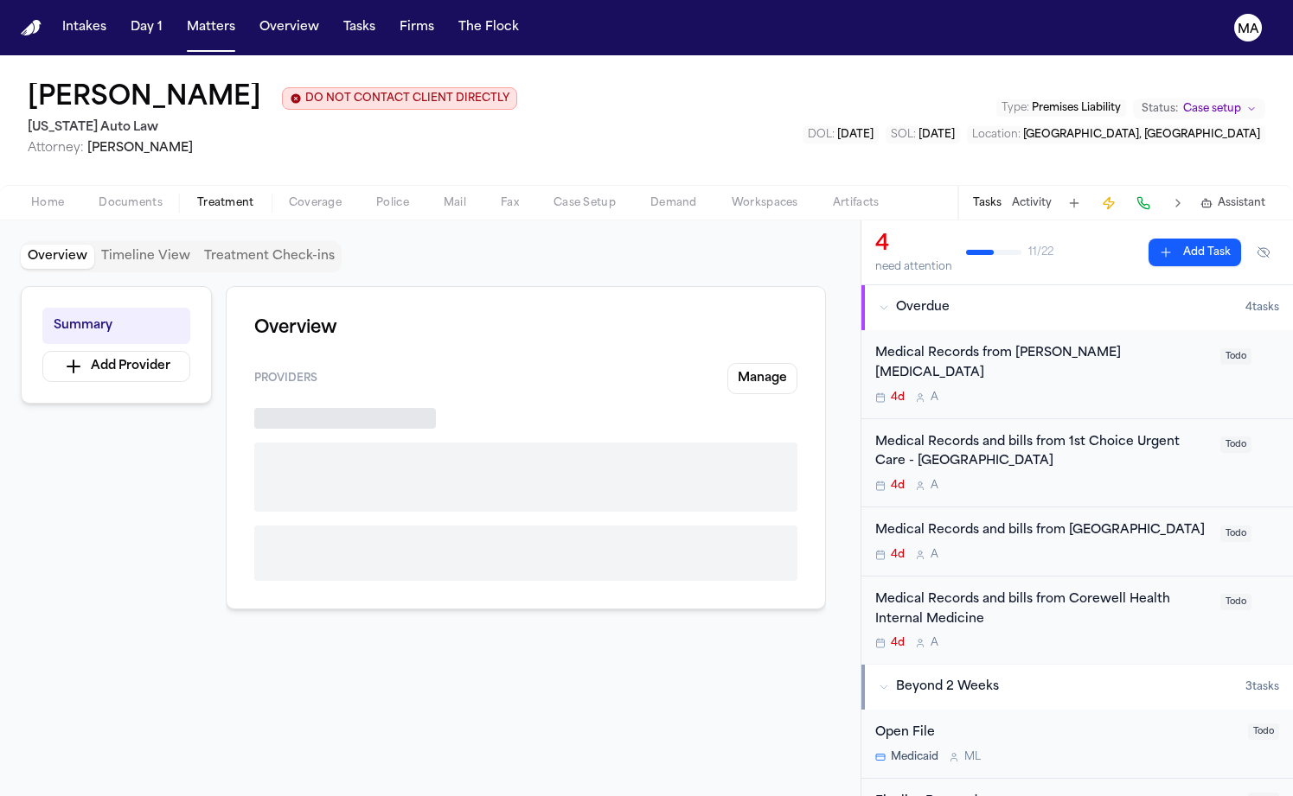
click at [197, 196] on span "Treatment" at bounding box center [225, 203] width 57 height 14
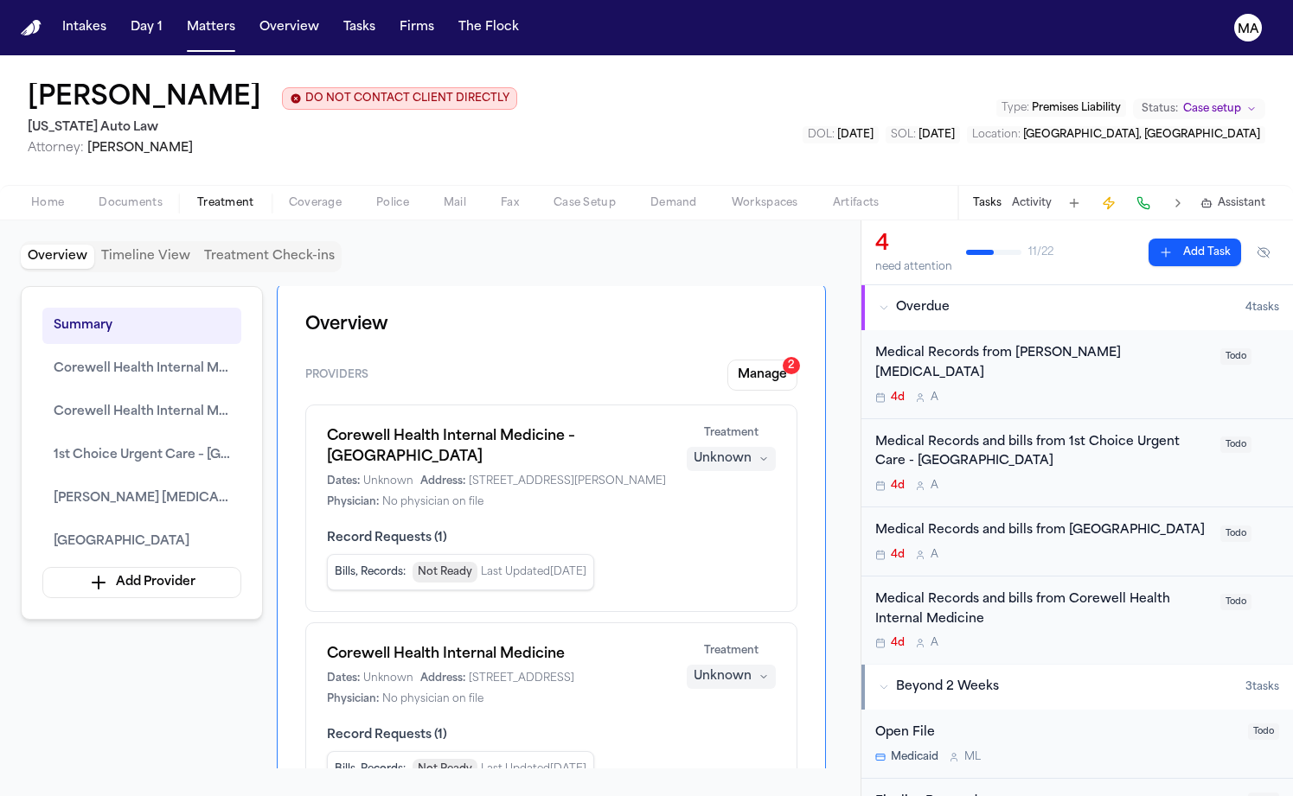
scroll to position [1515, 0]
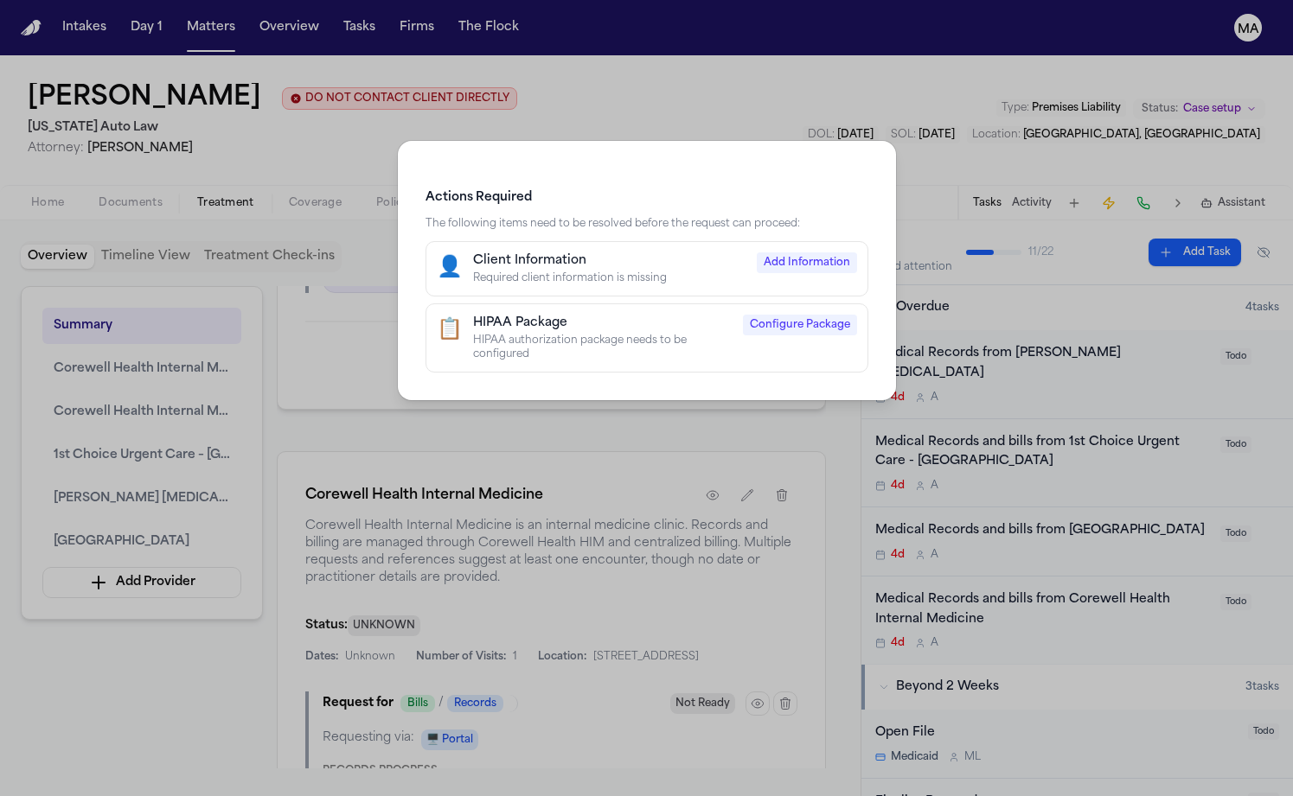
click at [743, 315] on span "Configure Package" at bounding box center [800, 325] width 114 height 21
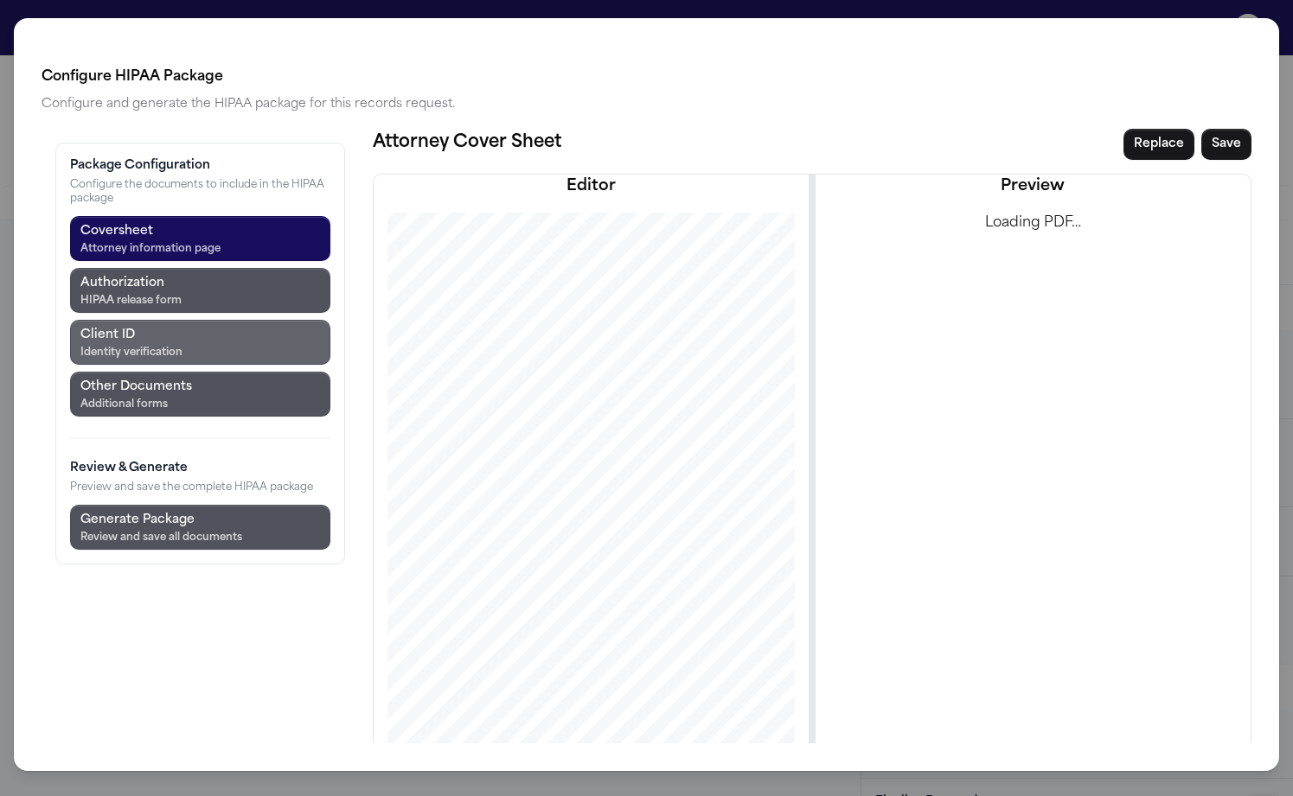
click at [121, 346] on div "Identity verification" at bounding box center [131, 353] width 102 height 14
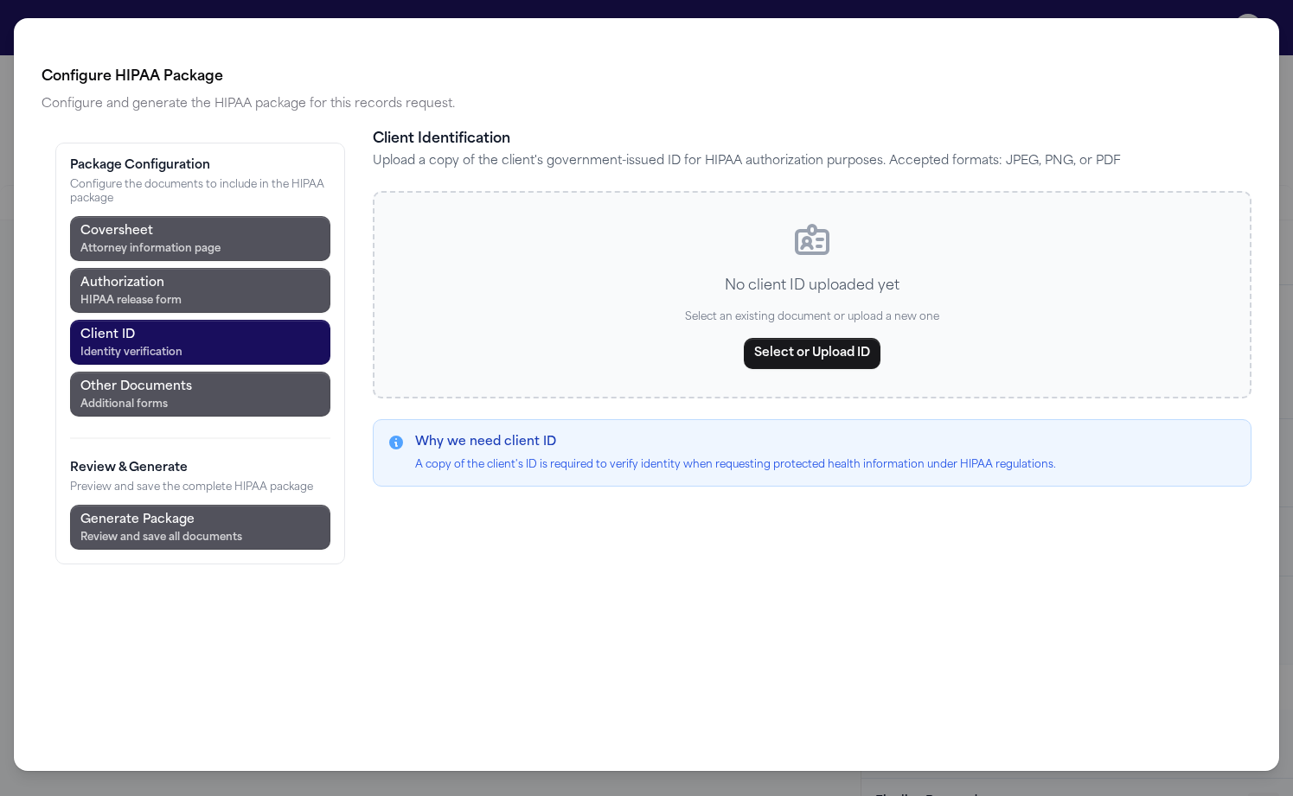
click at [458, 488] on div "Configure HIPAA Package Configure and generate the HIPAA package for this recor…" at bounding box center [647, 405] width 1210 height 677
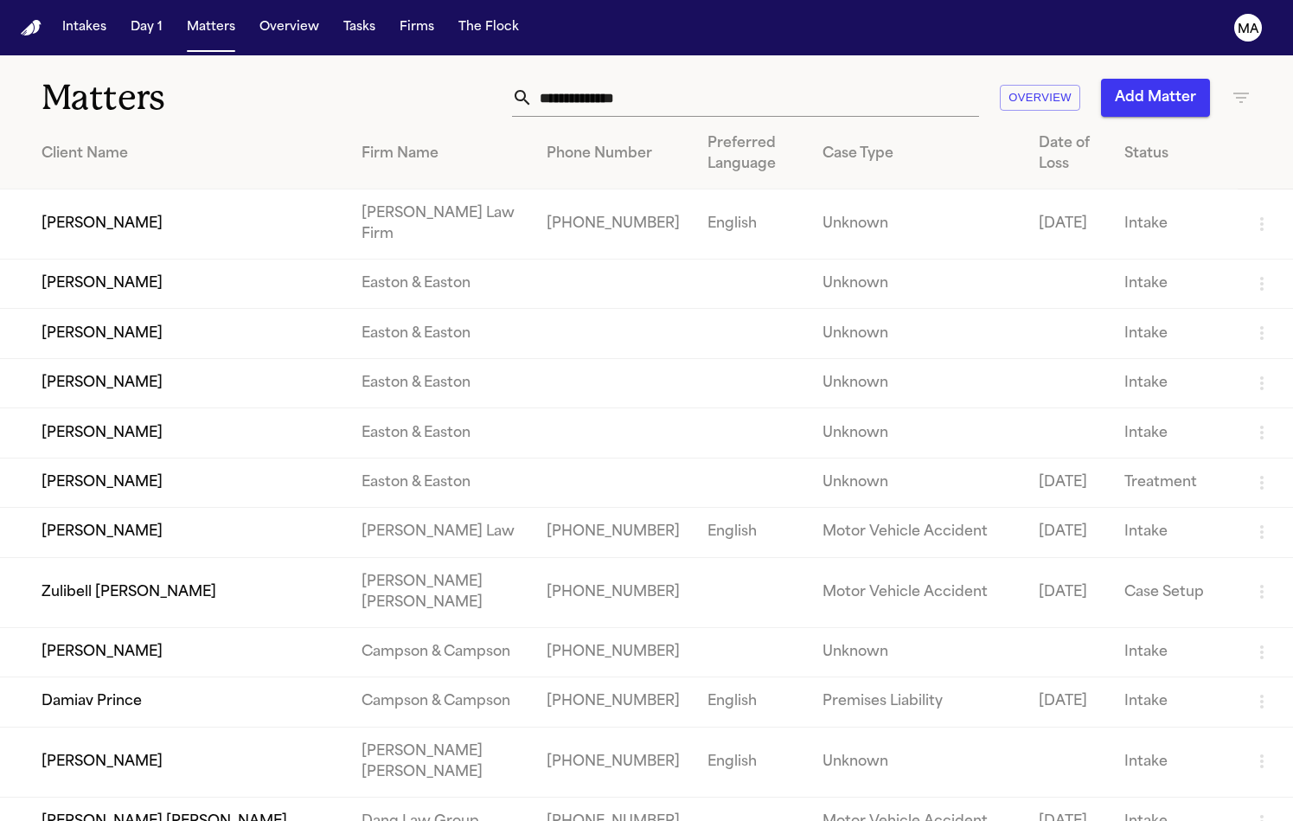
click at [863, 80] on input "text" at bounding box center [756, 98] width 446 height 38
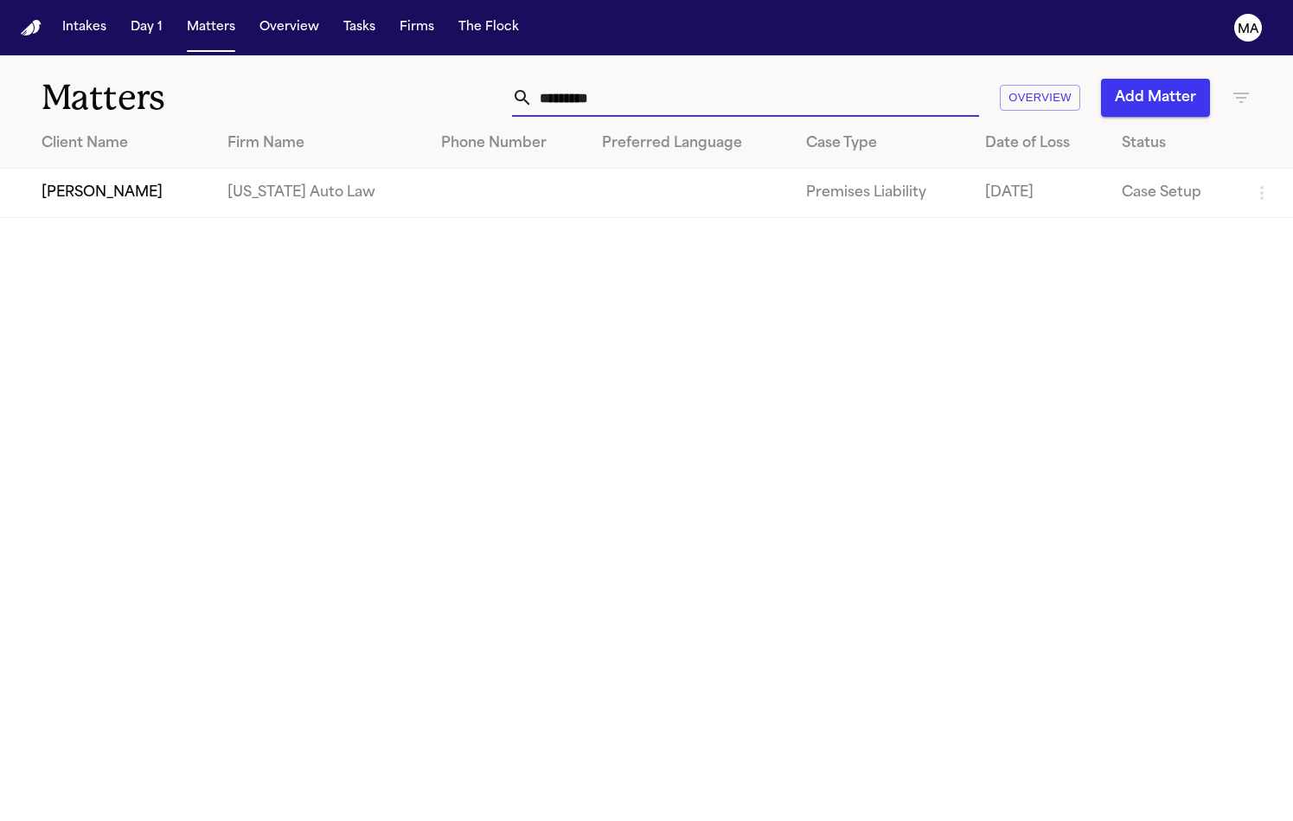
type input "**********"
drag, startPoint x: 806, startPoint y: 86, endPoint x: 57, endPoint y: 156, distance: 752.0
click at [57, 169] on td "[PERSON_NAME]" at bounding box center [107, 193] width 214 height 49
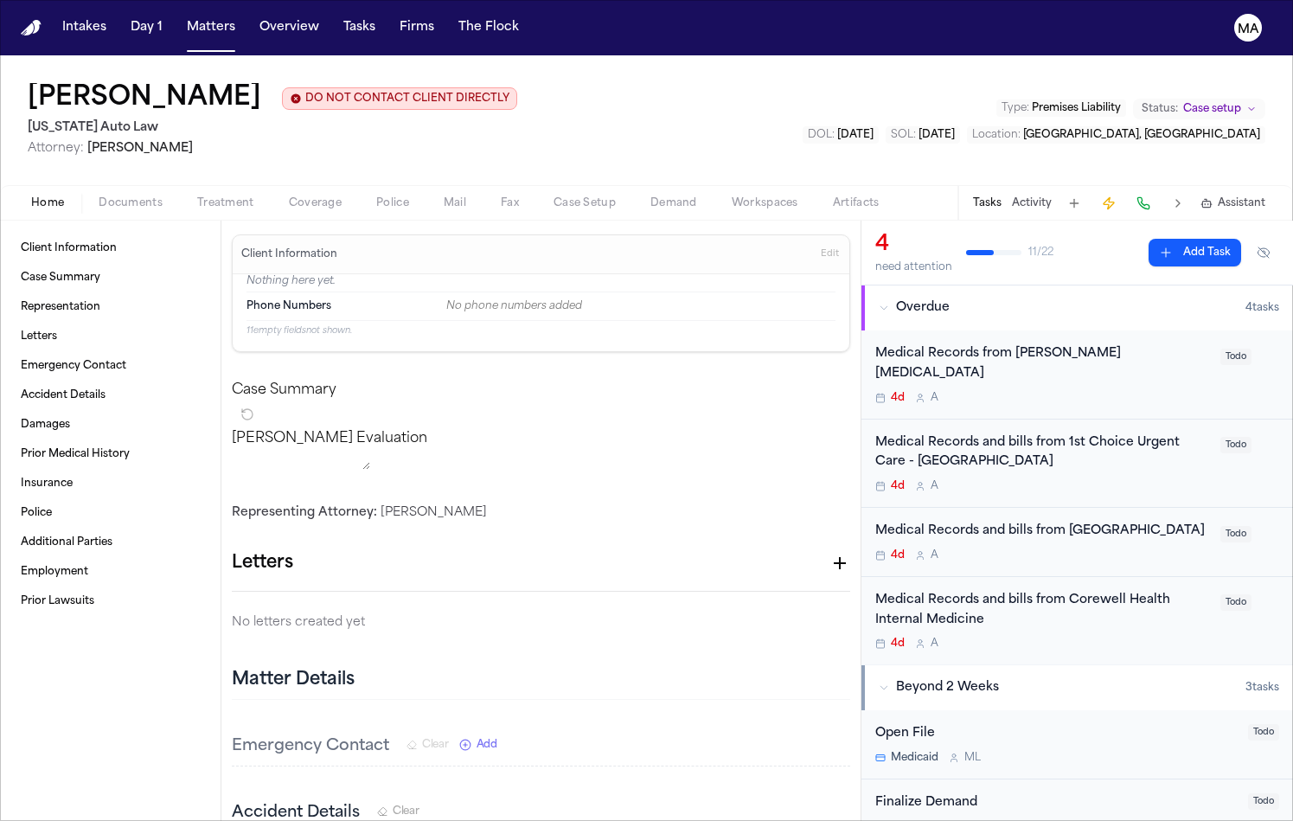
click at [88, 212] on span "button" at bounding box center [130, 213] width 85 height 2
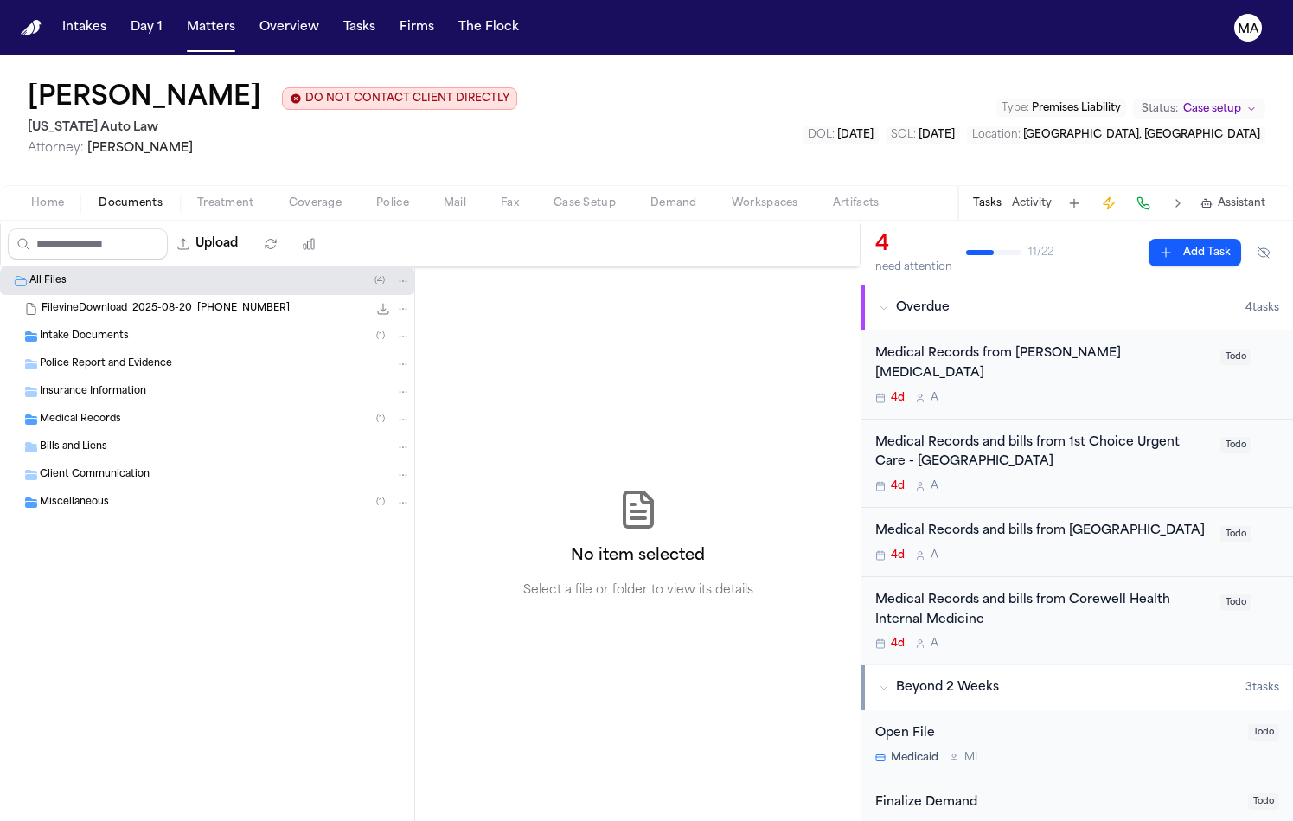
click at [127, 412] on div "Medical Records ( 1 )" at bounding box center [225, 420] width 371 height 16
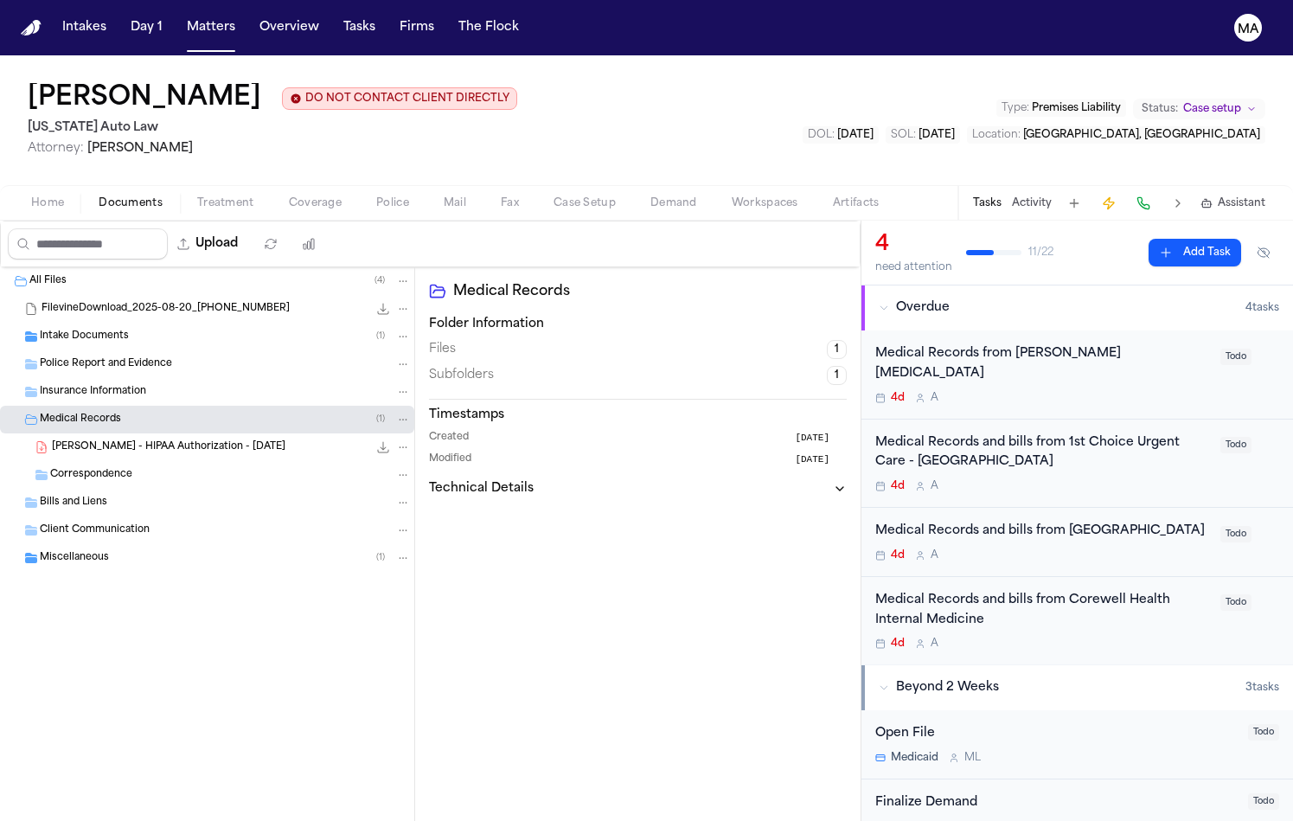
click at [122, 440] on span "[PERSON_NAME] - HIPAA Authorization - [DATE]" at bounding box center [168, 447] width 233 height 15
